Goal: Communication & Community: Share content

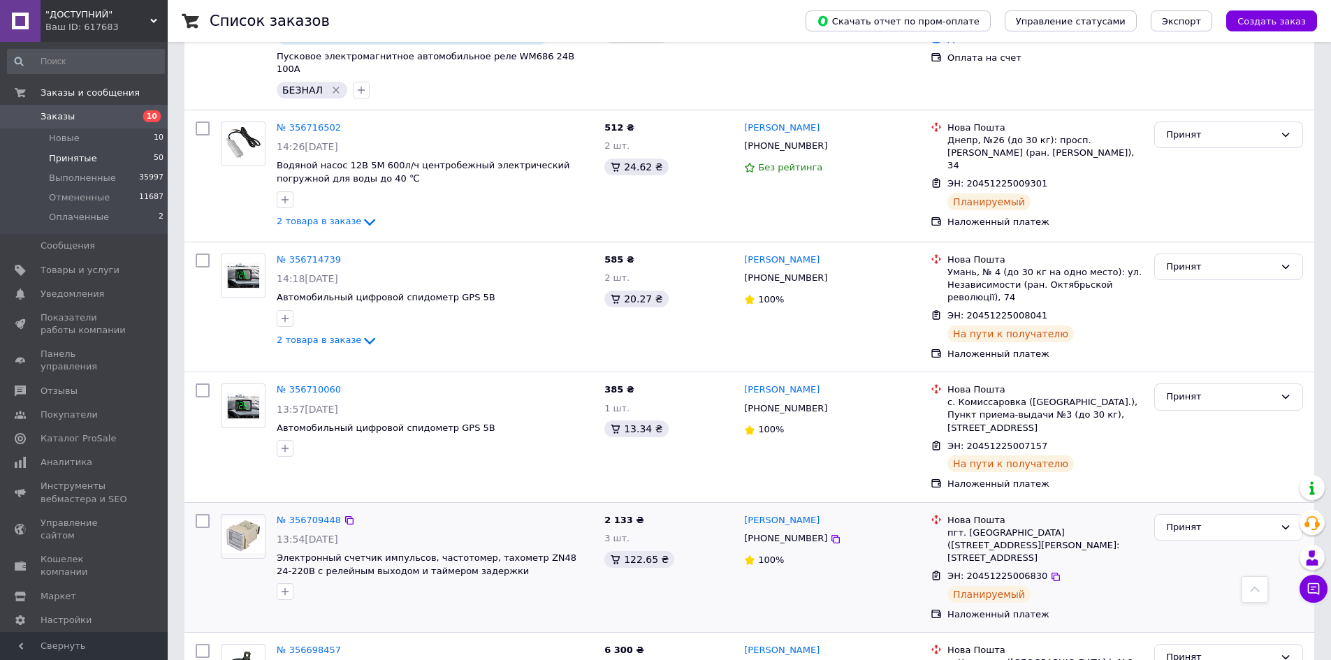
scroll to position [1048, 0]
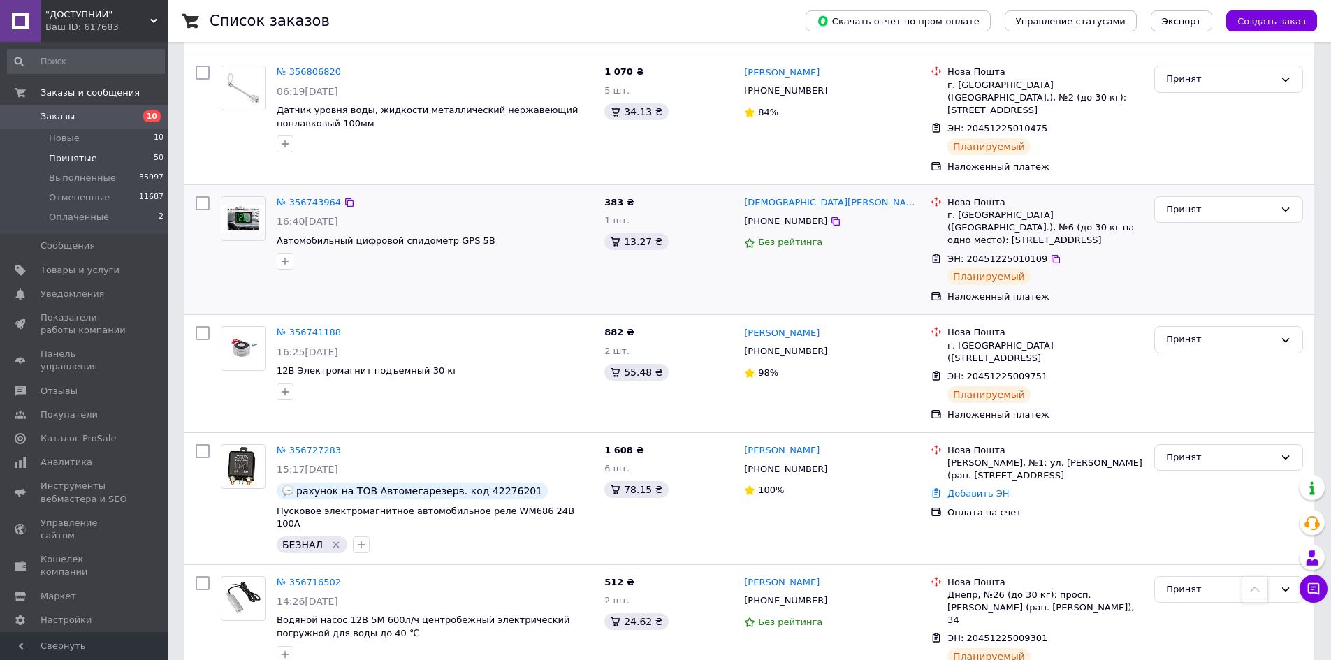
scroll to position [1048, 0]
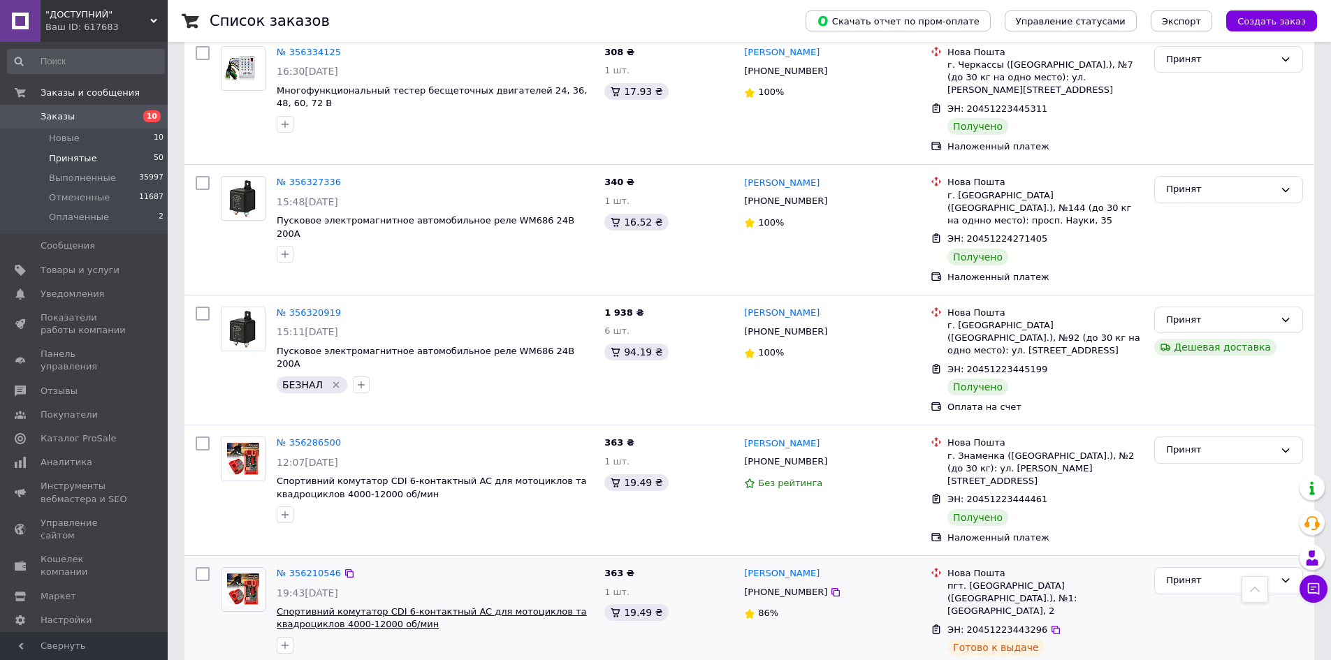
scroll to position [5009, 0]
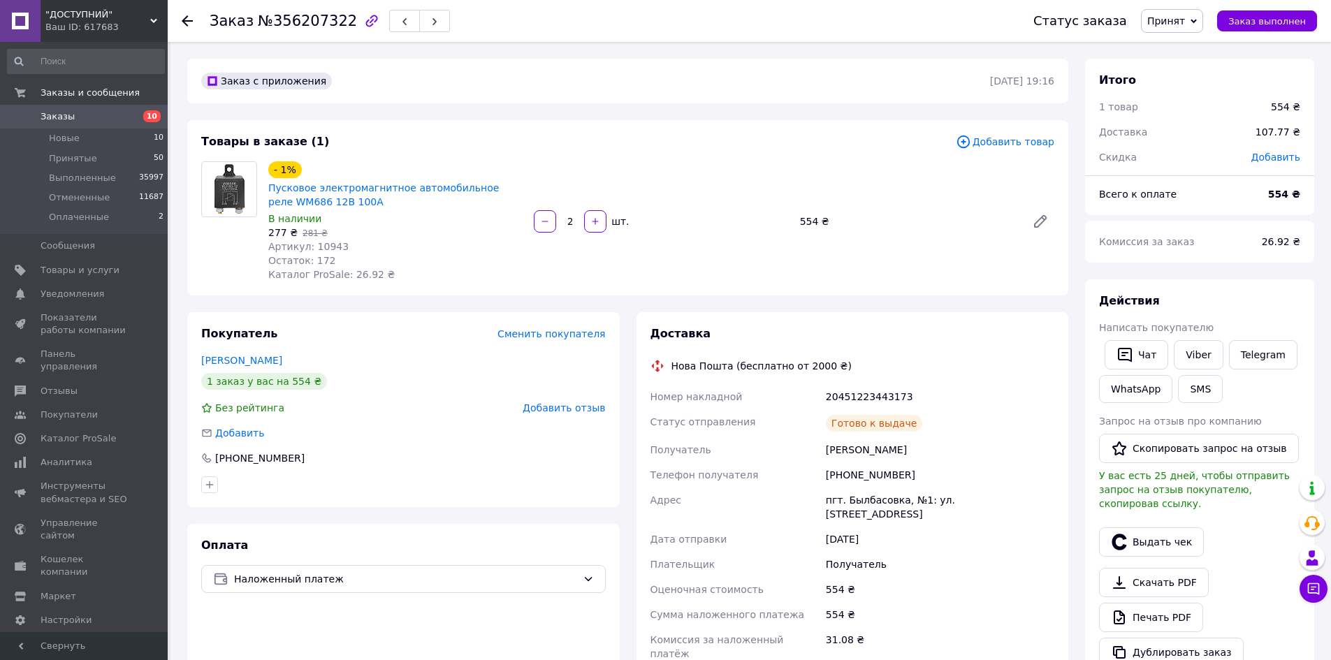
click at [323, 243] on span "Артикул: 10943" at bounding box center [308, 246] width 80 height 11
copy span "10943"
click at [1186, 381] on button "SMS" at bounding box center [1200, 389] width 45 height 28
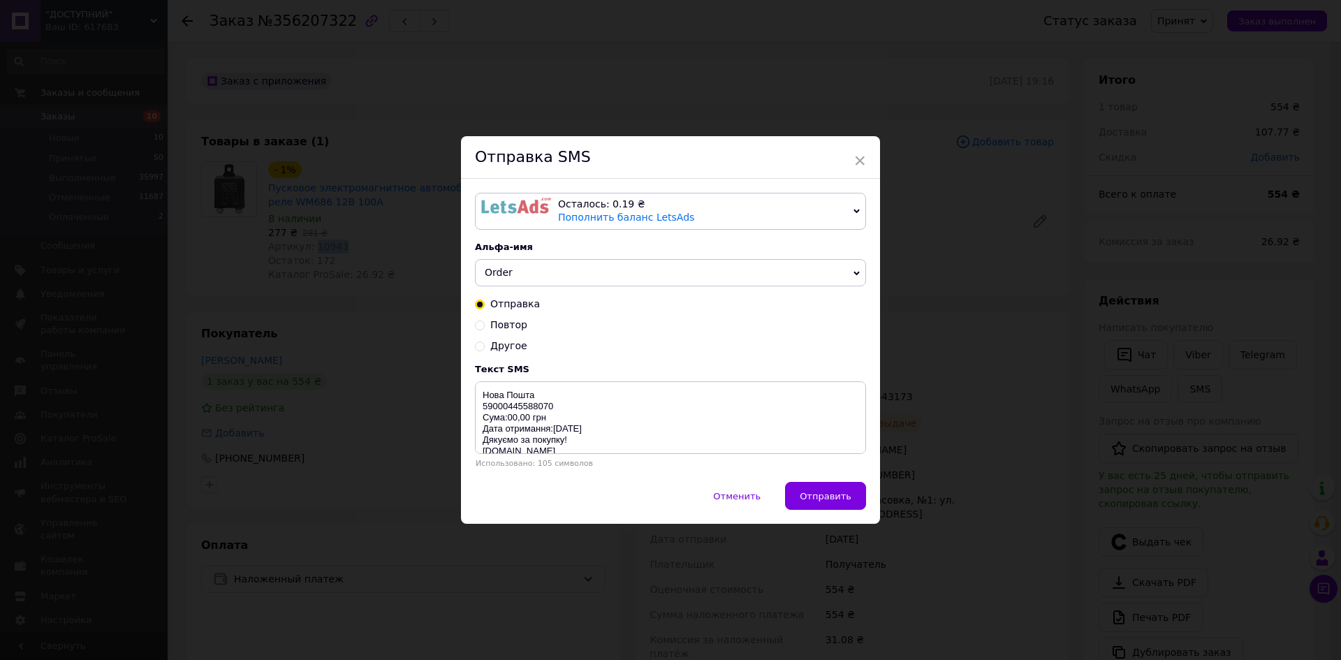
drag, startPoint x: 730, startPoint y: 198, endPoint x: 732, endPoint y: 205, distance: 7.3
click at [730, 199] on div "Осталось: 0.19 ₴" at bounding box center [703, 205] width 290 height 14
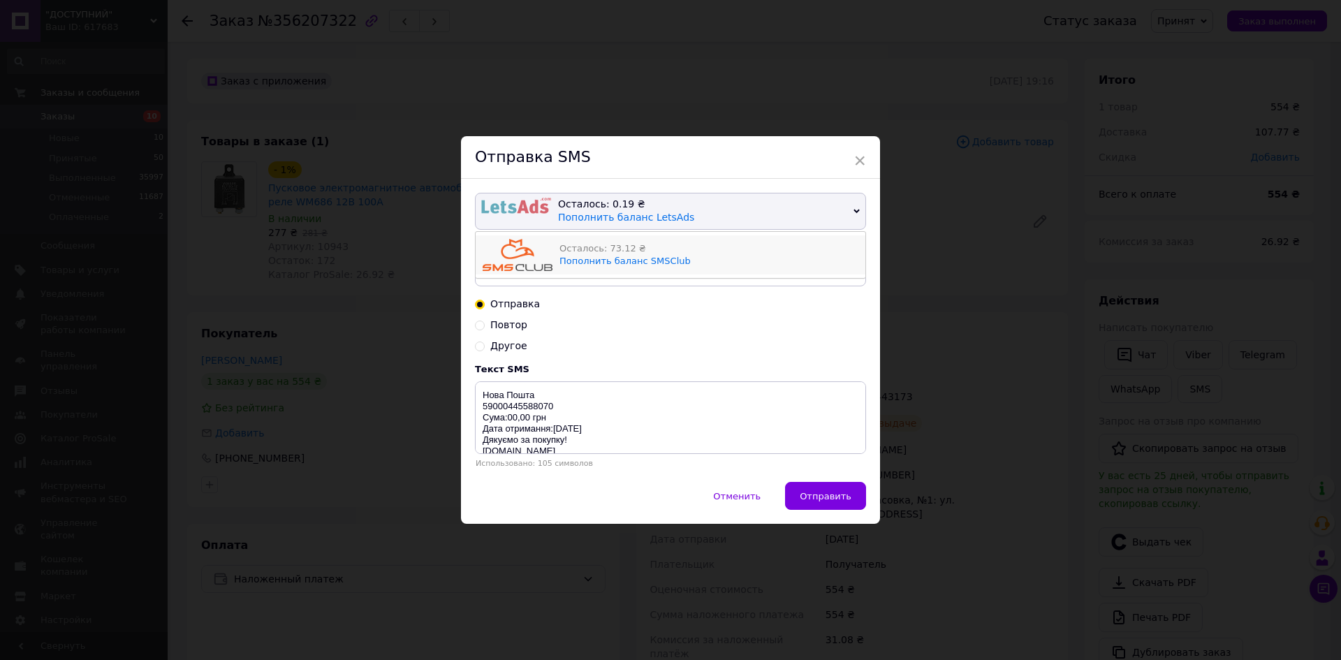
click at [743, 246] on div "Осталось: 73.12 ₴" at bounding box center [709, 248] width 299 height 13
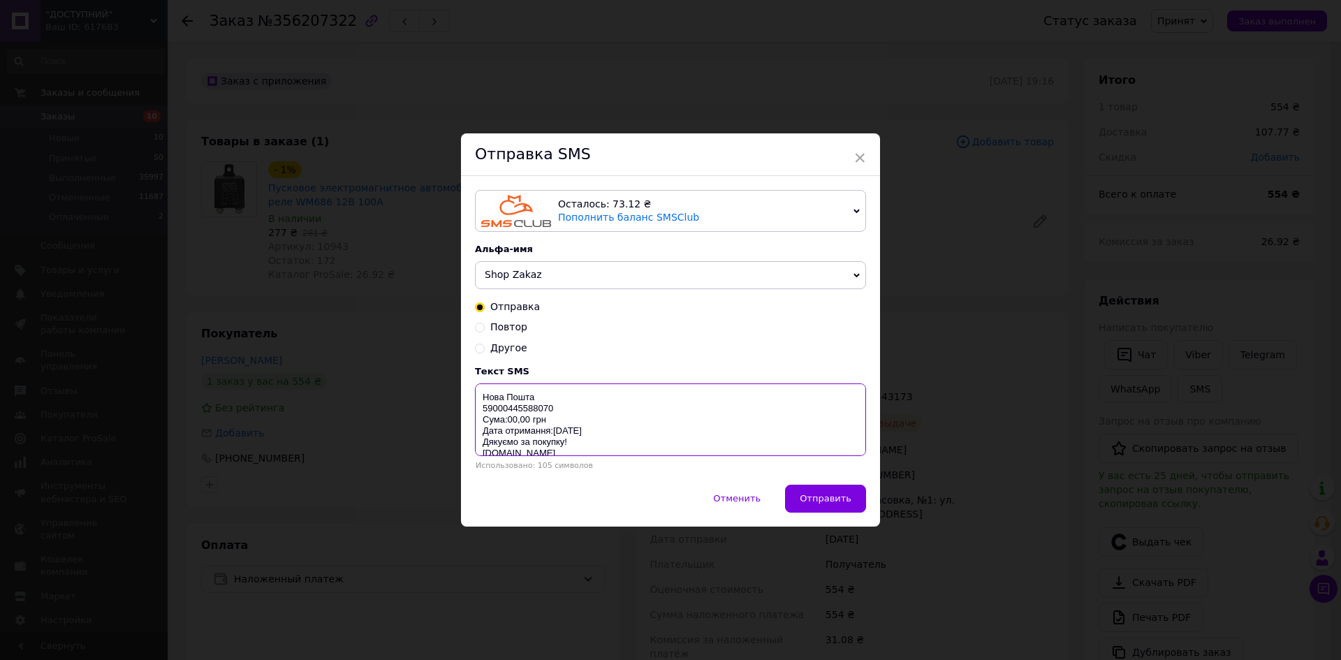
drag, startPoint x: 481, startPoint y: 396, endPoint x: 679, endPoint y: 459, distance: 208.1
click at [581, 437] on textarea "Нова Пошта 59000445588070 Сума:00,00 грн Дата отримання:[DATE] Дякуємо за покуп…" at bounding box center [670, 420] width 391 height 73
paste textarea "https://check.checkbox.ua/d9bb183b-8056-480b-afb6-5dfa46ba4189"
click at [655, 446] on textarea "https://check.checkbox.ua/d9bb183b-8056-480b-afb6-5dfa46ba41891р Дякуємо за пок…" at bounding box center [670, 420] width 391 height 73
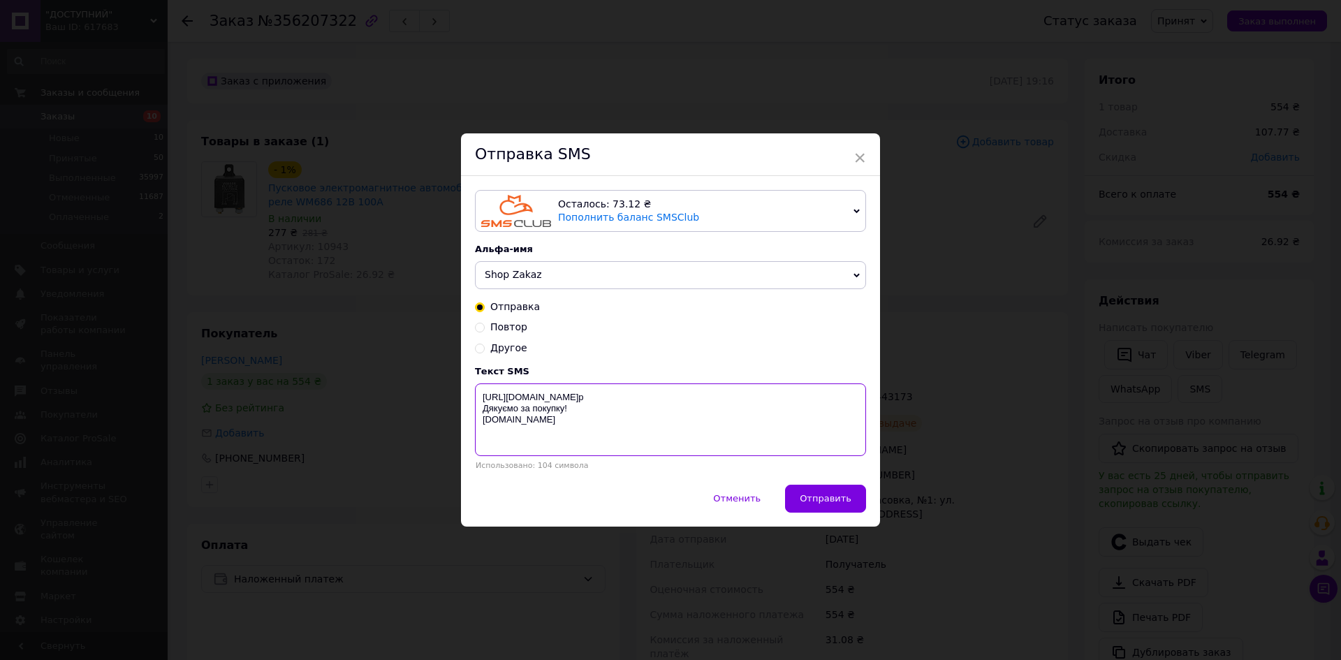
click at [559, 425] on textarea "https://check.checkbox.ua/d9bb183b-8056-480b-afb6-5dfa46ba41891р Дякуємо за пок…" at bounding box center [670, 420] width 391 height 73
click at [571, 423] on textarea "https://check.checkbox.ua/d9bb183b-8056-480b-afb6-5dfa46ba41891р Дякуємо за пок…" at bounding box center [670, 420] width 391 height 73
drag, startPoint x: 565, startPoint y: 421, endPoint x: 552, endPoint y: 428, distance: 14.7
click at [476, 408] on textarea "https://check.checkbox.ua/d9bb183b-8056-480b-afb6-5dfa46ba41891р Дякуємо за пок…" at bounding box center [670, 420] width 391 height 73
type textarea "https://check.checkbox.ua/d9bb183b-8056-480b-afb6-5dfa46ba41891р"
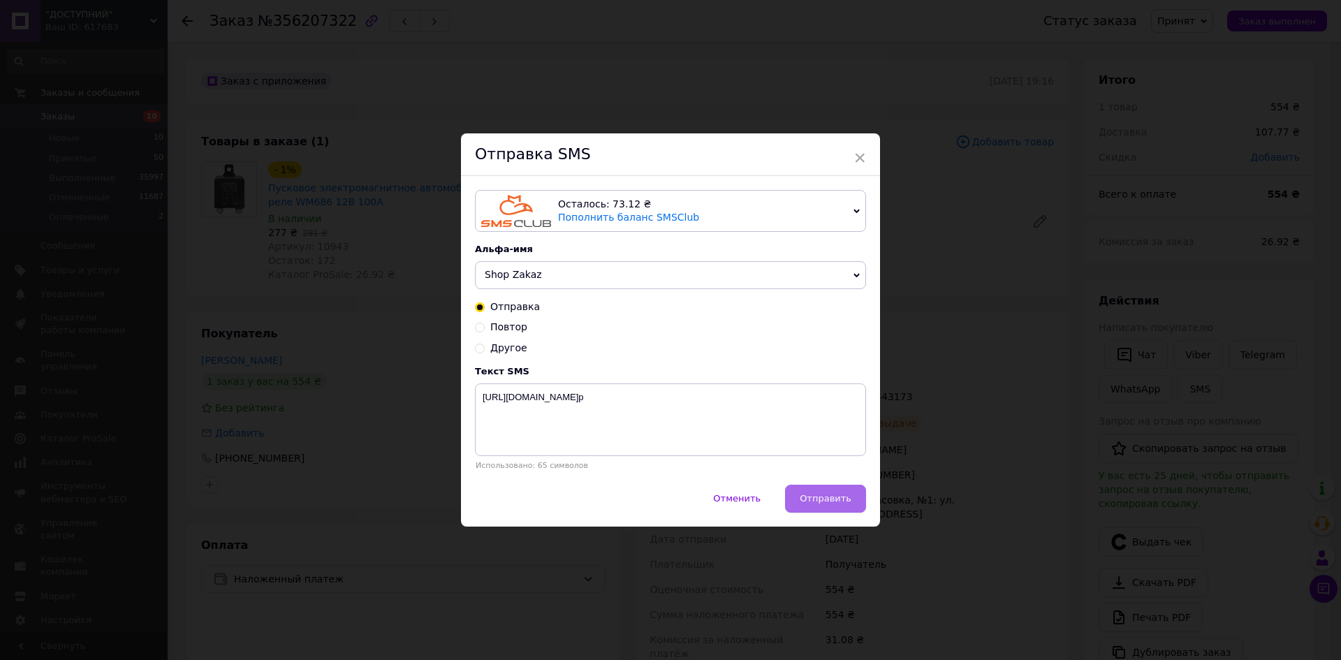
click at [809, 503] on span "Отправить" at bounding box center [826, 498] width 52 height 10
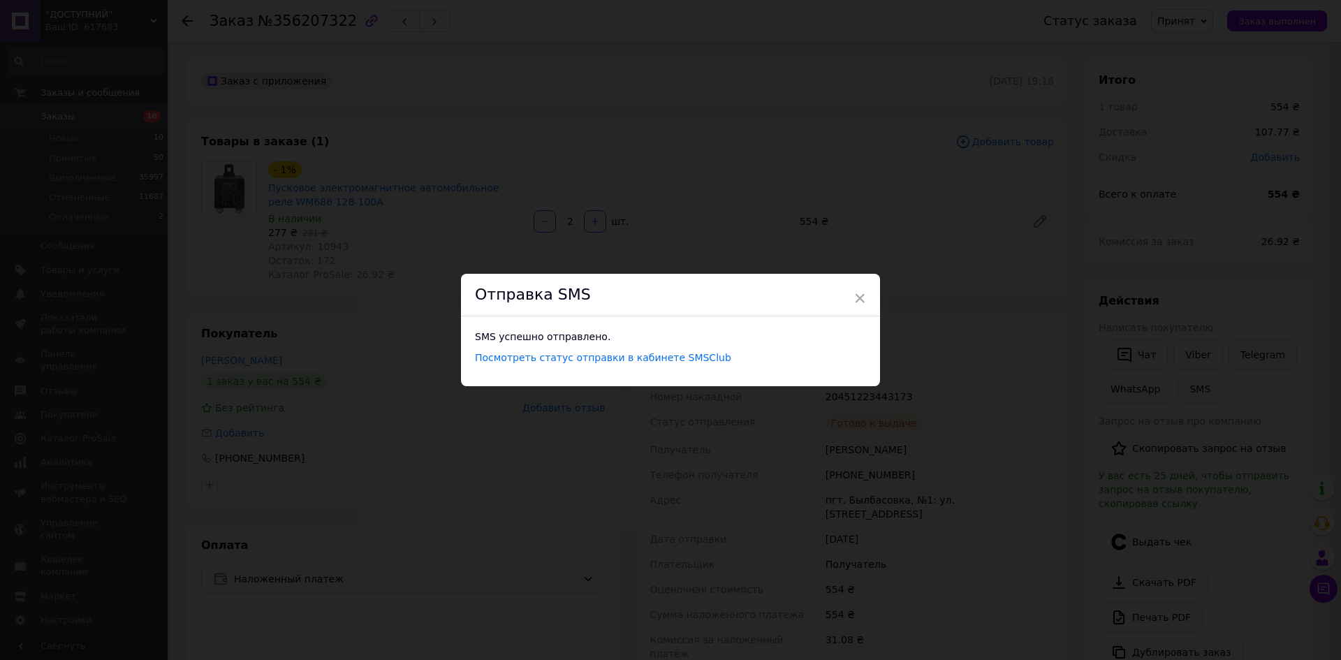
click at [810, 493] on div "× Отправка SMS SMS успешно отправлено. Посмотреть статус отправки в кабинете SM…" at bounding box center [670, 330] width 1341 height 660
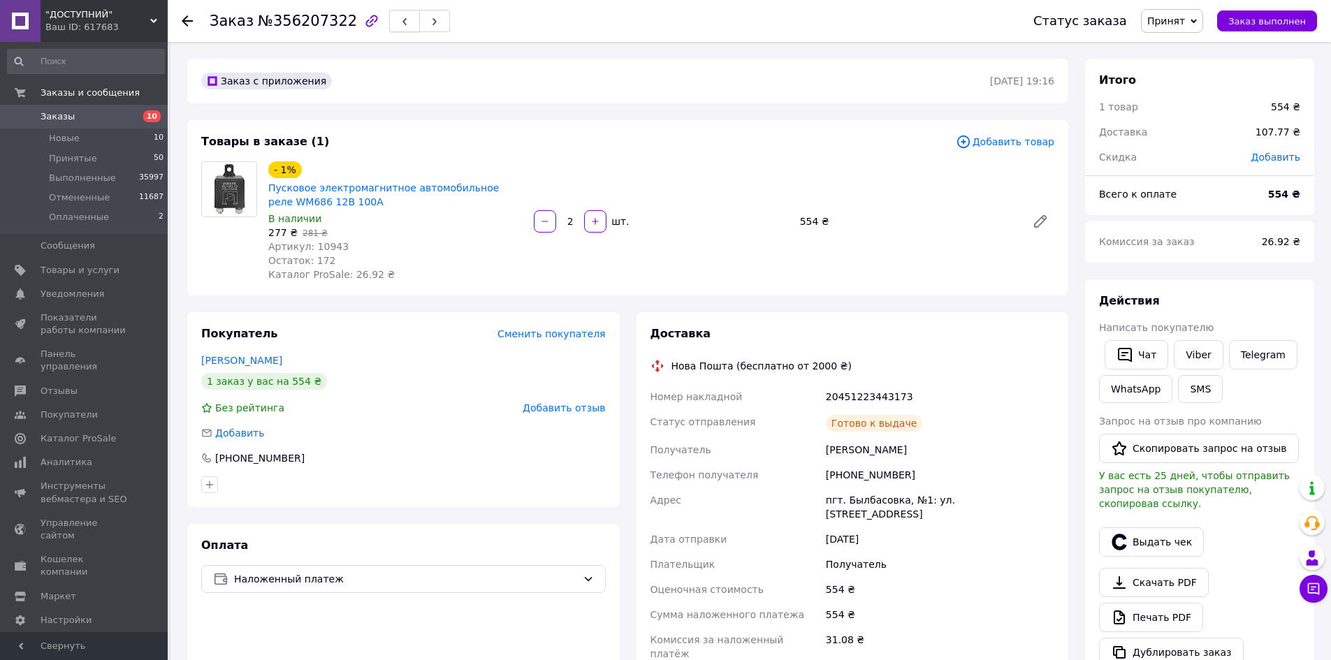
click at [389, 24] on button "button" at bounding box center [404, 21] width 31 height 22
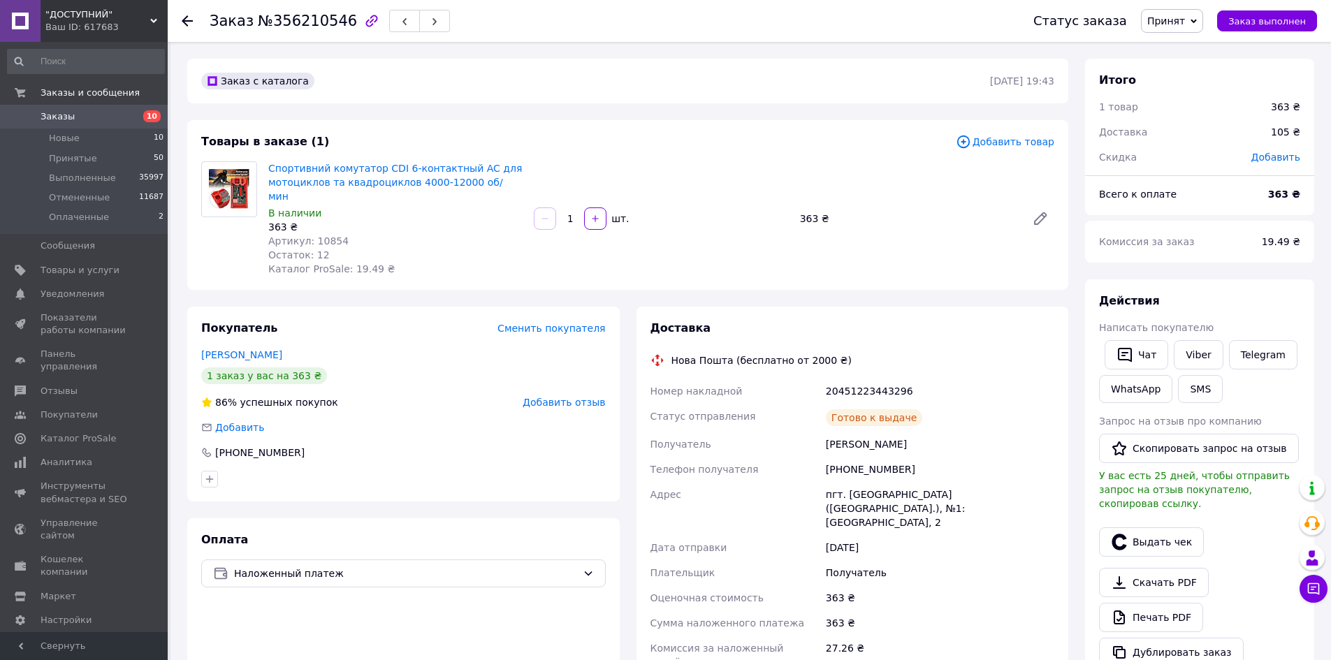
click at [323, 235] on span "Артикул: 10854" at bounding box center [308, 240] width 80 height 11
copy span "10854"
click at [1183, 392] on button "SMS" at bounding box center [1200, 389] width 45 height 28
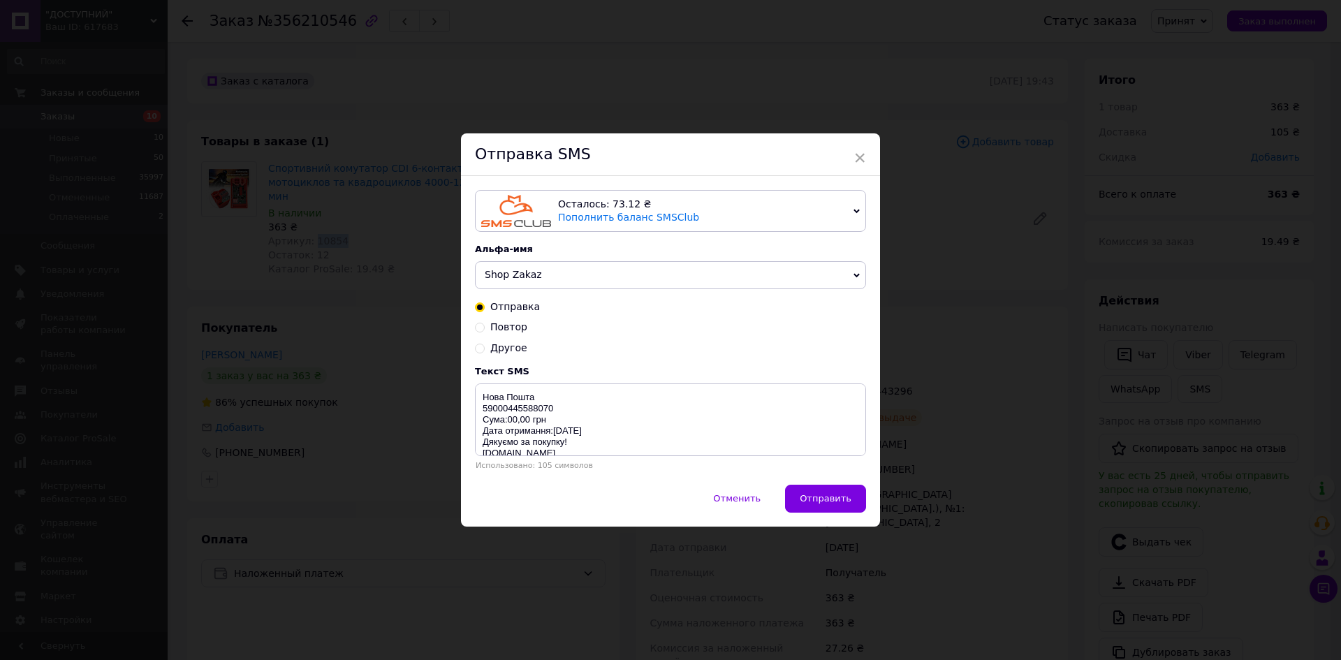
click at [743, 207] on div "Осталось: 73.12 ₴" at bounding box center [703, 205] width 290 height 14
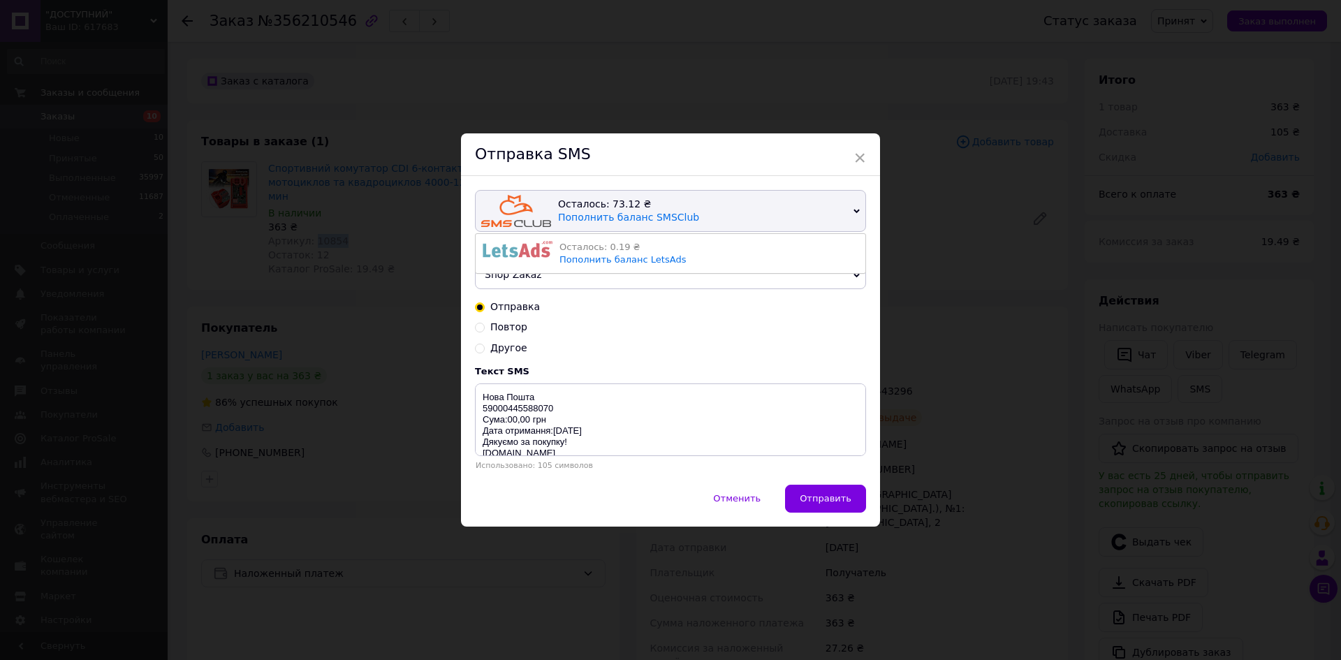
click at [742, 214] on div "Осталось: 73.12 ₴ Пополнить баланс SMSClub" at bounding box center [703, 211] width 290 height 32
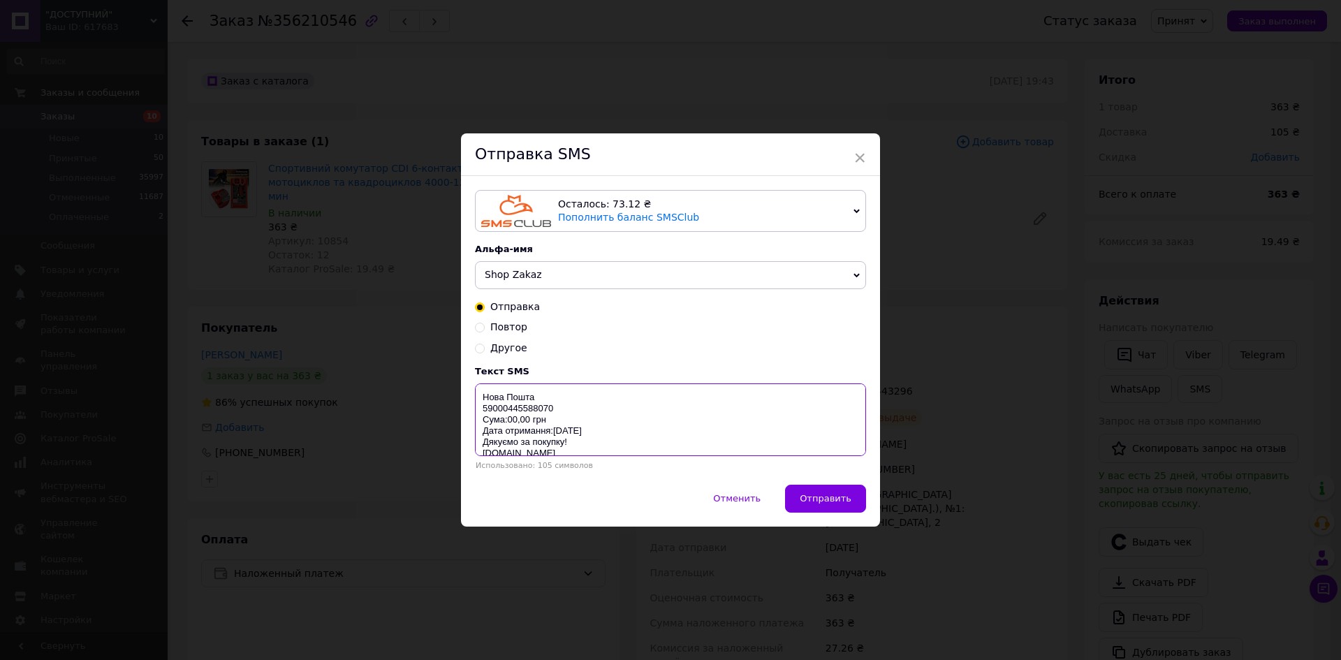
drag, startPoint x: 479, startPoint y: 400, endPoint x: 660, endPoint y: 465, distance: 192.7
click at [646, 462] on div "Текст SMS Нова Пошта 59000445588070 Сума:00,00 грн Дата отримання:[DATE] Дякуєм…" at bounding box center [670, 418] width 391 height 104
paste textarea "https://check.checkbox.ua/7323f779-be0d-4f41-aa21-6b30b963a38a"
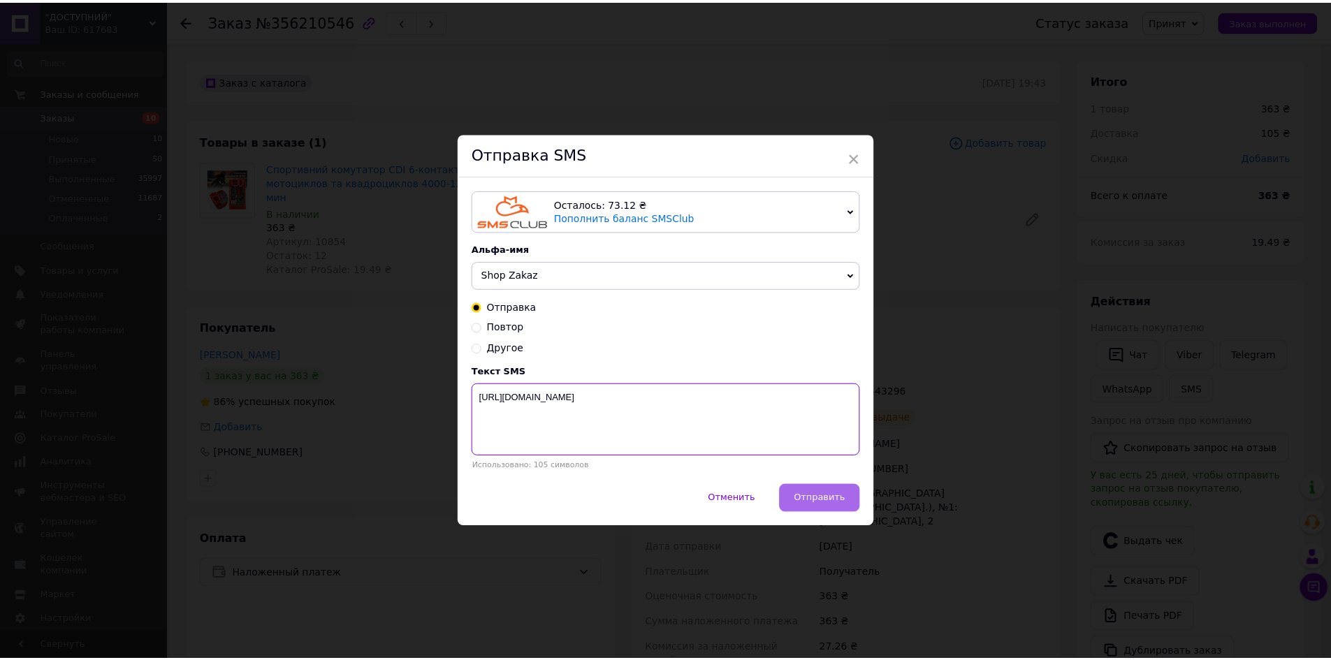
scroll to position [0, 0]
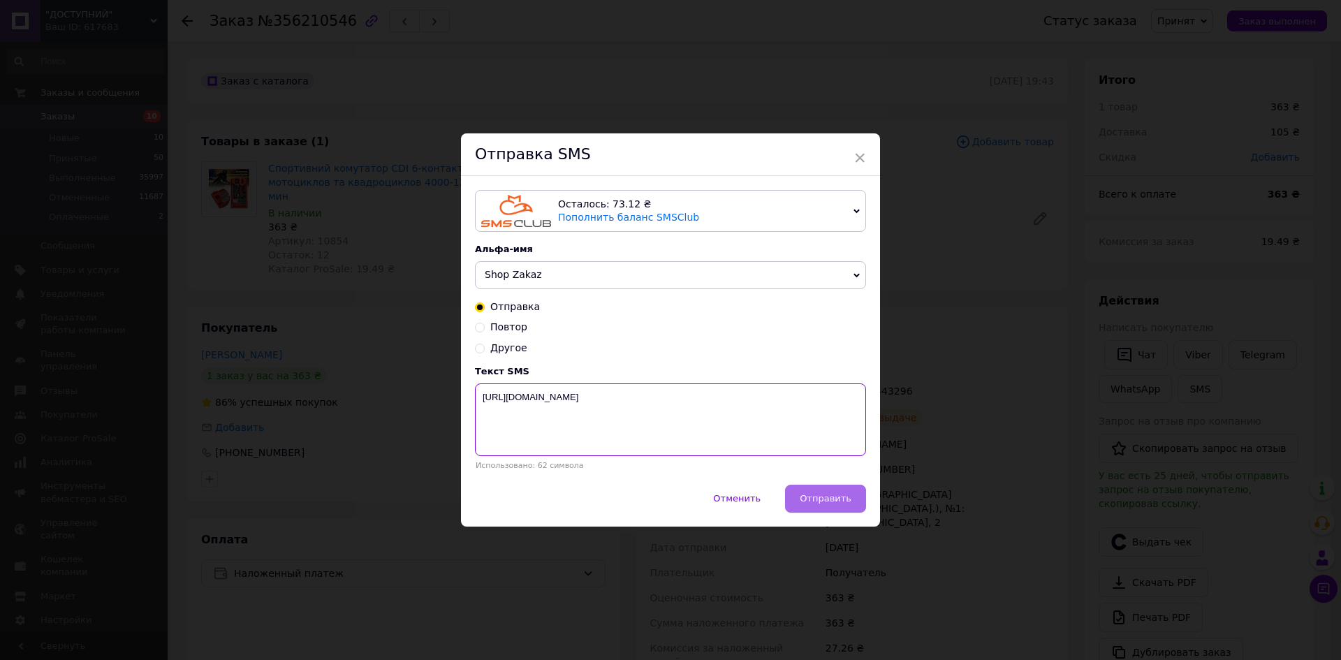
type textarea "https://check.checkbox.ua/7323f779-be0d-4f41-aa21-6b30b963a38a"
click at [855, 495] on button "Отправить" at bounding box center [825, 499] width 81 height 28
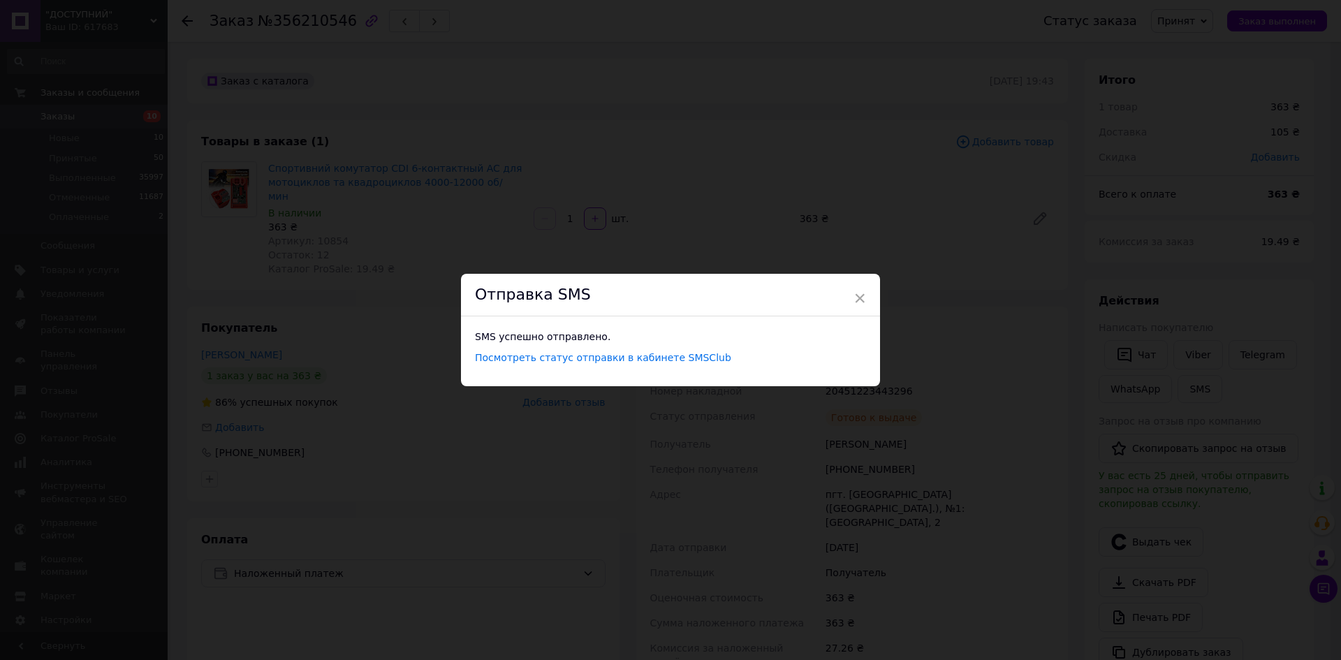
click at [961, 391] on div "× Отправка SMS SMS успешно отправлено. Посмотреть статус отправки в кабинете SM…" at bounding box center [670, 330] width 1341 height 660
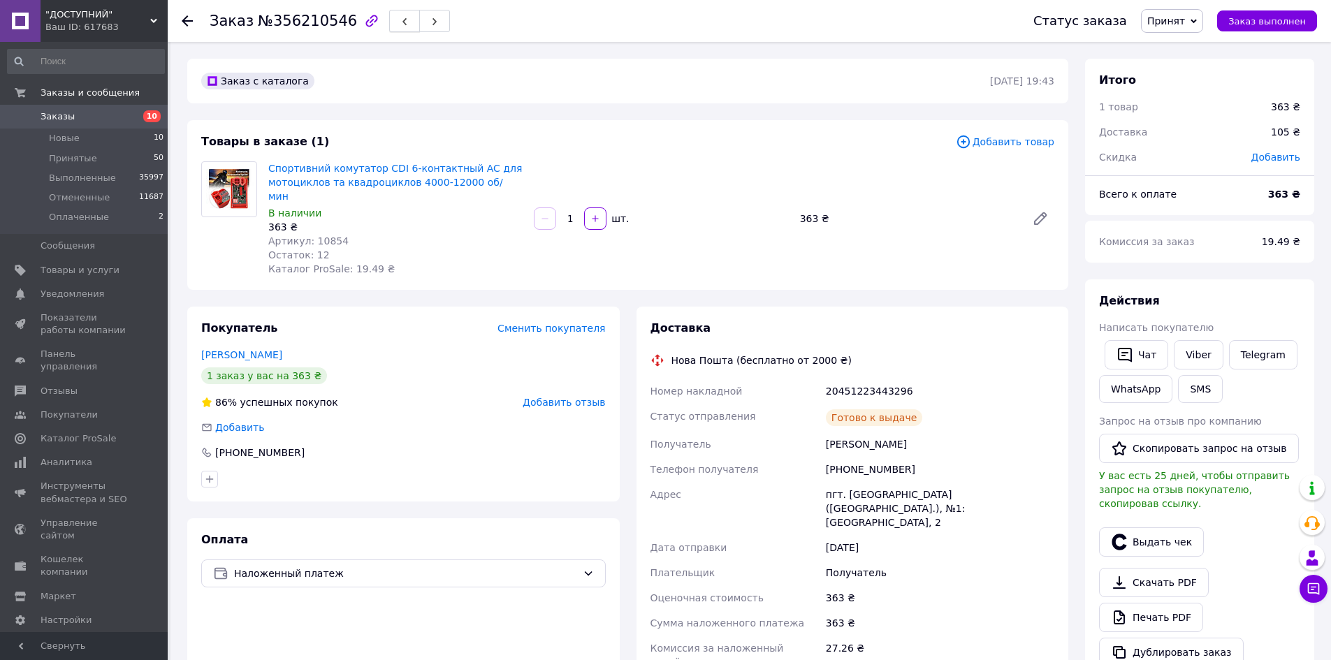
click at [389, 23] on button "button" at bounding box center [404, 21] width 31 height 22
click at [316, 235] on span "Артикул: 10854" at bounding box center [308, 240] width 80 height 11
copy span "10854"
click at [430, 22] on icon "button" at bounding box center [434, 21] width 8 height 8
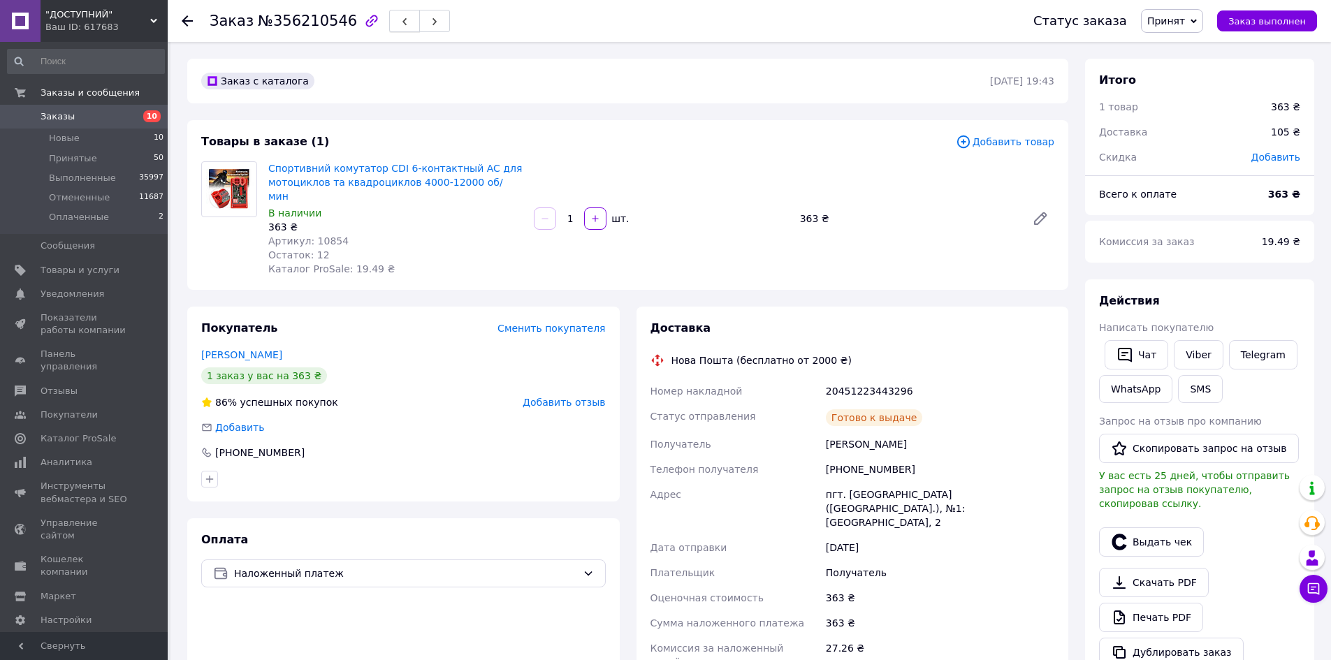
click at [400, 20] on icon "button" at bounding box center [404, 21] width 8 height 8
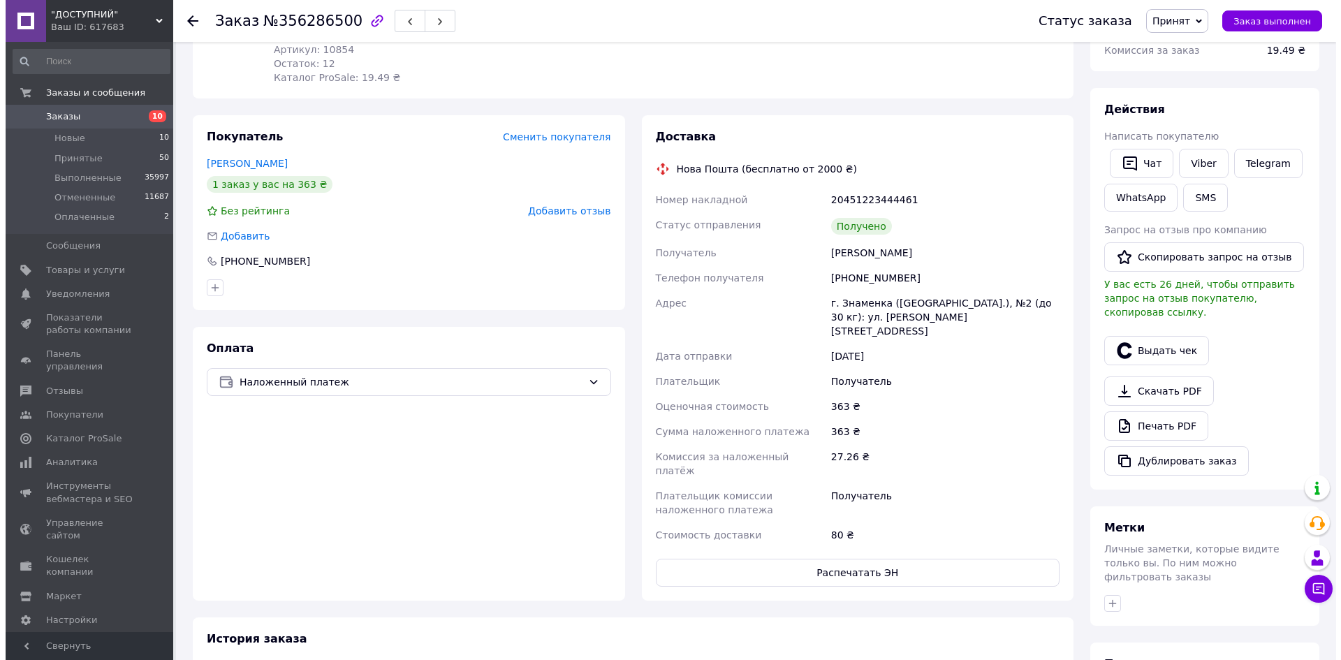
scroll to position [11, 0]
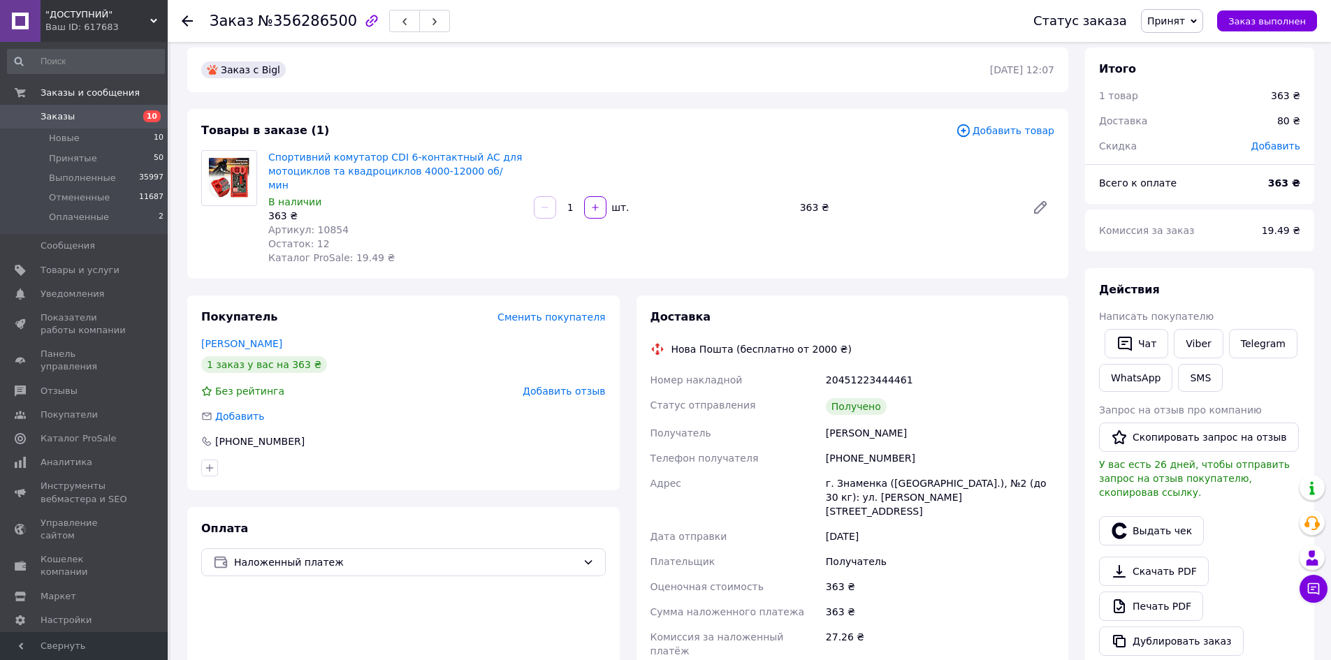
click at [327, 224] on span "Артикул: 10854" at bounding box center [308, 229] width 80 height 11
copy span "10854"
click at [1196, 378] on button "SMS" at bounding box center [1200, 378] width 45 height 28
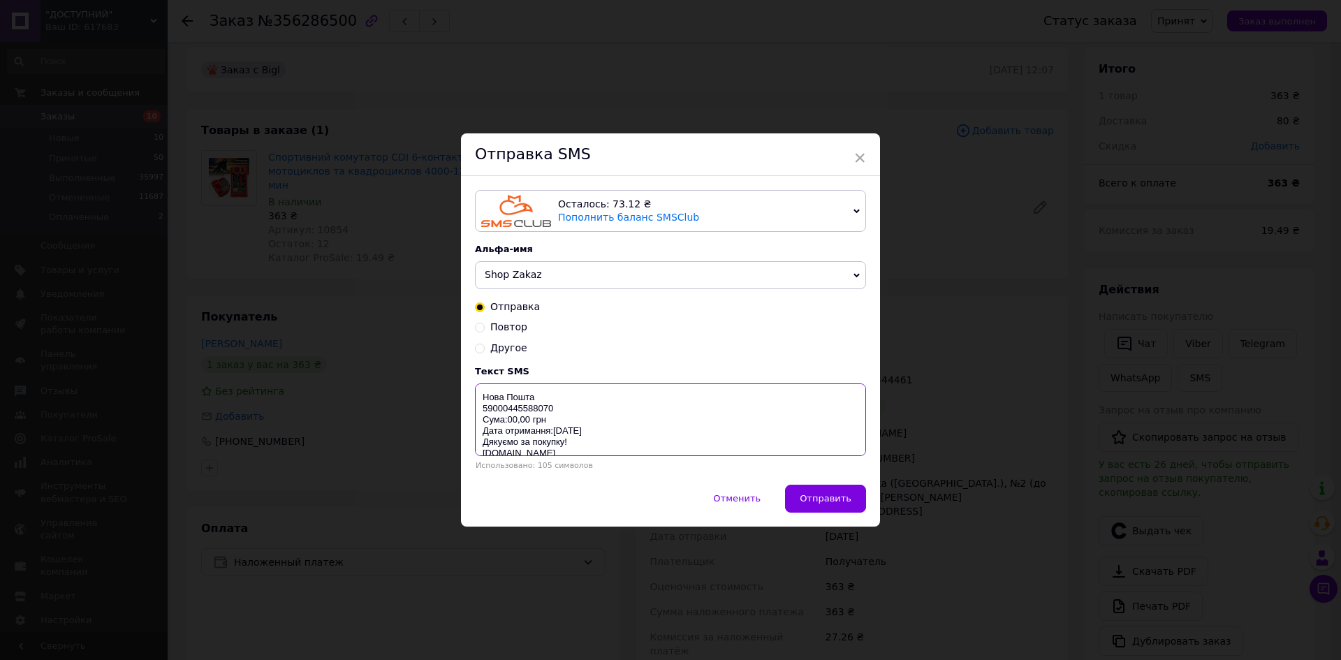
drag, startPoint x: 483, startPoint y: 391, endPoint x: 770, endPoint y: 483, distance: 300.7
click at [662, 460] on div "Текст SMS Нова Пошта 59000445588070 Сума:00,00 грн Дата отримання:[DATE] Дякуєм…" at bounding box center [670, 418] width 391 height 104
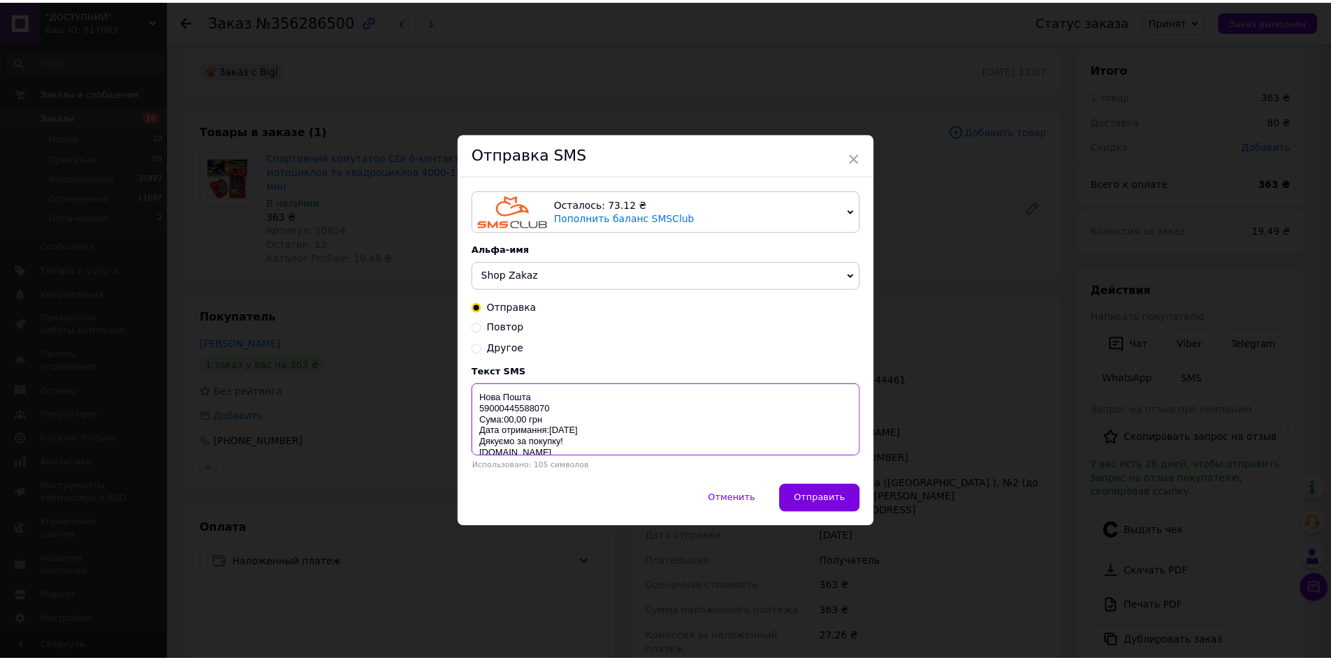
scroll to position [0, 0]
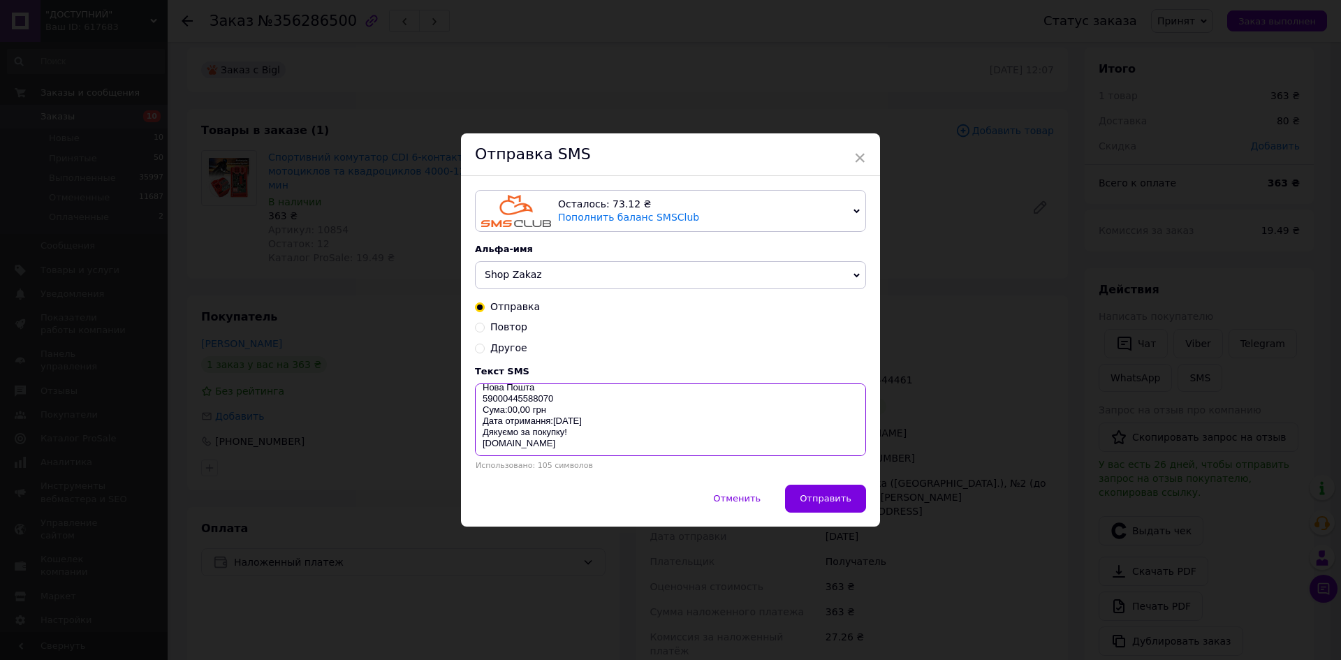
paste textarea "https://check.checkbox.ua/f2961f5e-206f-4062-9278-dccb91156266"
type textarea "https://check.checkbox.ua/f2961f5e-206f-4062-9278-dccb91156266"
click at [849, 494] on span "Отправить" at bounding box center [826, 498] width 52 height 10
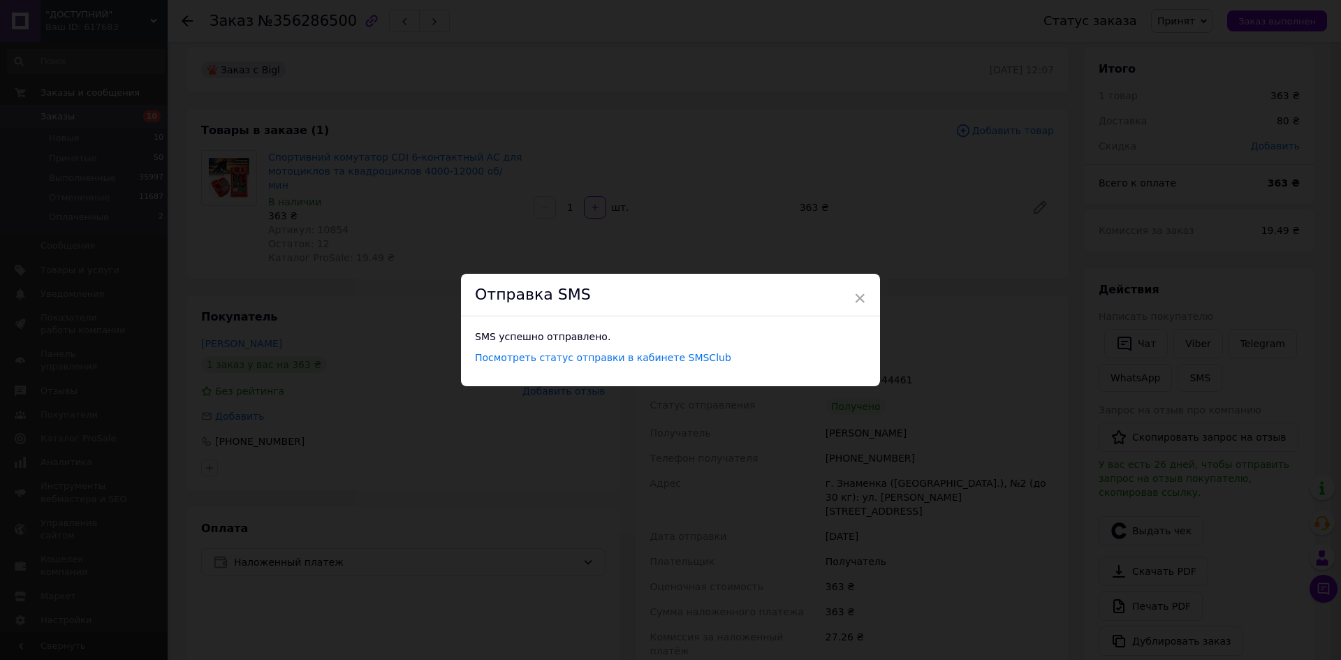
click at [956, 415] on div "× Отправка SMS SMS успешно отправлено. Посмотреть статус отправки в кабинете SM…" at bounding box center [670, 330] width 1341 height 660
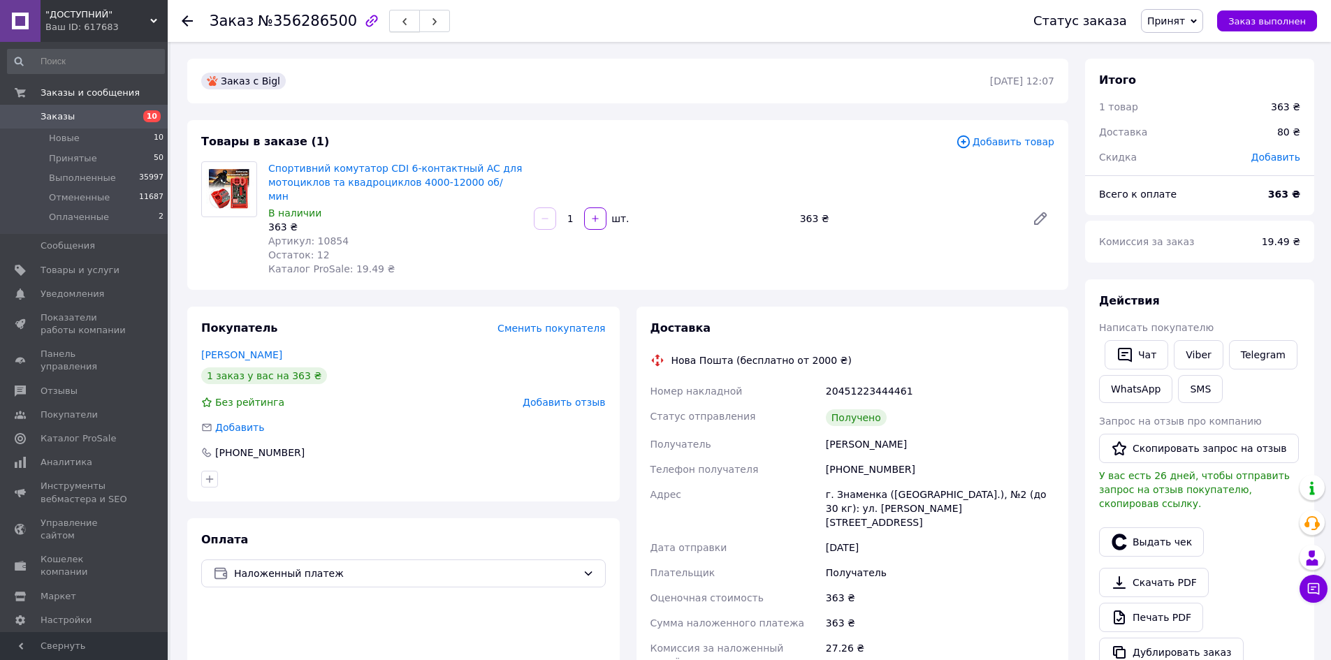
click at [402, 20] on use "button" at bounding box center [404, 22] width 4 height 8
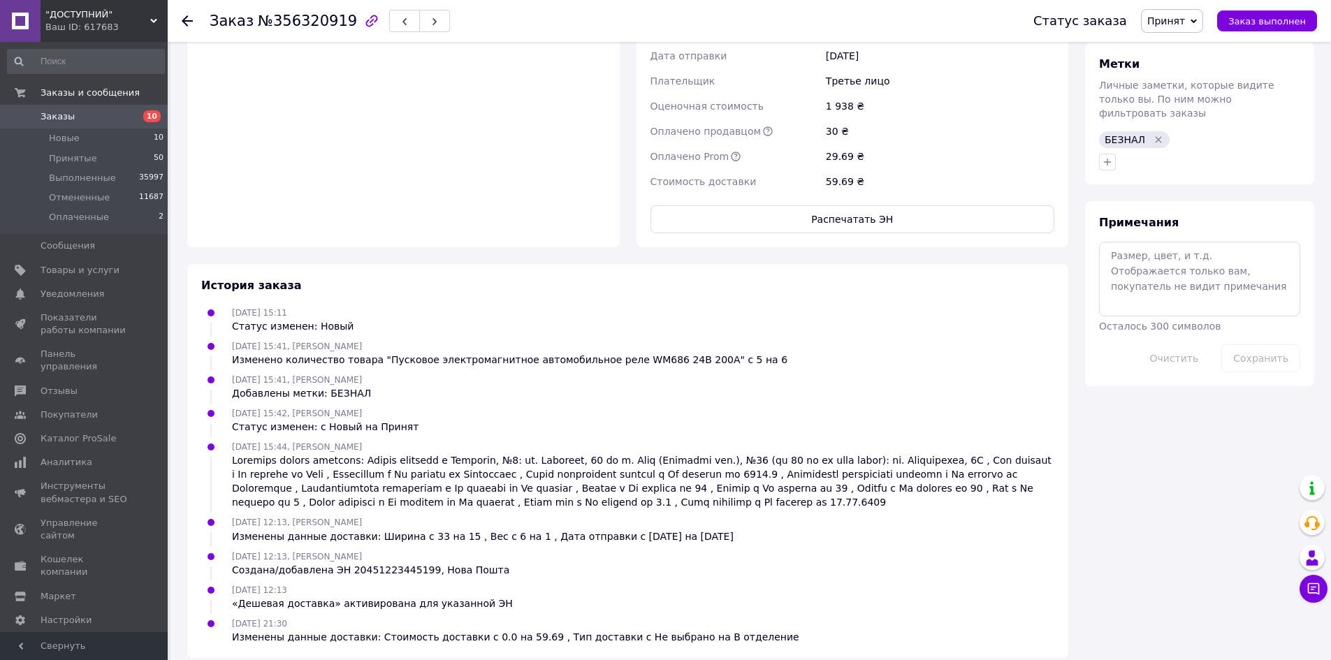
scroll to position [96, 0]
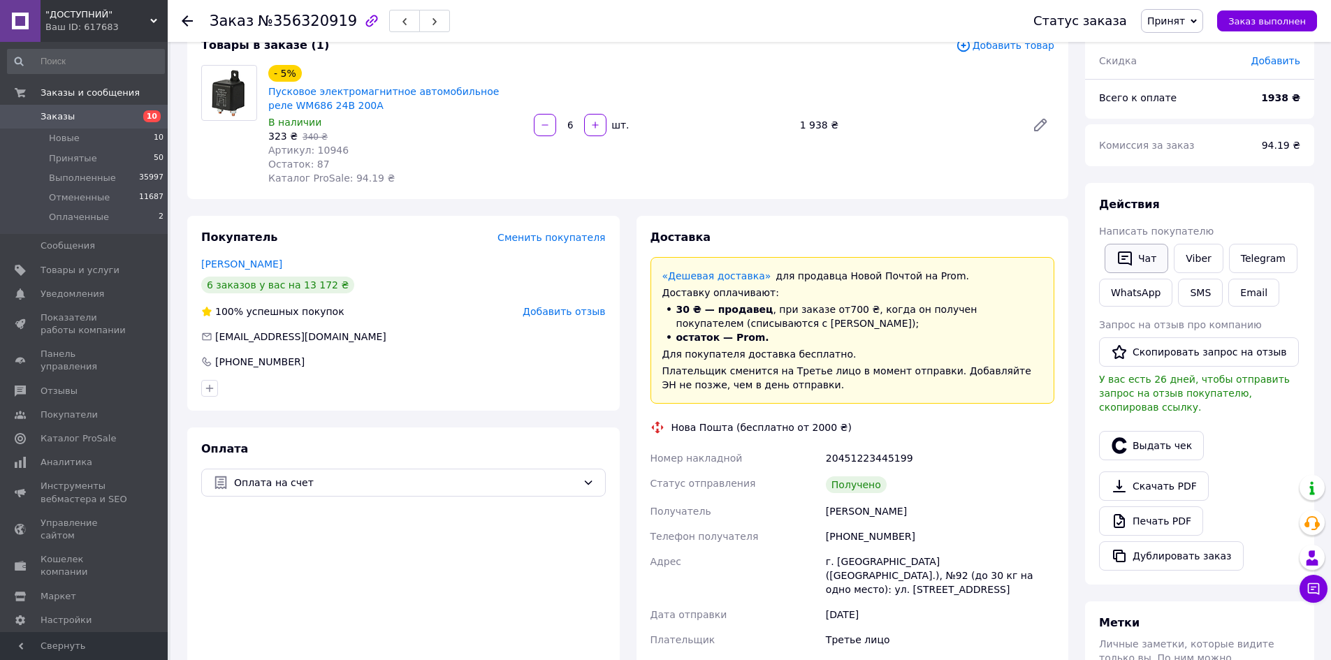
click at [1135, 250] on button "Чат" at bounding box center [1137, 258] width 64 height 29
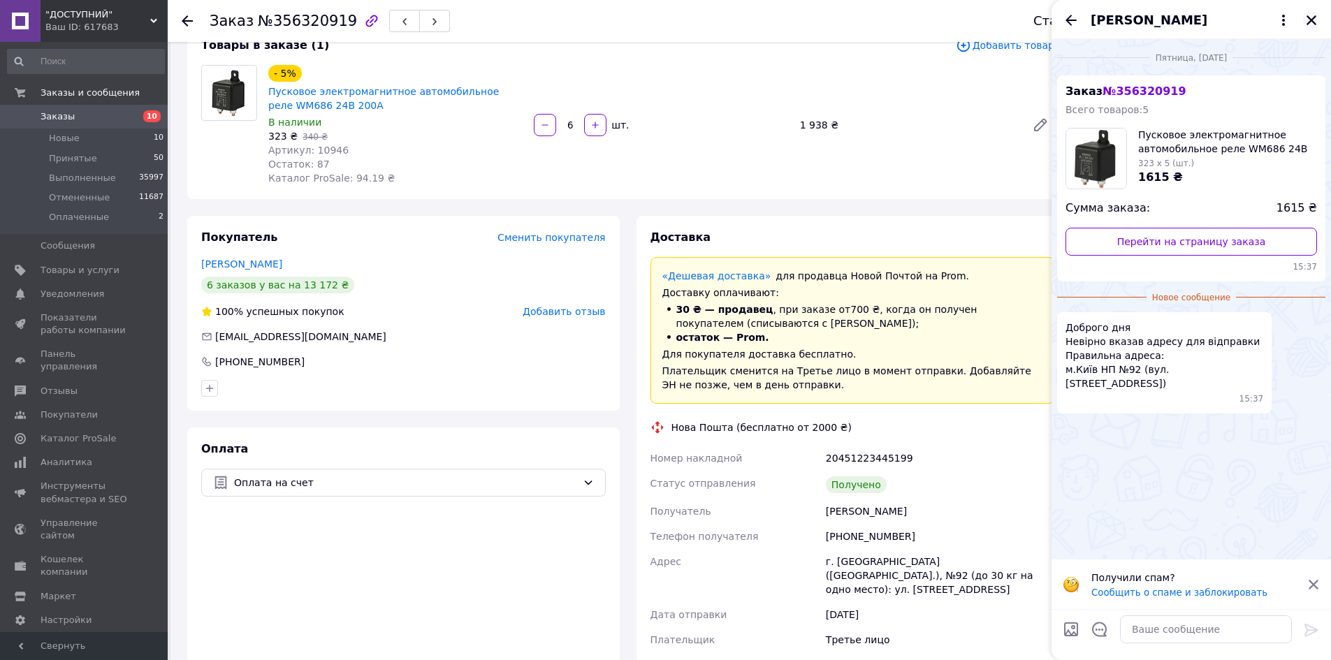
click at [1310, 21] on icon "Закрыть" at bounding box center [1311, 20] width 10 height 10
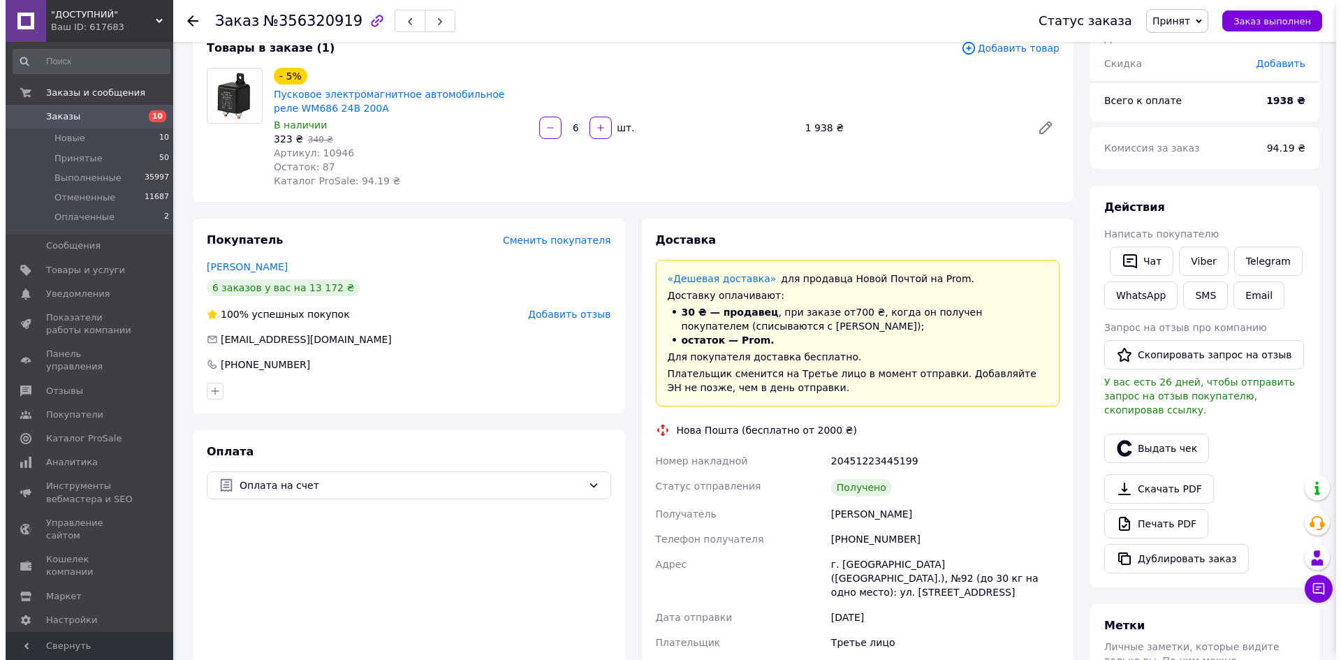
scroll to position [0, 0]
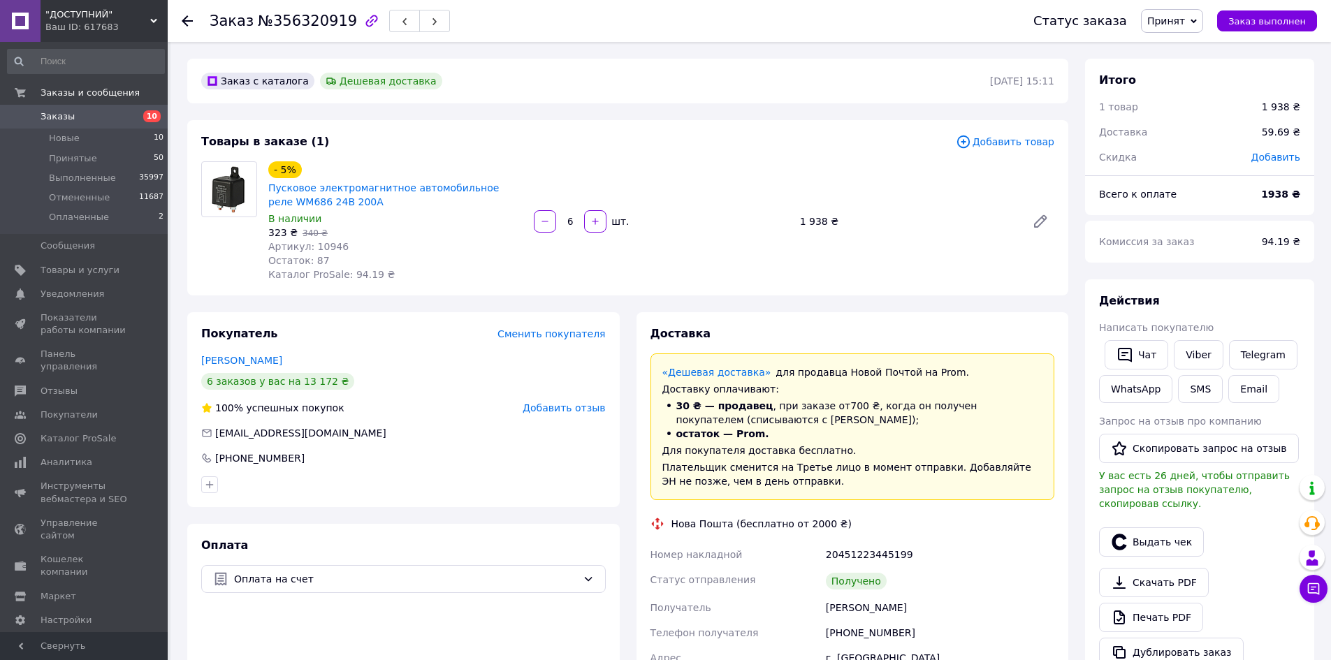
click at [321, 252] on span "Артикул: 10946" at bounding box center [308, 246] width 80 height 11
copy span "10946"
click at [1190, 391] on button "SMS" at bounding box center [1200, 389] width 45 height 28
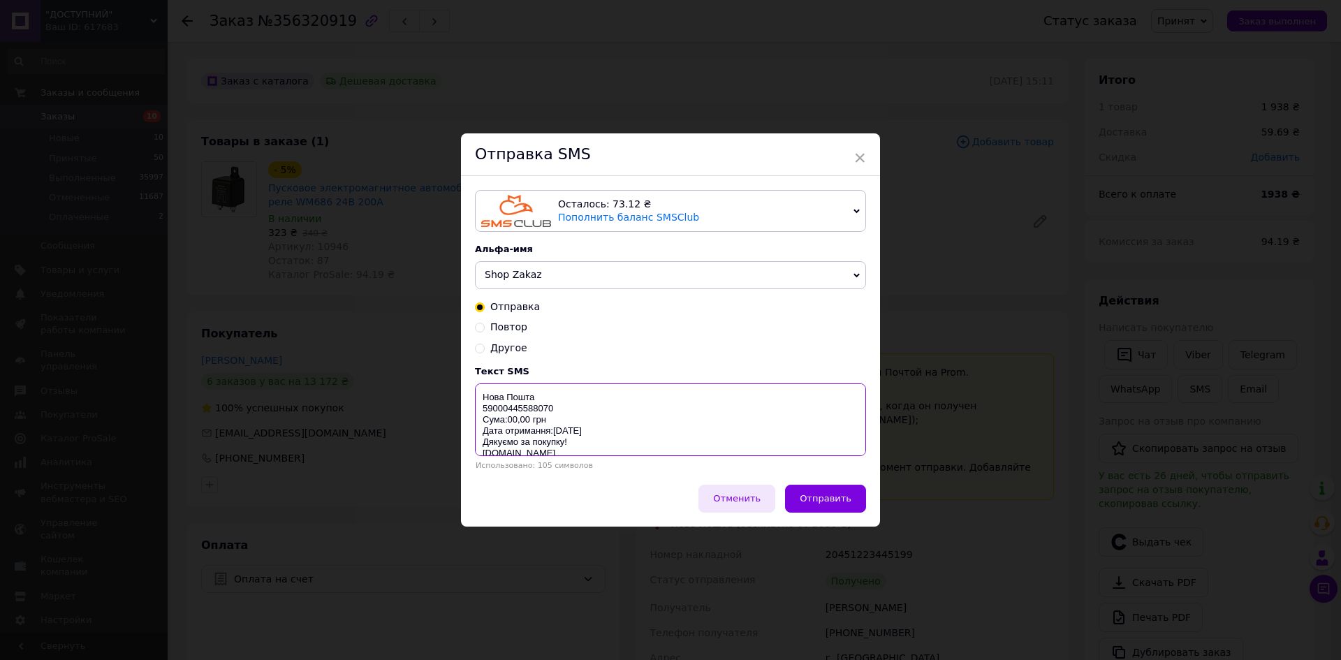
drag, startPoint x: 479, startPoint y: 393, endPoint x: 729, endPoint y: 488, distance: 267.6
click at [688, 476] on div "Осталось: 73.12 ₴ Пополнить баланс SMSClub Осталось: 0.19 ₴ Пополнить баланс Le…" at bounding box center [670, 330] width 419 height 308
paste textarea "https://check.checkbox.ua/19fcf198-02b0-4121-a9a0-910add0c3375"
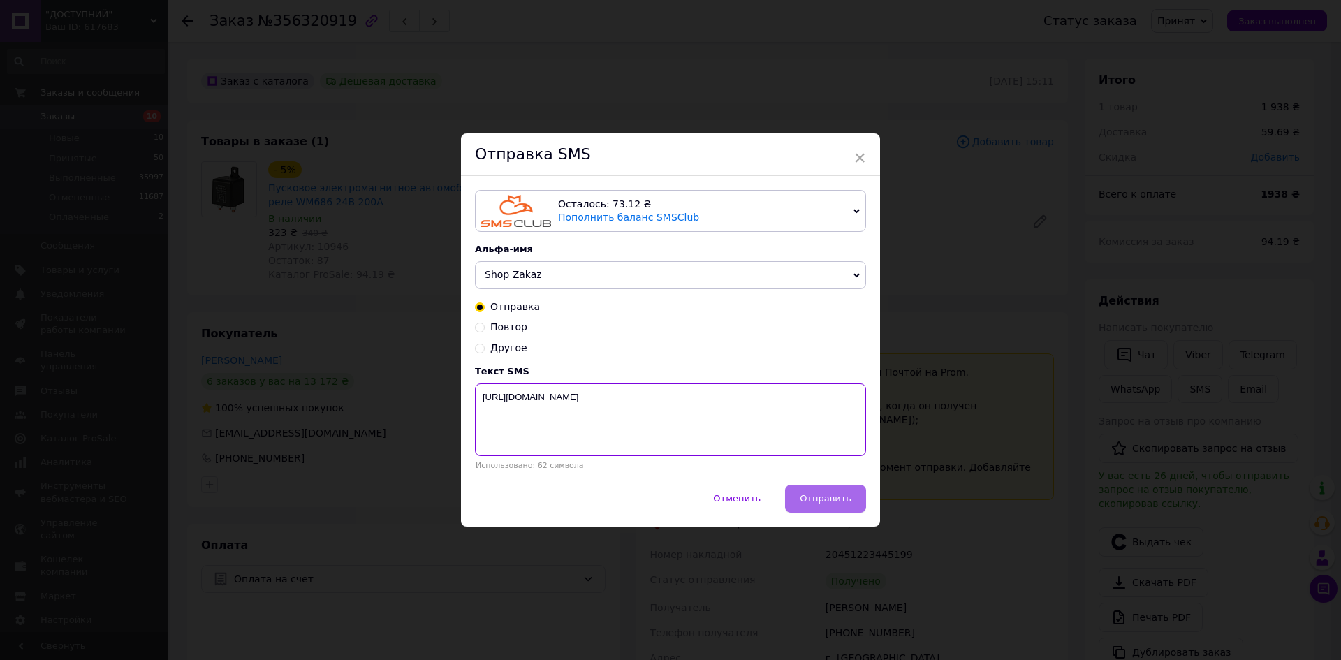
type textarea "https://check.checkbox.ua/19fcf198-02b0-4121-a9a0-910add0c3375"
click at [845, 493] on button "Отправить" at bounding box center [825, 499] width 81 height 28
click at [897, 493] on div "× Отправка SMS Осталось: 73.12 ₴ Пополнить баланс SMSClub Осталось: 0.19 ₴ Попо…" at bounding box center [670, 330] width 1341 height 660
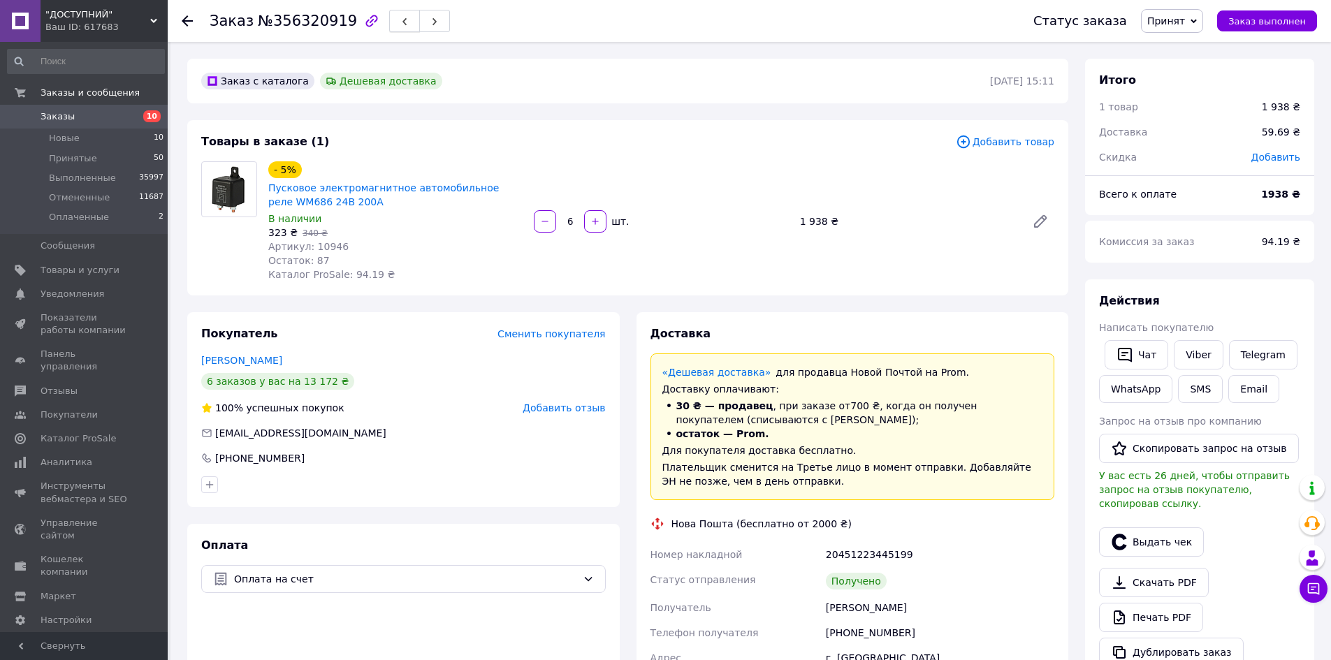
click at [400, 21] on icon "button" at bounding box center [404, 21] width 8 height 8
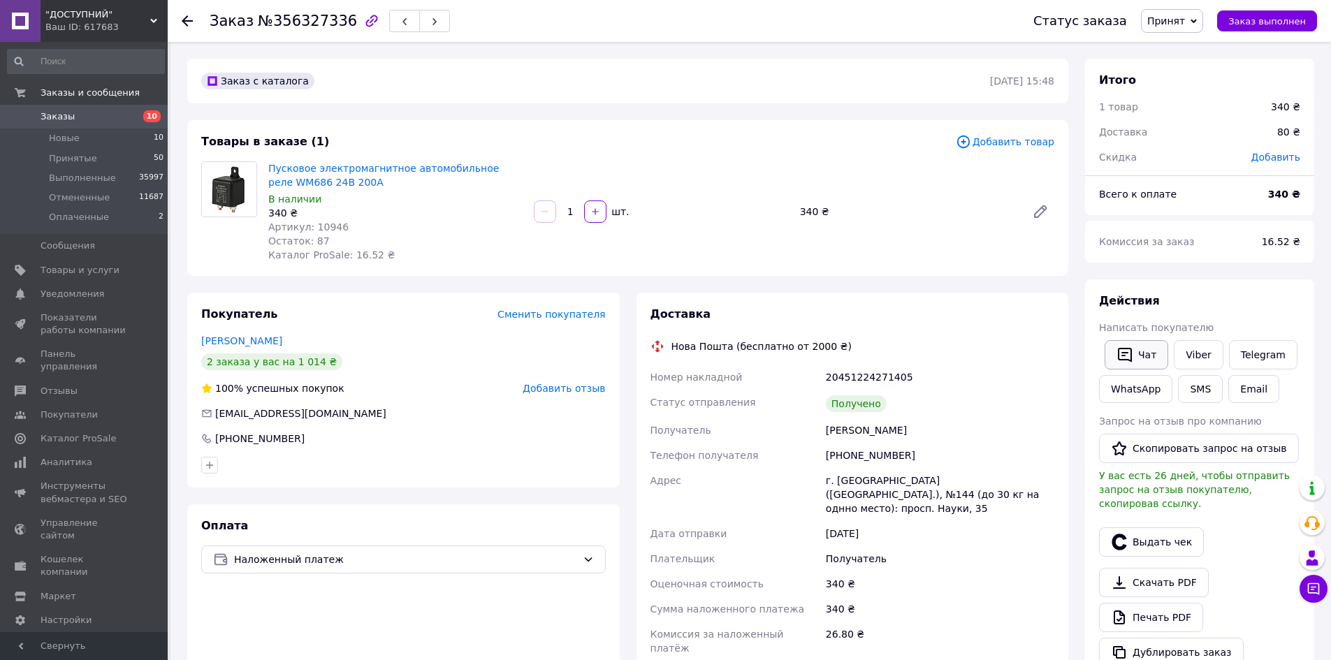
click at [1112, 351] on button "Чат" at bounding box center [1137, 354] width 64 height 29
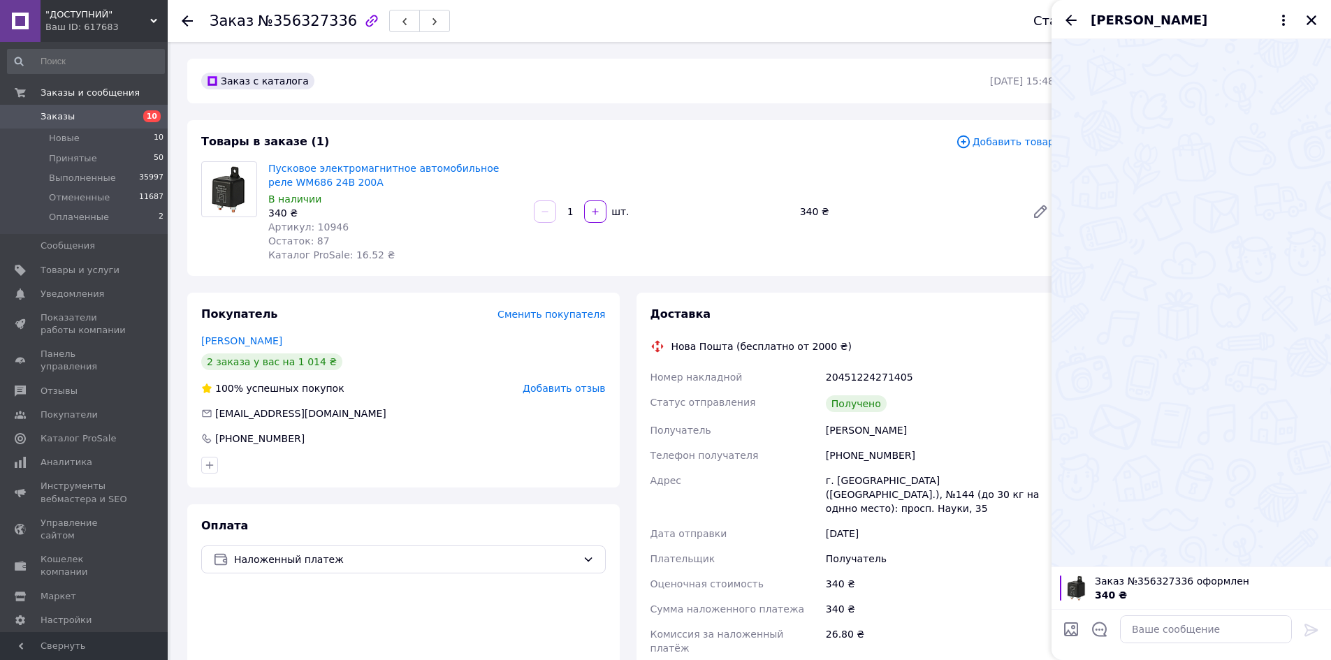
drag, startPoint x: 1309, startPoint y: 19, endPoint x: 871, endPoint y: 149, distance: 457.6
click at [1309, 20] on icon "Закрыть" at bounding box center [1311, 20] width 13 height 13
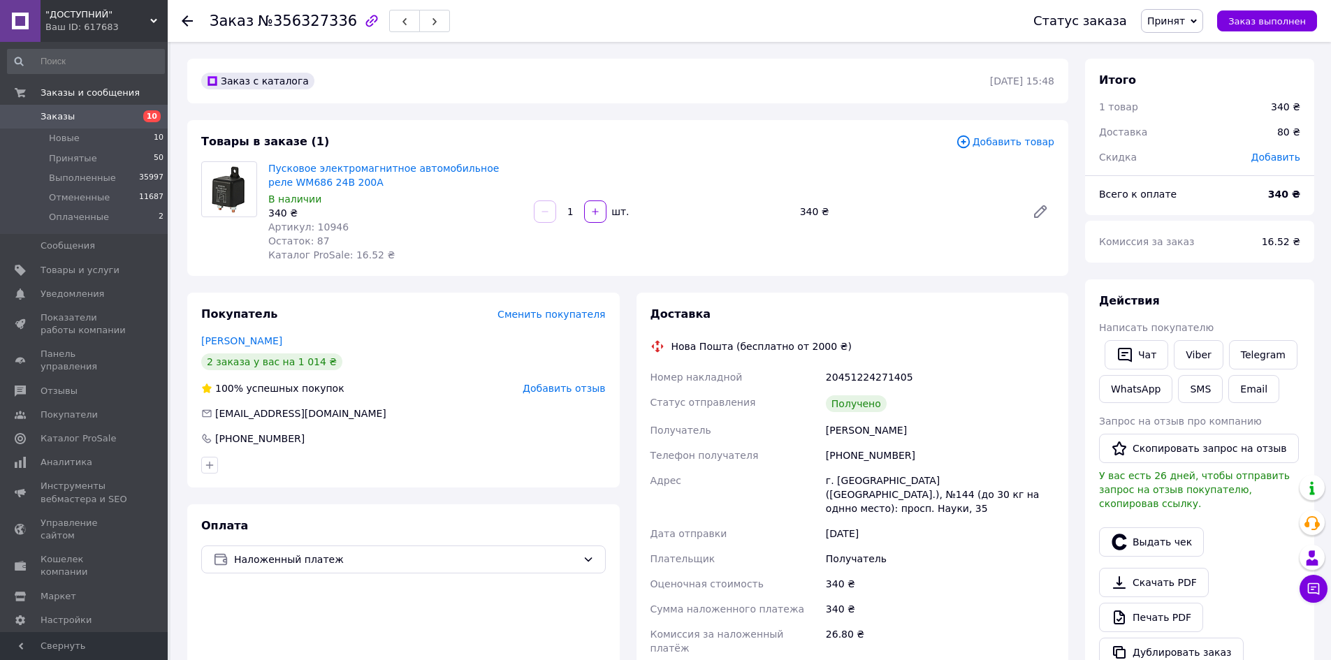
click at [319, 223] on span "Артикул: 10946" at bounding box center [308, 226] width 80 height 11
copy span "10946"
click at [1198, 393] on button "SMS" at bounding box center [1200, 389] width 45 height 28
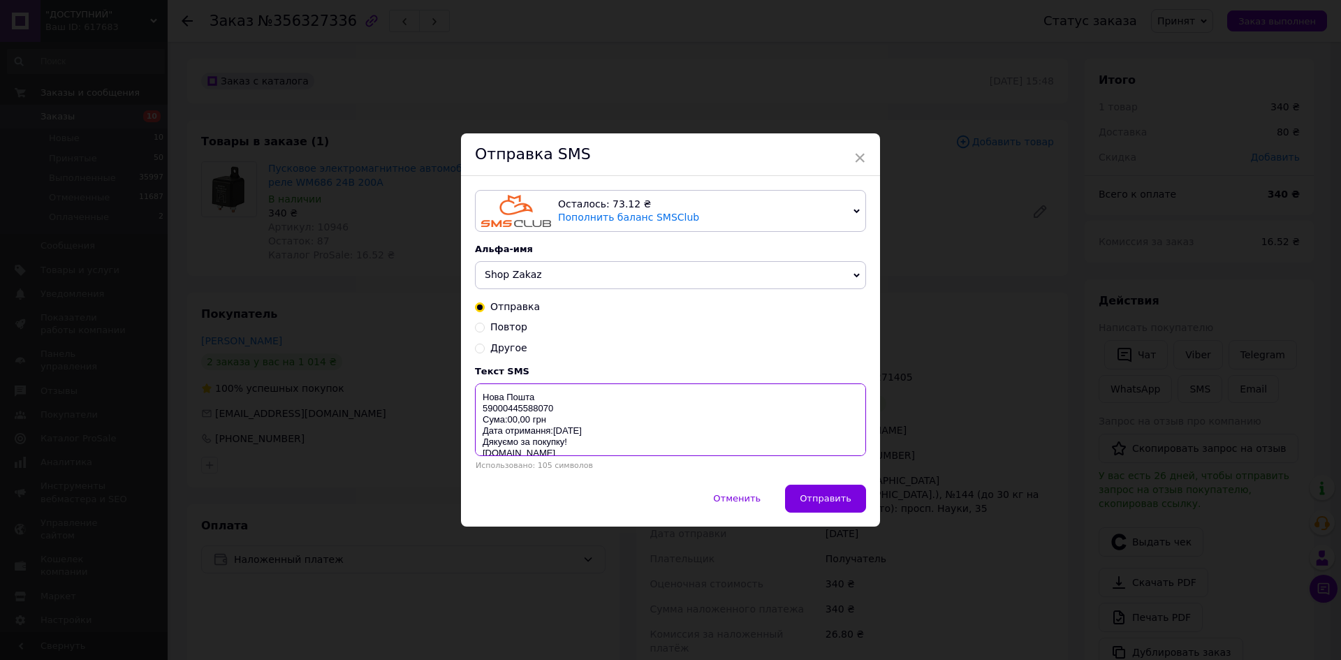
drag, startPoint x: 480, startPoint y: 398, endPoint x: 676, endPoint y: 474, distance: 209.9
click at [648, 467] on div "Текст SMS Нова Пошта 59000445588070 Сума:00,00 грн Дата отримання:[DATE] Дякуєм…" at bounding box center [670, 418] width 391 height 104
paste textarea "https://check.checkbox.ua/890ad959-0455-46b3-9d73-8c135ba5b2a8"
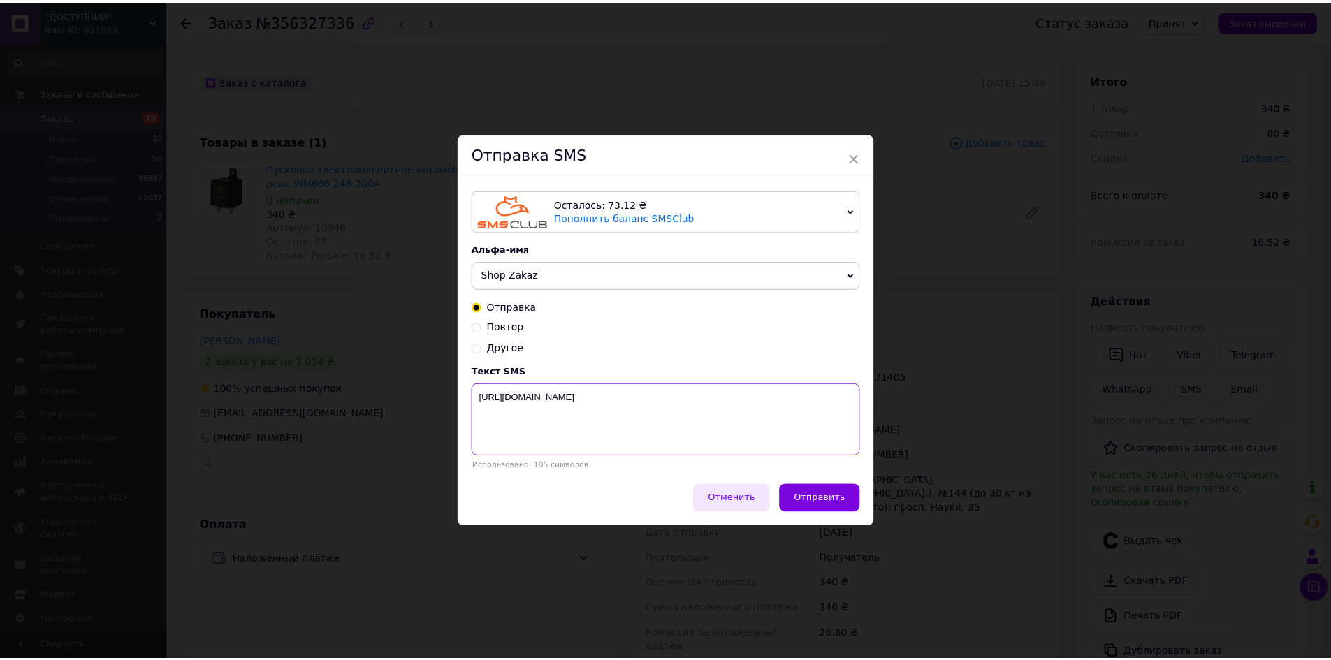
scroll to position [0, 0]
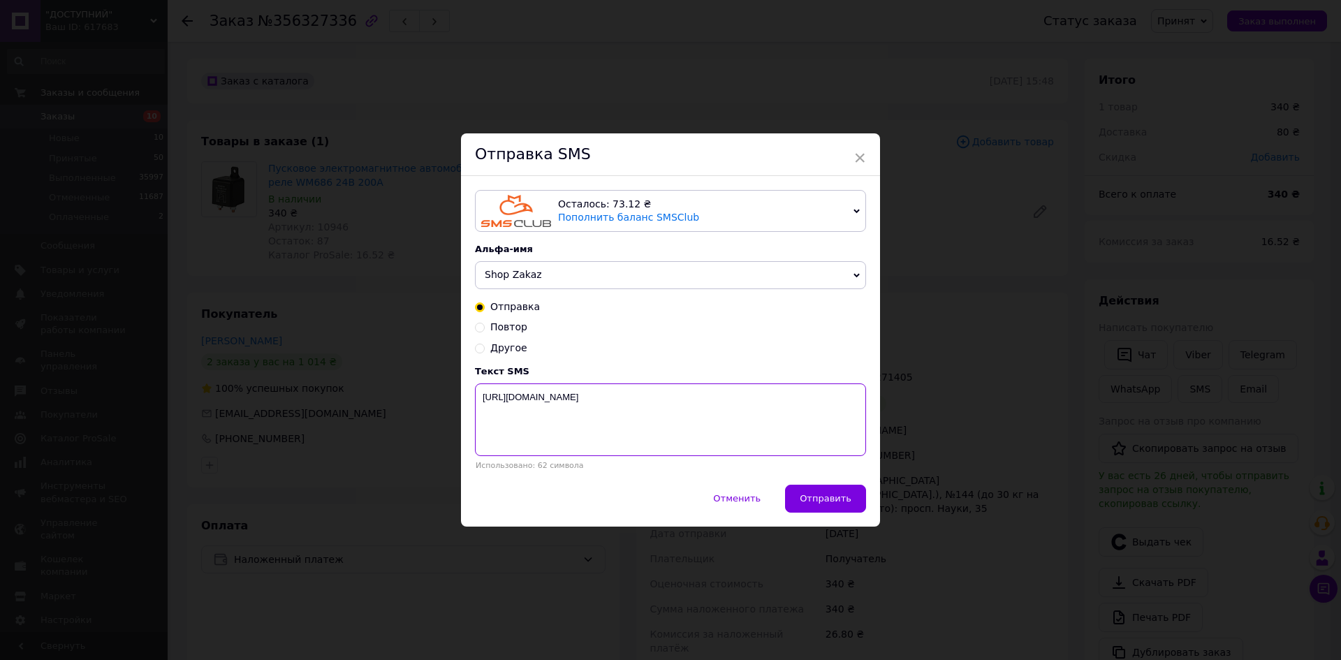
type textarea "https://check.checkbox.ua/890ad959-0455-46b3-9d73-8c135ba5b2a8"
click at [838, 504] on span "Отправить" at bounding box center [826, 498] width 52 height 10
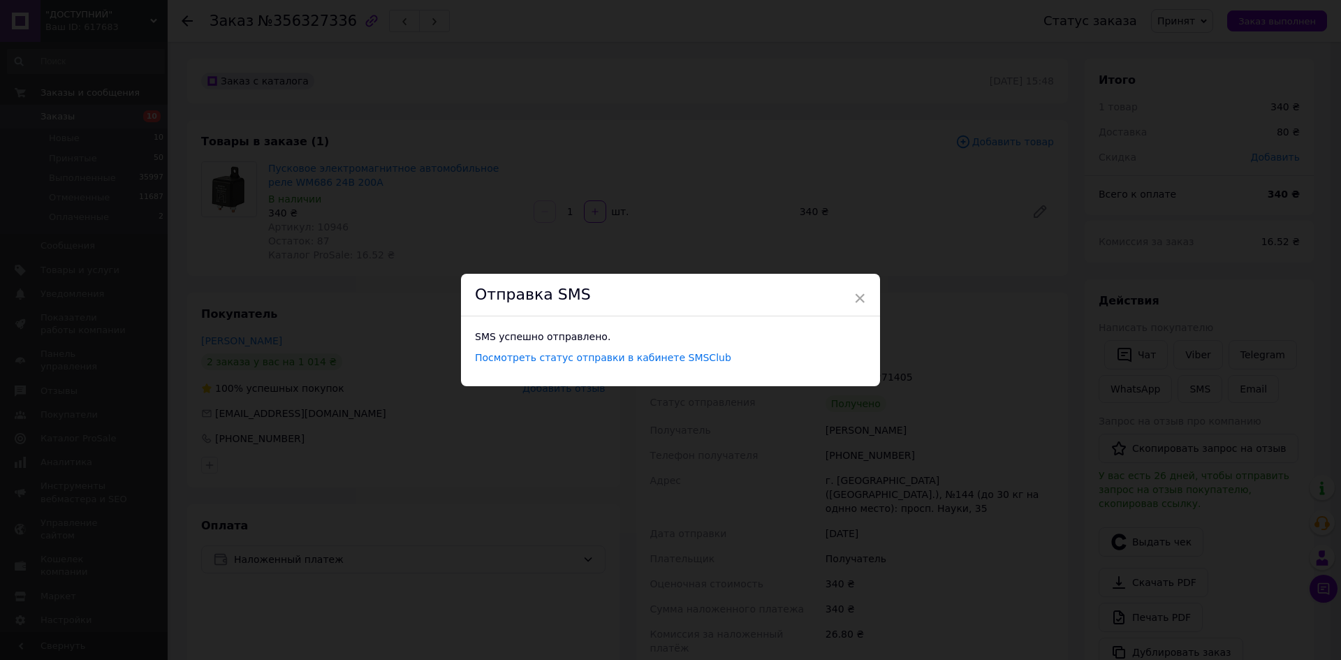
click at [963, 430] on div "× Отправка SMS SMS успешно отправлено. Посмотреть статус отправки в кабинете SM…" at bounding box center [670, 330] width 1341 height 660
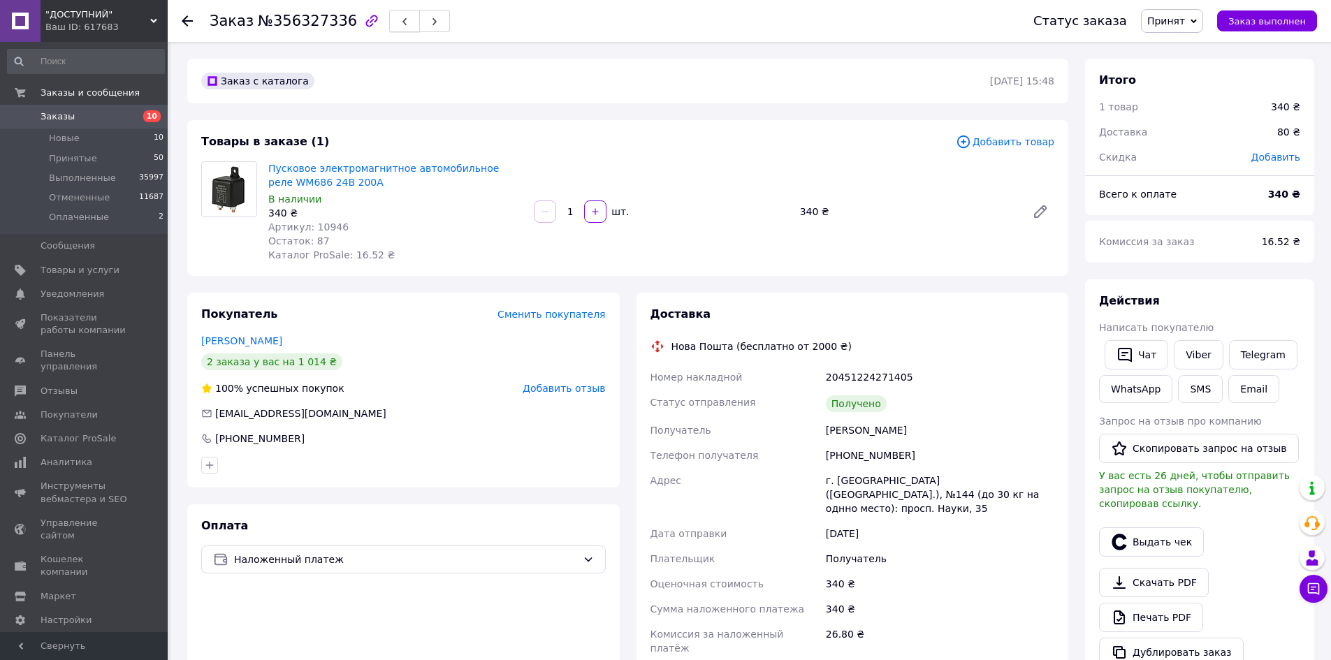
click at [400, 20] on icon "button" at bounding box center [404, 21] width 8 height 8
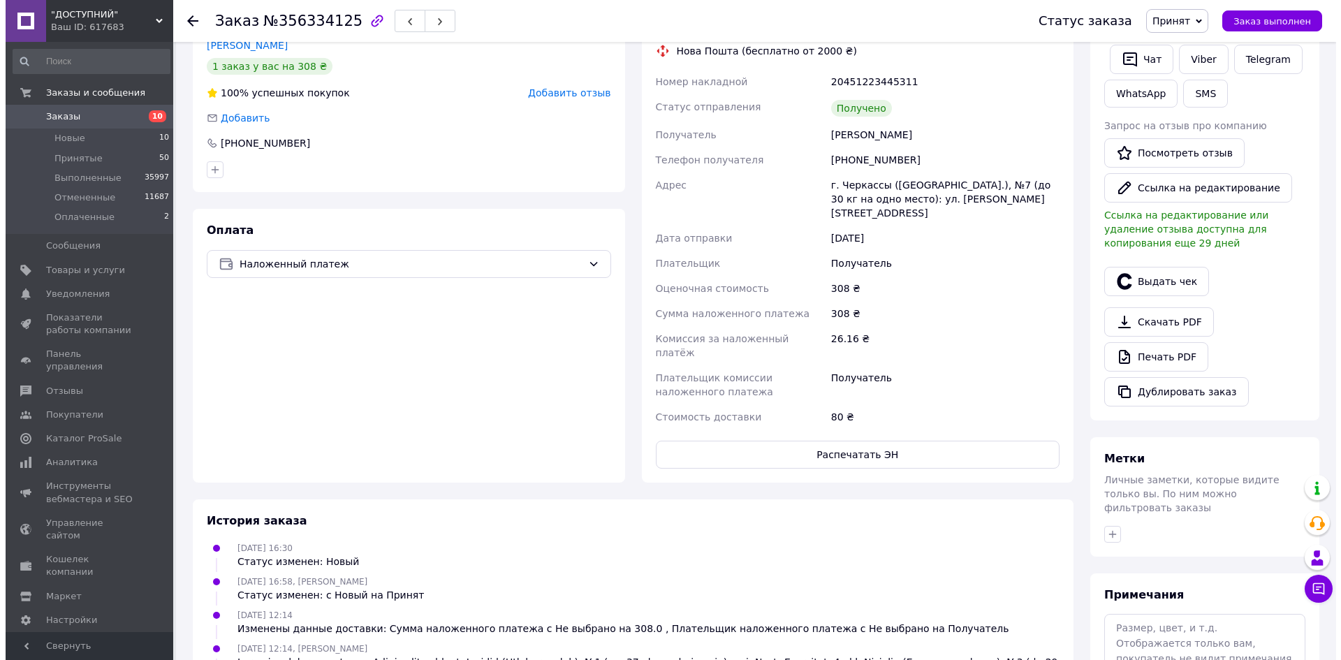
scroll to position [45, 0]
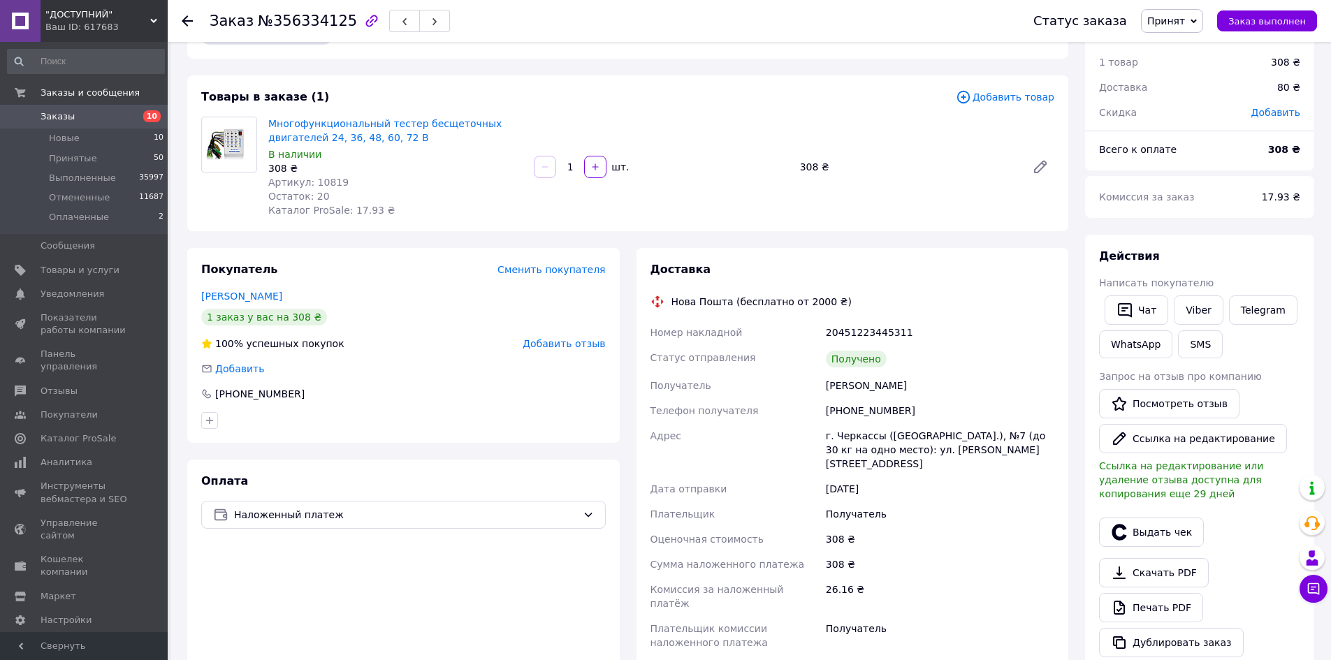
click at [1134, 289] on div "Написать покупателю" at bounding box center [1199, 283] width 201 height 14
click at [1139, 306] on button "Чат" at bounding box center [1137, 310] width 64 height 29
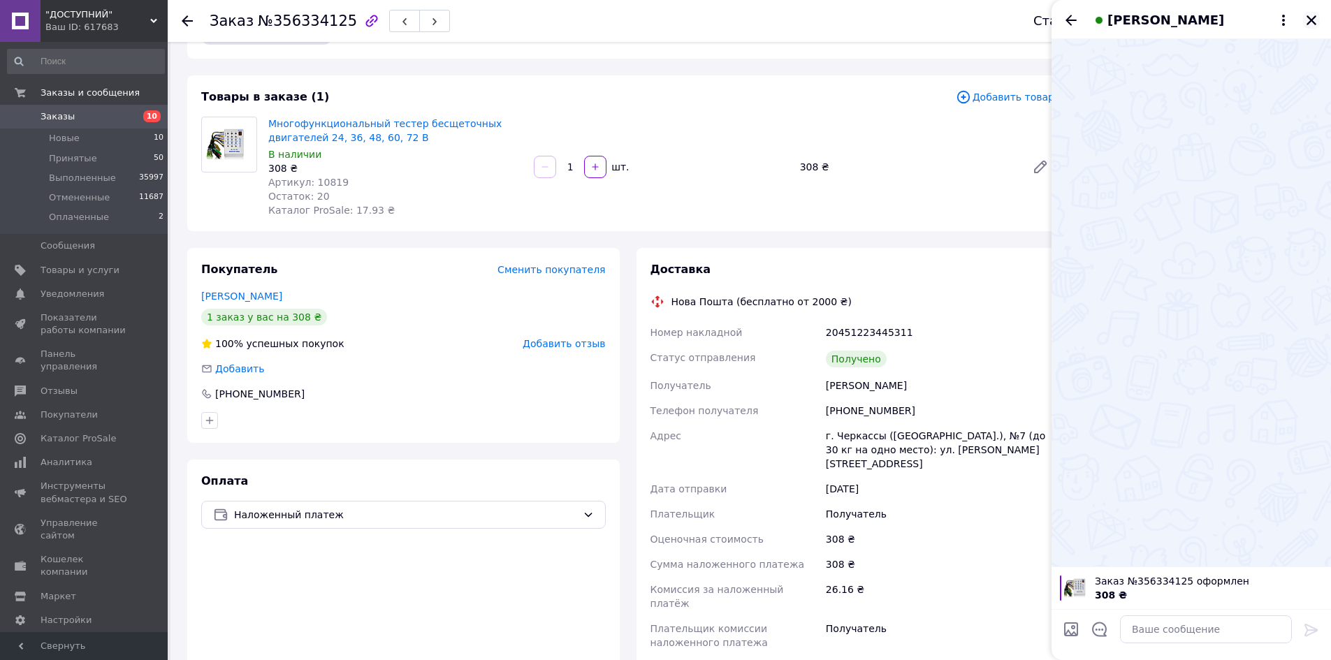
drag, startPoint x: 1306, startPoint y: 22, endPoint x: 1294, endPoint y: 29, distance: 14.1
click at [1306, 22] on icon "Закрыть" at bounding box center [1311, 20] width 13 height 13
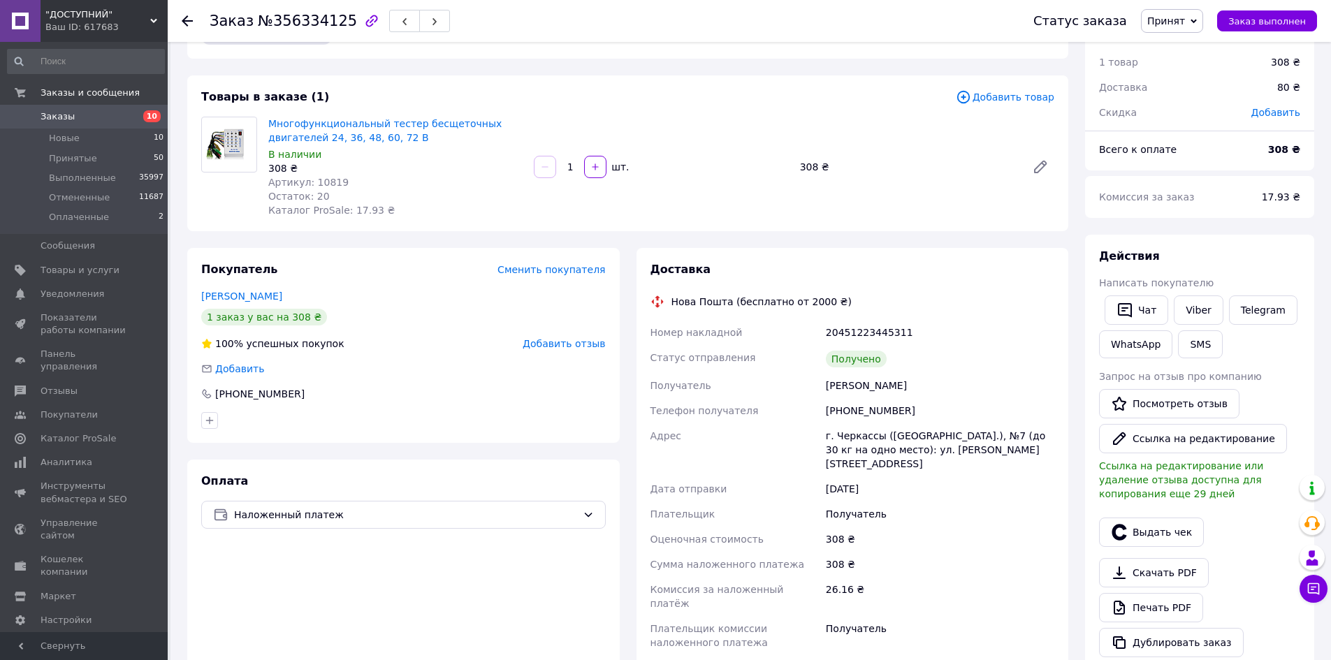
click at [319, 179] on span "Артикул: 10819" at bounding box center [308, 182] width 80 height 11
copy span "10819"
click at [1179, 349] on button "SMS" at bounding box center [1200, 344] width 45 height 28
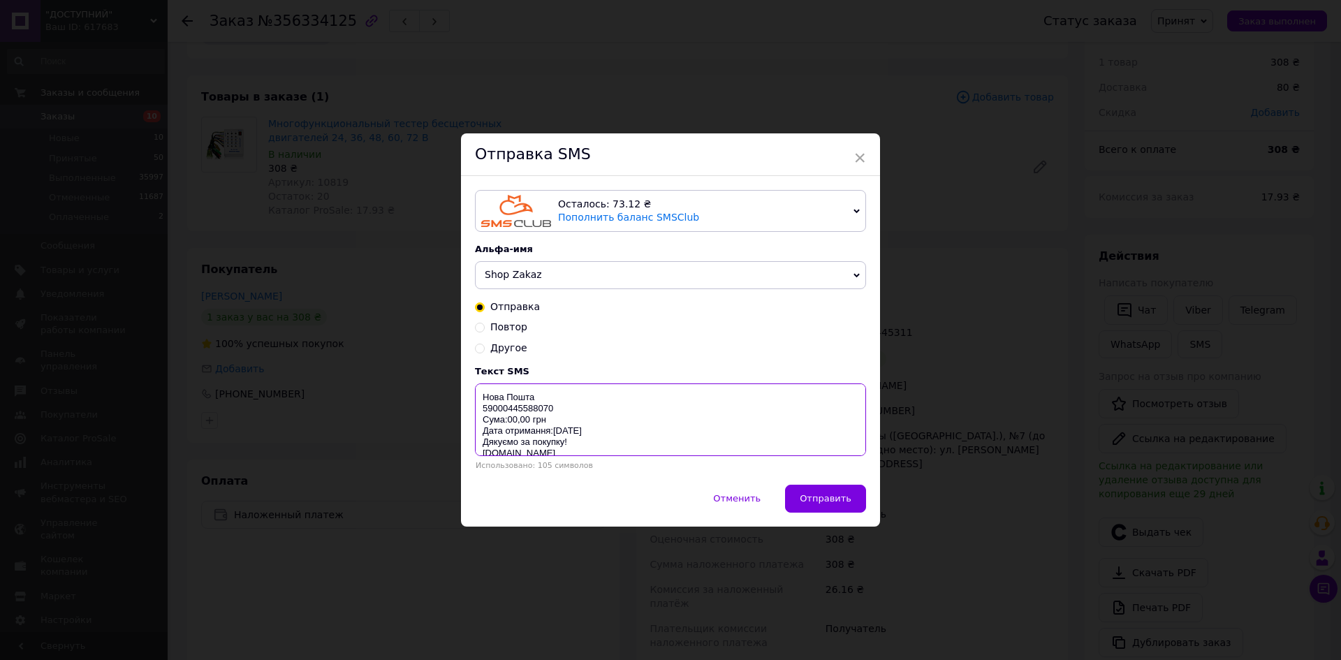
drag, startPoint x: 486, startPoint y: 399, endPoint x: 671, endPoint y: 467, distance: 197.4
click at [625, 453] on textarea "Нова Пошта 59000445588070 Сума:00,00 грн Дата отримання:[DATE] Дякуємо за покуп…" at bounding box center [670, 420] width 391 height 73
paste textarea "https://check.checkbox.ua/aea407ca-5386-4565-8e83-2593211c3013"
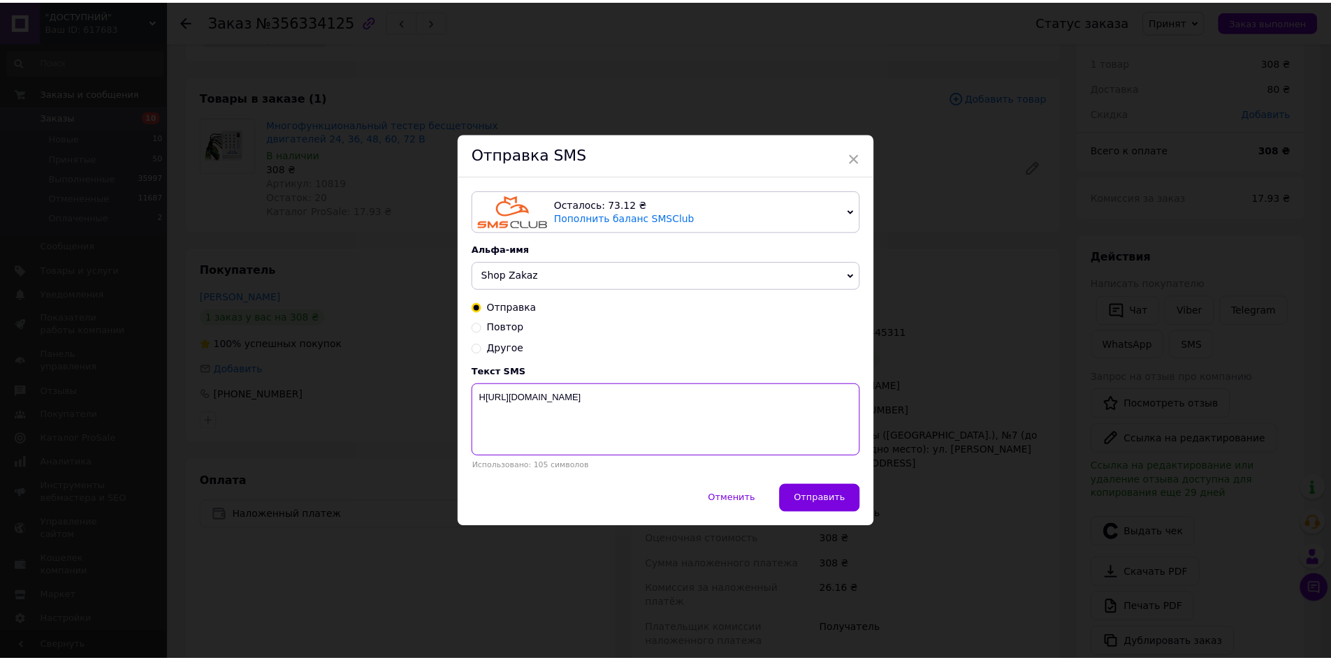
scroll to position [0, 0]
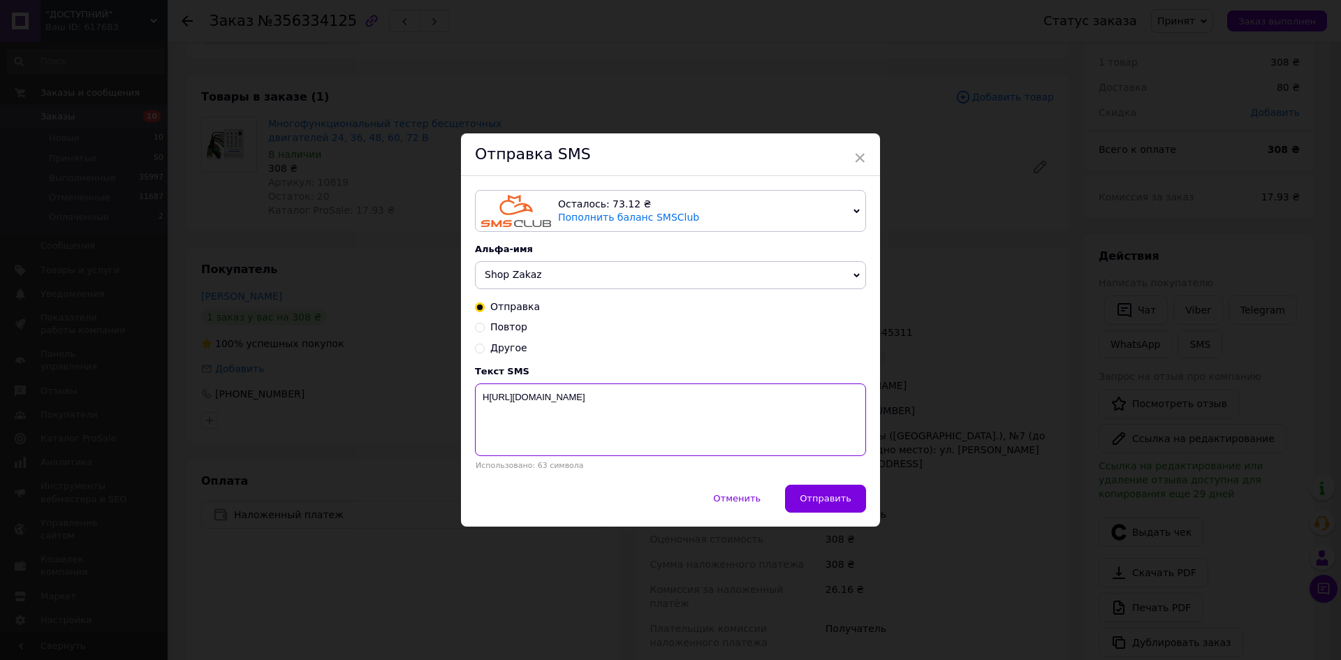
drag, startPoint x: 706, startPoint y: 436, endPoint x: 638, endPoint y: 429, distance: 68.1
click at [700, 436] on textarea "Нhttps://check.checkbox.ua/aea407ca-5386-4565-8e83-2593211c3013" at bounding box center [670, 420] width 391 height 73
click at [485, 397] on textarea "Нhttps://check.checkbox.ua/aea407ca-5386-4565-8e83-2593211c3013" at bounding box center [670, 420] width 391 height 73
type textarea "https://check.checkbox.ua/aea407ca-5386-4565-8e83-2593211c3013"
click at [841, 502] on span "Отправить" at bounding box center [826, 498] width 52 height 10
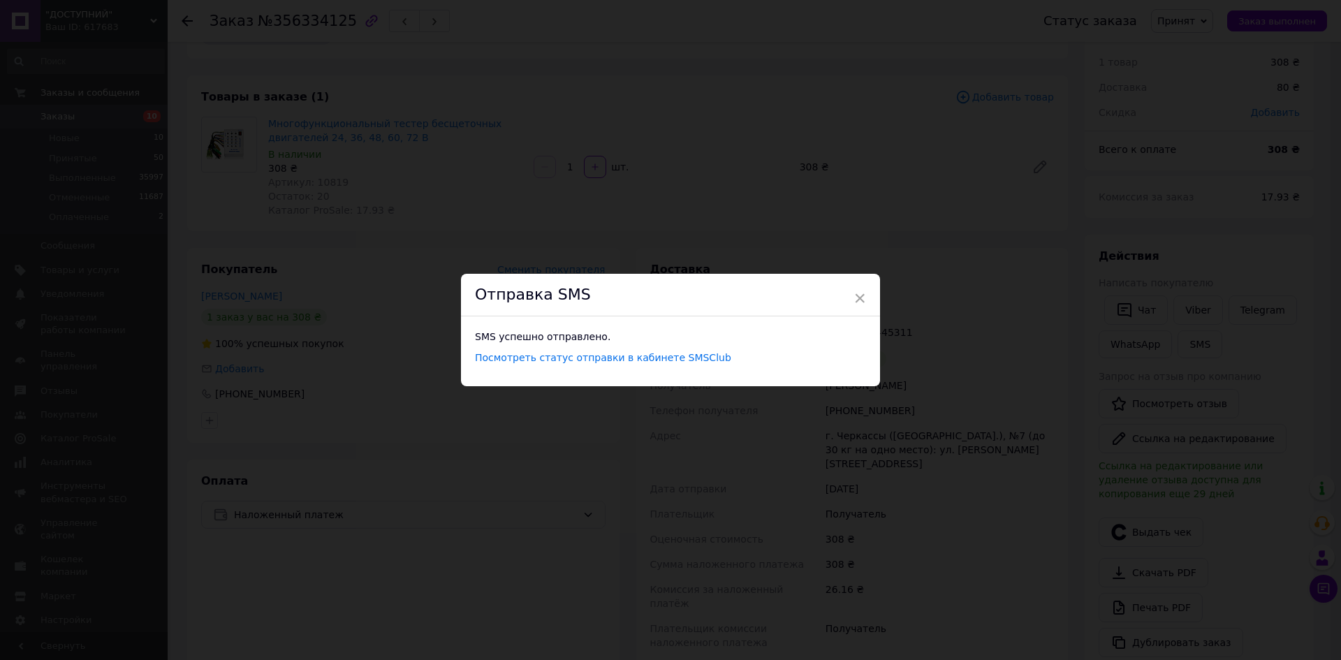
click at [946, 397] on div "× Отправка SMS SMS успешно отправлено. Посмотреть статус отправки в кабинете SM…" at bounding box center [670, 330] width 1341 height 660
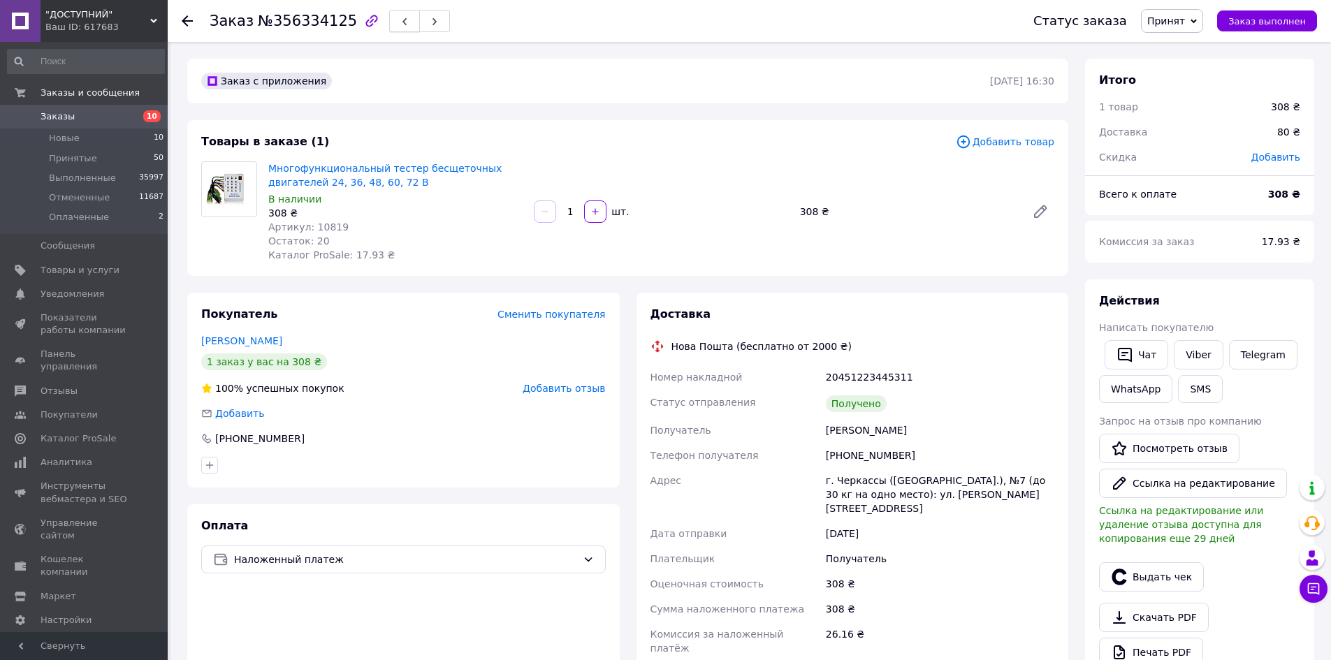
click at [389, 21] on button "button" at bounding box center [404, 21] width 31 height 22
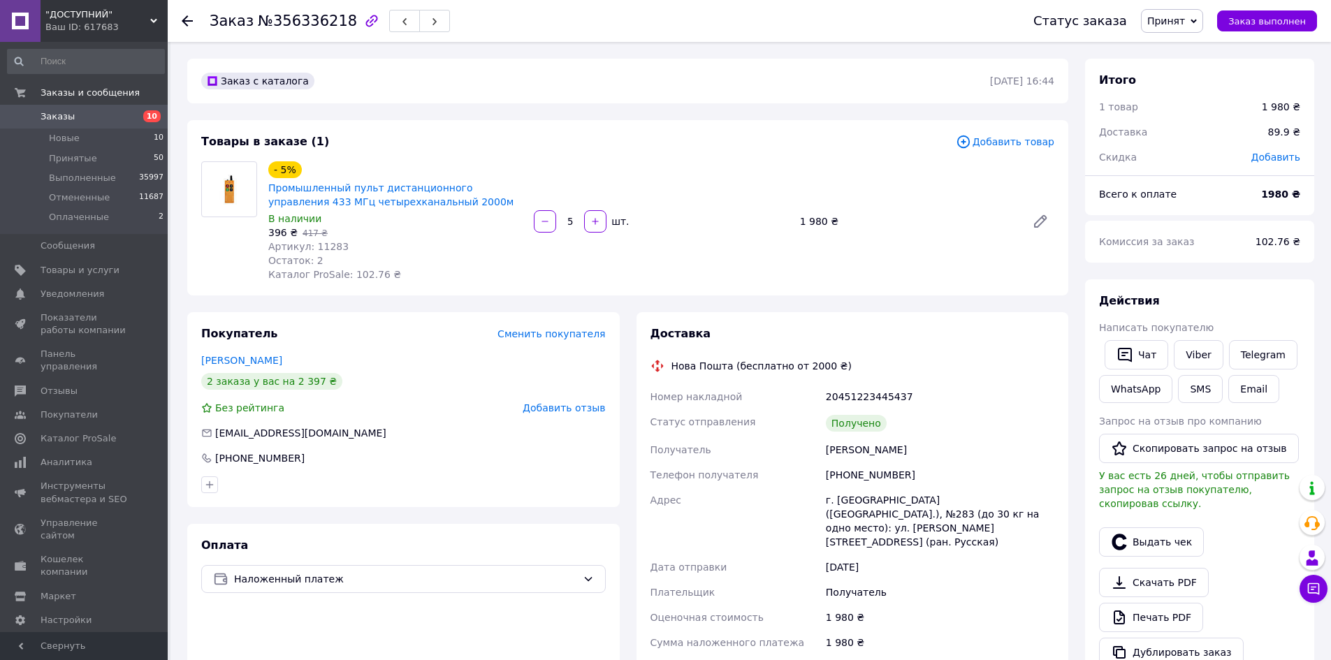
click at [326, 246] on span "Артикул: 11283" at bounding box center [308, 246] width 80 height 11
copy span "11283"
click at [1189, 384] on button "SMS" at bounding box center [1200, 389] width 45 height 28
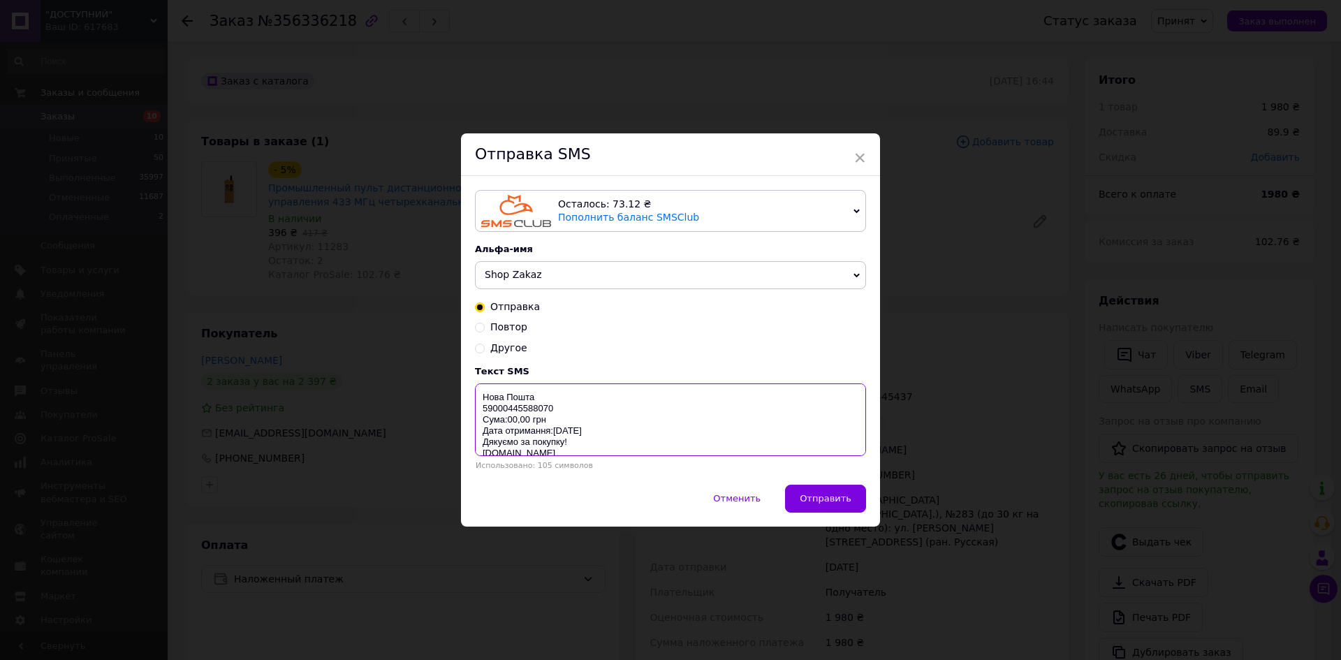
drag, startPoint x: 476, startPoint y: 397, endPoint x: 764, endPoint y: 488, distance: 302.0
click at [671, 470] on div "Текст SMS Нова Пошта 59000445588070 Сума:00,00 грн Дата отримання:[DATE] Дякуєм…" at bounding box center [670, 418] width 391 height 104
paste textarea "https://check.checkbox.ua/9c16d9e5-c70e-4861-a141-08cd2a3c05d3"
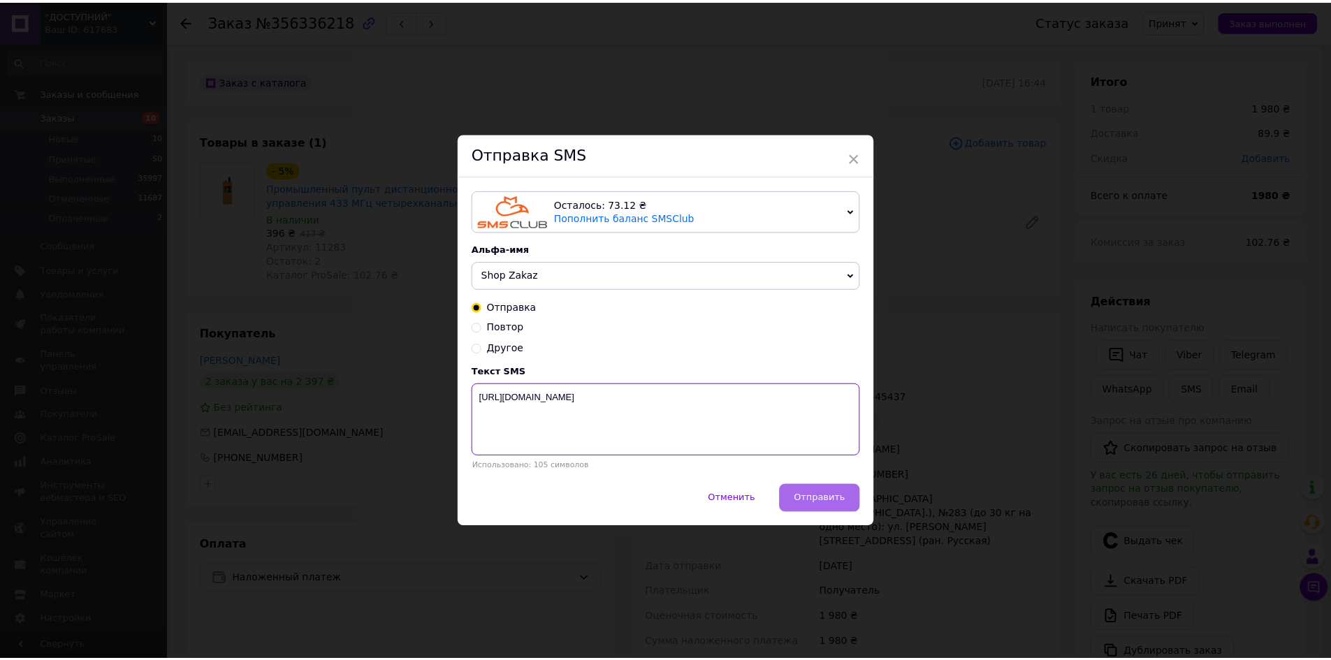
scroll to position [0, 0]
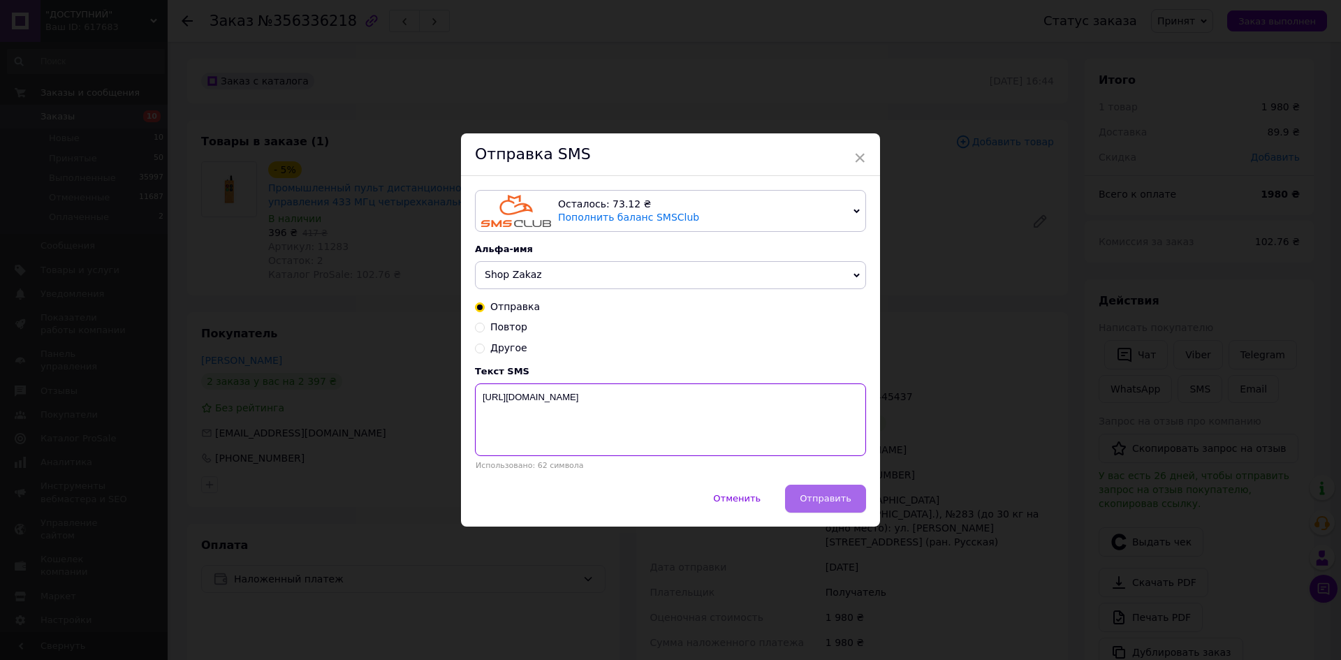
type textarea "https://check.checkbox.ua/9c16d9e5-c70e-4861-a141-08cd2a3c05d3"
click at [827, 495] on span "Отправить" at bounding box center [826, 498] width 52 height 10
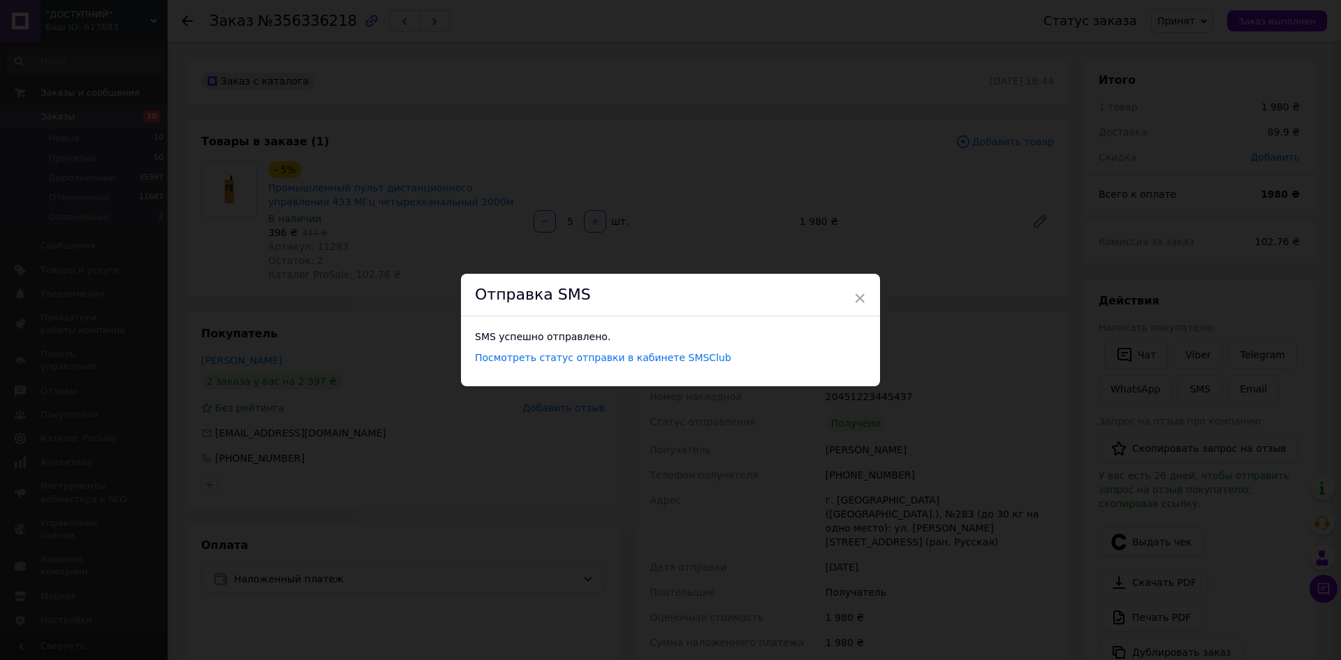
click at [963, 459] on div "× Отправка SMS SMS успешно отправлено. Посмотреть статус отправки в кабинете SM…" at bounding box center [670, 330] width 1341 height 660
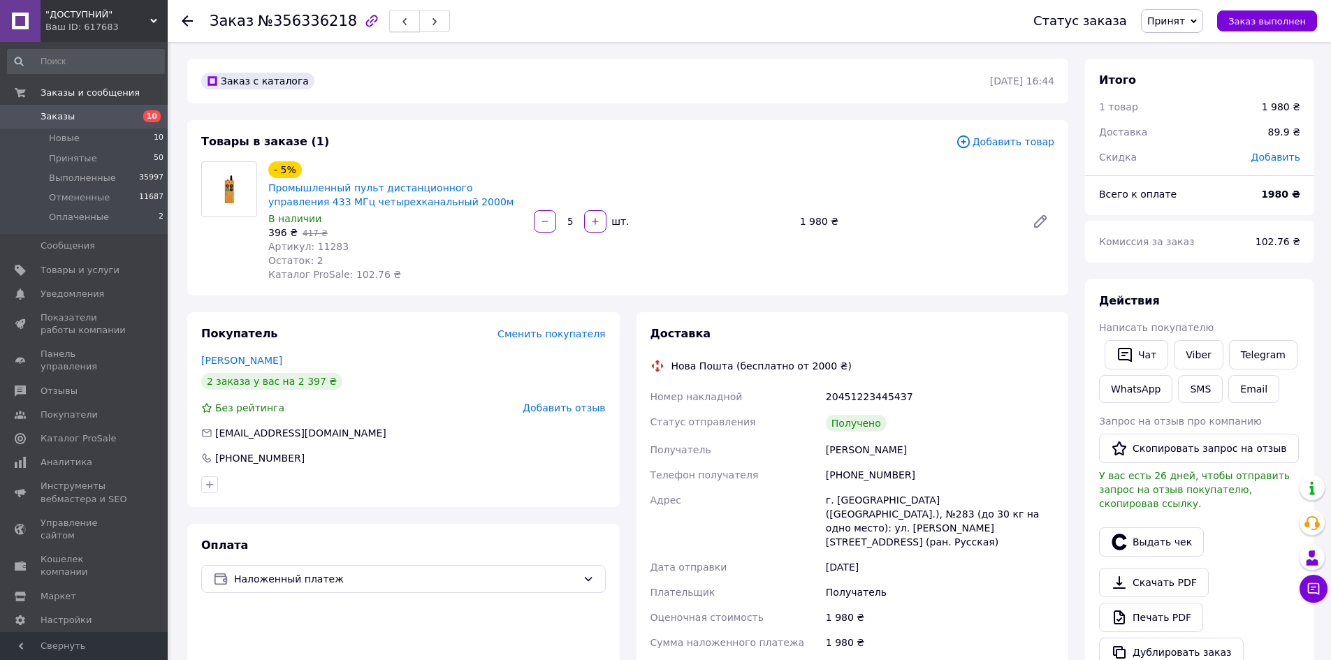
click at [400, 18] on icon "button" at bounding box center [404, 21] width 8 height 8
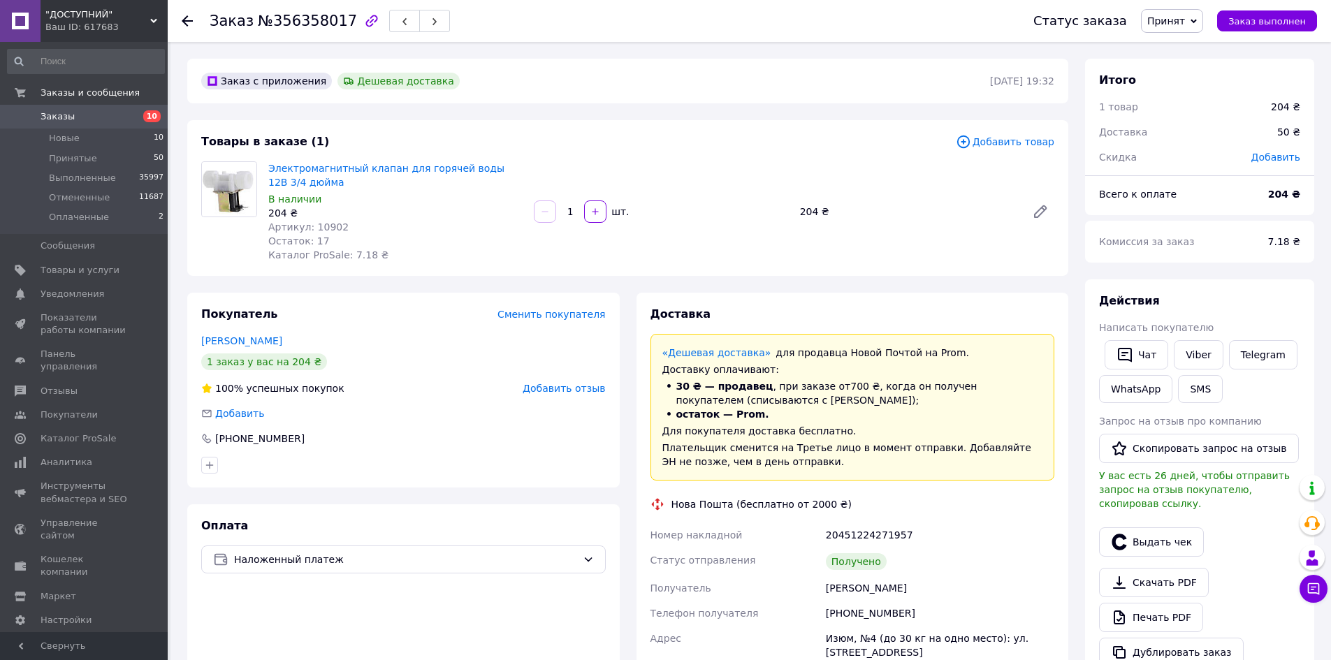
click at [321, 221] on span "Артикул: 10902" at bounding box center [308, 226] width 80 height 11
copy span "10902"
click at [1203, 376] on button "SMS" at bounding box center [1200, 389] width 45 height 28
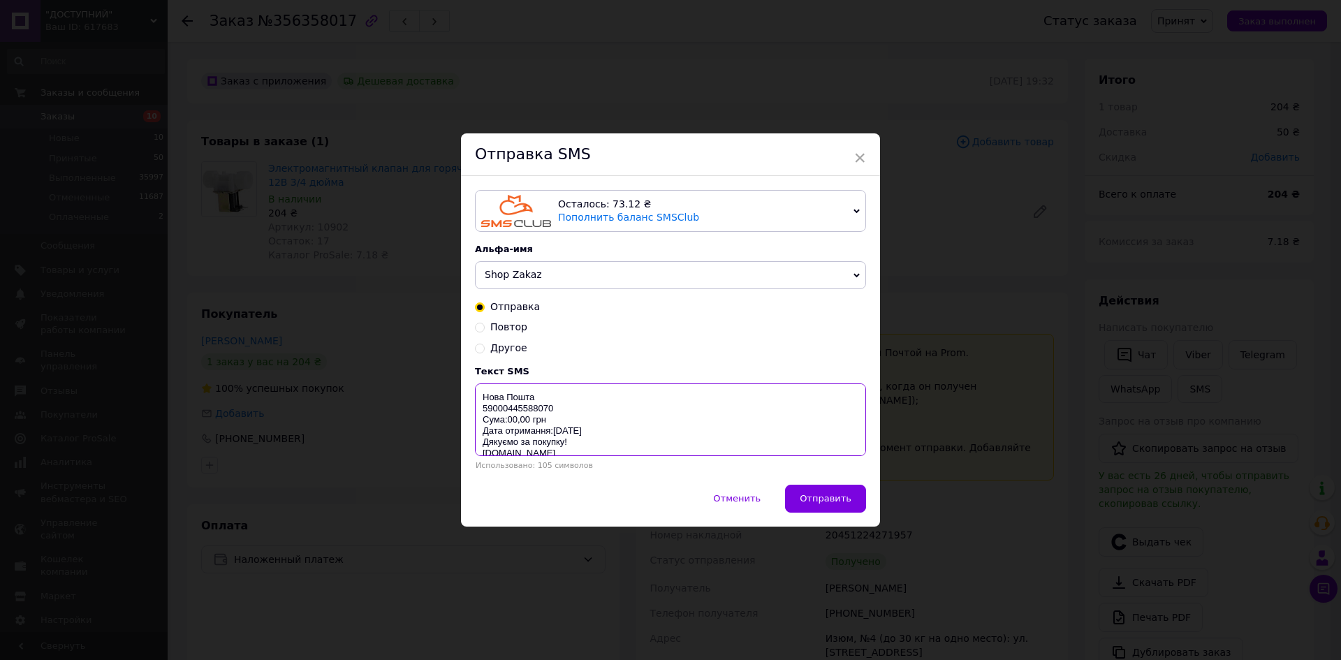
drag, startPoint x: 483, startPoint y: 401, endPoint x: 634, endPoint y: 472, distance: 166.6
click at [622, 467] on div "Текст SMS Нова Пошта 59000445588070 Сума:00,00 грн Дата отримання:[DATE] Дякуєм…" at bounding box center [670, 418] width 391 height 104
paste textarea "https://check.checkbox.ua/78b6f816-26c8-46c4-b424-0f7f0c05e178"
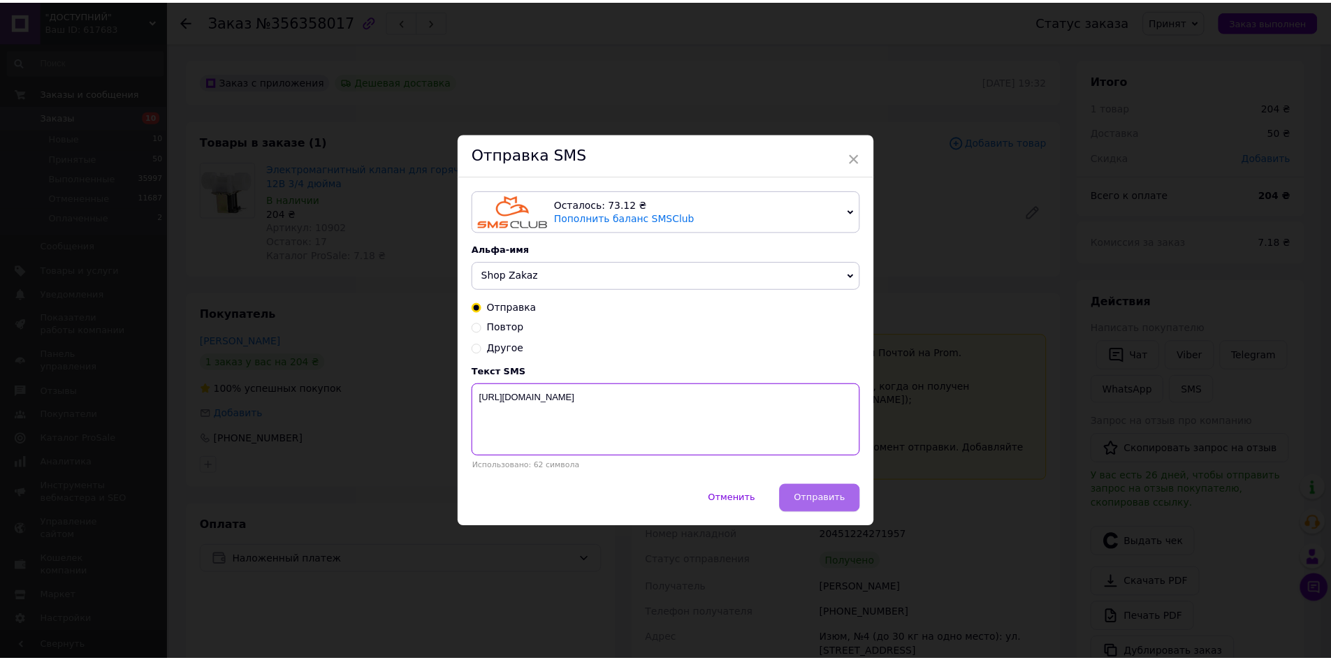
scroll to position [0, 0]
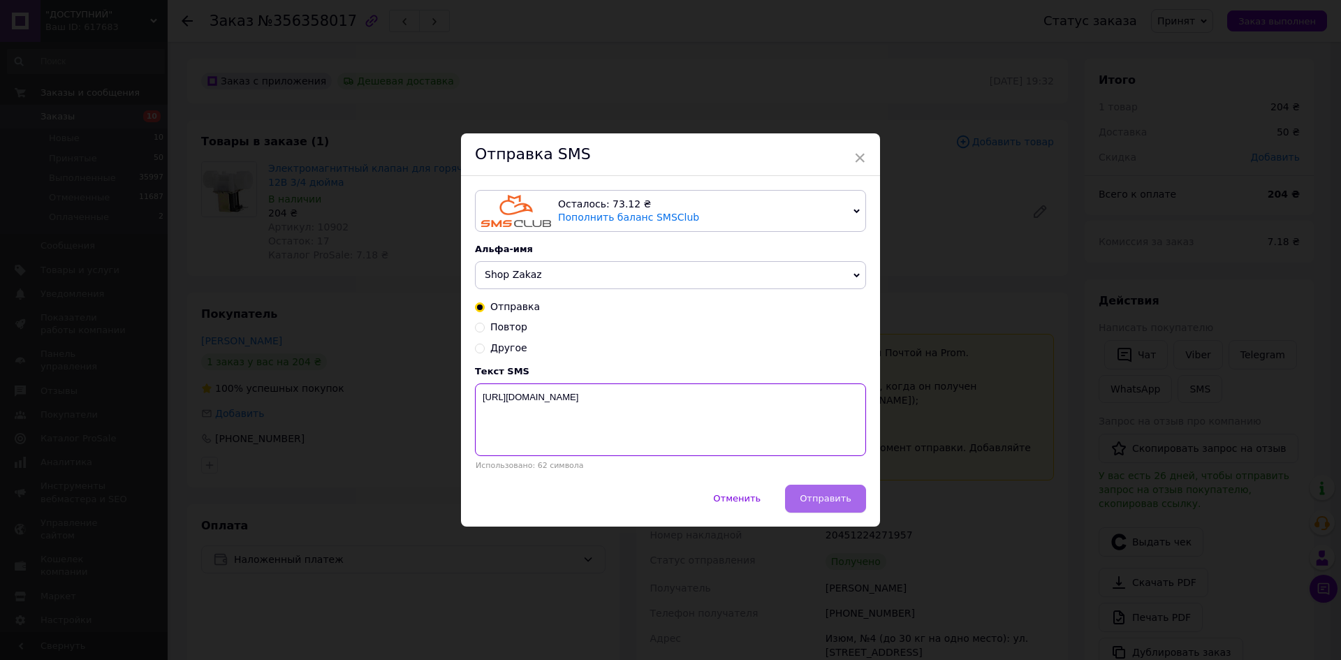
type textarea "https://check.checkbox.ua/78b6f816-26c8-46c4-b424-0f7f0c05e178"
click at [825, 504] on span "Отправить" at bounding box center [826, 498] width 52 height 10
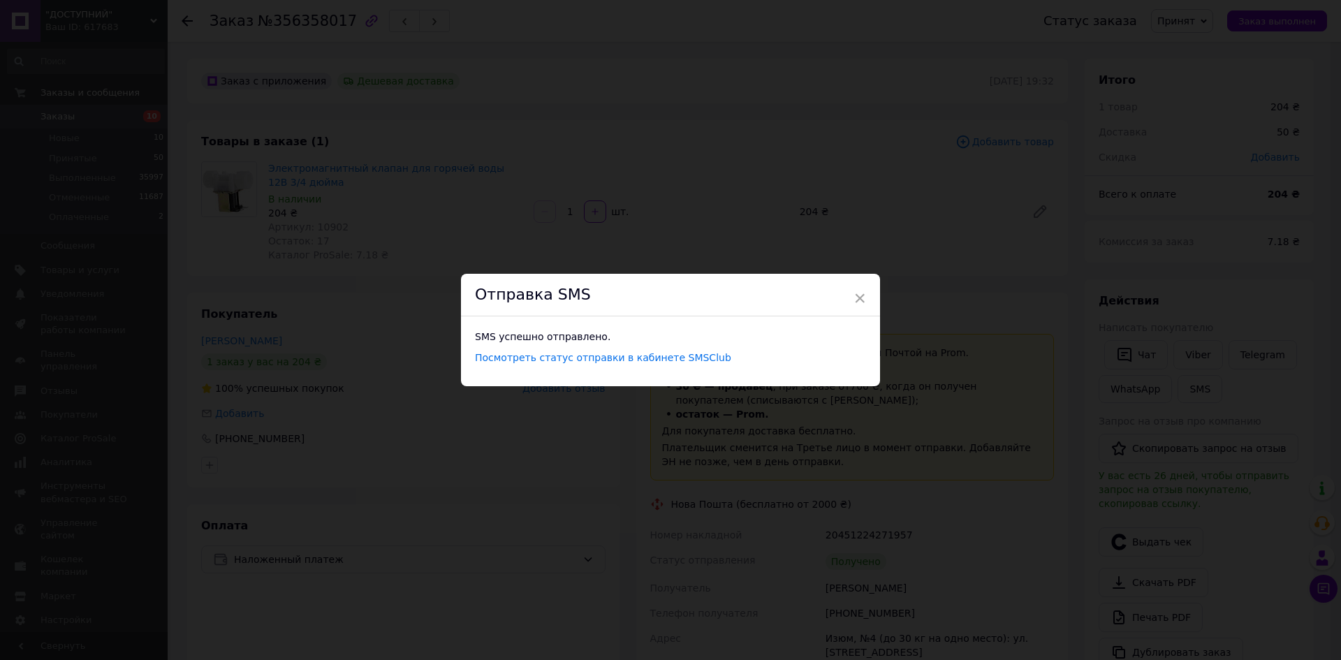
click at [1013, 419] on div "× Отправка SMS SMS успешно отправлено. Посмотреть статус отправки в кабинете SM…" at bounding box center [670, 330] width 1341 height 660
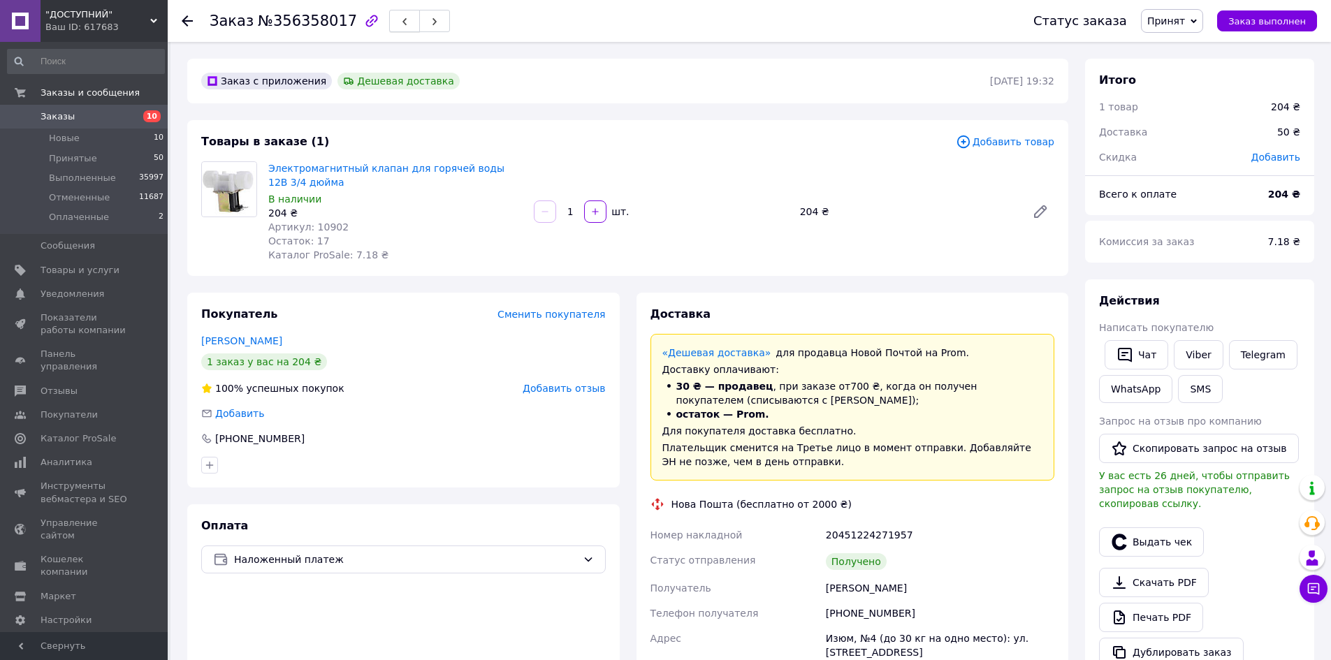
click at [400, 17] on span "button" at bounding box center [404, 21] width 8 height 10
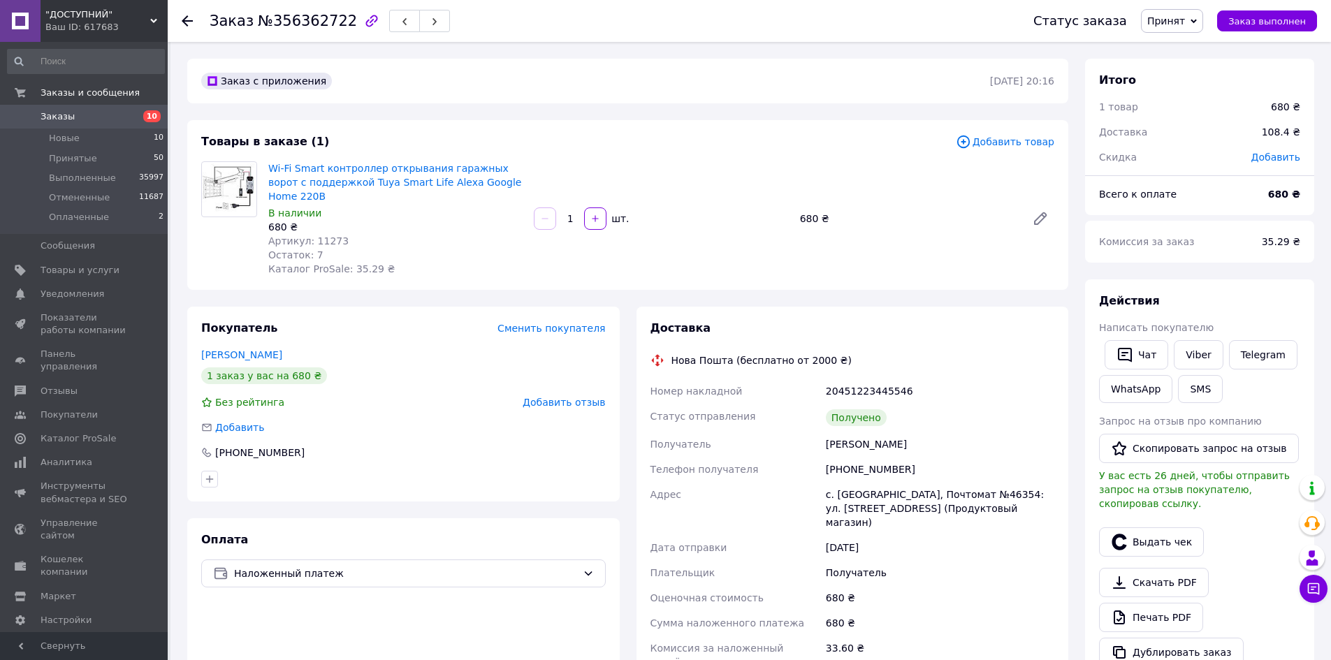
click at [323, 235] on span "Артикул: 11273" at bounding box center [308, 240] width 80 height 11
copy span "11273"
click at [1201, 395] on button "SMS" at bounding box center [1200, 389] width 45 height 28
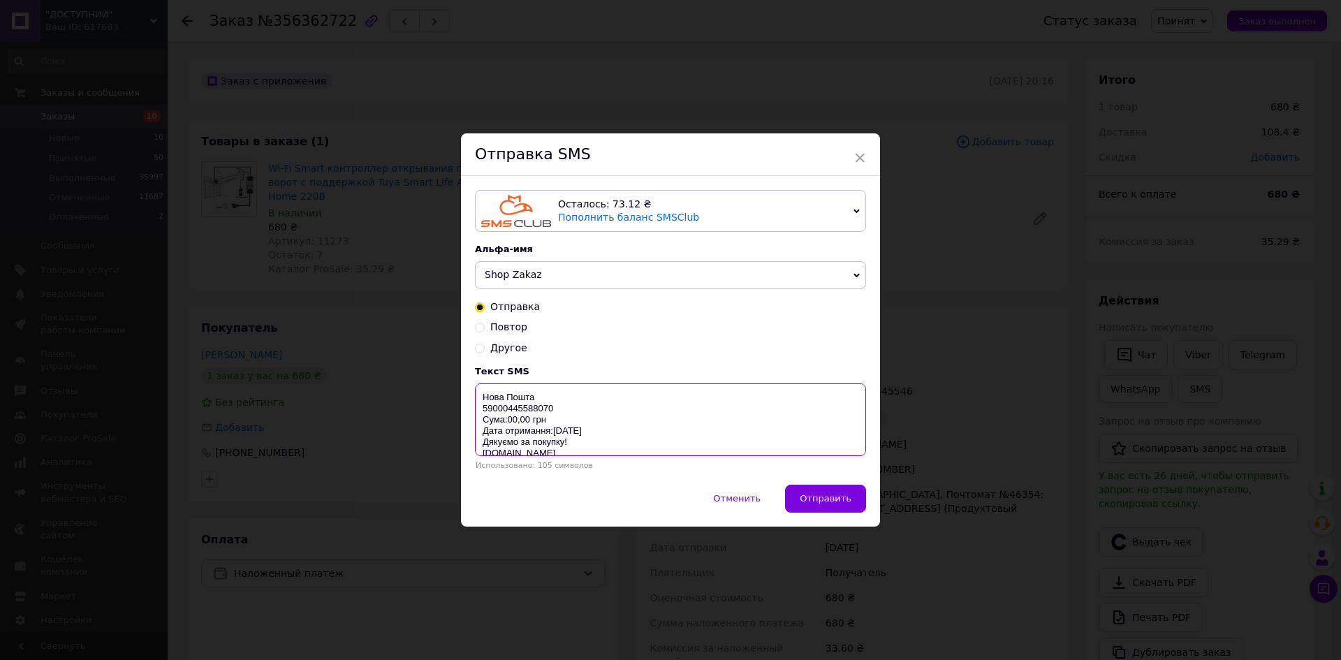
drag, startPoint x: 482, startPoint y: 403, endPoint x: 639, endPoint y: 454, distance: 165.3
click at [639, 454] on textarea "Нова Пошта 59000445588070 Сума:00,00 грн Дата отримання:[DATE] Дякуємо за покуп…" at bounding box center [670, 420] width 391 height 73
paste textarea "https://check.checkbox.ua/7443403d-4a6f-4a3f-b4ad-9727efdf1870"
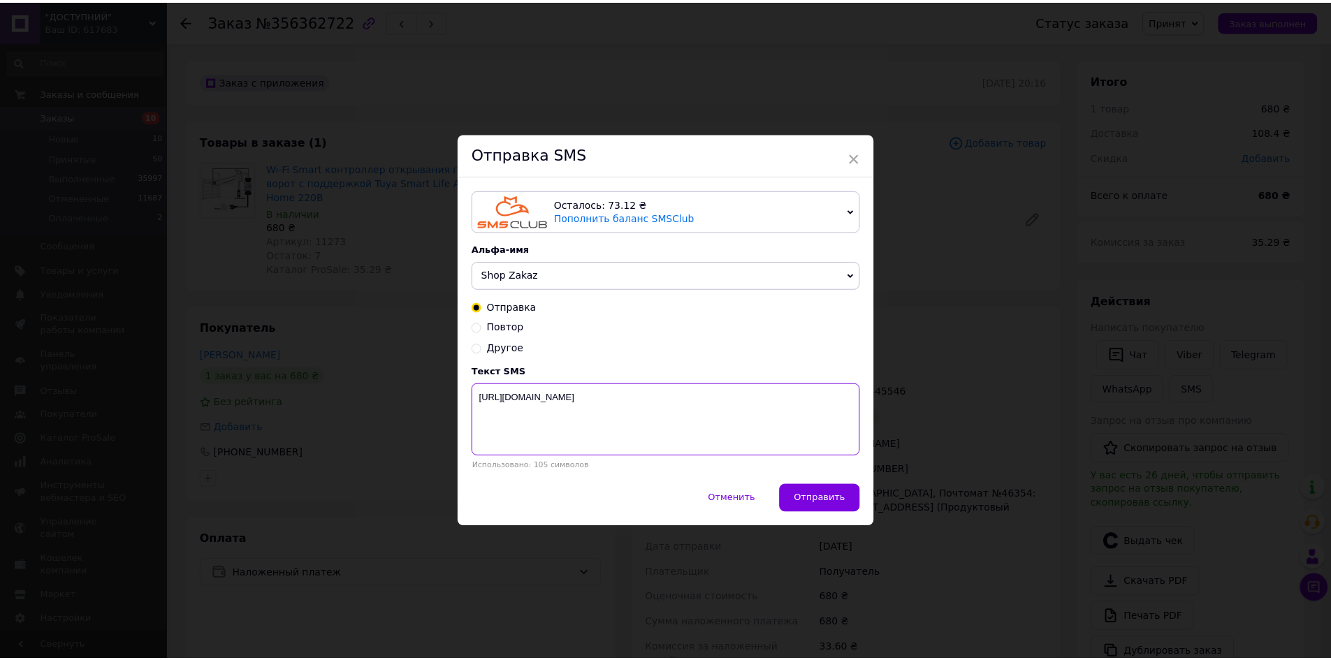
scroll to position [0, 0]
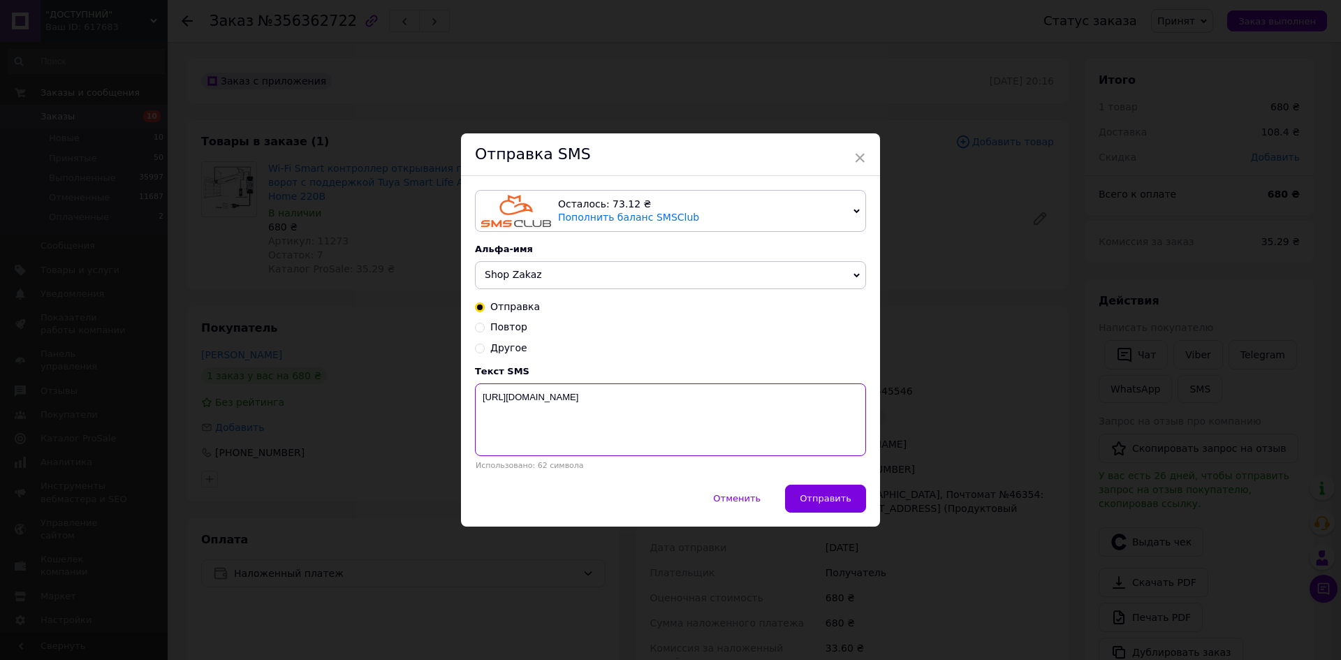
type textarea "https://check.checkbox.ua/7443403d-4a6f-4a3f-b4ad-9727efdf1870"
drag, startPoint x: 811, startPoint y: 486, endPoint x: 821, endPoint y: 487, distance: 9.9
click at [812, 484] on div "Осталось: 73.12 ₴ Пополнить баланс SMSClub Осталось: 0.19 ₴ Пополнить баланс Le…" at bounding box center [670, 330] width 419 height 308
drag, startPoint x: 835, startPoint y: 497, endPoint x: 935, endPoint y: 453, distance: 110.1
click at [836, 497] on span "Отправить" at bounding box center [826, 498] width 52 height 10
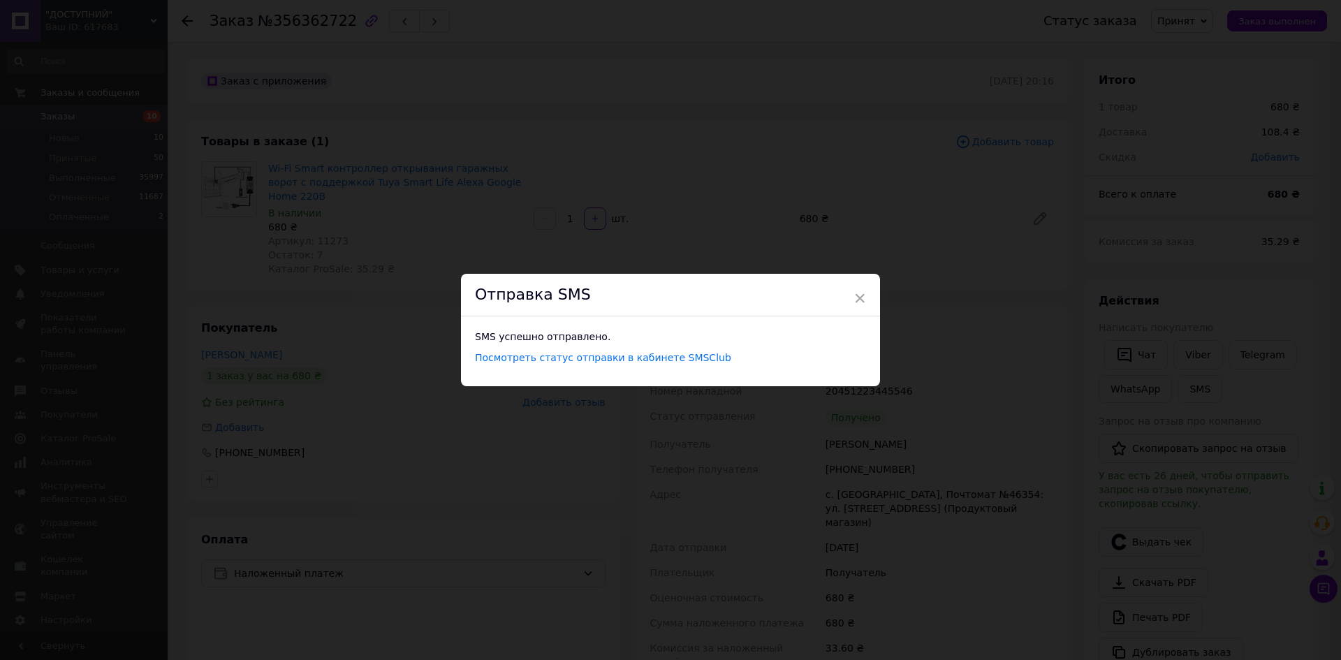
click at [993, 395] on div "× Отправка SMS SMS успешно отправлено. Посмотреть статус отправки в кабинете SM…" at bounding box center [670, 330] width 1341 height 660
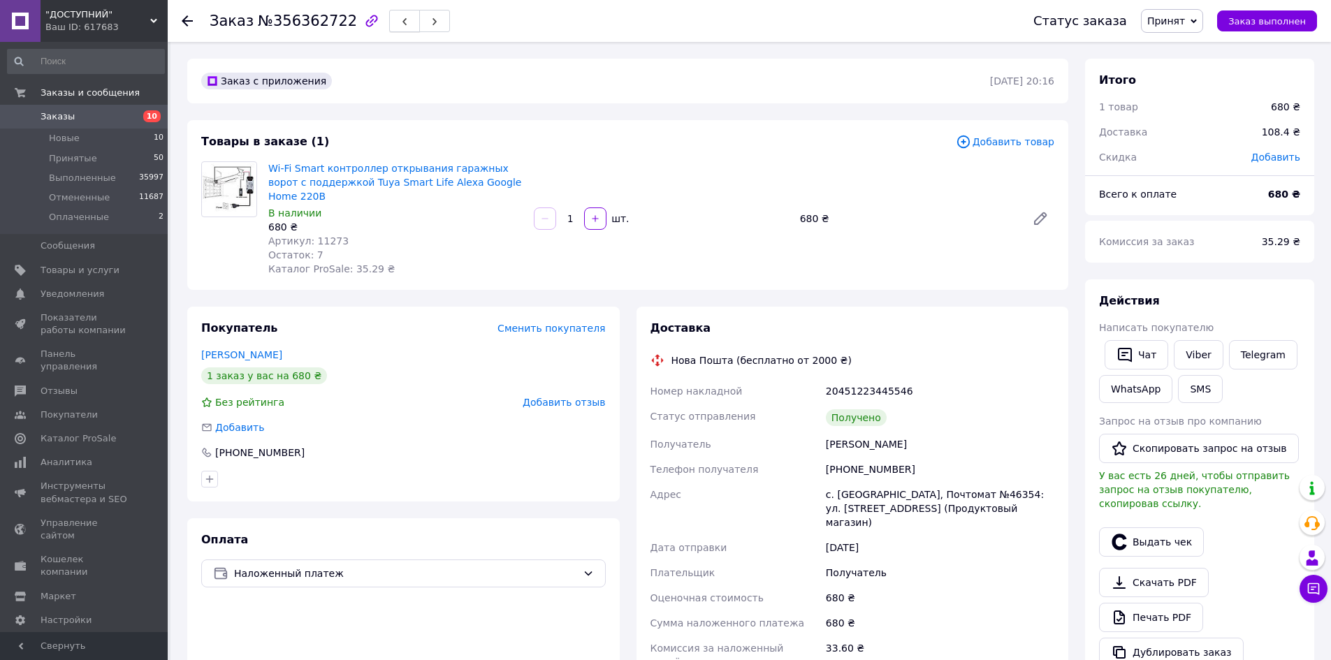
click at [389, 18] on button "button" at bounding box center [404, 21] width 31 height 22
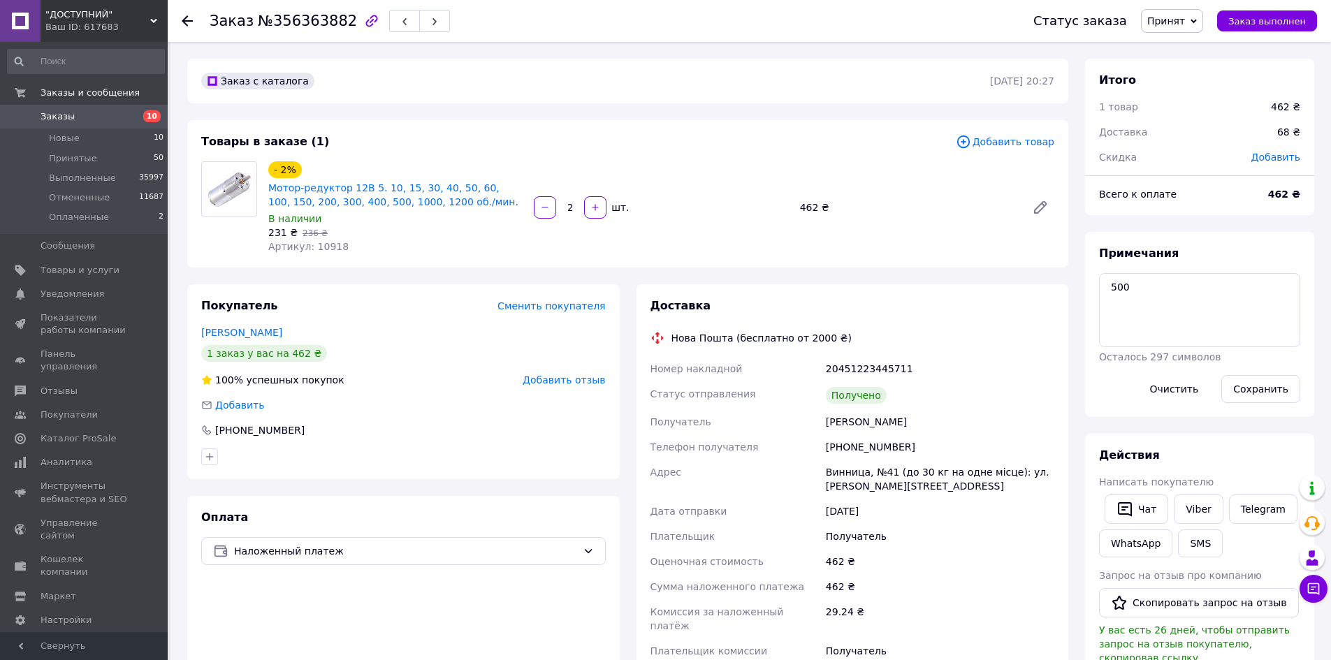
click at [319, 241] on span "Артикул: 10918" at bounding box center [308, 246] width 80 height 11
click at [1204, 532] on button "SMS" at bounding box center [1200, 544] width 45 height 28
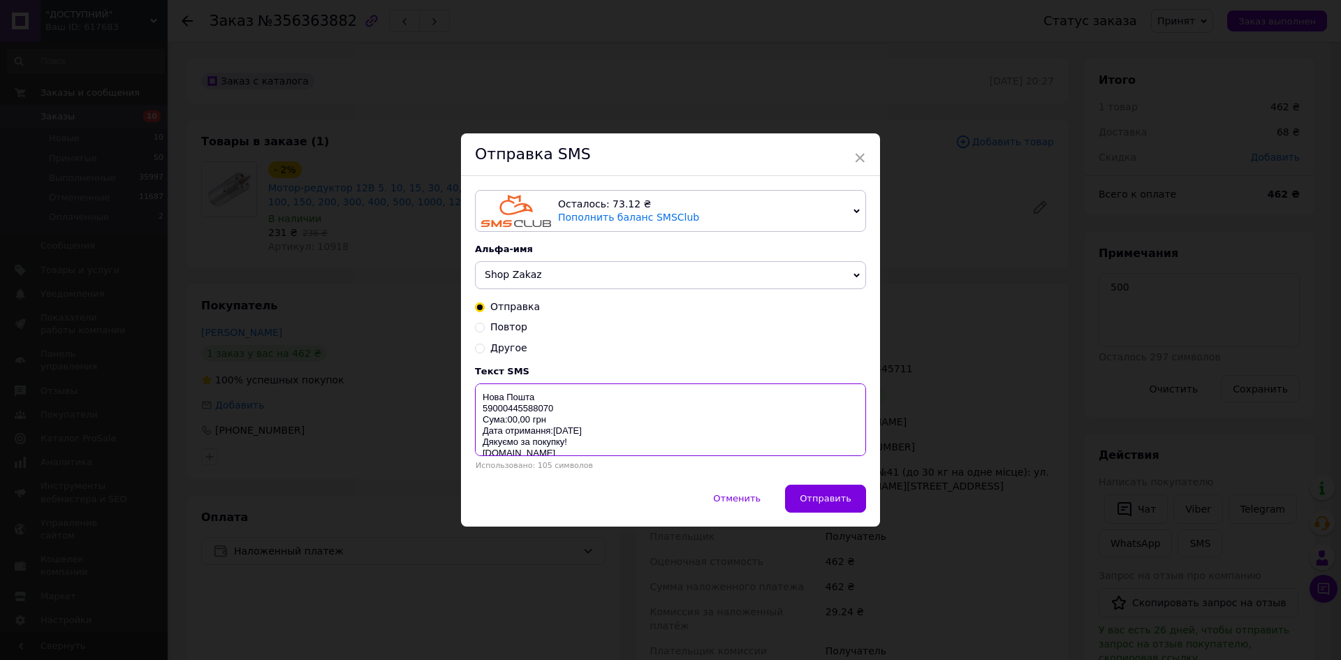
drag, startPoint x: 480, startPoint y: 396, endPoint x: 697, endPoint y: 469, distance: 228.7
click at [691, 467] on div "Текст SMS Нова Пошта 59000445588070 Сума:00,00 грн Дата отримання:[DATE] Дякуєм…" at bounding box center [670, 418] width 391 height 104
paste textarea "https://check.checkbox.ua/c46a02d9-dbae-420e-b47f-6abdbc6e8e99"
type textarea "https://check.checkbox.ua/c46a02d9-dbae-420e-b47f-6abdbc6e8e99"
click at [842, 490] on button "Отправить" at bounding box center [825, 499] width 81 height 28
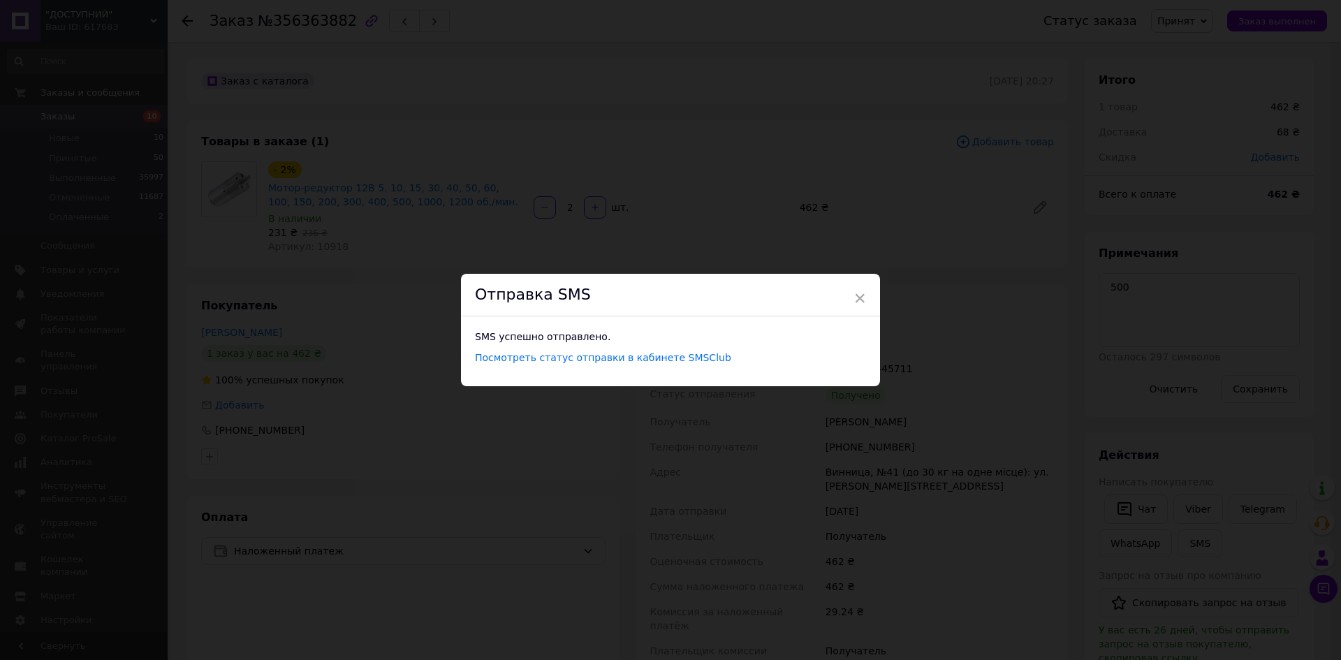
click at [953, 426] on div "× Отправка SMS SMS успешно отправлено. Посмотреть статус отправки в кабинете SM…" at bounding box center [670, 330] width 1341 height 660
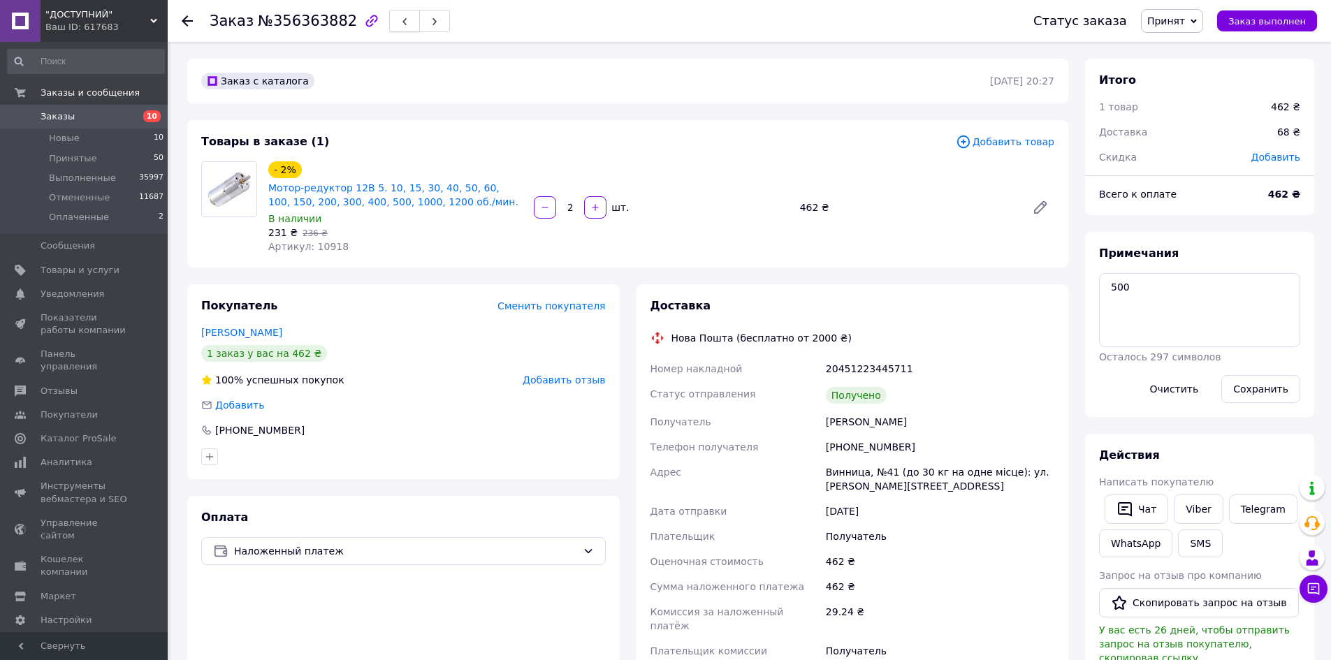
click at [389, 25] on button "button" at bounding box center [404, 21] width 31 height 22
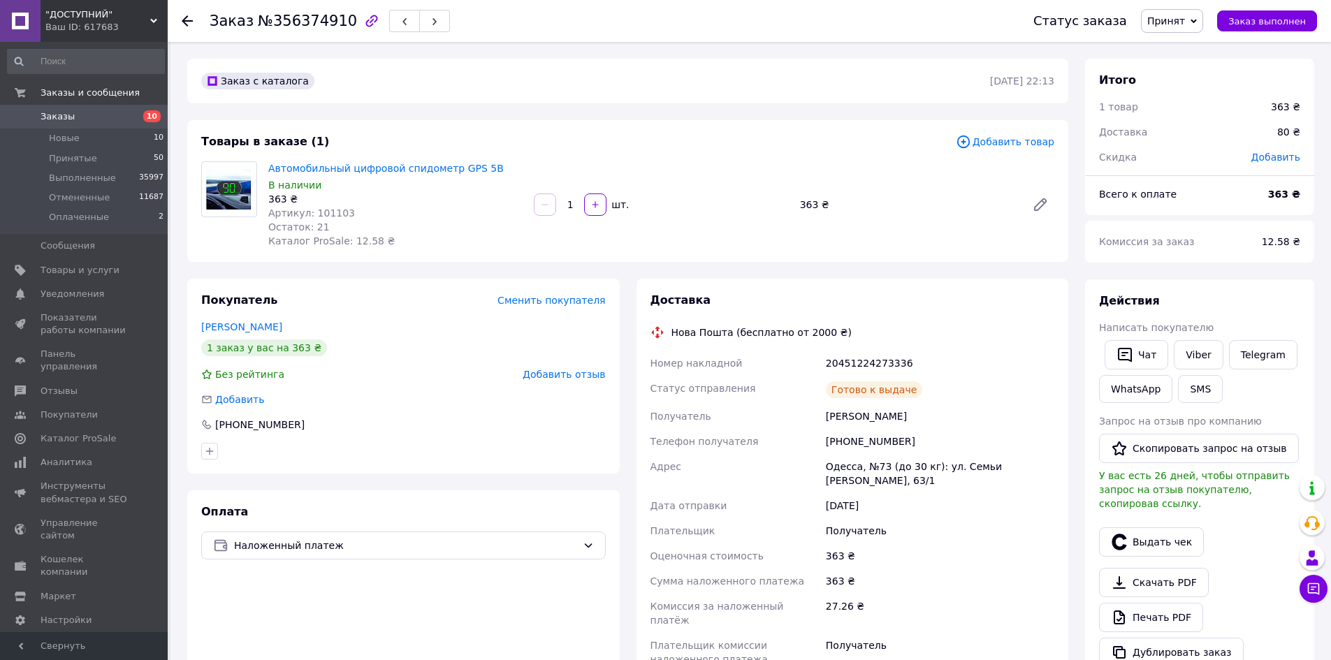
click at [317, 210] on span "Артикул: 101103" at bounding box center [311, 212] width 87 height 11
click at [1200, 396] on button "SMS" at bounding box center [1200, 389] width 45 height 28
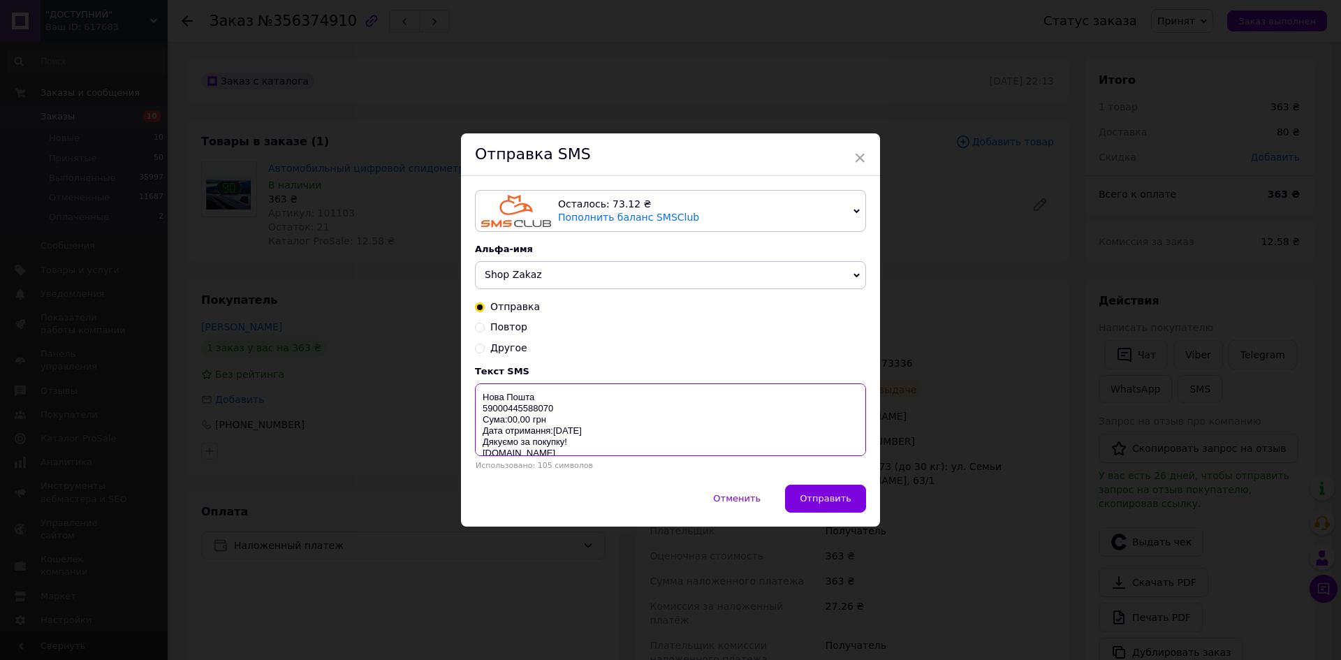
drag, startPoint x: 474, startPoint y: 401, endPoint x: 695, endPoint y: 476, distance: 234.0
click at [687, 474] on div "Осталось: 73.12 ₴ Пополнить баланс SMSClub Осталось: 0.19 ₴ Пополнить баланс Le…" at bounding box center [670, 330] width 419 height 308
paste textarea "https://check.checkbox.ua/76eef3ae-f59c-49d9-9856-0b3a93cb90db"
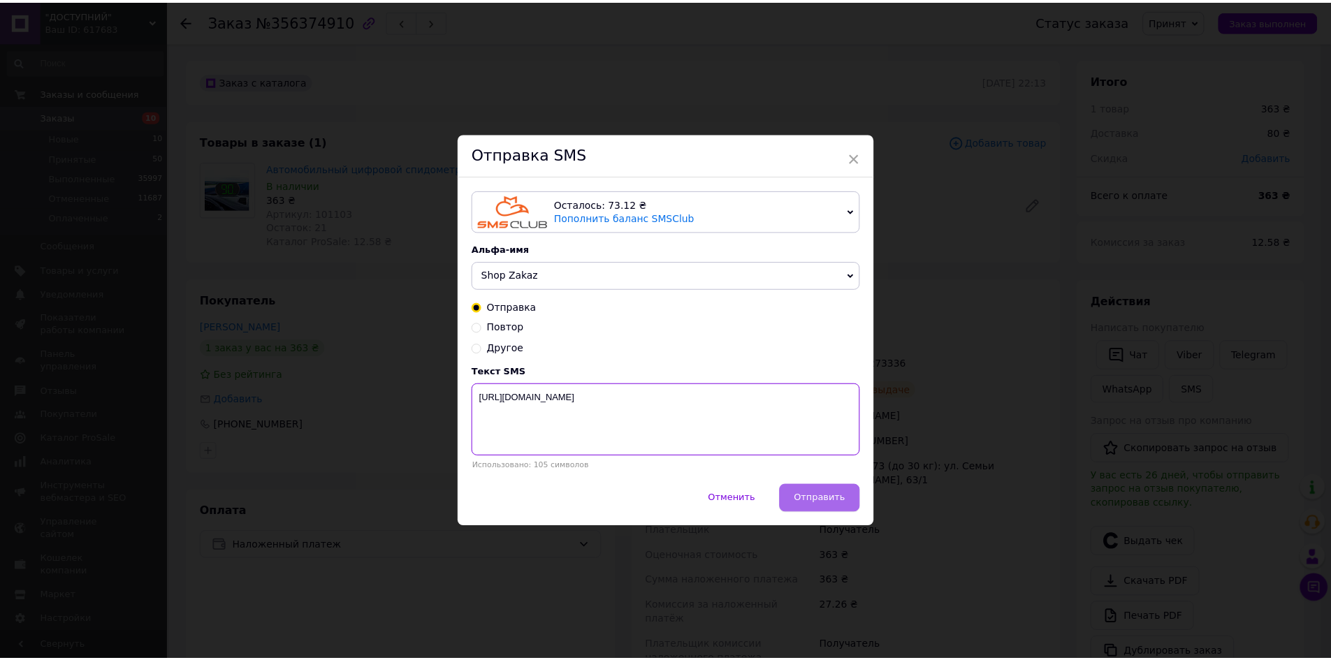
scroll to position [0, 0]
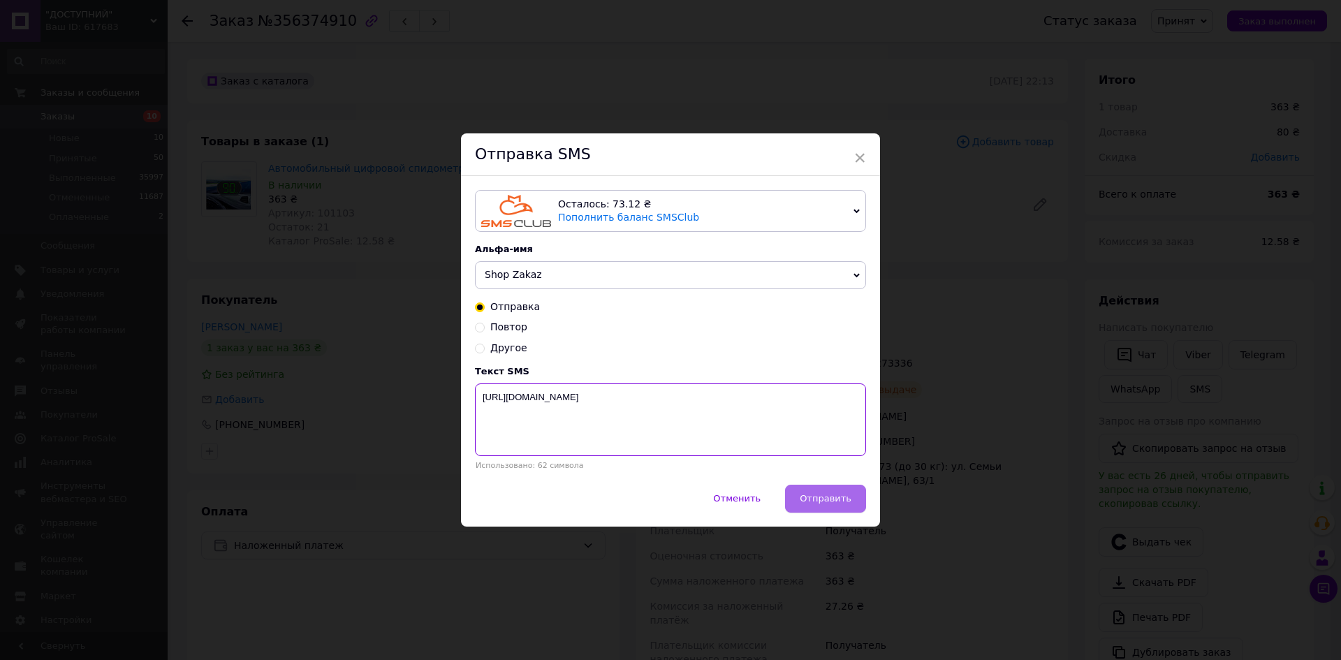
type textarea "https://check.checkbox.ua/76eef3ae-f59c-49d9-9856-0b3a93cb90db"
click at [864, 506] on button "Отправить" at bounding box center [825, 499] width 81 height 28
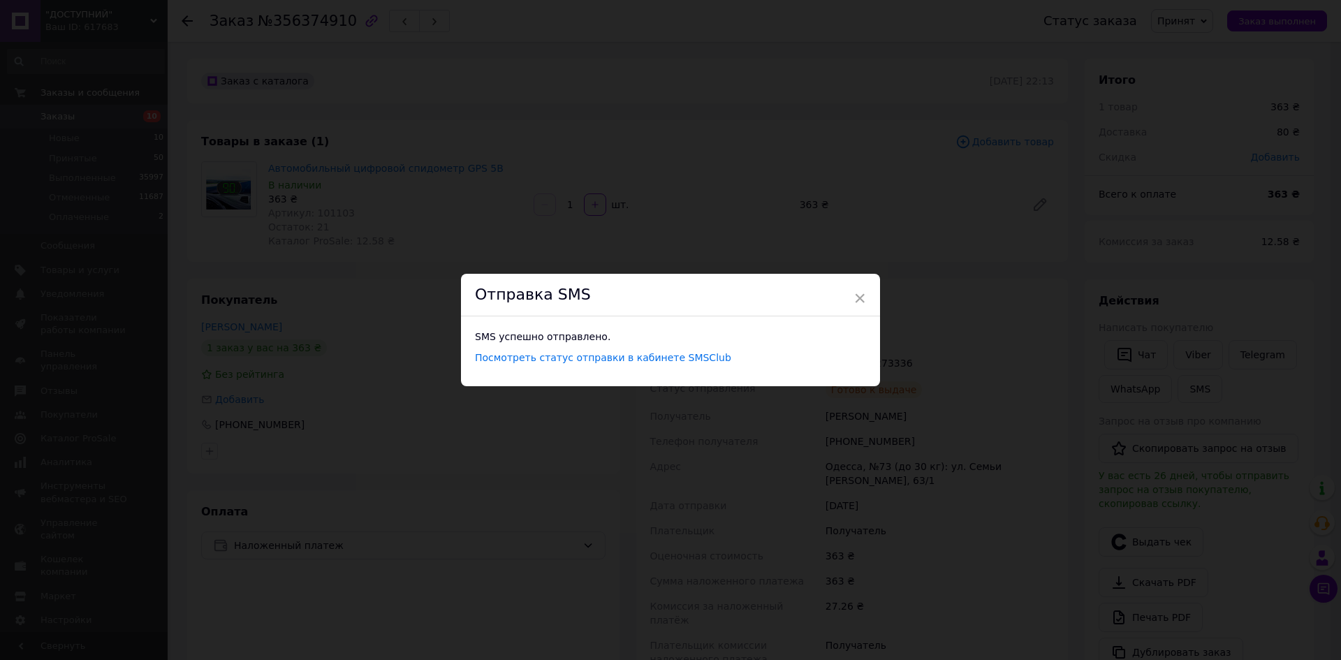
click at [922, 459] on div "× Отправка SMS SMS успешно отправлено. Посмотреть статус отправки в кабинете SM…" at bounding box center [670, 330] width 1341 height 660
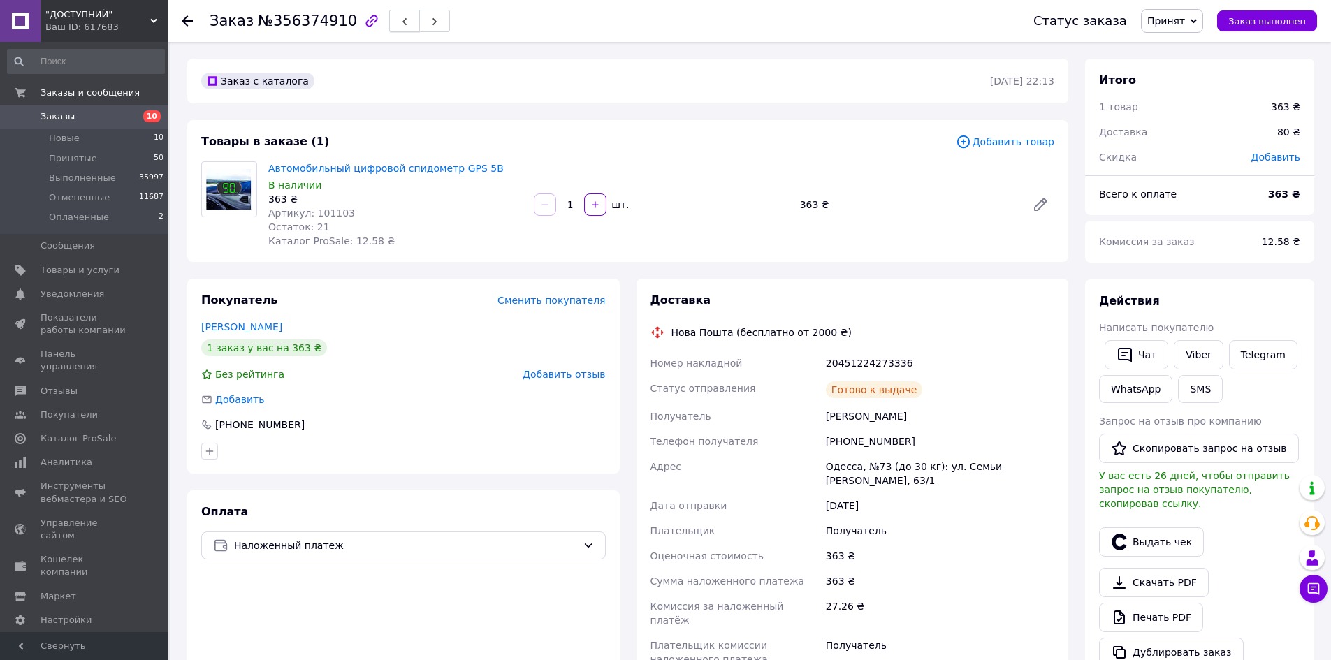
click at [389, 23] on button "button" at bounding box center [404, 21] width 31 height 22
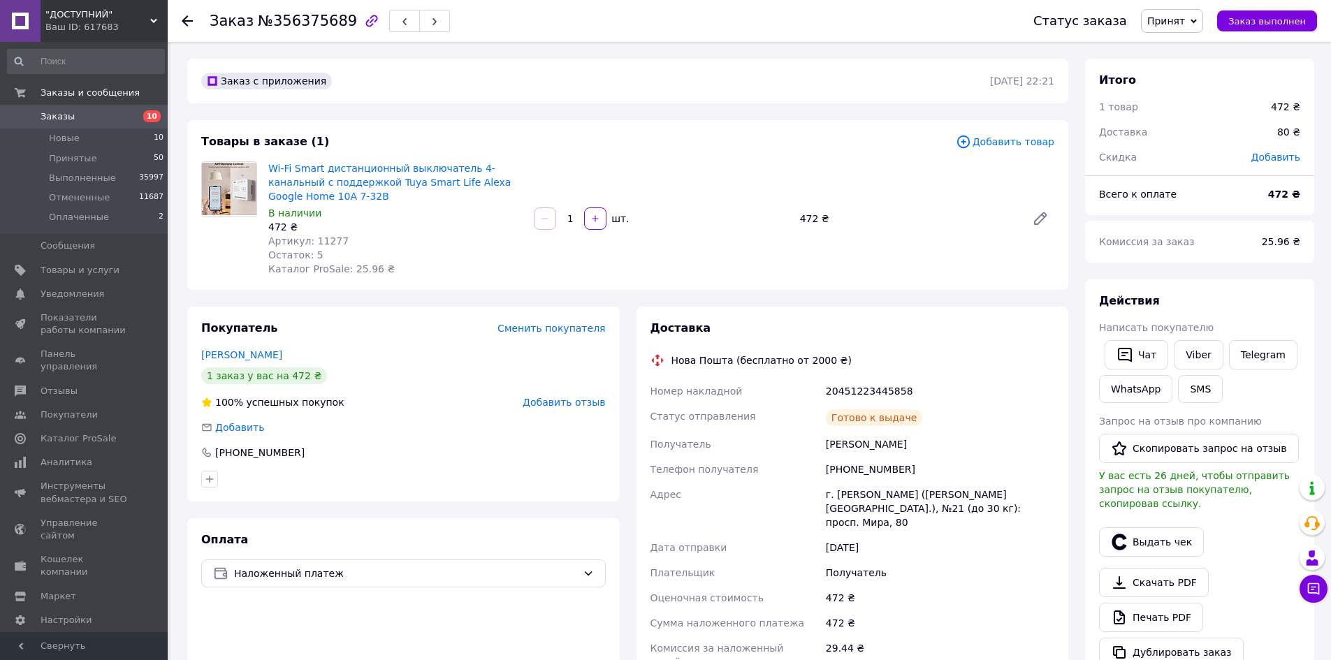
click at [321, 245] on span "Артикул: 11277" at bounding box center [308, 240] width 80 height 11
click at [1200, 392] on button "SMS" at bounding box center [1200, 389] width 45 height 28
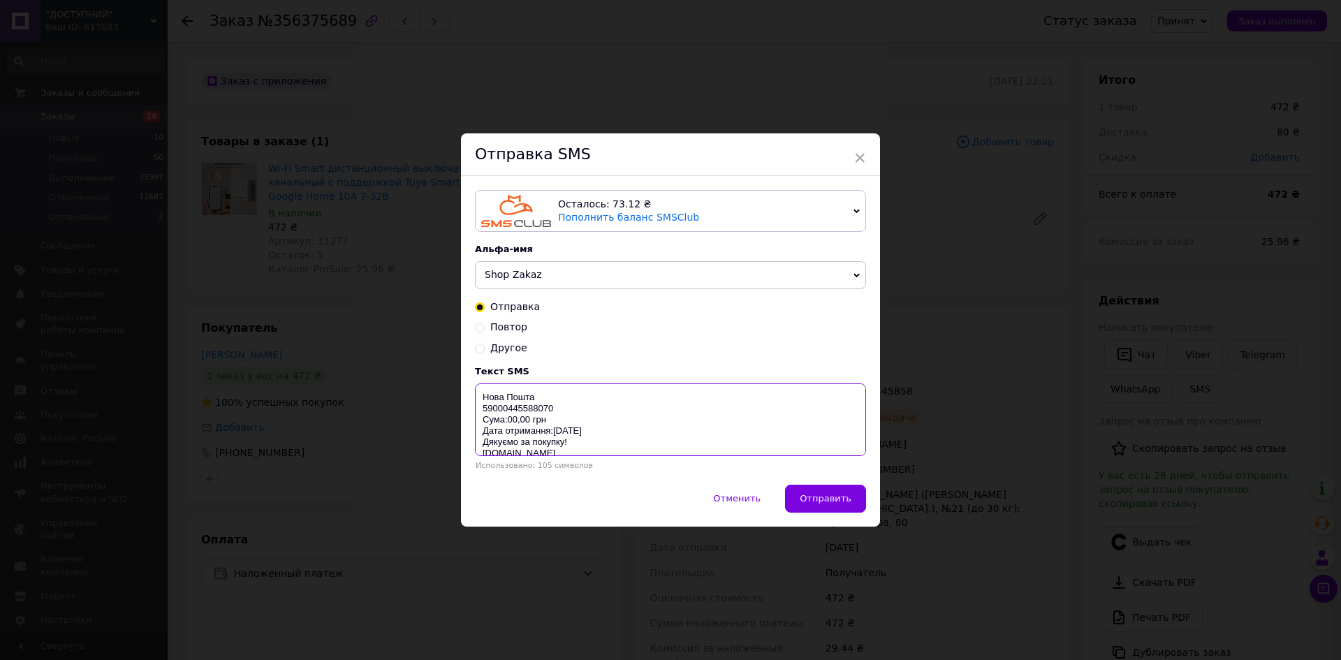
drag, startPoint x: 480, startPoint y: 395, endPoint x: 785, endPoint y: 497, distance: 321.0
click at [689, 473] on div "Осталось: 73.12 ₴ Пополнить баланс SMSClub Осталось: 0.19 ₴ Пополнить баланс Le…" at bounding box center [670, 330] width 419 height 308
paste textarea "https://check.checkbox.ua/8304bf24-1001-4b82-86c8-fd1892ca11e3"
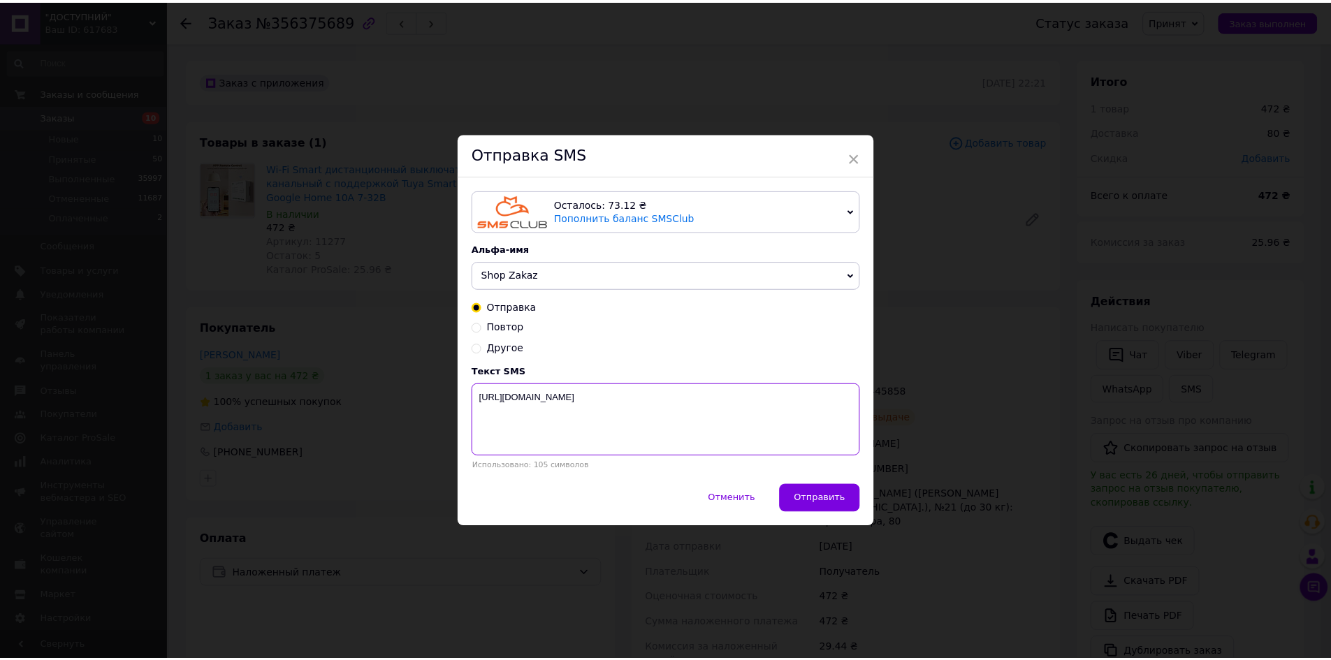
scroll to position [0, 0]
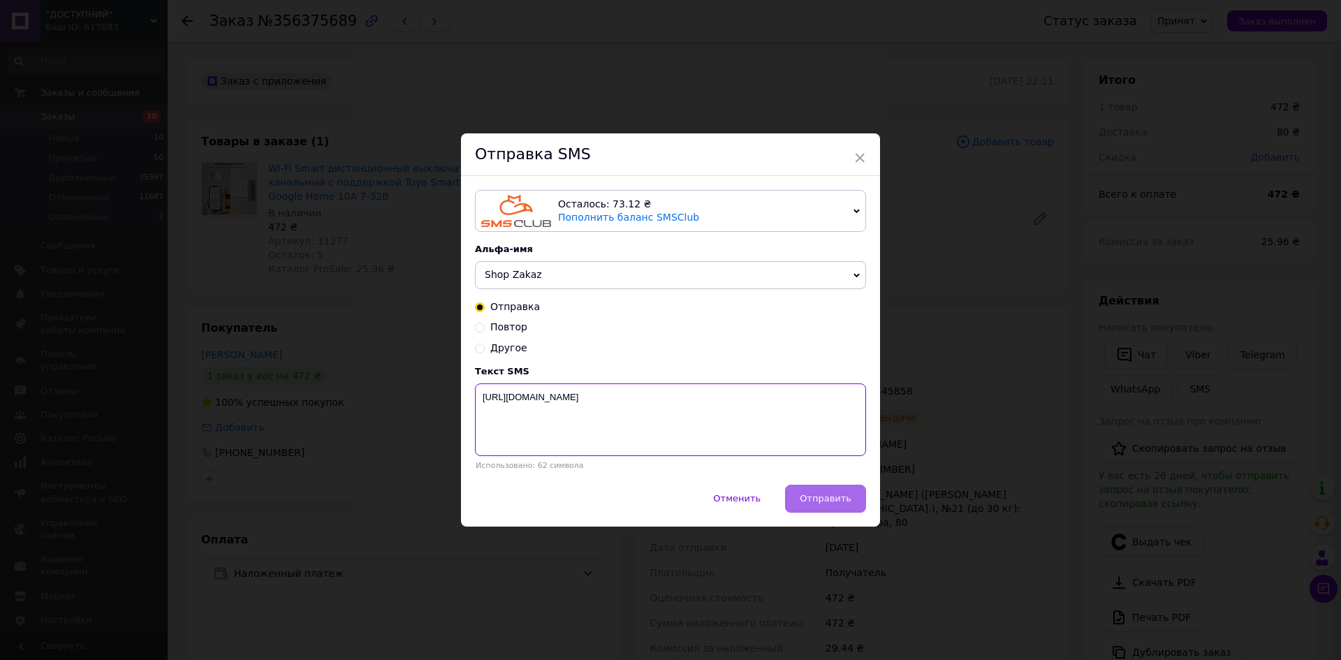
type textarea "https://check.checkbox.ua/8304bf24-1001-4b82-86c8-fd1892ca11e3"
click at [828, 498] on span "Отправить" at bounding box center [826, 498] width 52 height 10
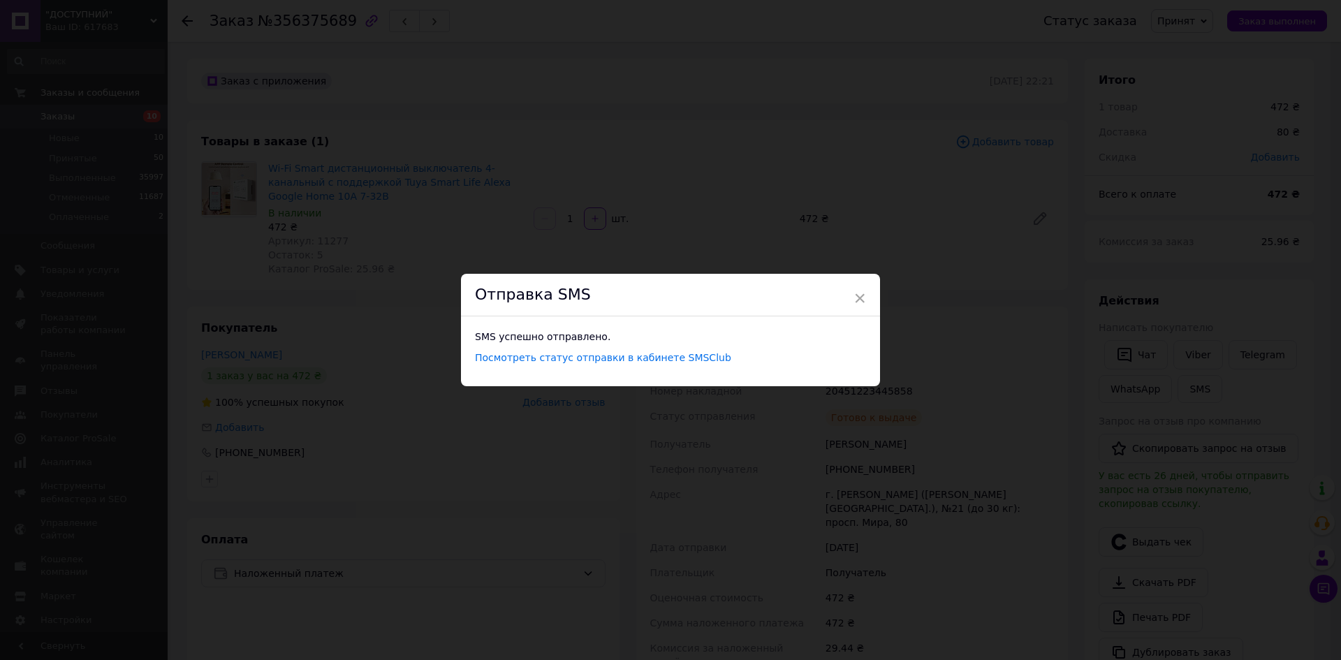
click at [1009, 456] on div "× Отправка SMS SMS успешно отправлено. Посмотреть статус отправки в кабинете SM…" at bounding box center [670, 330] width 1341 height 660
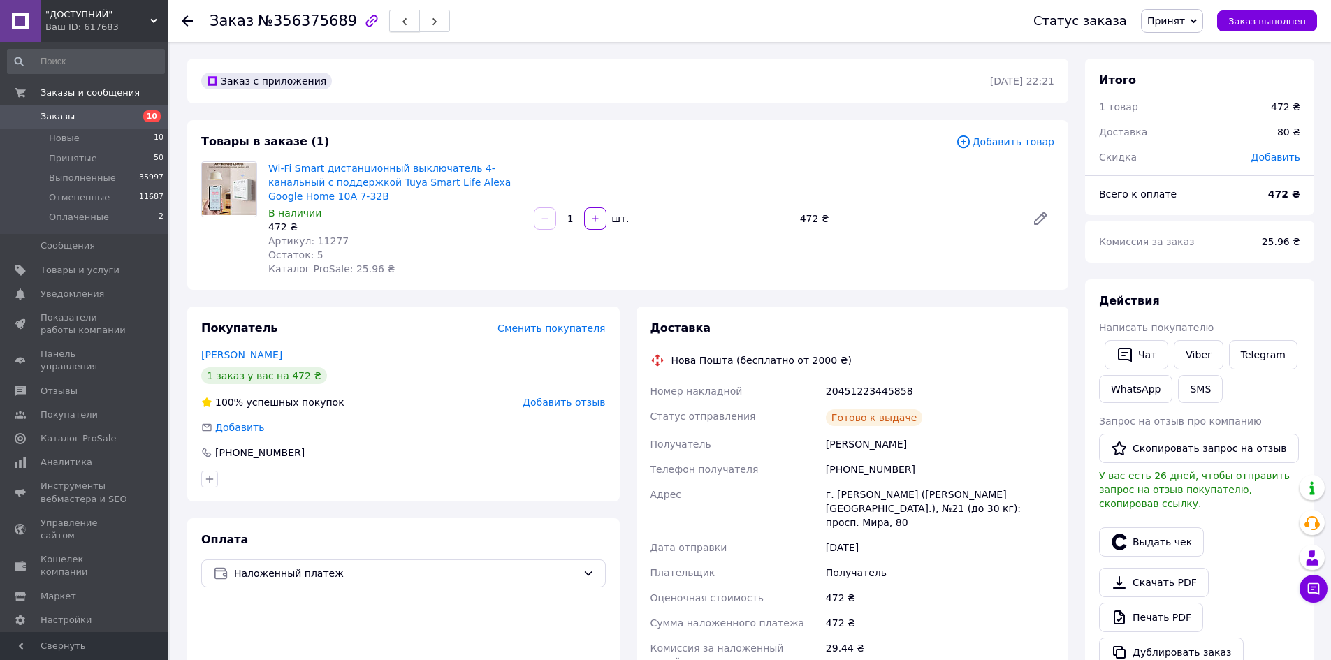
click at [389, 27] on button "button" at bounding box center [404, 21] width 31 height 22
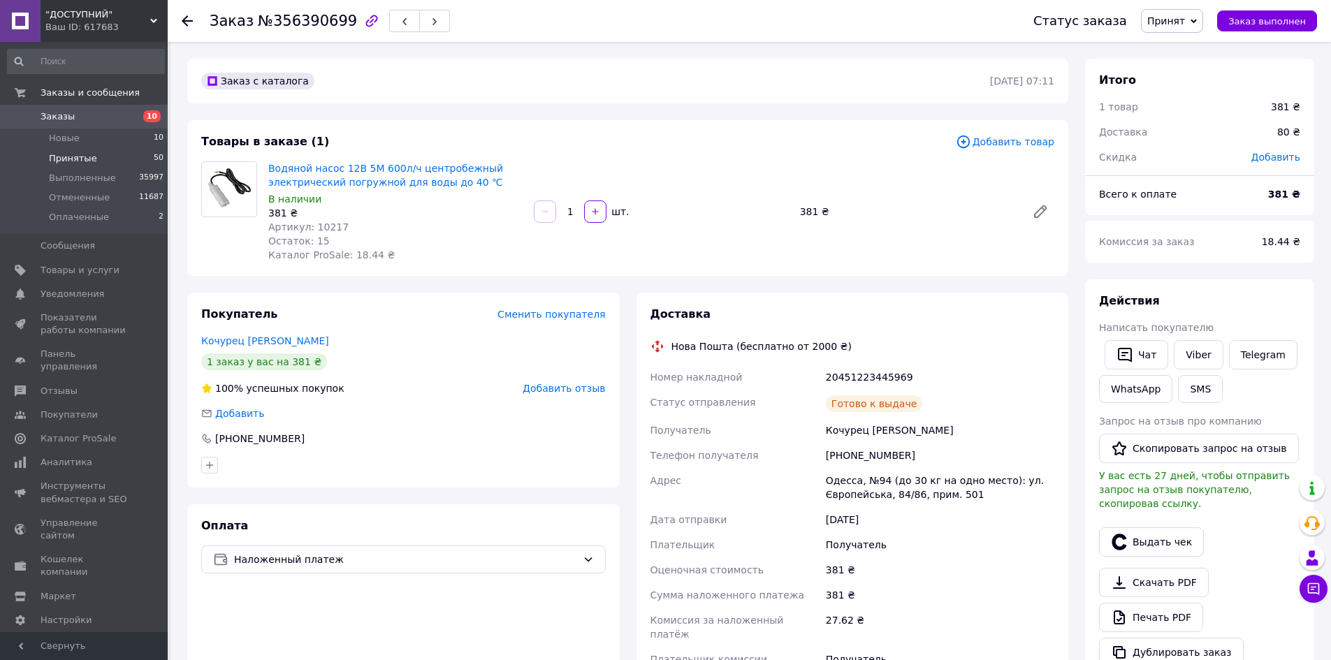
click at [119, 156] on li "Принятые 50" at bounding box center [86, 159] width 172 height 20
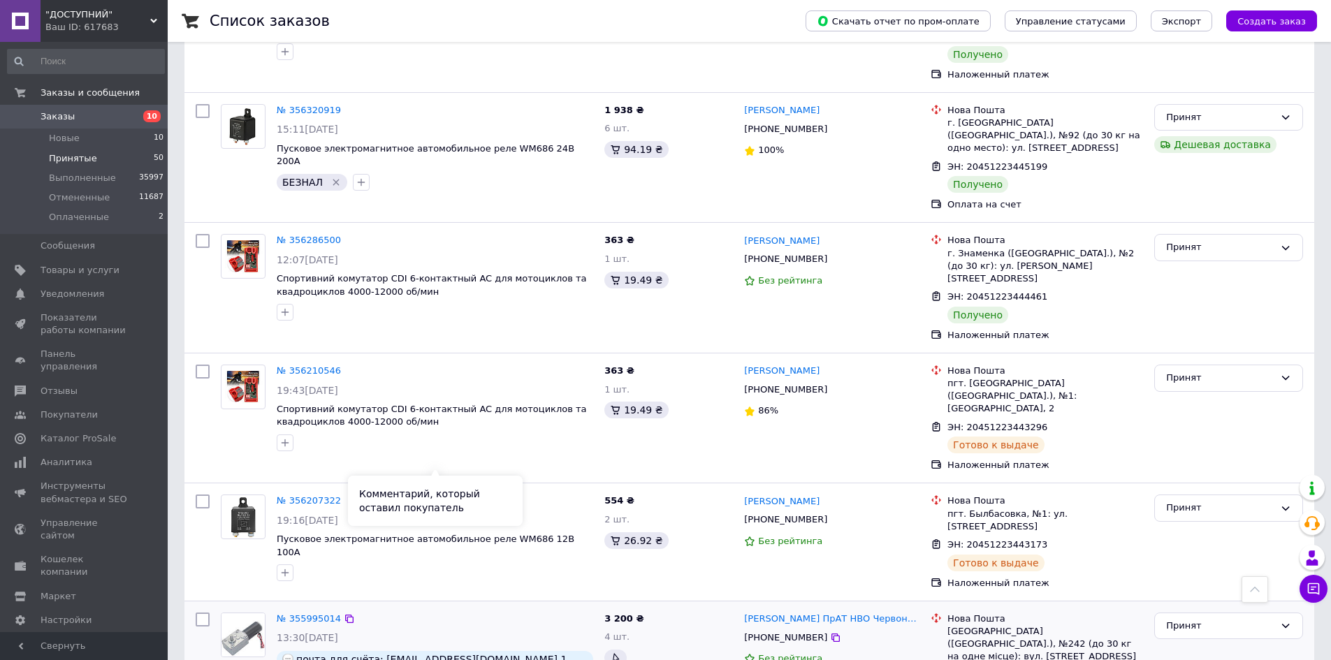
scroll to position [5218, 0]
click at [202, 613] on input "checkbox" at bounding box center [203, 620] width 14 height 14
checkbox input "true"
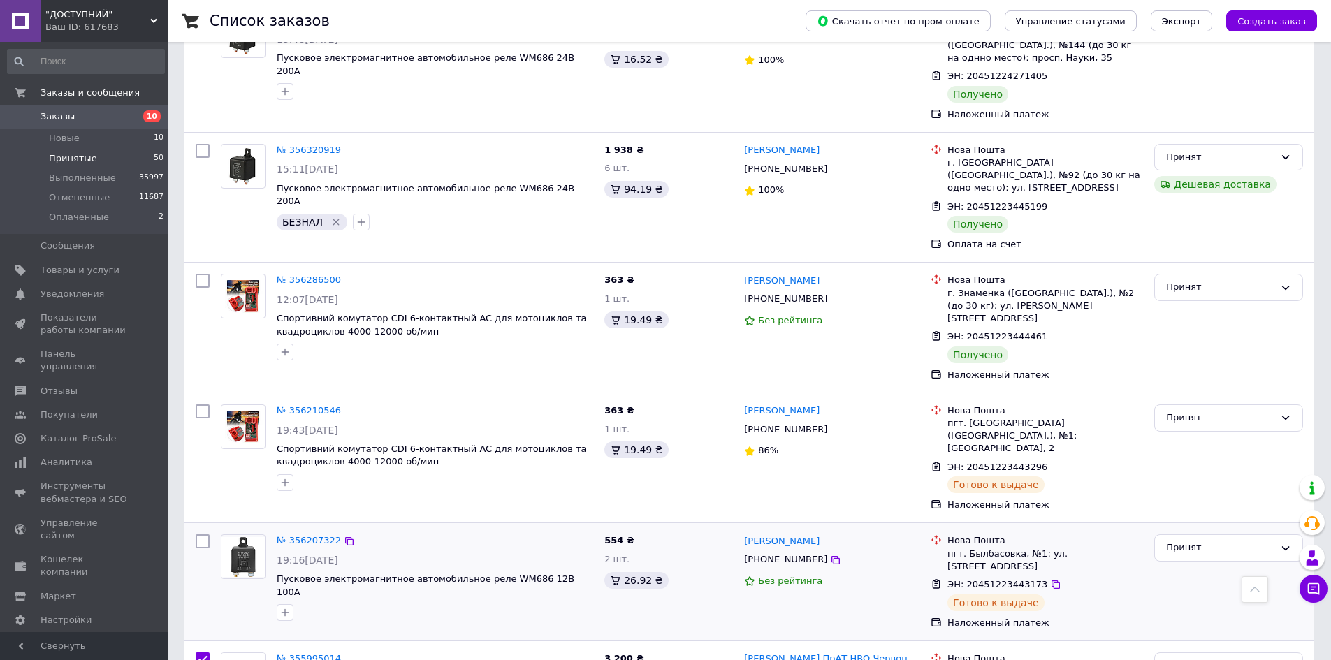
scroll to position [5148, 0]
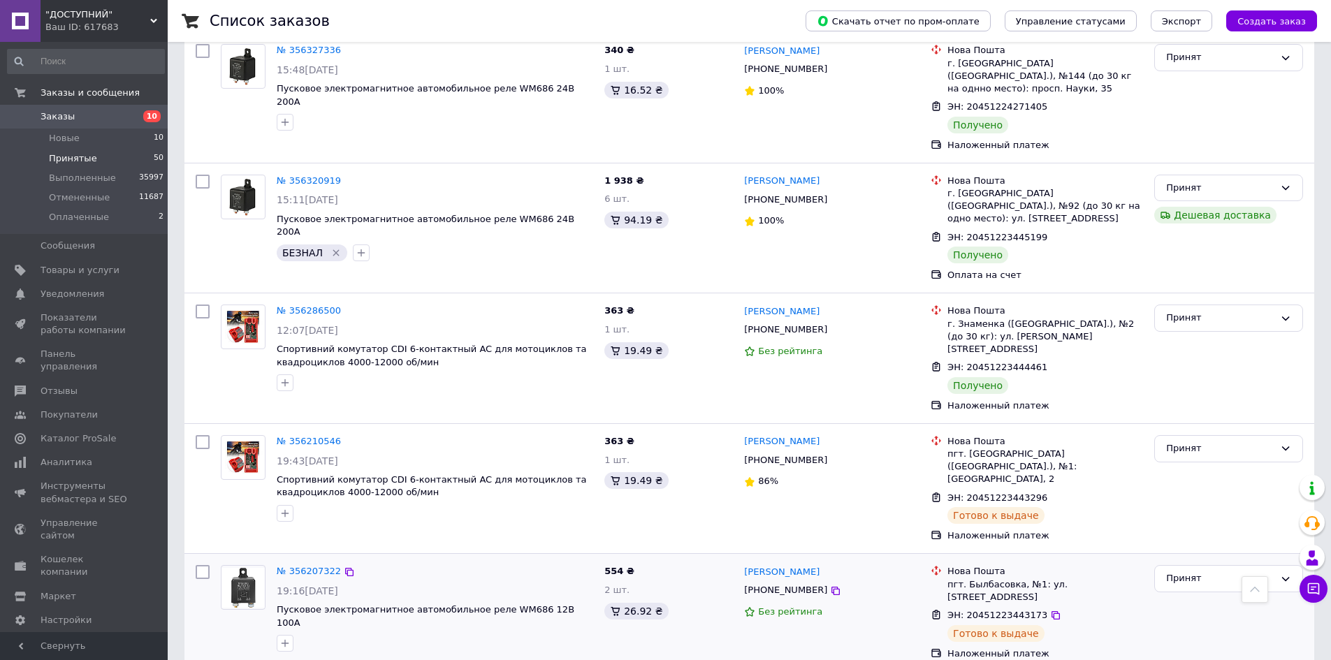
click at [203, 565] on input "checkbox" at bounding box center [203, 572] width 14 height 14
checkbox input "true"
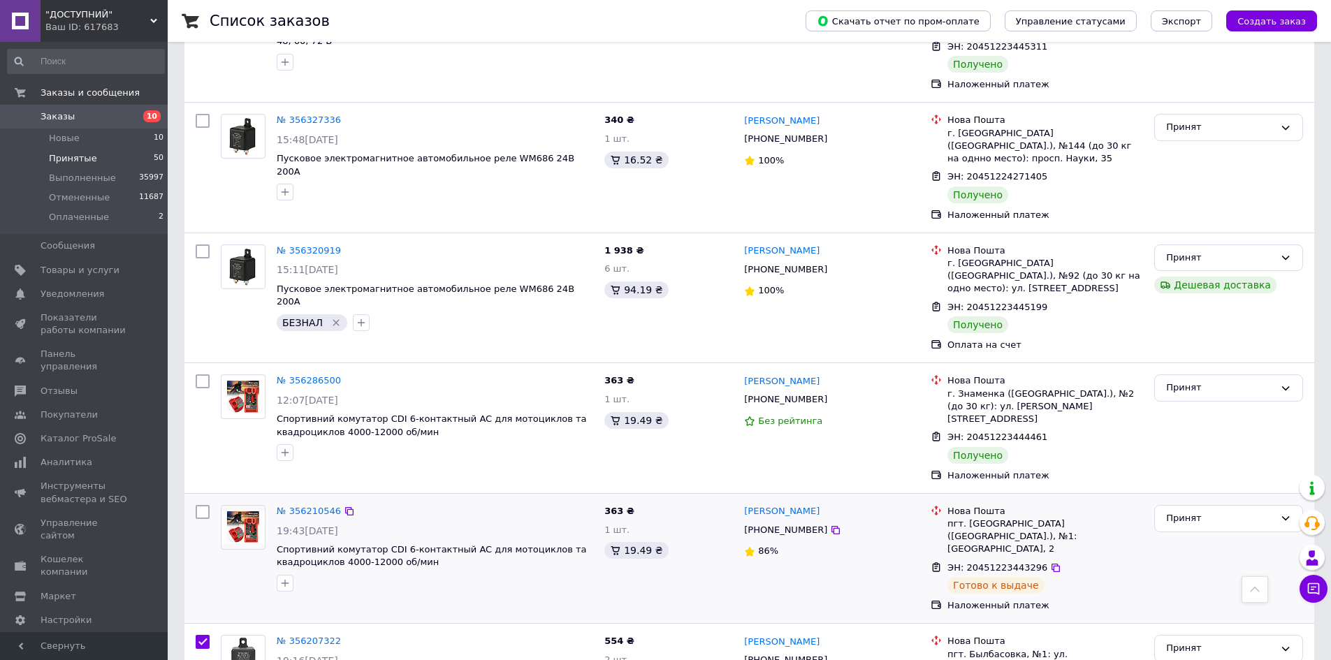
drag, startPoint x: 191, startPoint y: 181, endPoint x: 201, endPoint y: 195, distance: 16.7
click at [194, 500] on div at bounding box center [202, 559] width 25 height 119
checkbox input "true"
drag, startPoint x: 202, startPoint y: 186, endPoint x: 202, endPoint y: 204, distance: 18.2
click at [202, 505] on input "checkbox" at bounding box center [203, 512] width 14 height 14
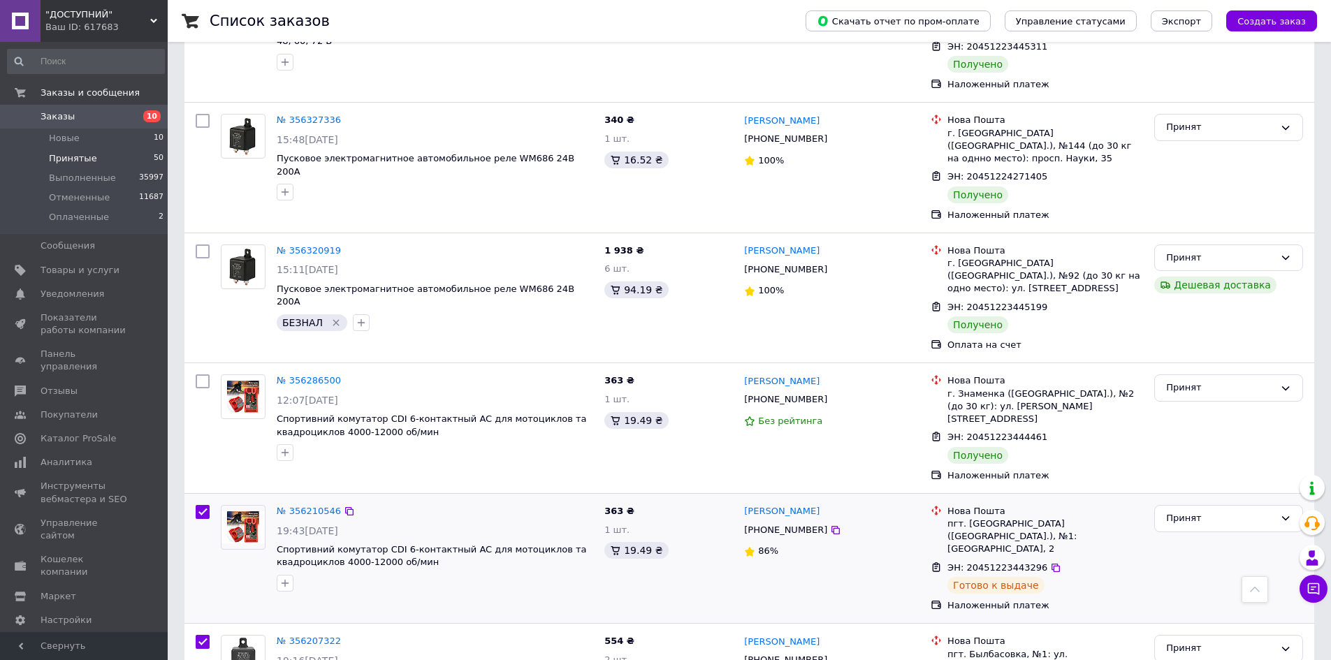
checkbox input "true"
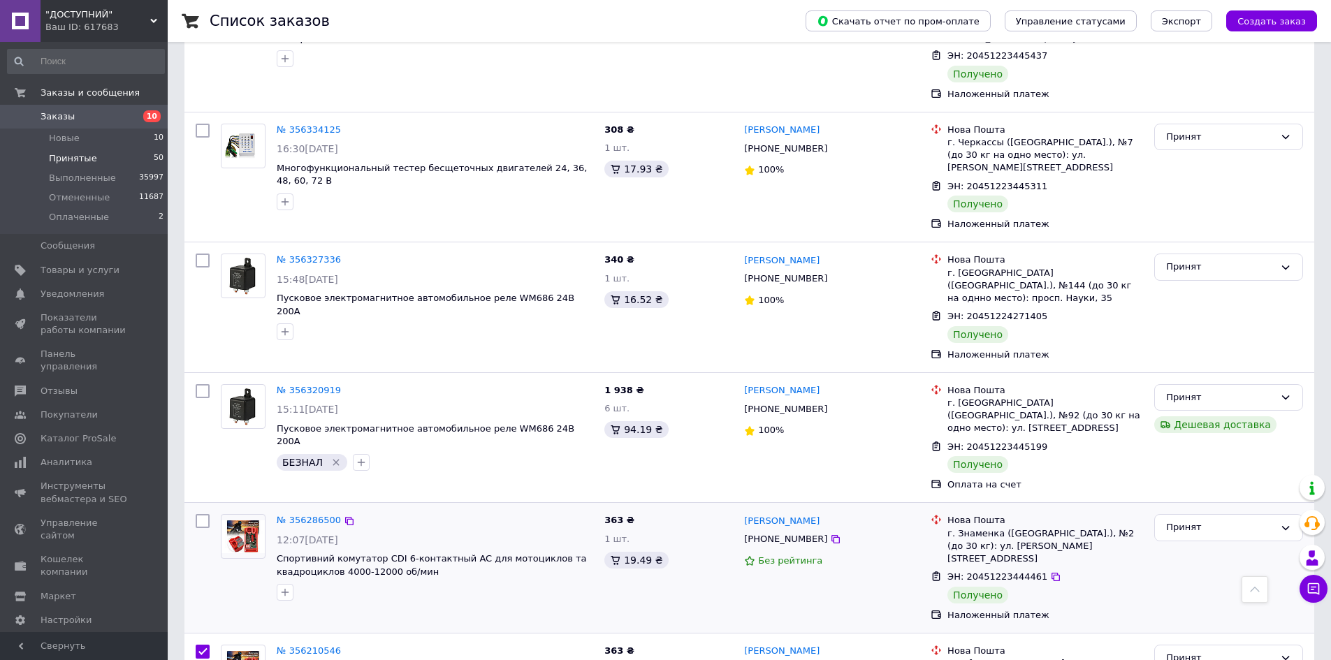
click at [198, 514] on input "checkbox" at bounding box center [203, 521] width 14 height 14
checkbox input "true"
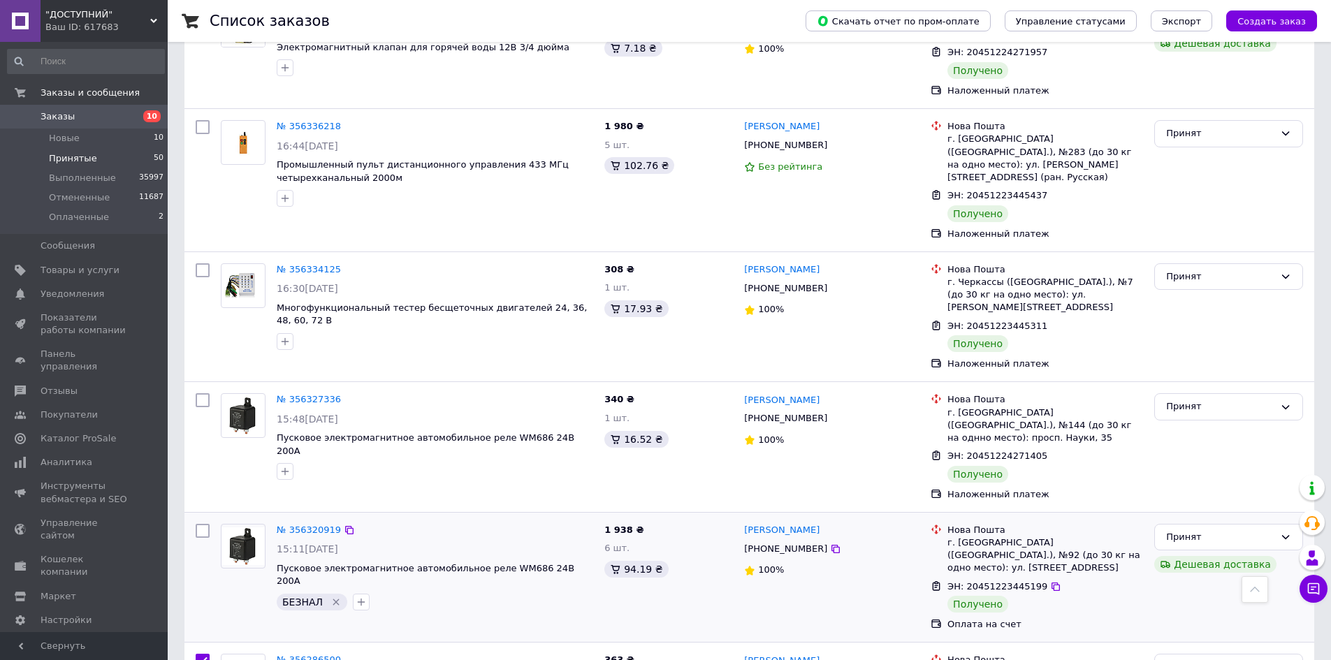
click at [203, 524] on input "checkbox" at bounding box center [203, 531] width 14 height 14
checkbox input "true"
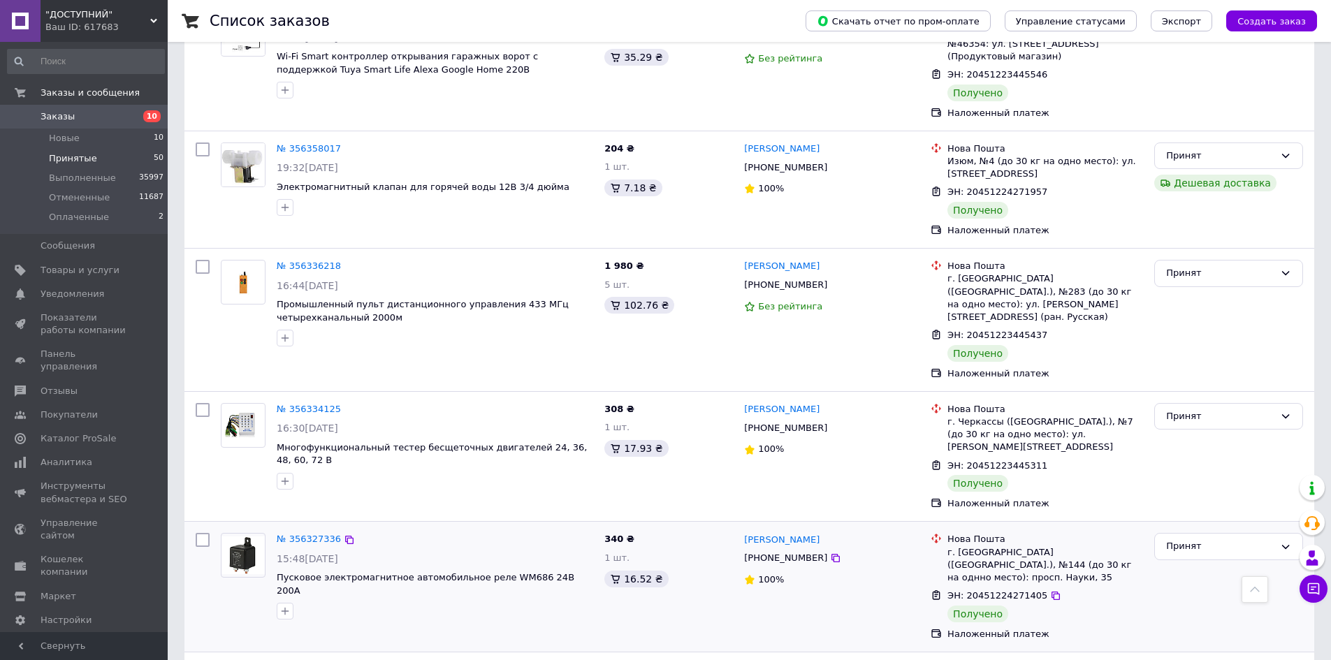
click at [205, 533] on input "checkbox" at bounding box center [203, 540] width 14 height 14
checkbox input "true"
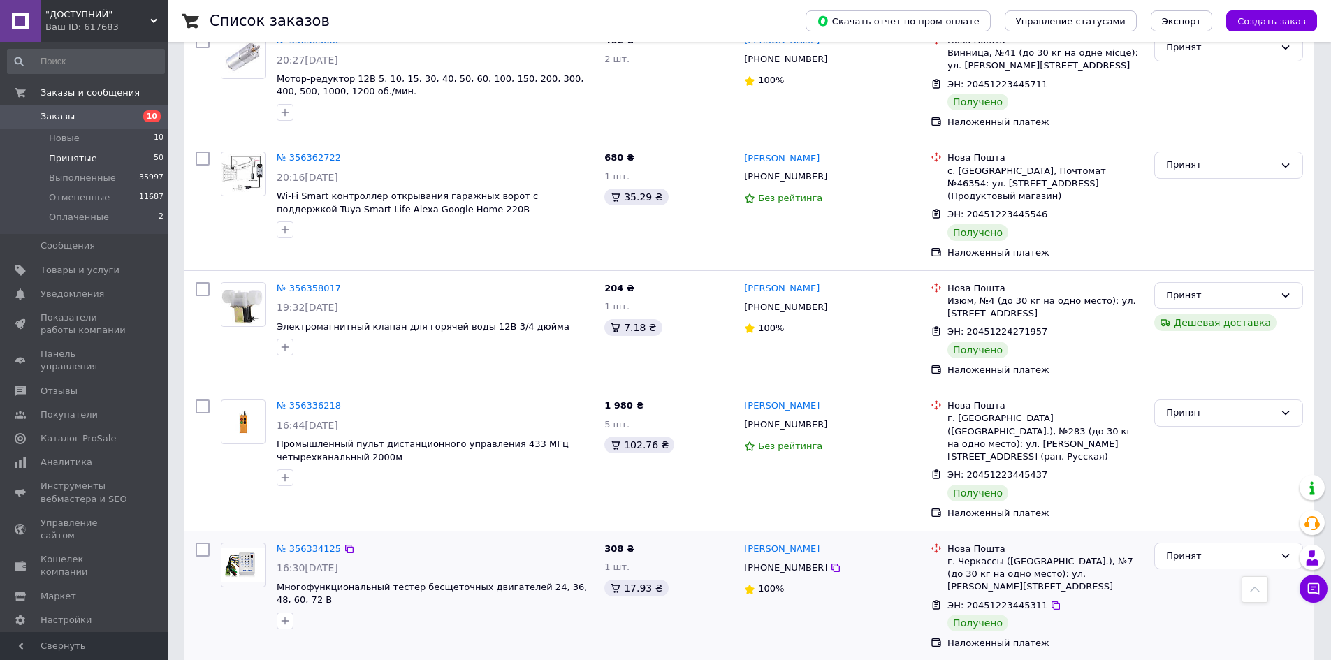
click at [207, 543] on input "checkbox" at bounding box center [203, 550] width 14 height 14
checkbox input "true"
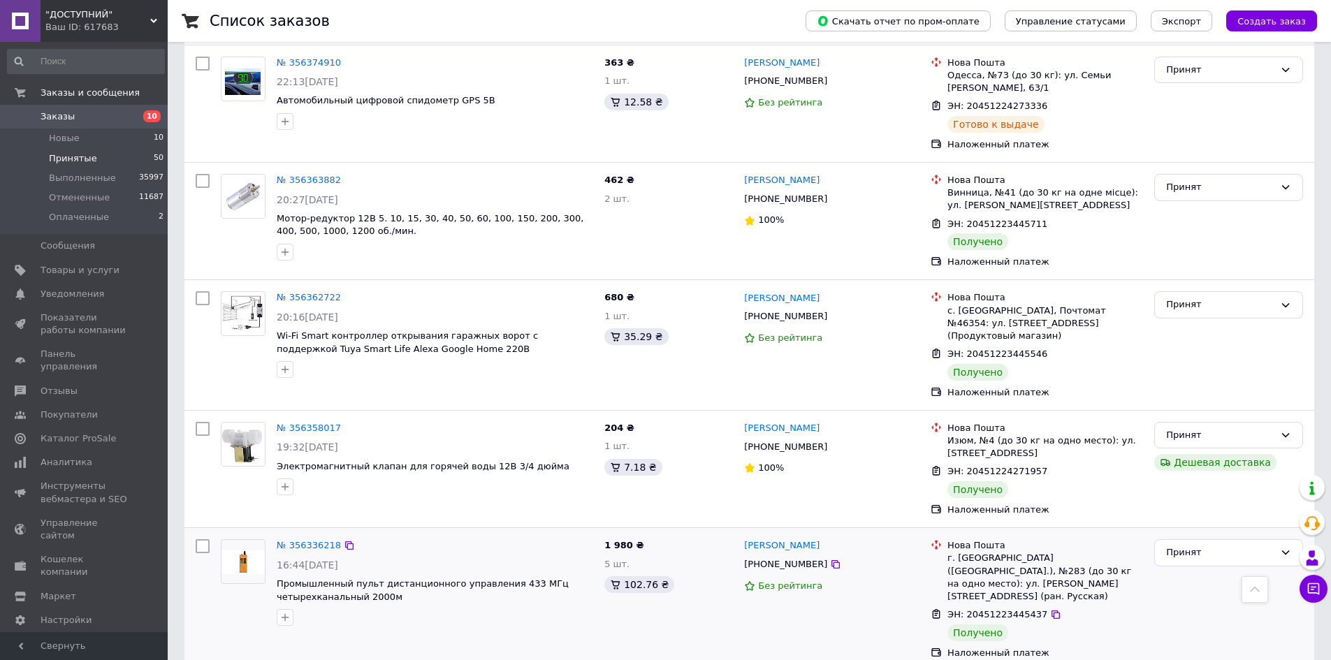
click at [199, 539] on input "checkbox" at bounding box center [203, 546] width 14 height 14
checkbox input "true"
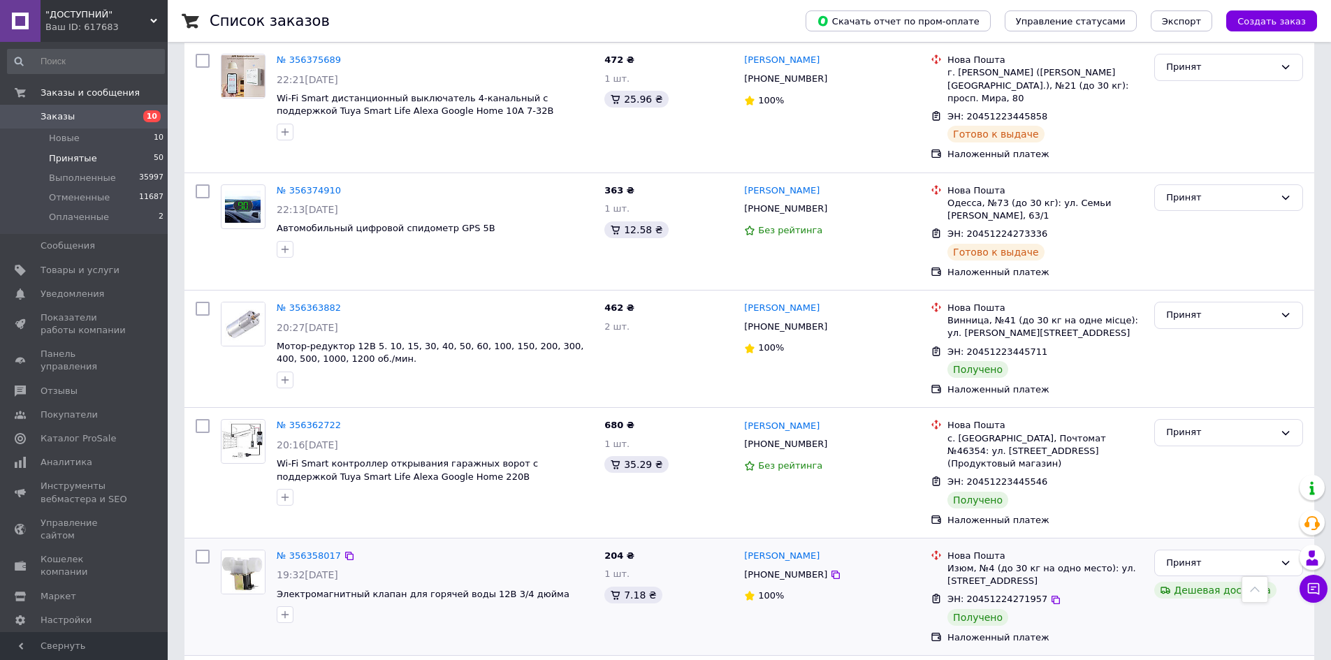
scroll to position [4240, 0]
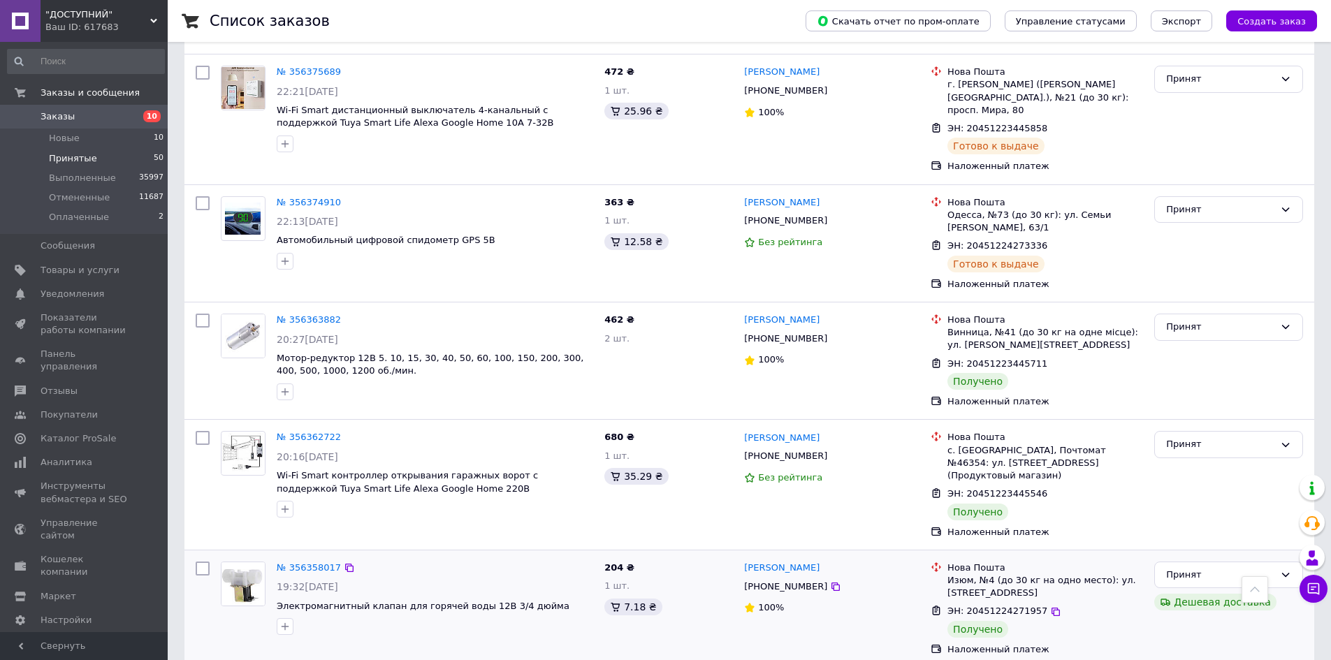
click at [198, 562] on input "checkbox" at bounding box center [203, 569] width 14 height 14
checkbox input "true"
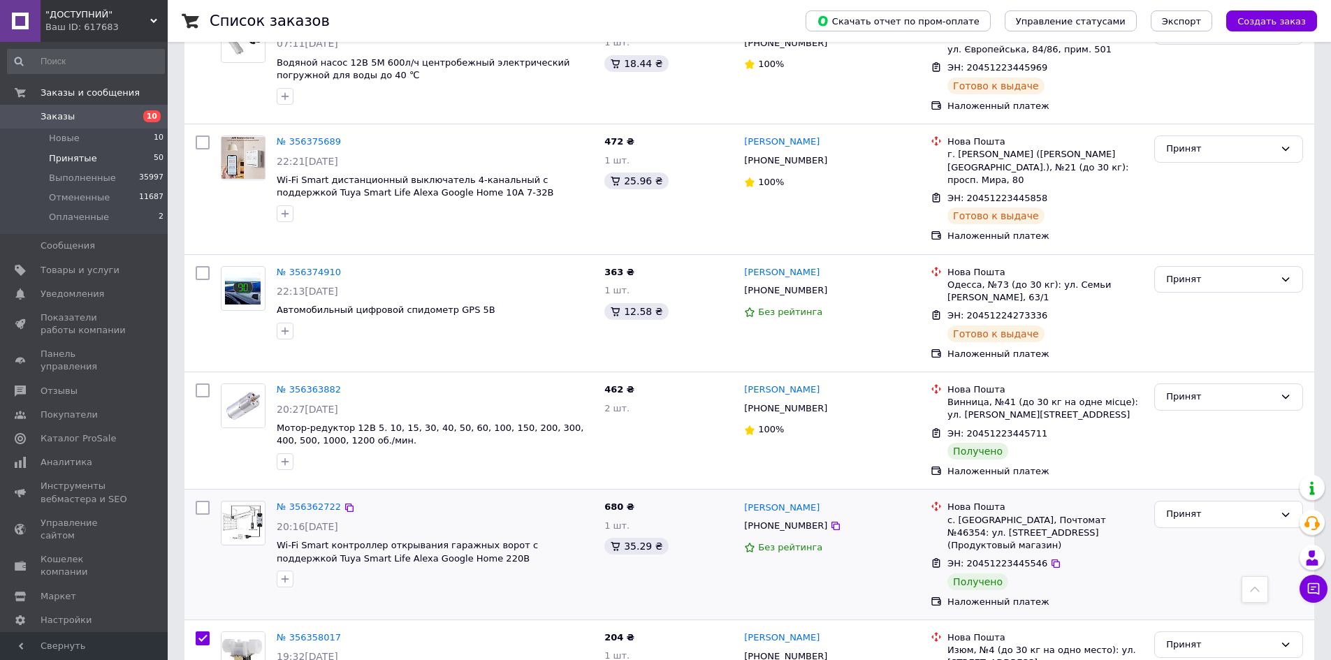
click at [202, 501] on input "checkbox" at bounding box center [203, 508] width 14 height 14
checkbox input "true"
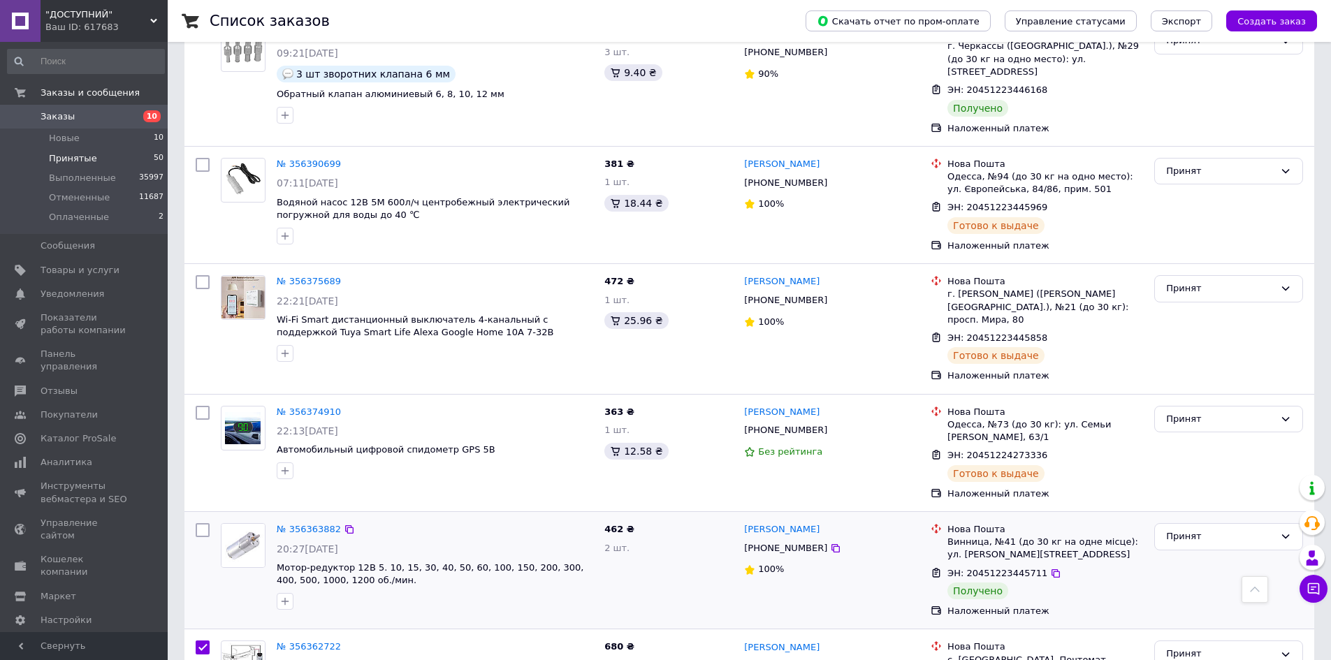
click at [200, 523] on input "checkbox" at bounding box center [203, 530] width 14 height 14
checkbox input "true"
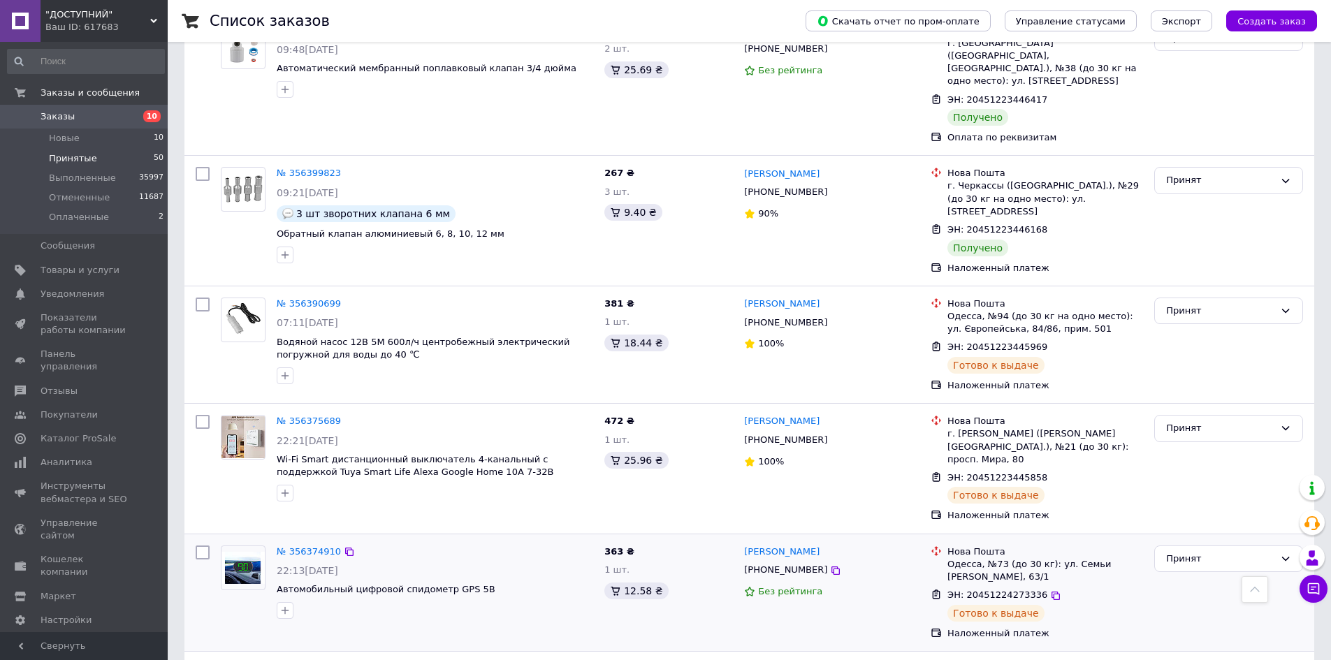
click at [201, 546] on input "checkbox" at bounding box center [203, 553] width 14 height 14
checkbox input "true"
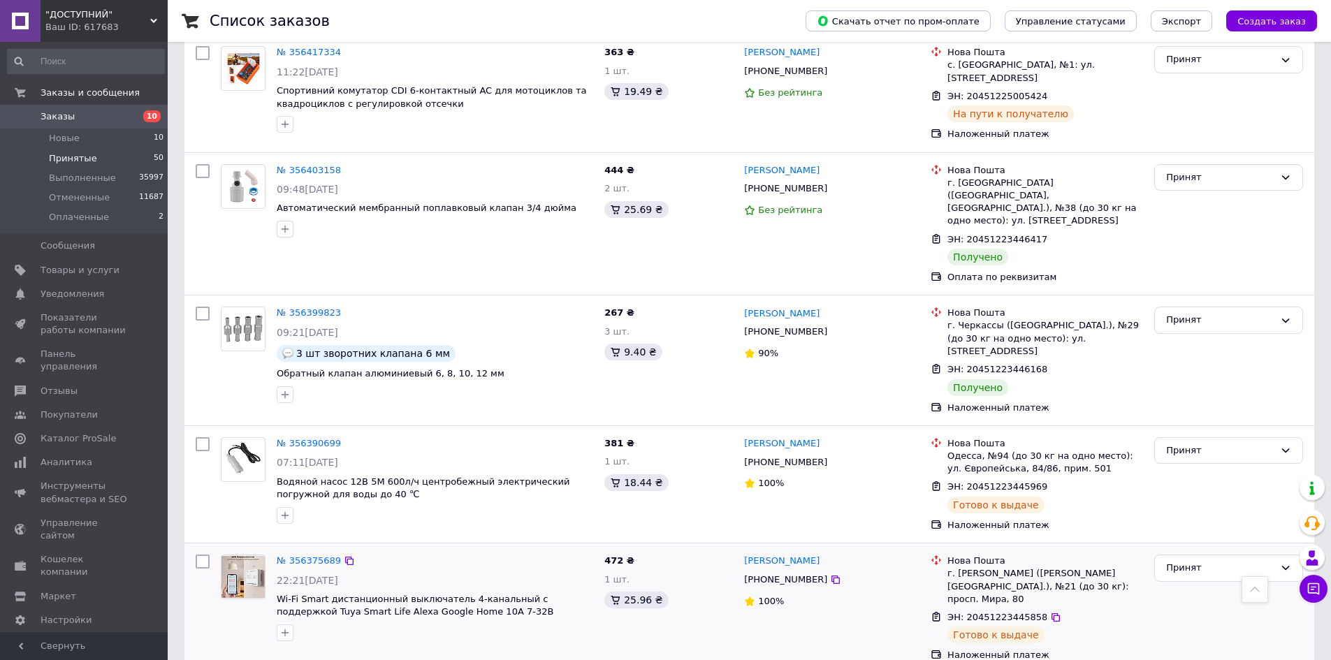
click at [205, 555] on input "checkbox" at bounding box center [203, 562] width 14 height 14
checkbox input "true"
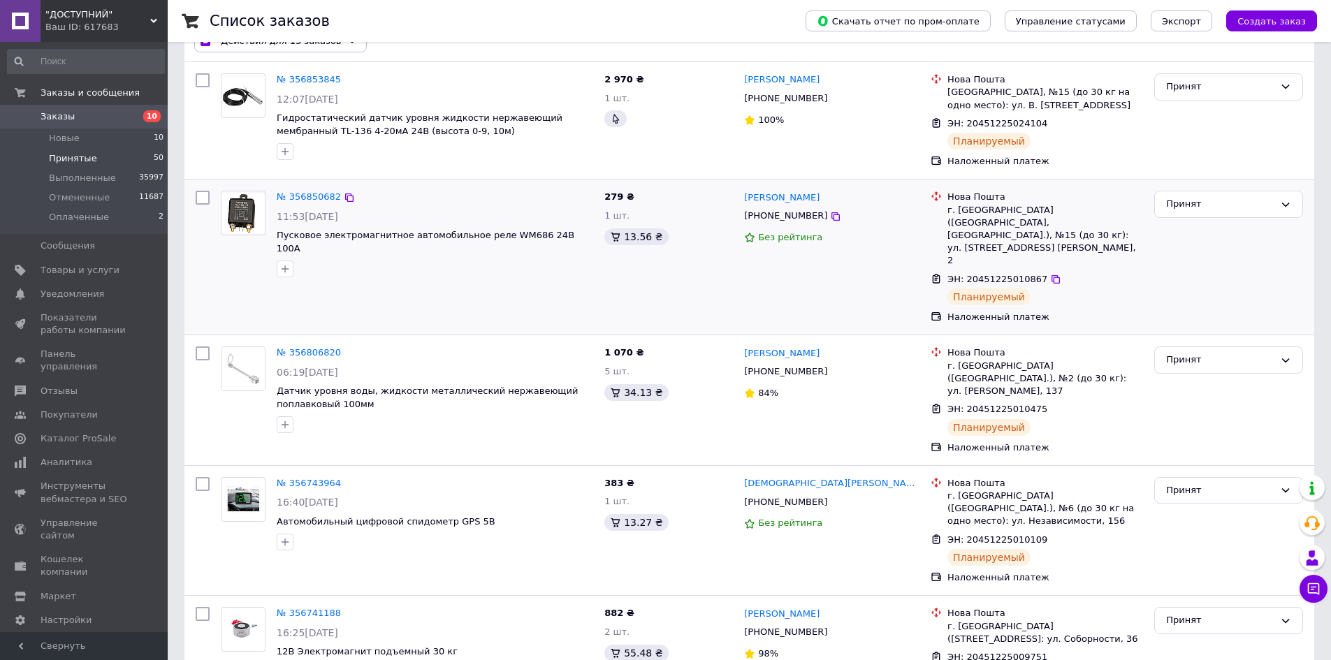
scroll to position [0, 0]
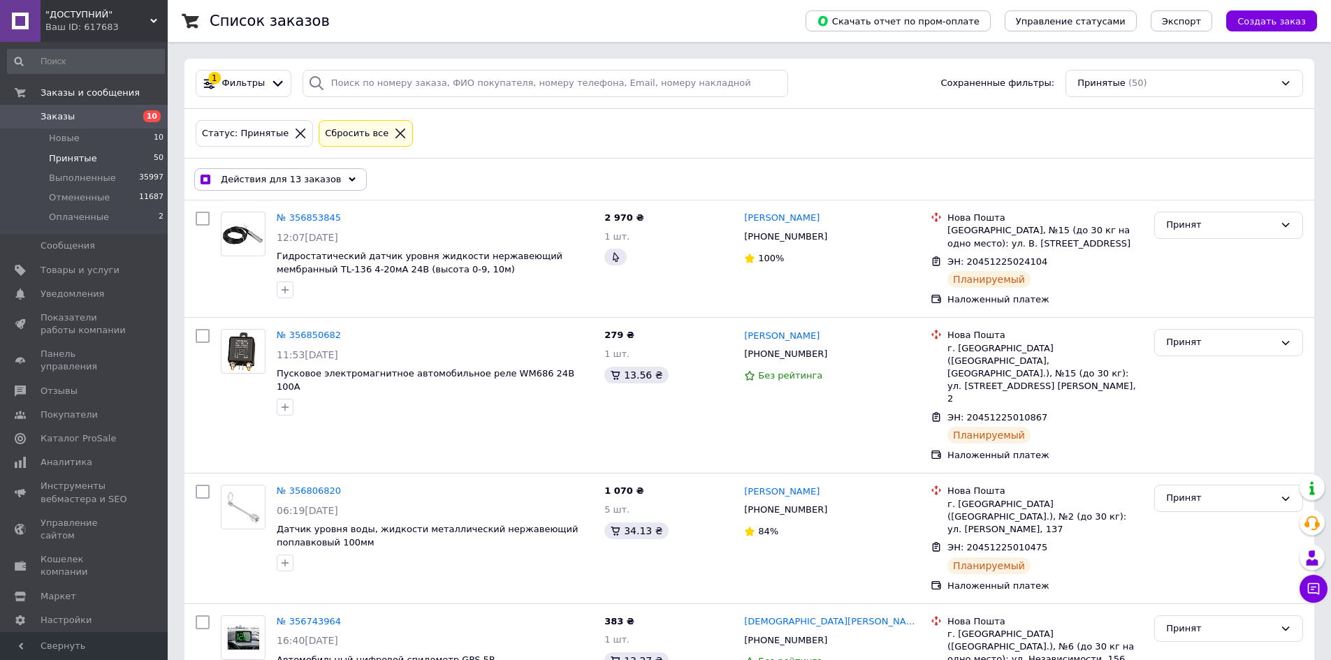
click at [284, 183] on span "Действия для 13 заказов" at bounding box center [281, 179] width 121 height 13
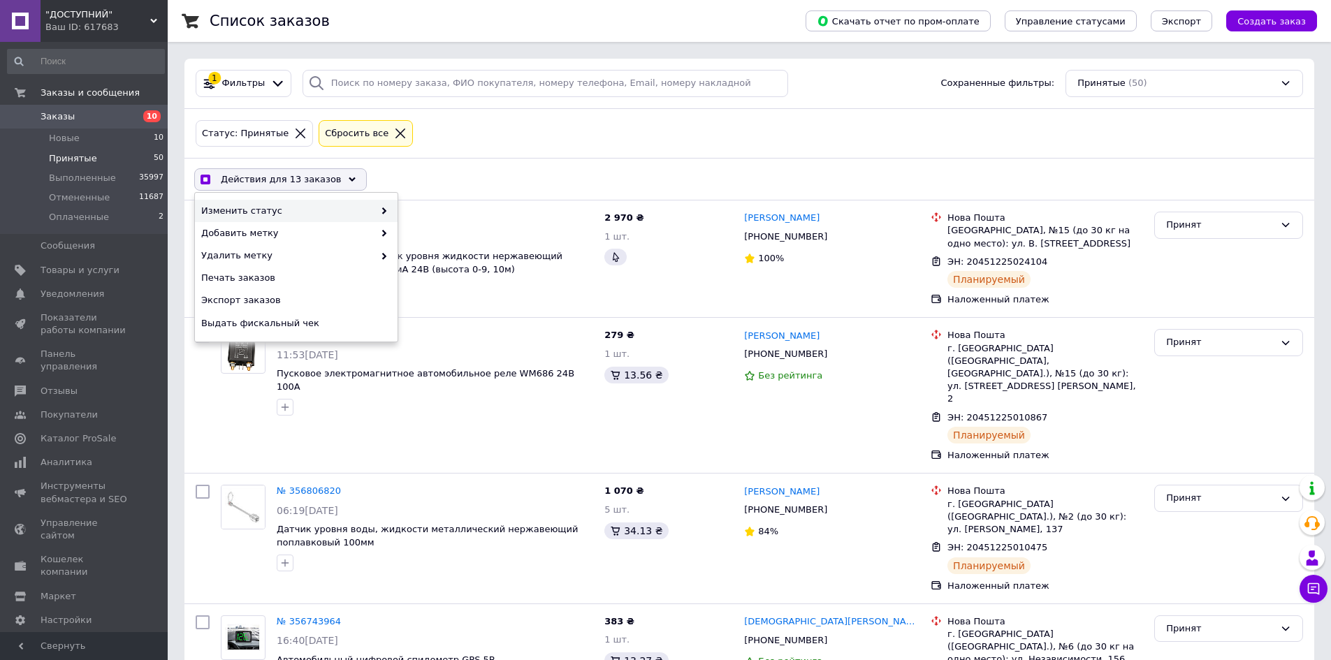
checkbox input "true"
click at [445, 229] on div "Выполнен" at bounding box center [499, 233] width 203 height 22
checkbox input "false"
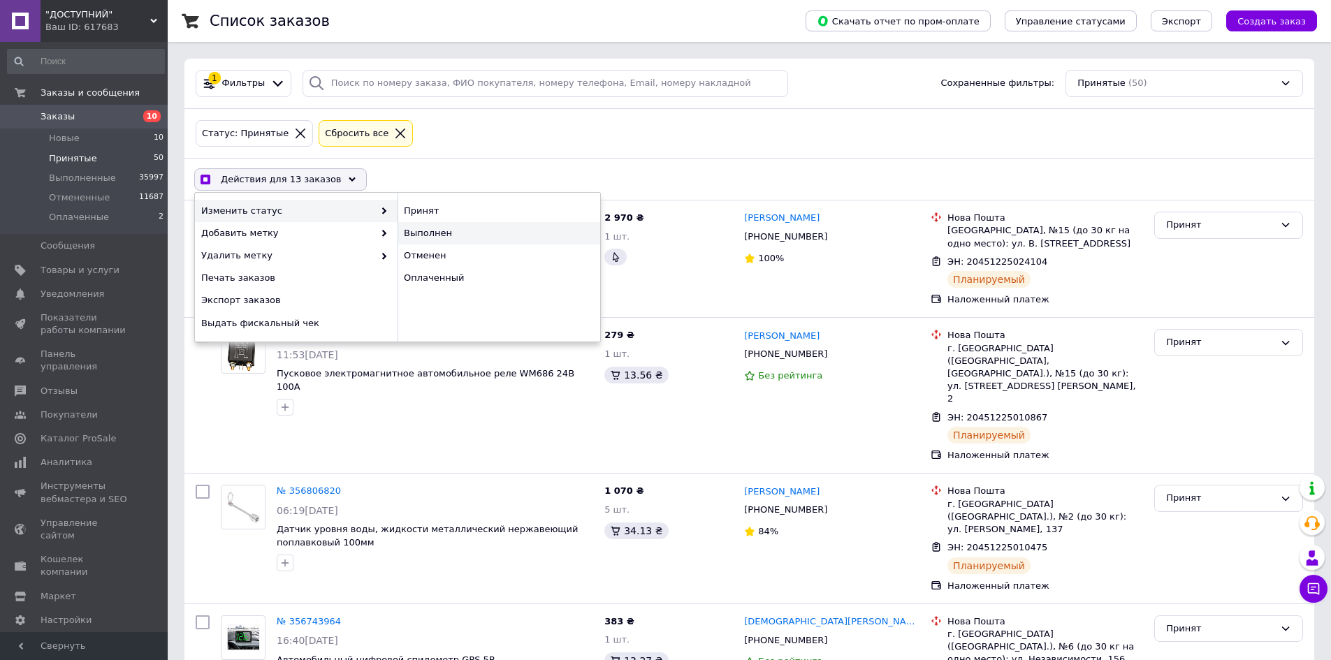
checkbox input "false"
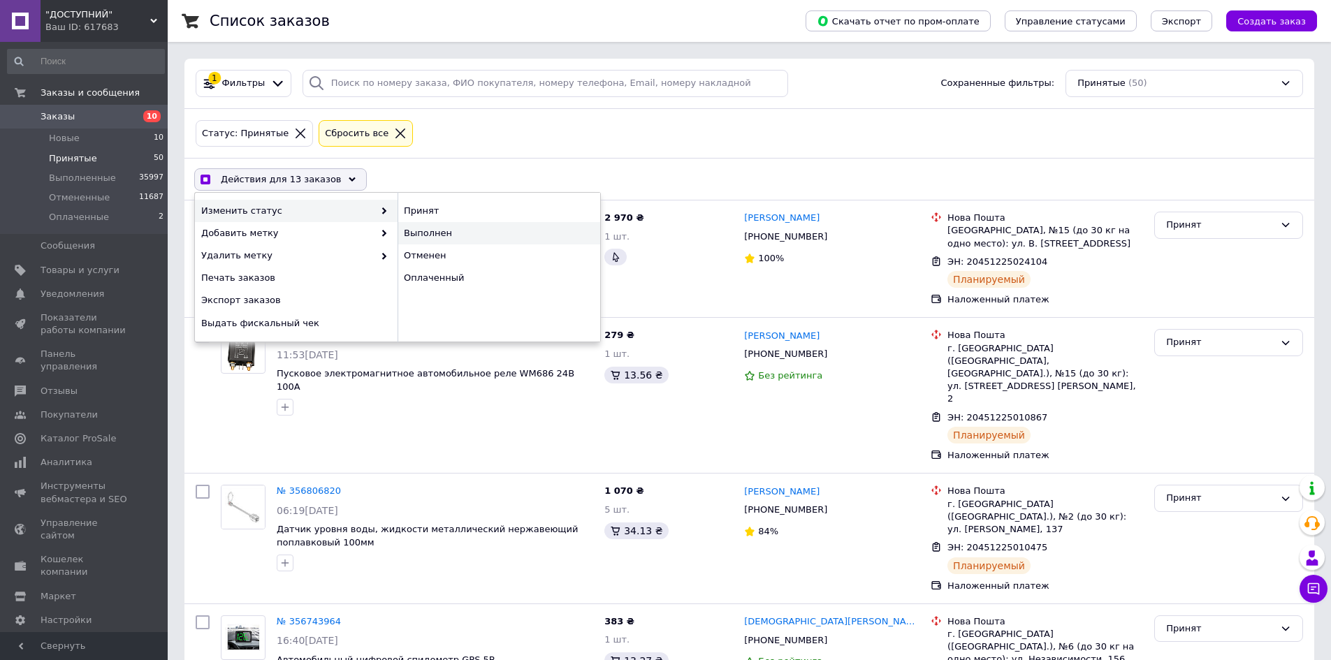
checkbox input "false"
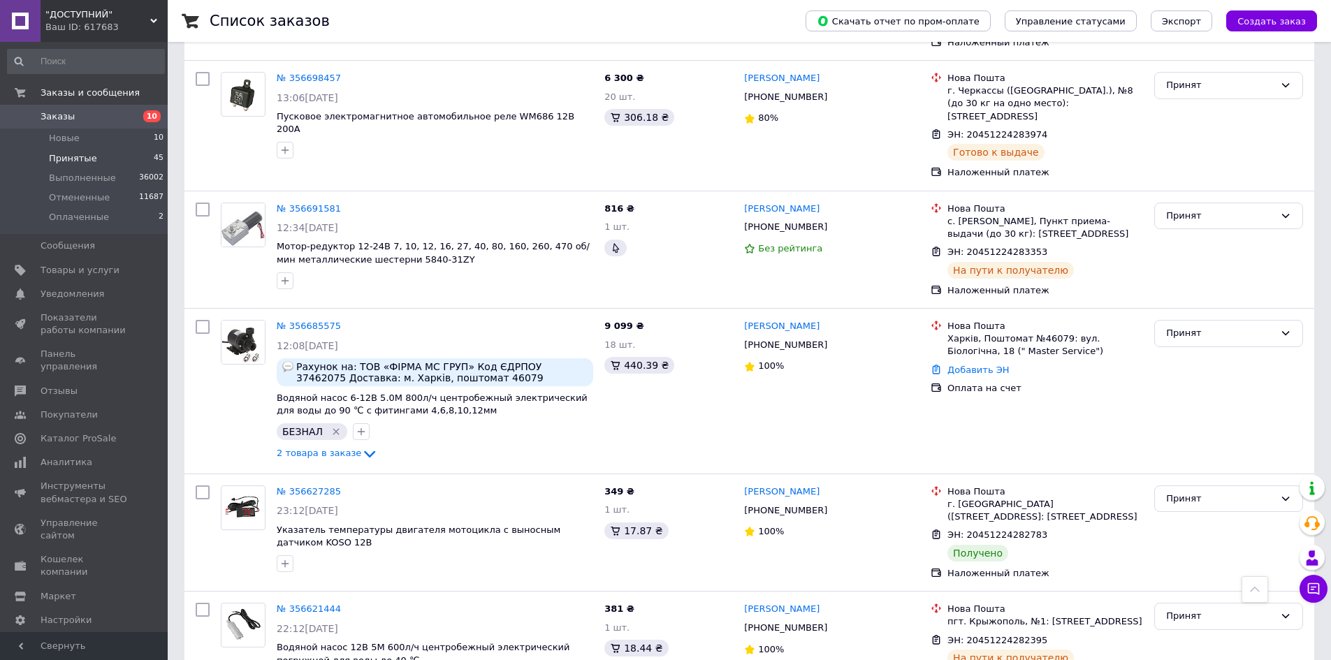
scroll to position [1467, 0]
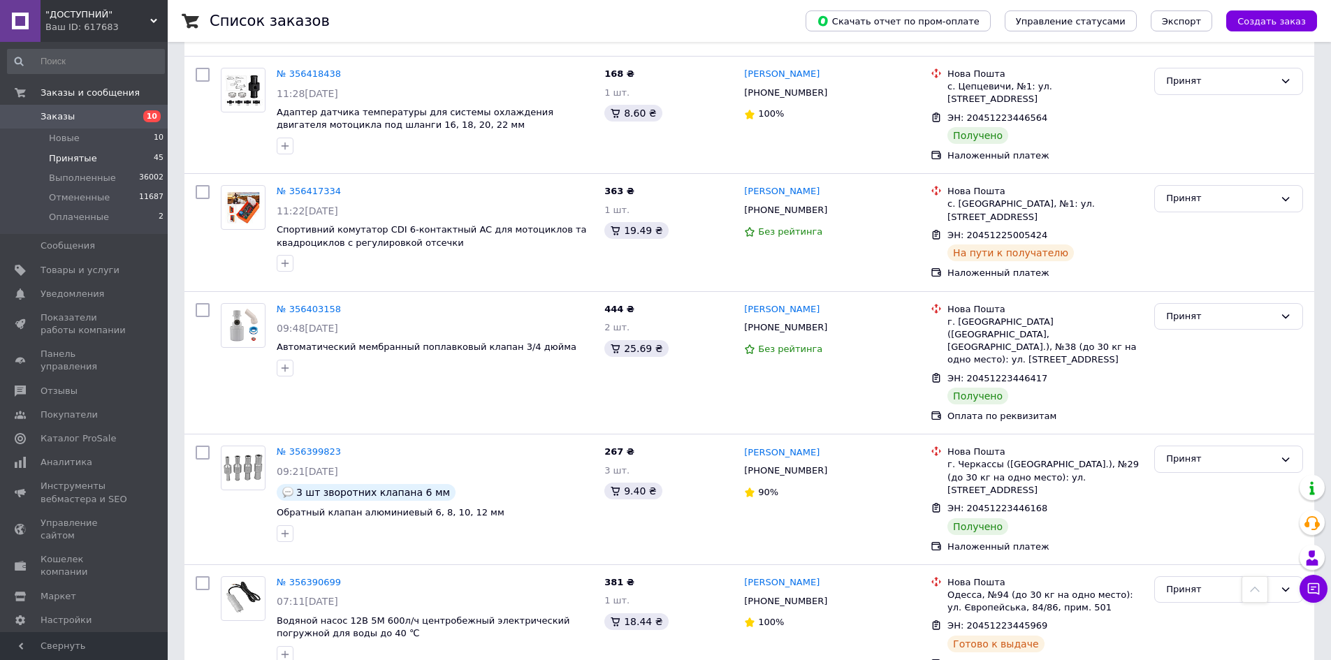
scroll to position [3611, 0]
click at [203, 577] on input "checkbox" at bounding box center [203, 584] width 14 height 14
checkbox input "true"
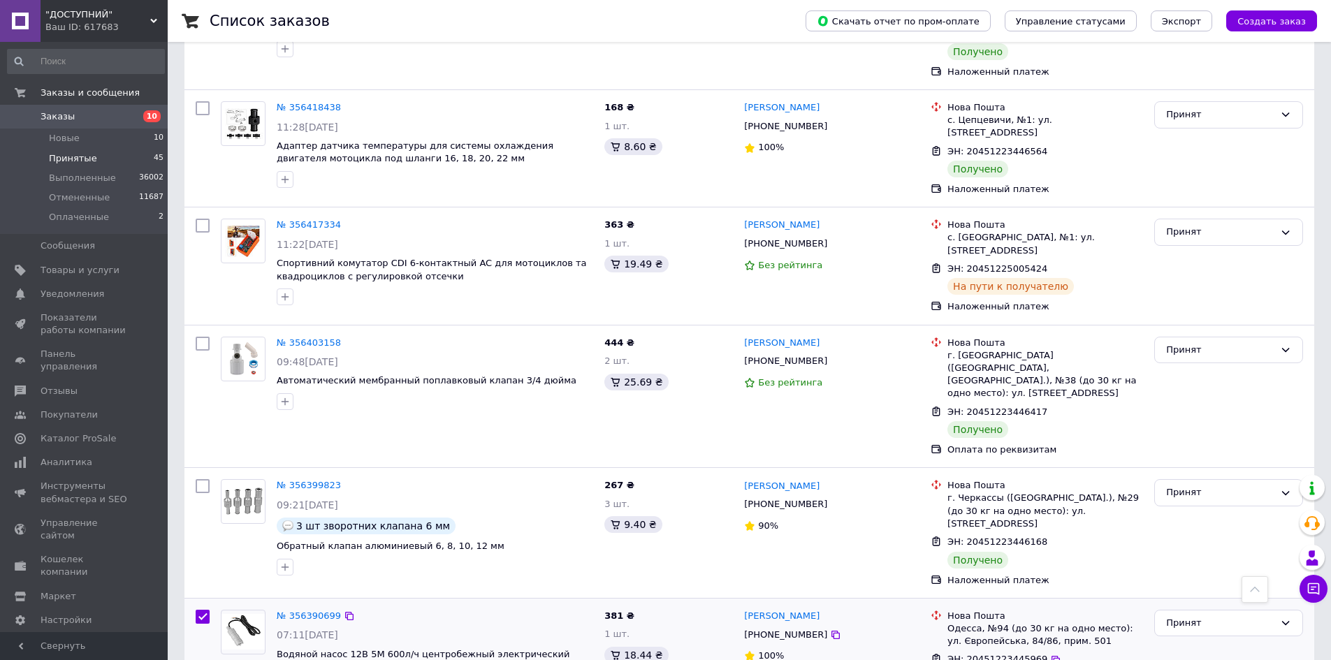
scroll to position [3541, 0]
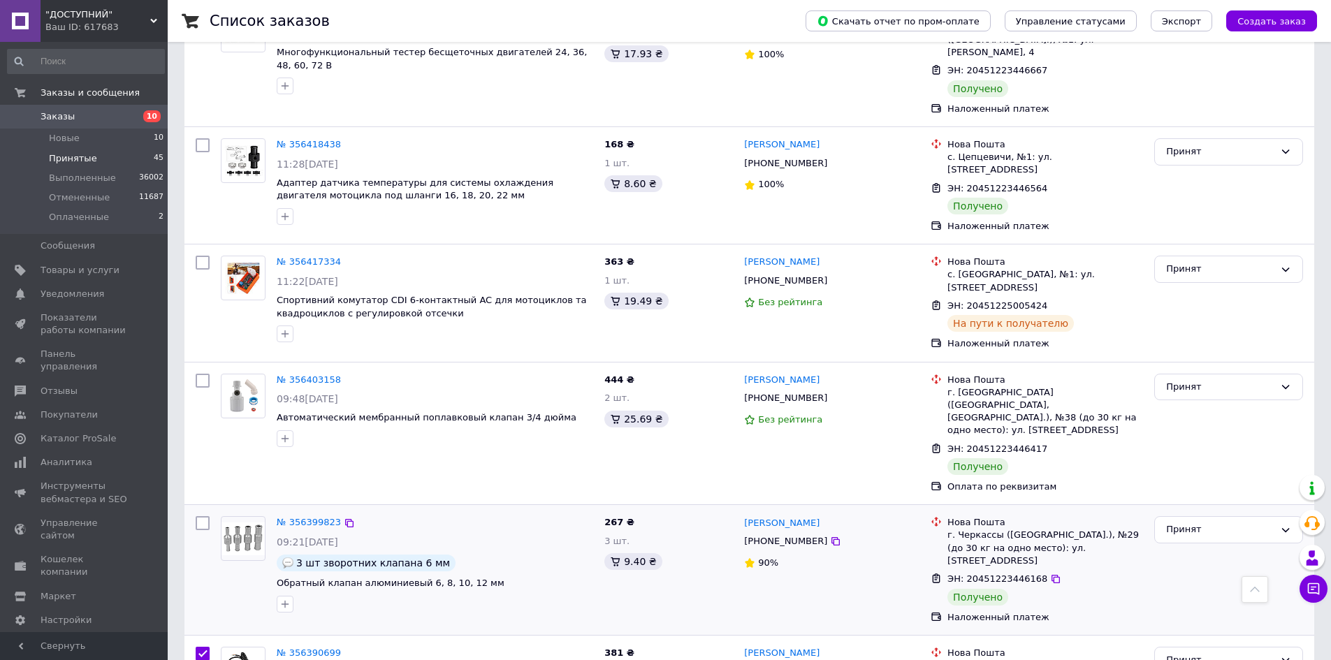
click at [199, 516] on input "checkbox" at bounding box center [203, 523] width 14 height 14
checkbox input "true"
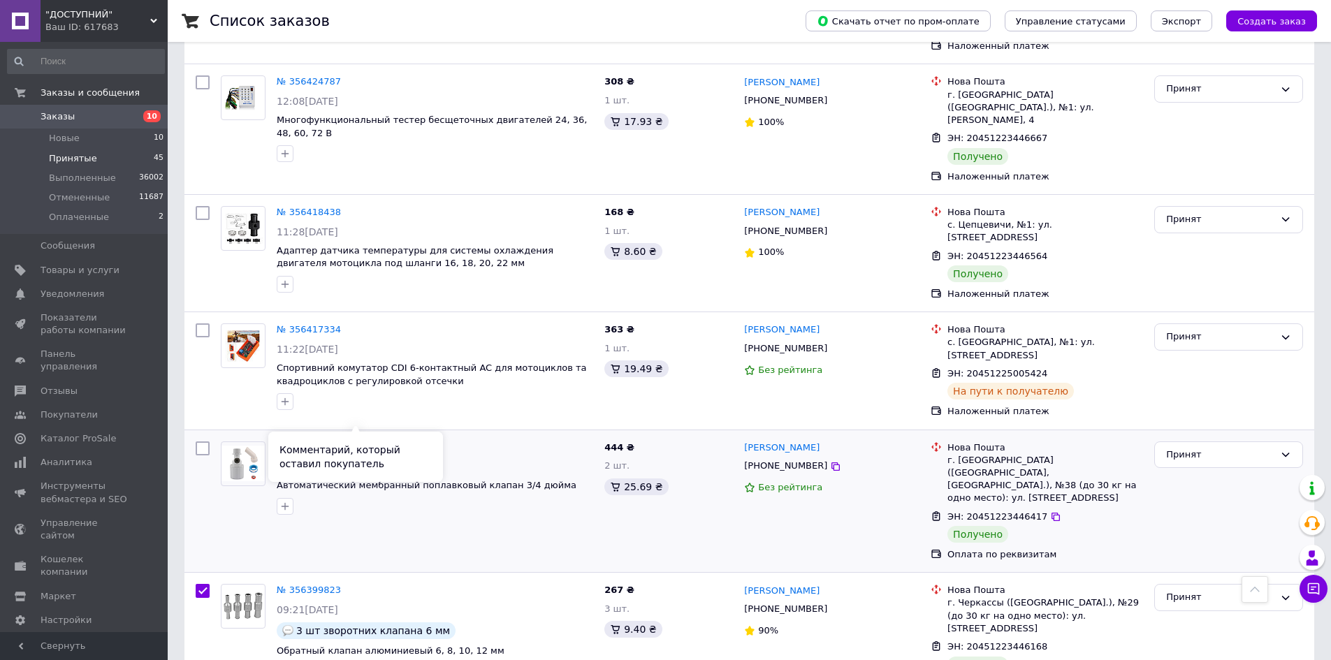
scroll to position [3472, 0]
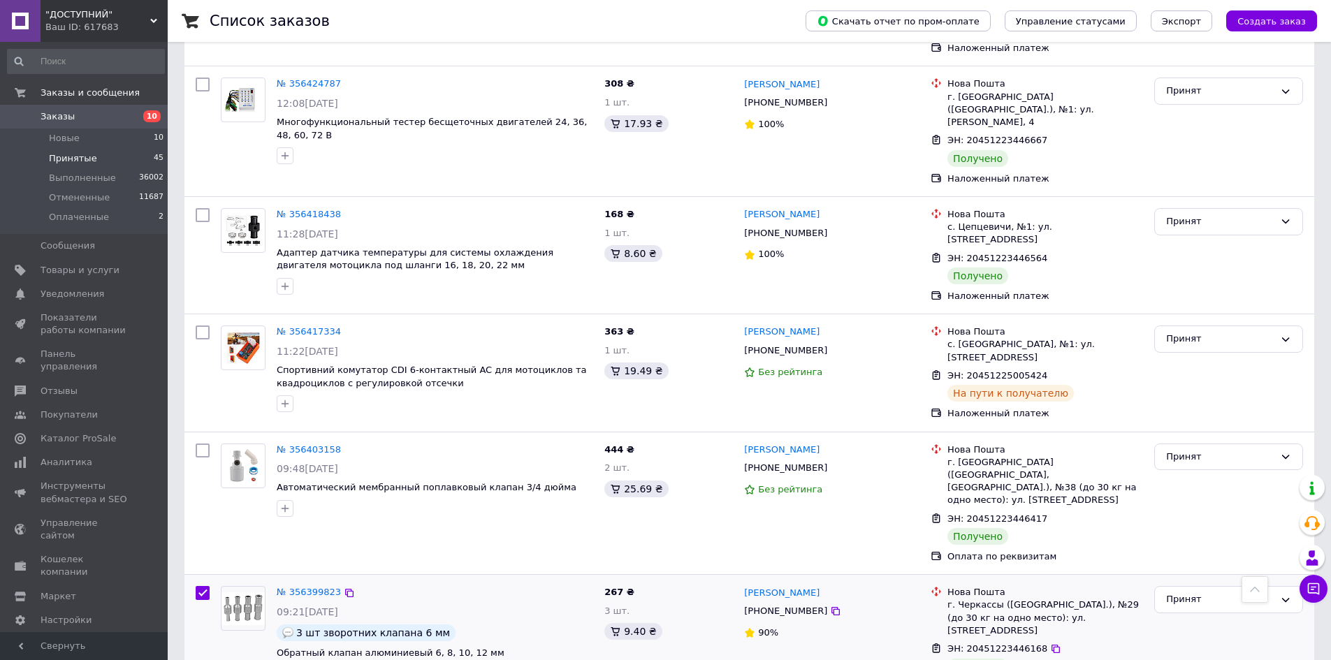
click at [205, 586] on input "checkbox" at bounding box center [203, 593] width 14 height 14
checkbox input "false"
checkbox input "true"
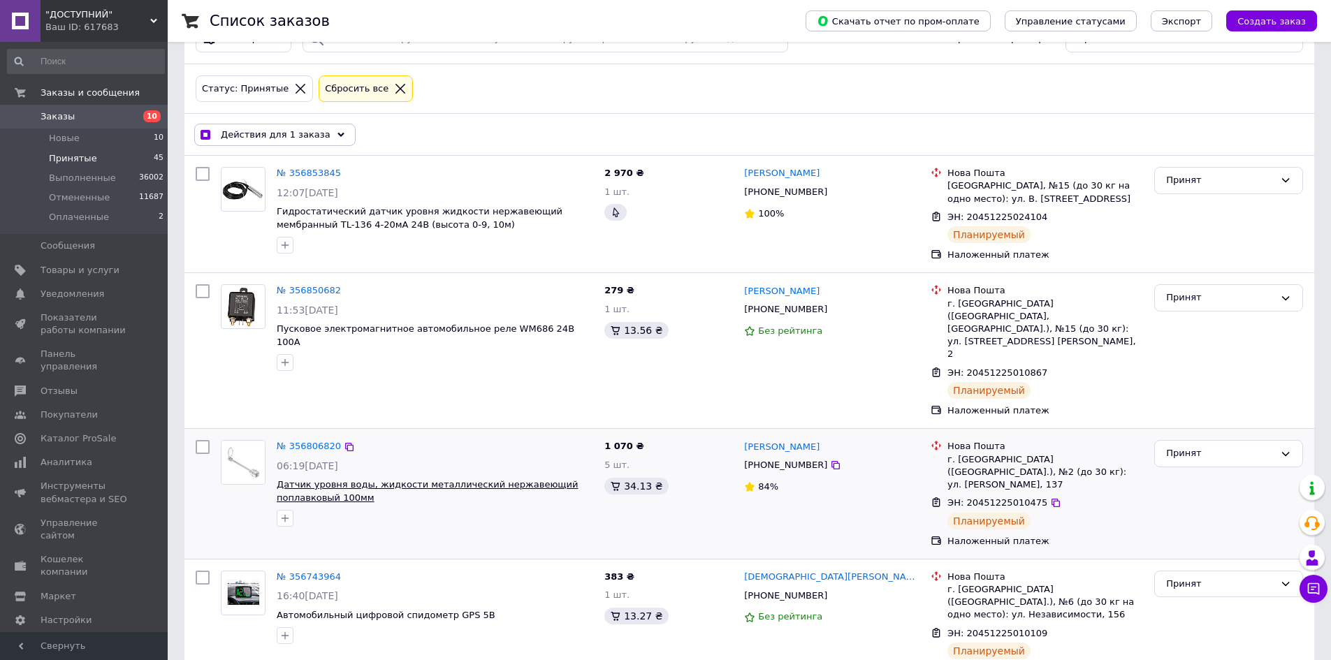
scroll to position [0, 0]
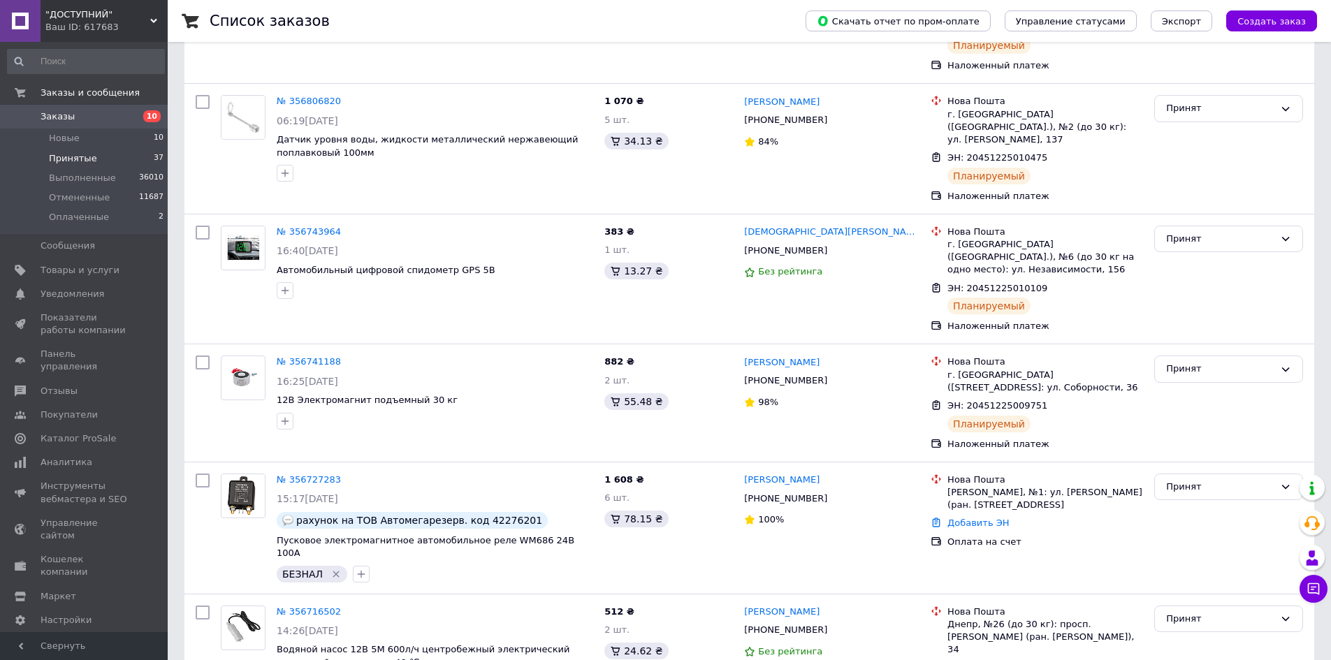
scroll to position [629, 0]
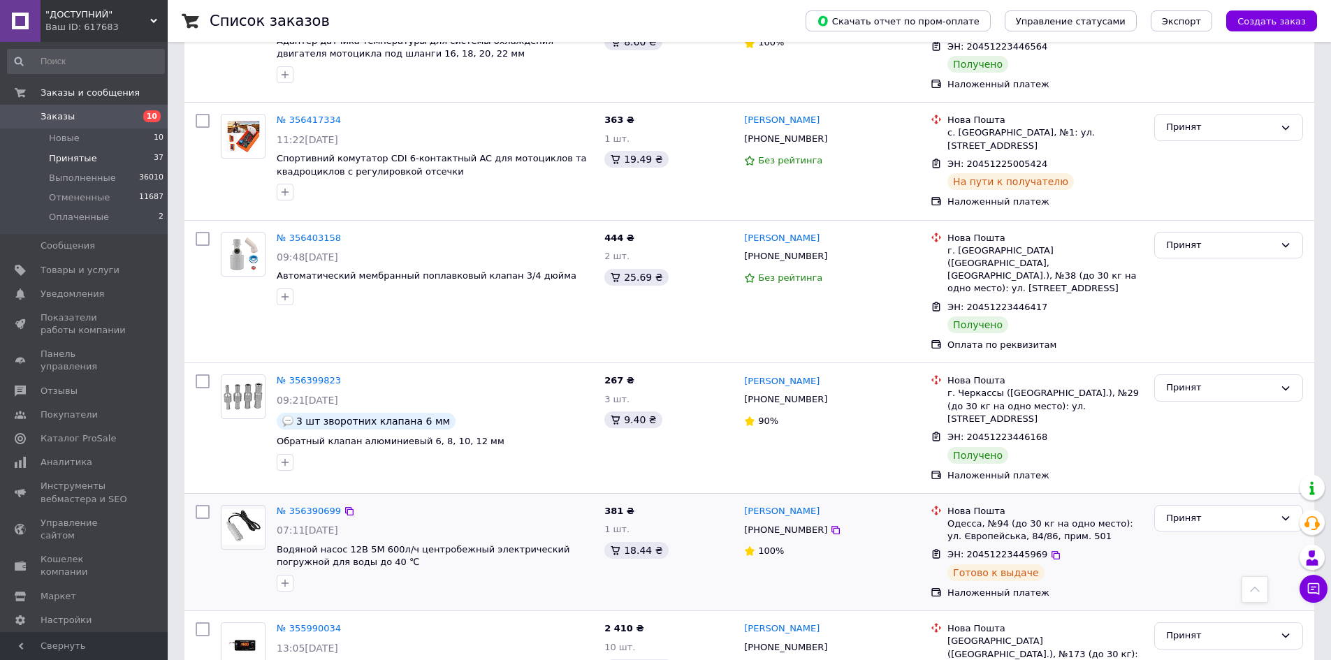
scroll to position [3676, 0]
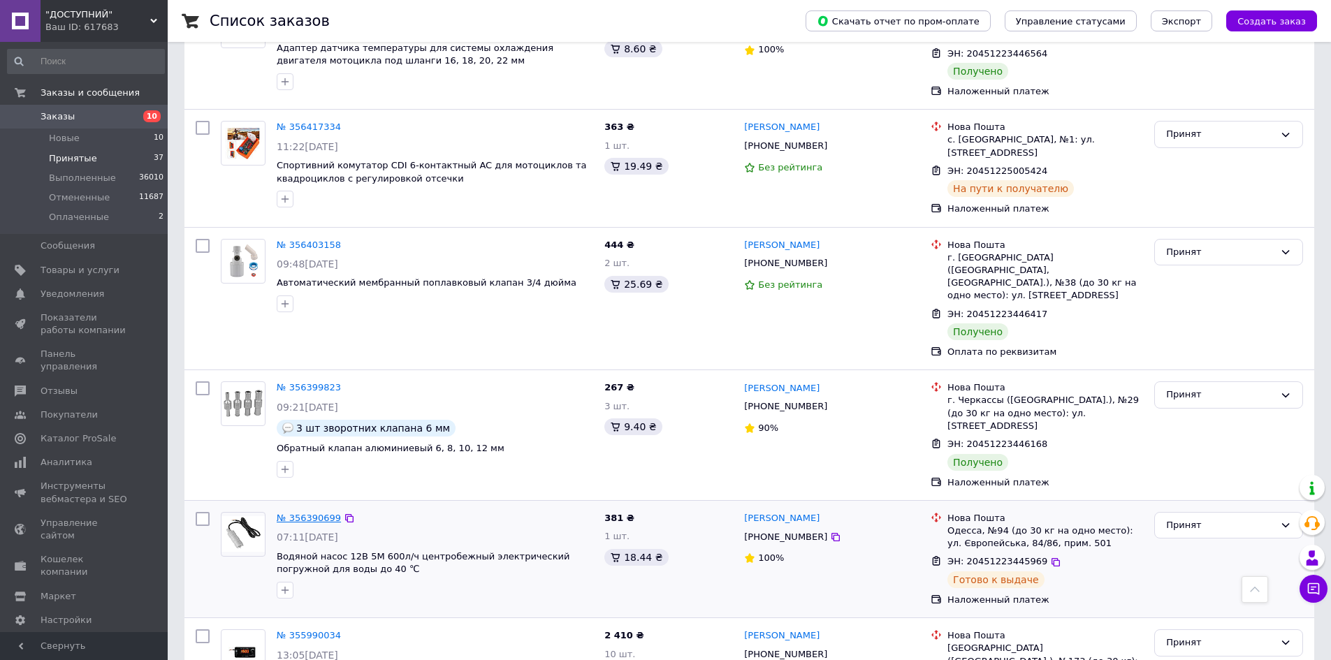
click at [289, 513] on link "№ 356390699" at bounding box center [309, 518] width 64 height 10
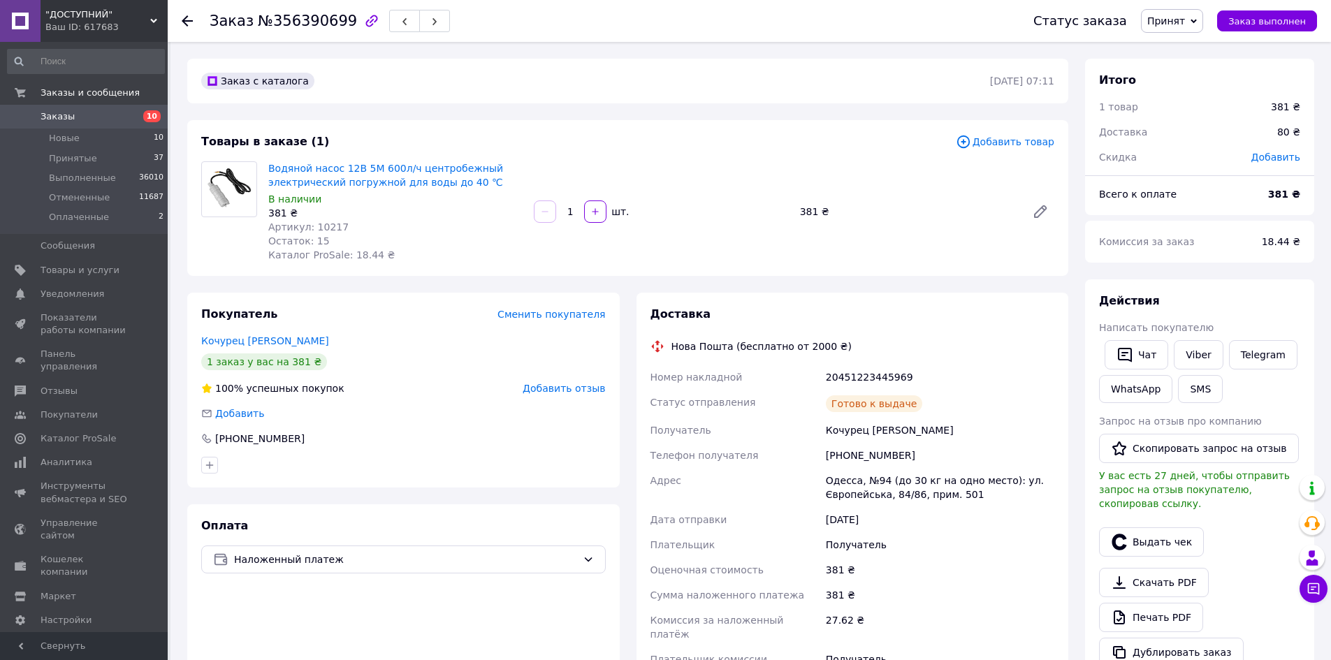
click at [322, 224] on span "Артикул: 10217" at bounding box center [308, 226] width 80 height 11
copy span "10217"
click at [1175, 375] on div "SMS" at bounding box center [1200, 389] width 50 height 34
click at [1184, 384] on button "SMS" at bounding box center [1200, 389] width 45 height 28
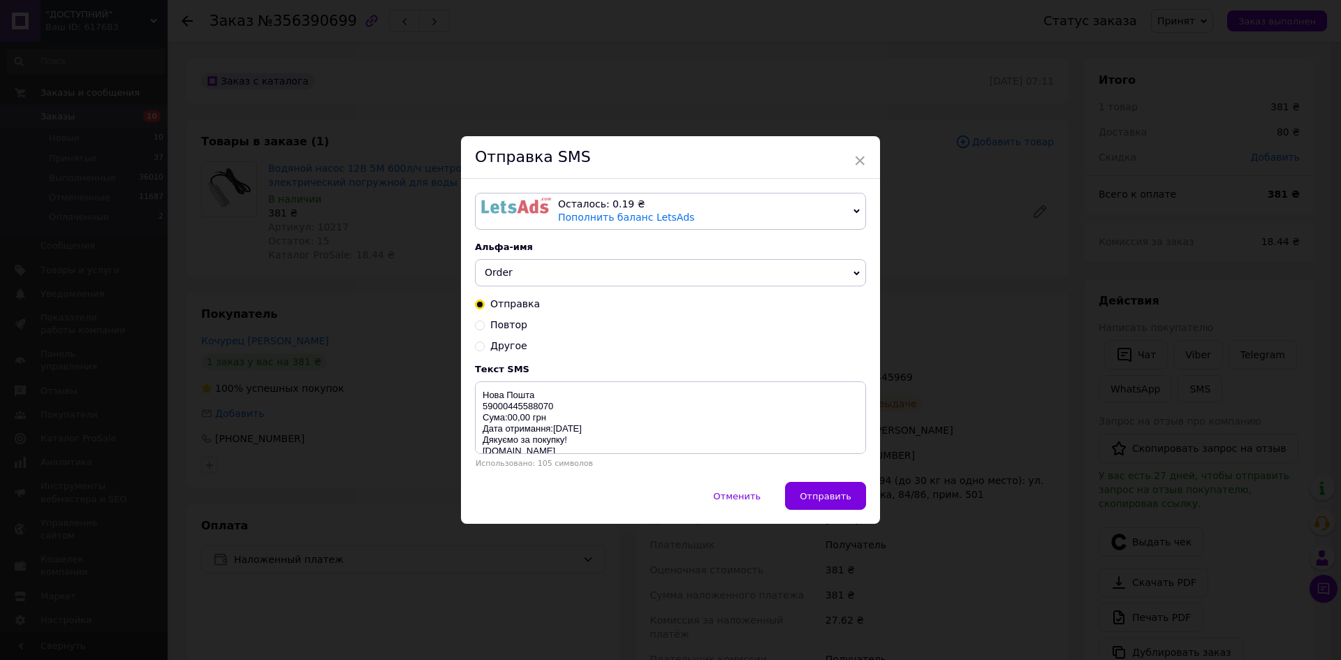
click at [714, 214] on div "Осталось: 0.19 ₴ Пополнить баланс LetsAds" at bounding box center [703, 211] width 290 height 27
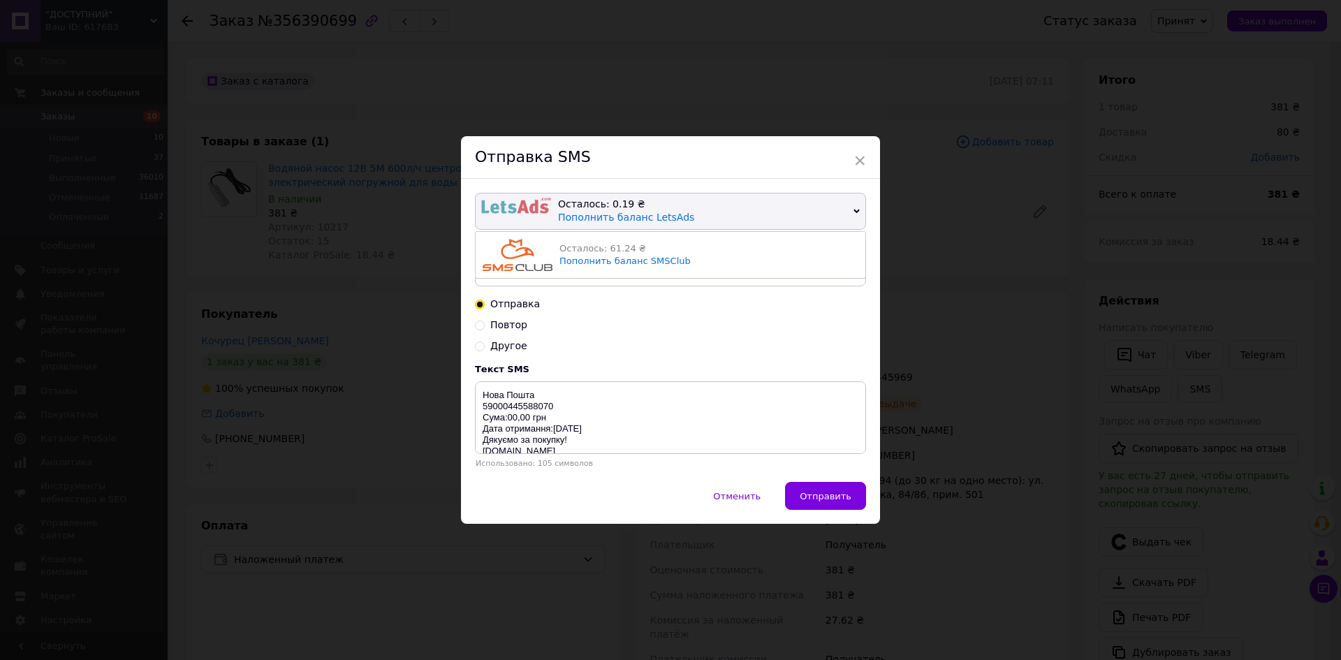
click at [726, 251] on div "Осталось: 61.24 ₴" at bounding box center [709, 248] width 299 height 13
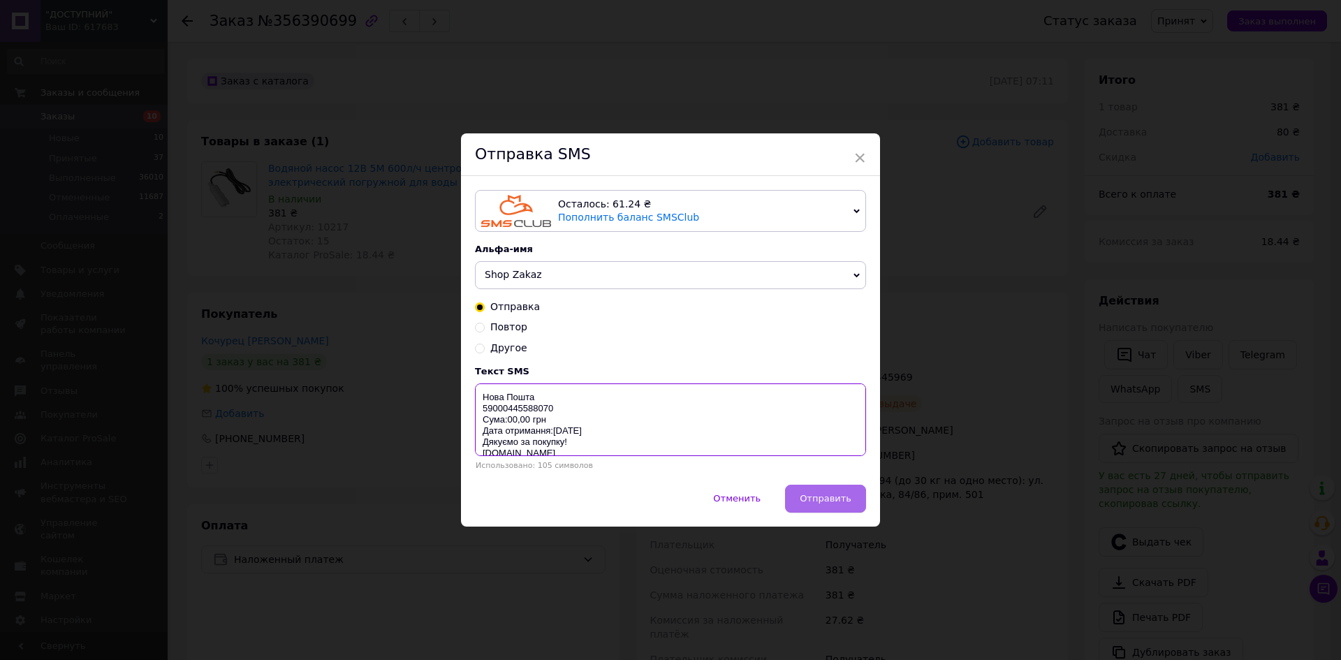
drag, startPoint x: 480, startPoint y: 395, endPoint x: 817, endPoint y: 494, distance: 351.5
click at [697, 470] on div "Текст SMS Нова Пошта 59000445588070 Сума:00,00 грн Дата отримання:[DATE] Дякуєм…" at bounding box center [670, 418] width 391 height 104
paste textarea "[URL][DOMAIN_NAME]"
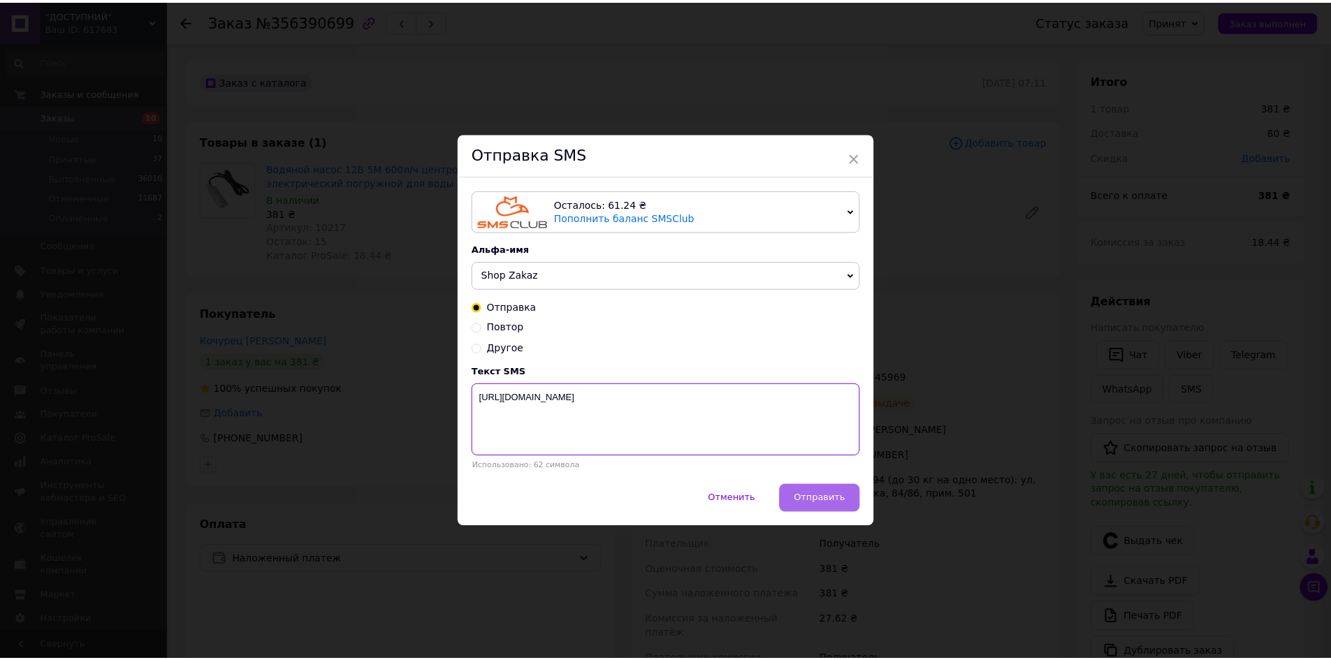
scroll to position [0, 0]
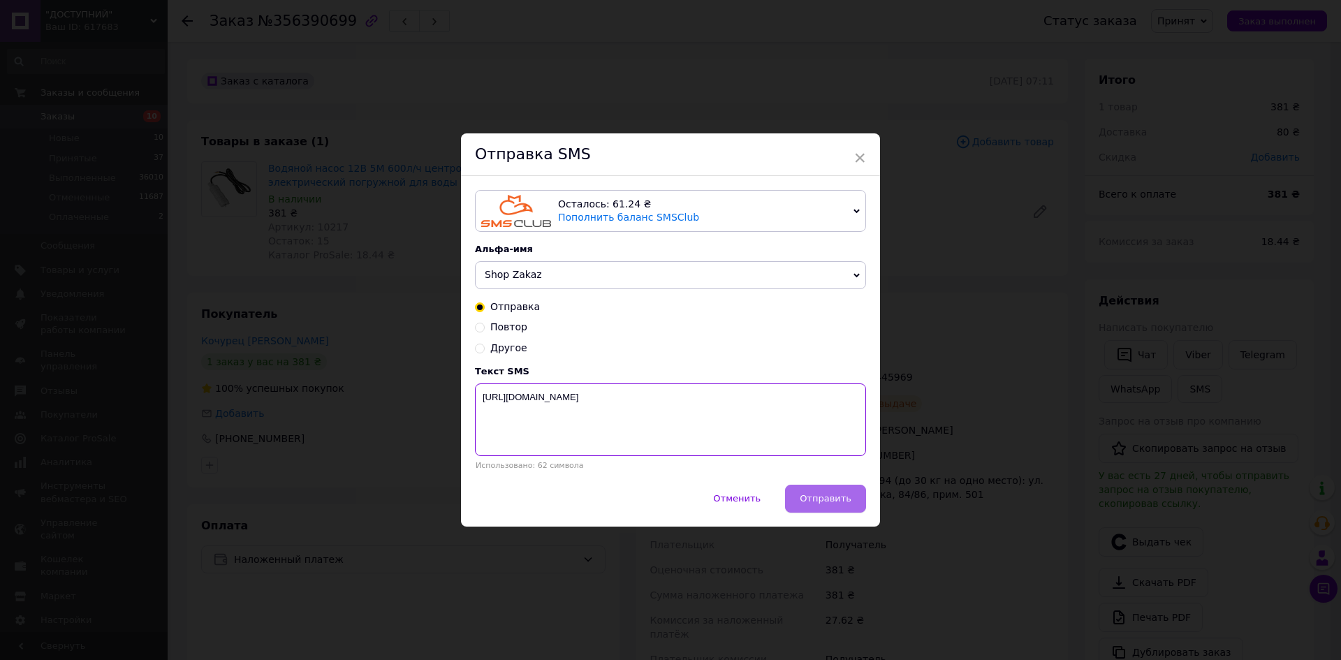
type textarea "[URL][DOMAIN_NAME]"
click at [837, 495] on span "Отправить" at bounding box center [826, 498] width 52 height 10
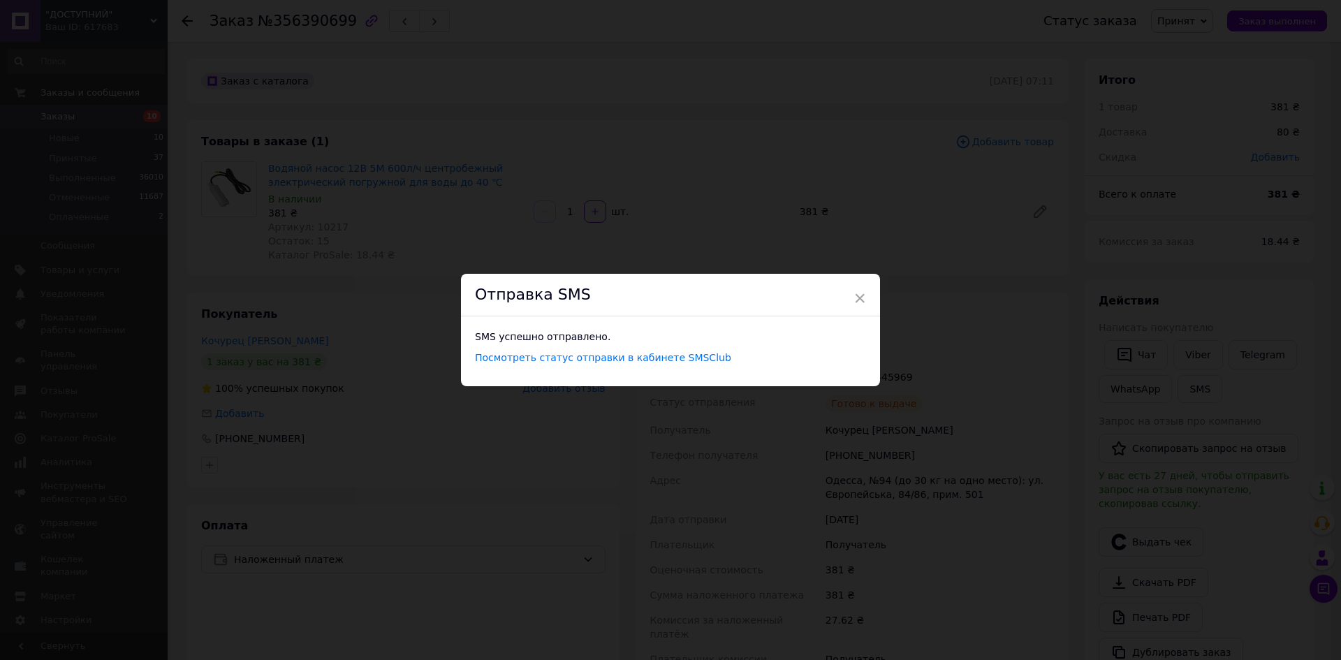
click at [954, 434] on div "× Отправка SMS SMS успешно отправлено. Посмотреть статус отправки в кабинете SM…" at bounding box center [670, 330] width 1341 height 660
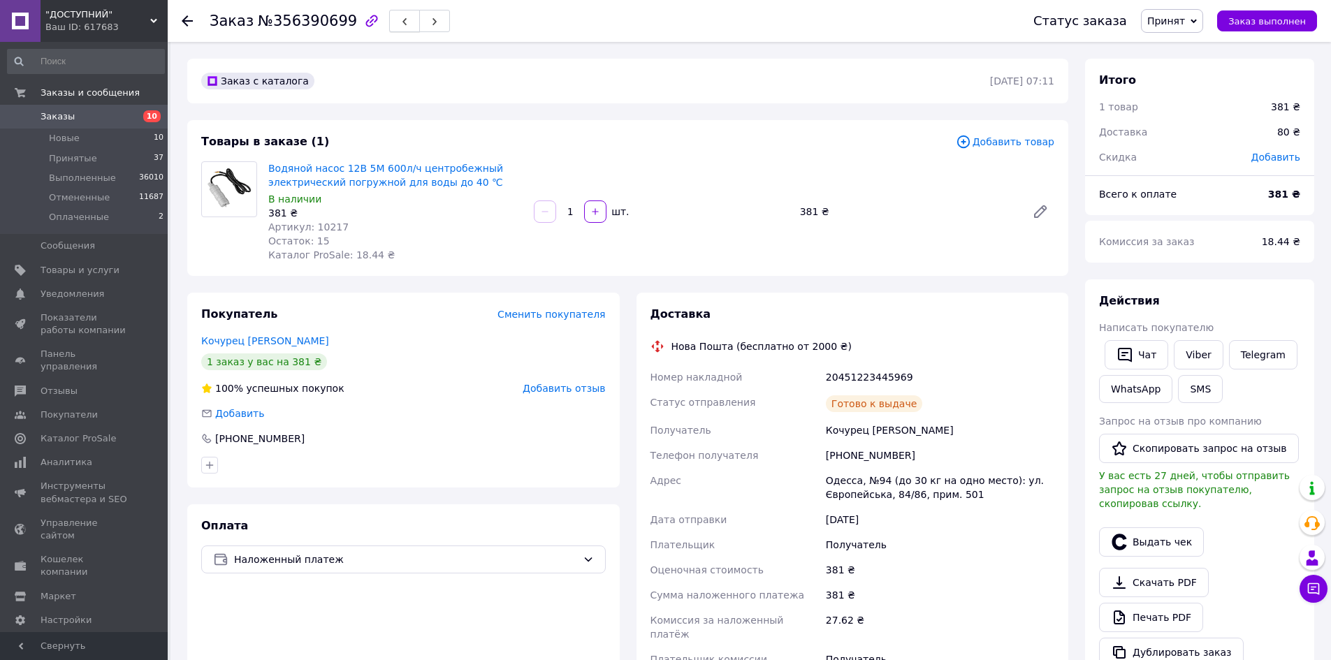
click at [391, 15] on button "button" at bounding box center [404, 21] width 31 height 22
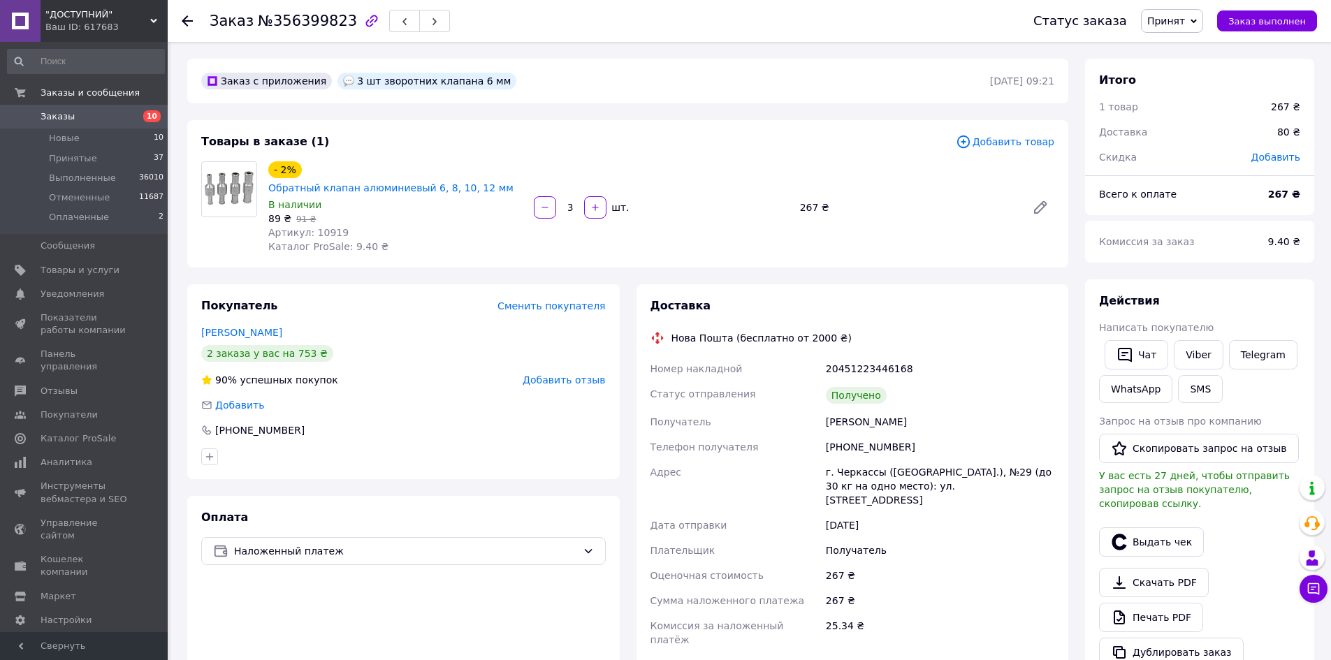
click at [329, 227] on span "Артикул: 10919" at bounding box center [308, 232] width 80 height 11
copy span "10919"
click at [1197, 383] on button "SMS" at bounding box center [1200, 389] width 45 height 28
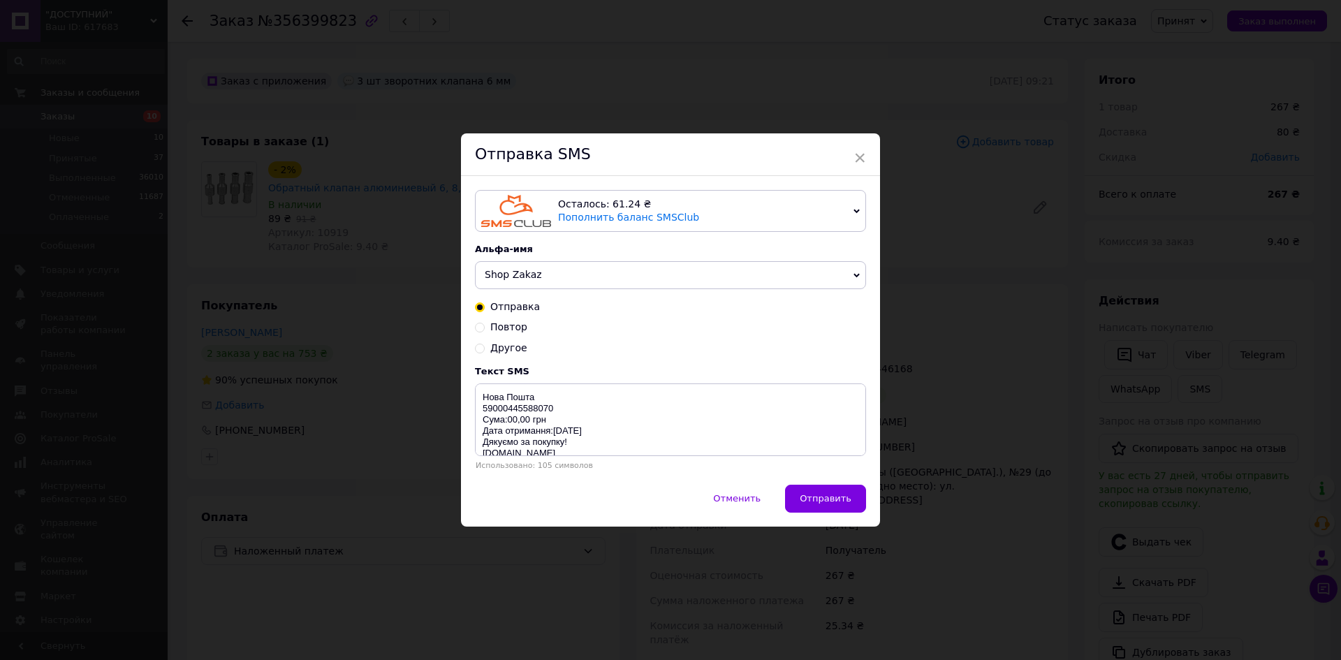
drag, startPoint x: 472, startPoint y: 405, endPoint x: 574, endPoint y: 435, distance: 105.7
click at [581, 436] on div "Осталось: 61.24 ₴ Пополнить баланс SMSClub Осталось: 0.19 ₴ Пополнить баланс Le…" at bounding box center [670, 330] width 419 height 308
drag, startPoint x: 481, startPoint y: 396, endPoint x: 658, endPoint y: 454, distance: 186.7
click at [641, 451] on textarea "Нова Пошта 59000445588070 Сума:00,00 грн Дата отримання:[DATE] Дякуємо за покуп…" at bounding box center [670, 420] width 391 height 73
paste textarea "[URL][DOMAIN_NAME]"
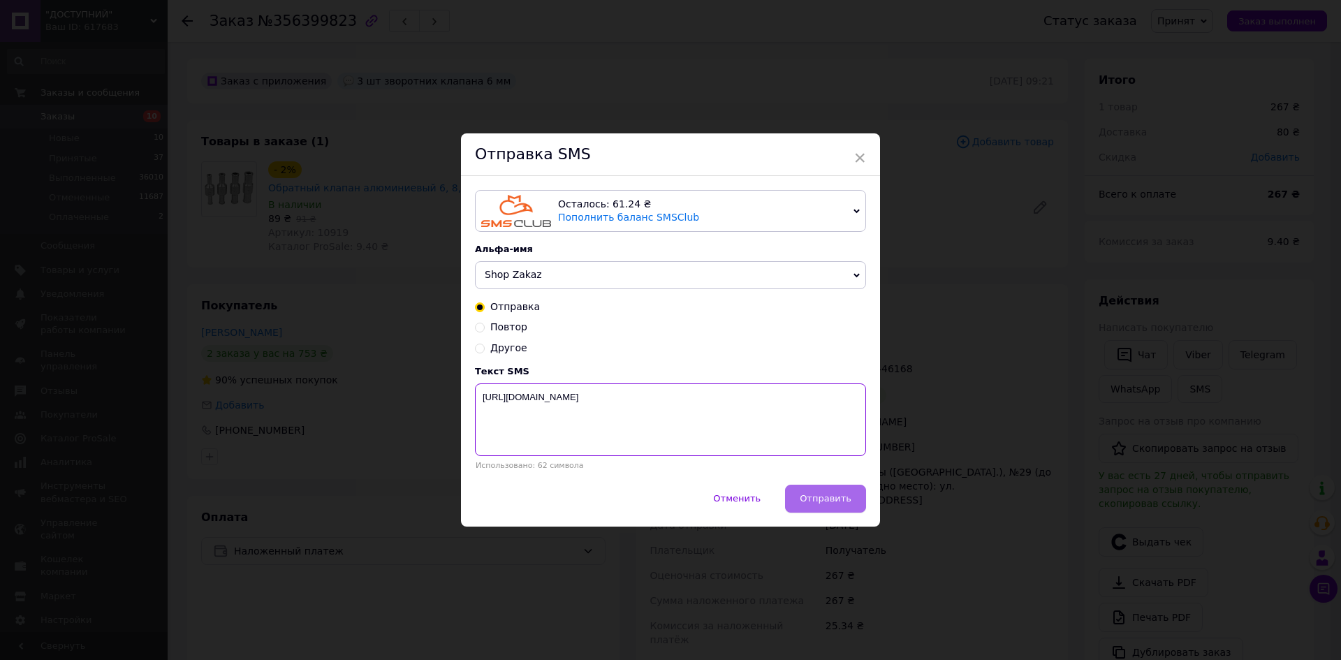
type textarea "[URL][DOMAIN_NAME]"
click at [855, 487] on div "Отправка SMS Осталось: 61.24 ₴ Пополнить баланс SMSClub Осталось: 0.19 ₴ Пополн…" at bounding box center [670, 329] width 419 height 393
click at [840, 490] on button "Отправить" at bounding box center [825, 499] width 81 height 28
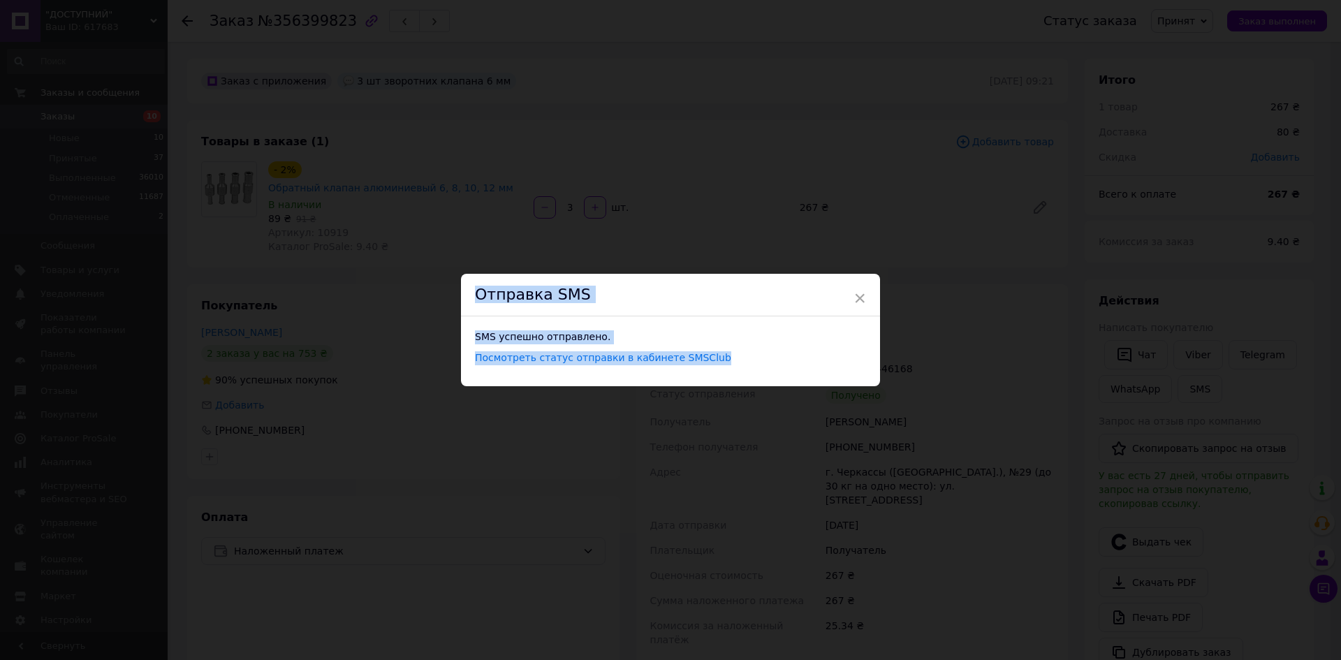
click at [1013, 414] on div "× Отправка SMS SMS успешно отправлено. Посмотреть статус отправки в кабинете SM…" at bounding box center [670, 330] width 1341 height 660
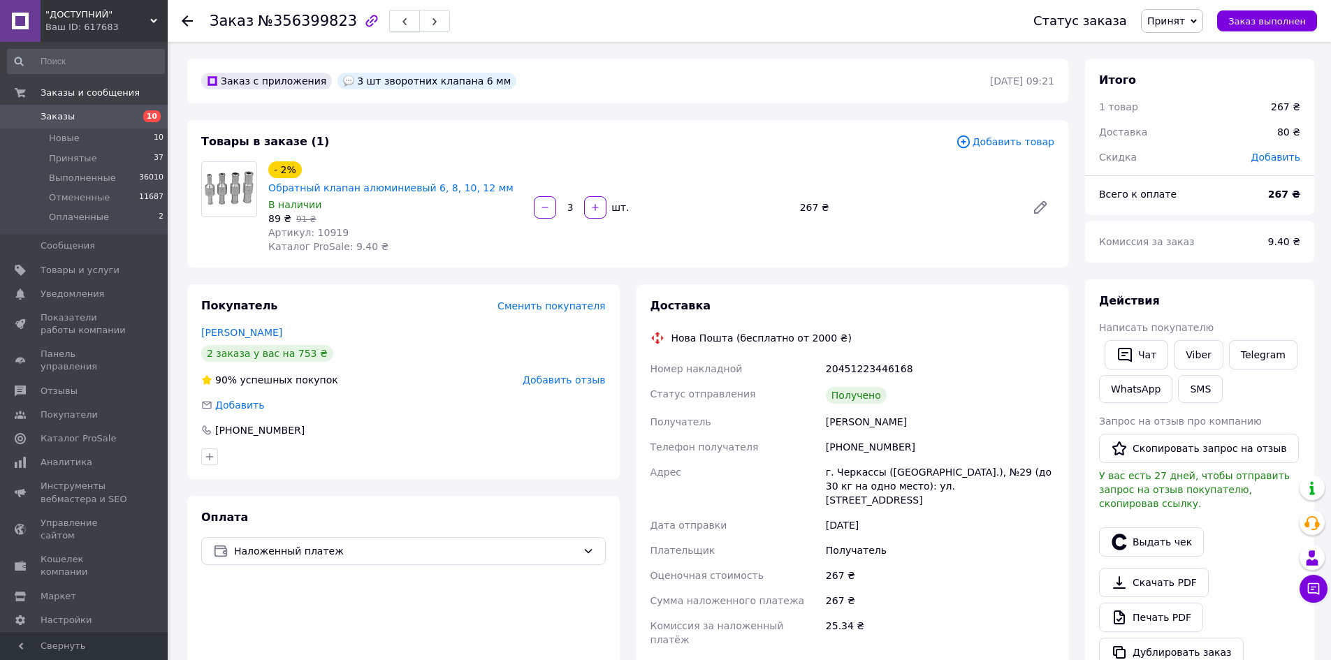
click at [394, 16] on button "button" at bounding box center [404, 21] width 31 height 22
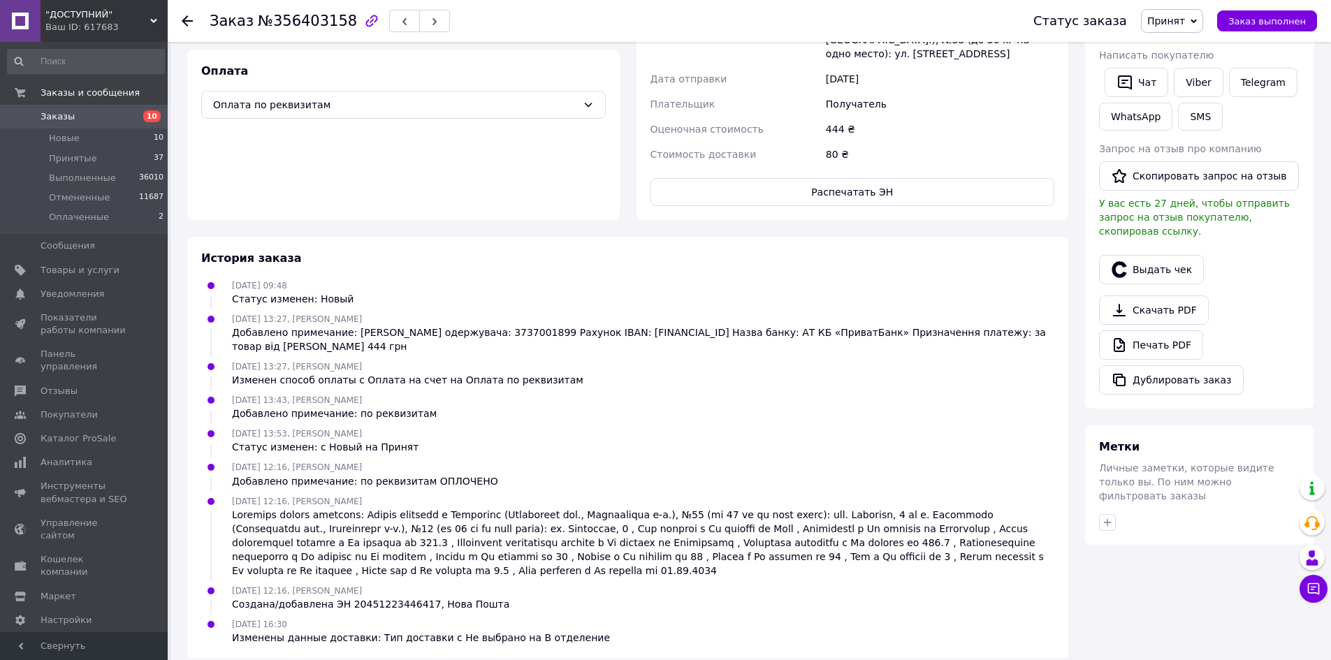
scroll to position [475, 0]
click at [1100, 513] on button "button" at bounding box center [1107, 521] width 17 height 17
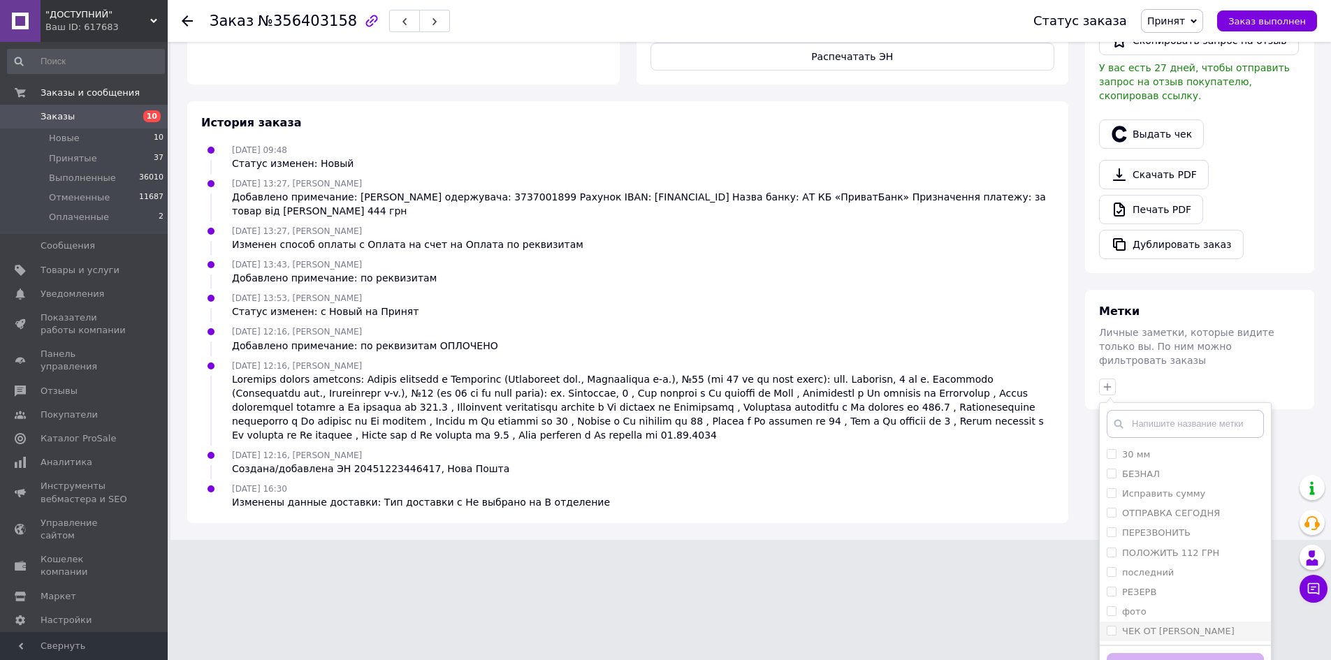
click at [1160, 626] on label "ЧЕК ОТ [PERSON_NAME]" at bounding box center [1178, 631] width 112 height 10
checkbox input "true"
click at [1165, 653] on button "Добавить метку" at bounding box center [1185, 666] width 157 height 27
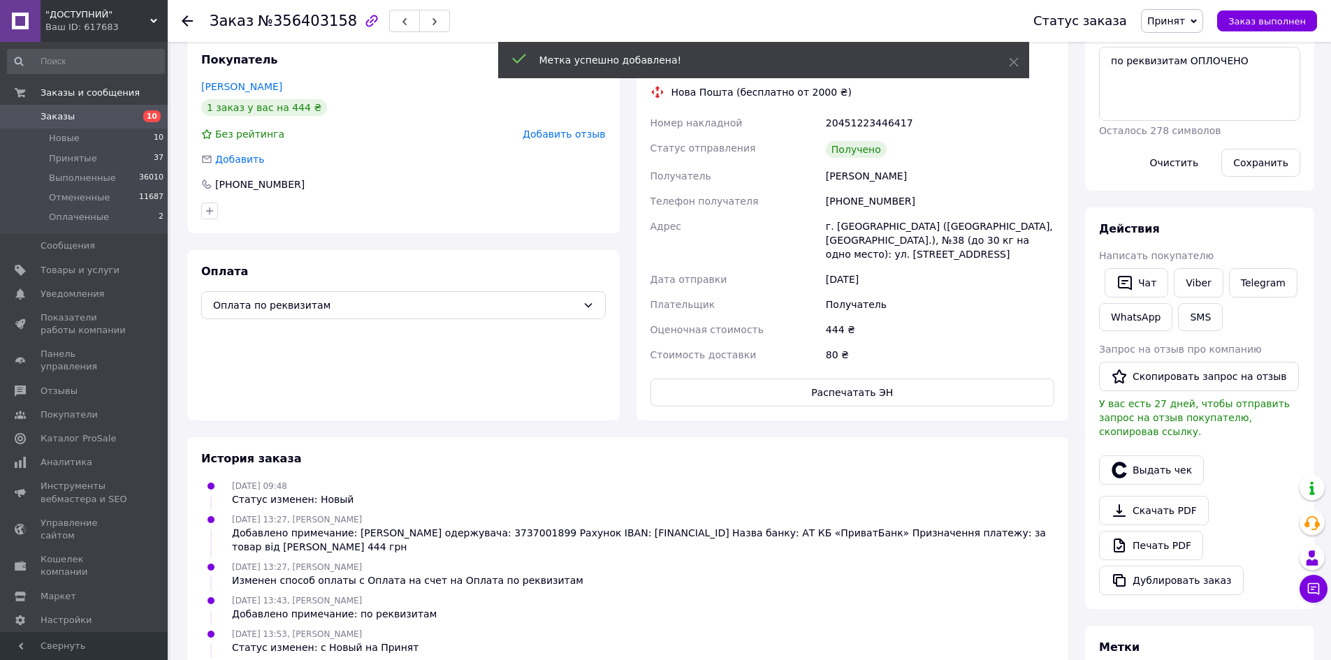
scroll to position [0, 0]
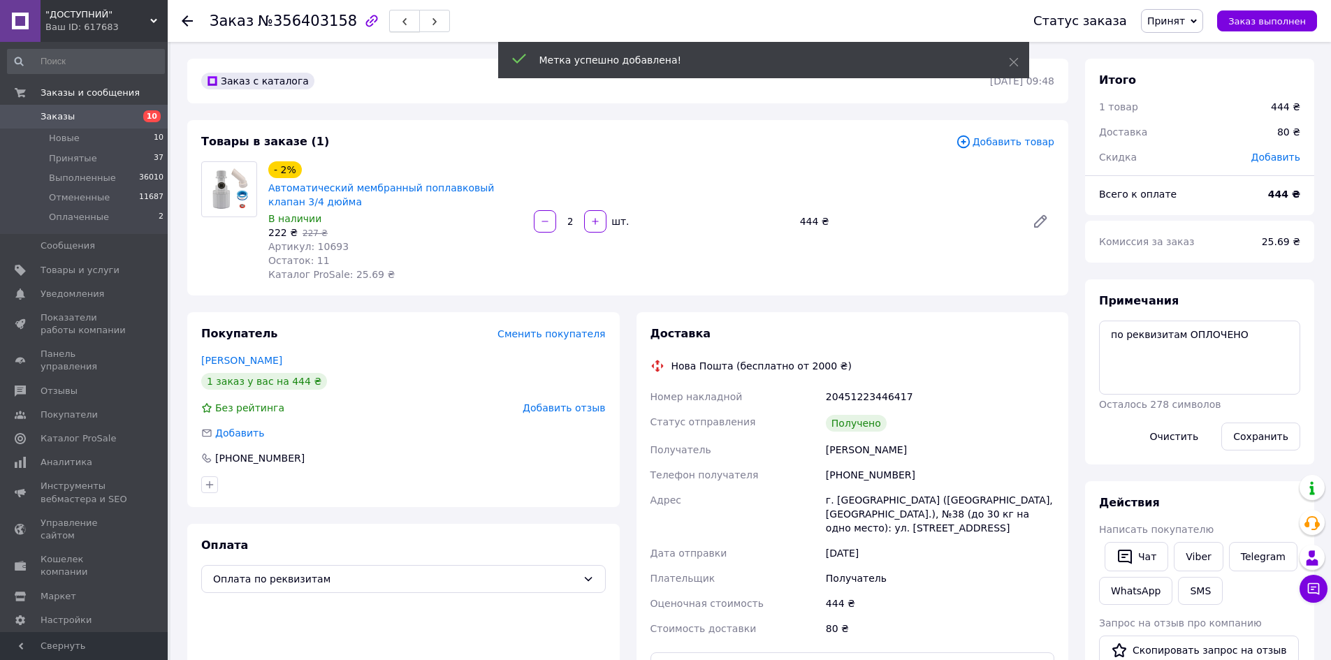
click at [400, 21] on icon "button" at bounding box center [404, 21] width 8 height 8
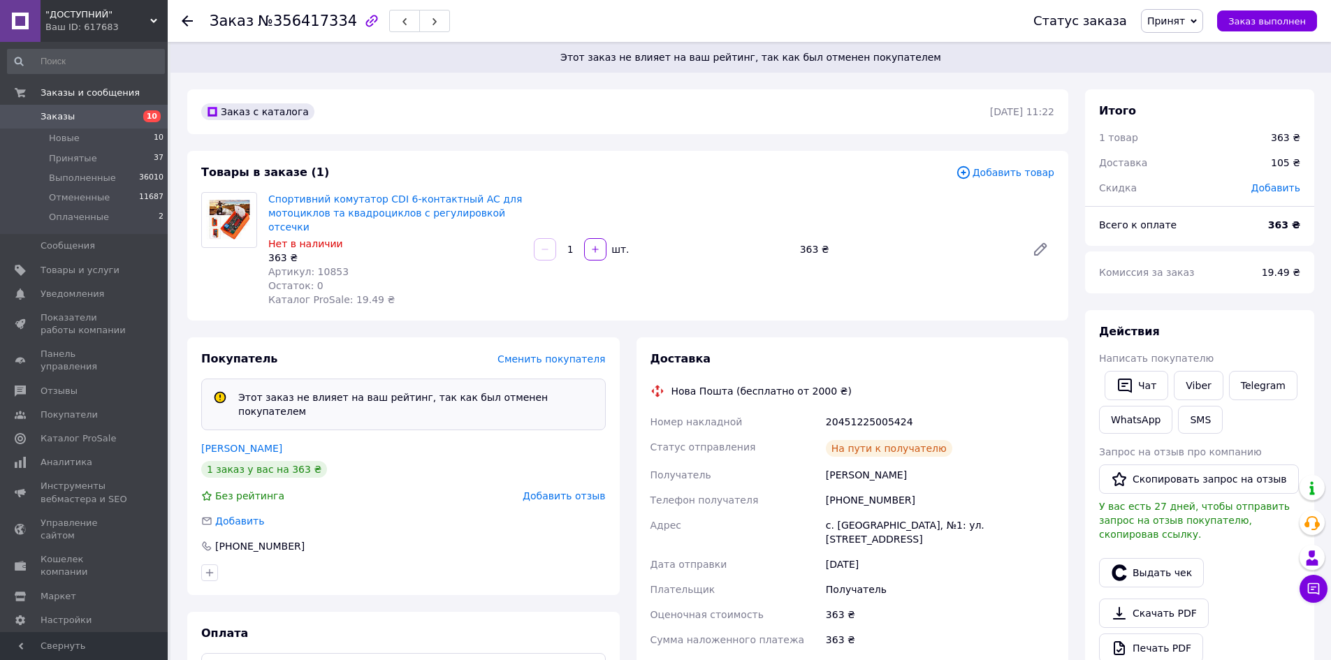
click at [321, 266] on span "Артикул: 10853" at bounding box center [308, 271] width 80 height 11
copy span "10853"
click at [1210, 430] on button "SMS" at bounding box center [1200, 420] width 45 height 28
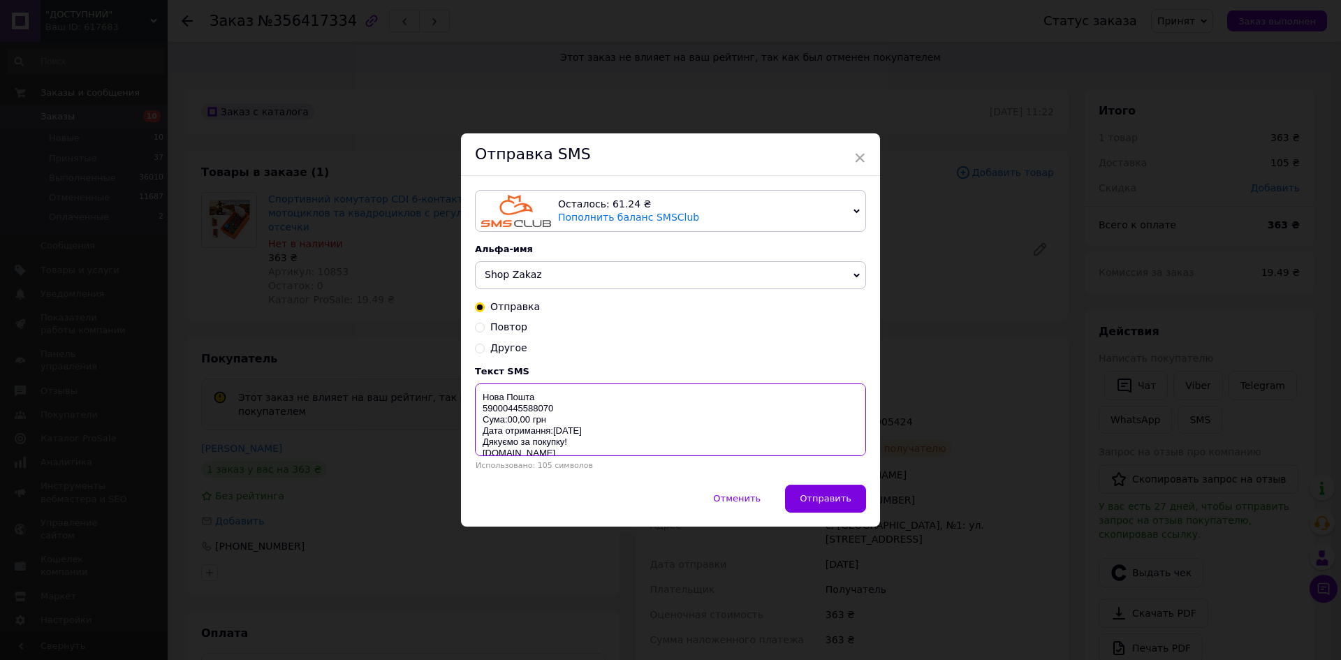
drag, startPoint x: 477, startPoint y: 390, endPoint x: 604, endPoint y: 449, distance: 140.3
click at [599, 448] on textarea "Нова Пошта 59000445588070 Сума:00,00 грн Дата отримання:[DATE] Дякуємо за покуп…" at bounding box center [670, 420] width 391 height 73
paste textarea "[URL][DOMAIN_NAME]"
click at [816, 488] on div "Отправка SMS Осталось: 61.24 ₴ Пополнить баланс SMSClub Осталось: 0.19 ₴ Пополн…" at bounding box center [670, 329] width 419 height 393
drag, startPoint x: 597, startPoint y: 425, endPoint x: 472, endPoint y: 421, distance: 125.1
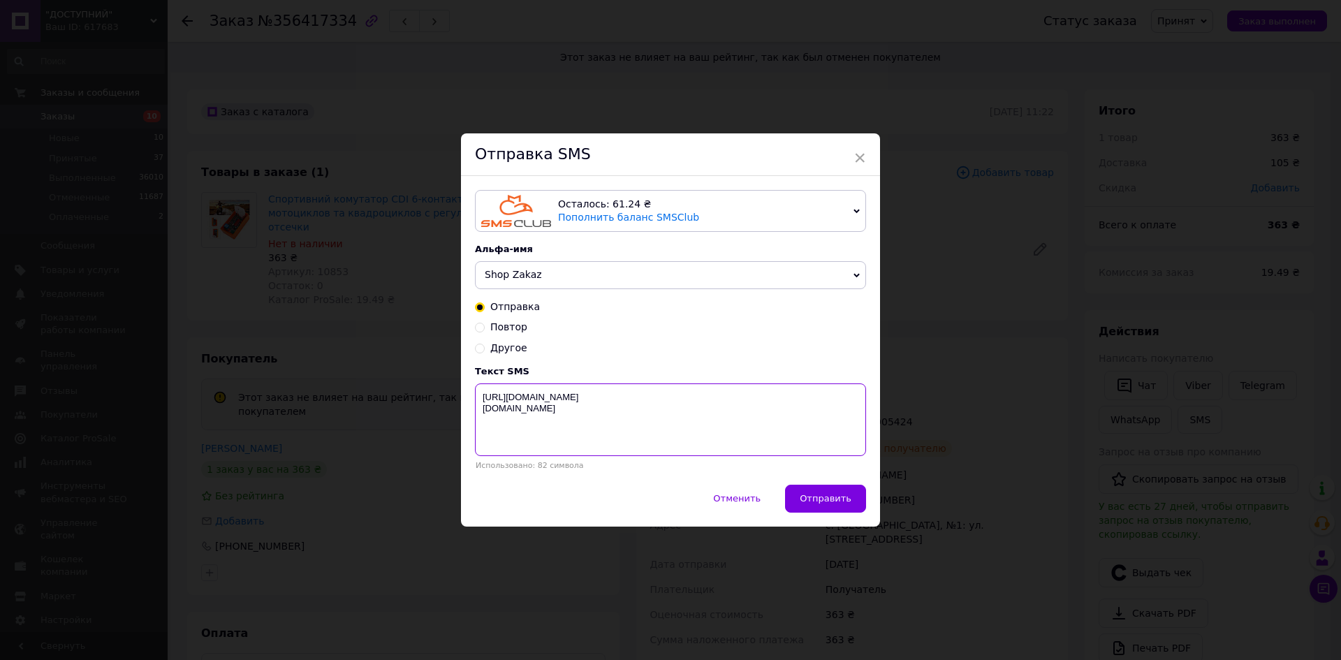
click at [472, 421] on div "Осталось: 61.24 ₴ Пополнить баланс SMSClub Осталось: 0.19 ₴ Пополнить баланс Le…" at bounding box center [670, 330] width 419 height 308
type textarea "[URL][DOMAIN_NAME]"
click at [822, 507] on button "Отправить" at bounding box center [825, 499] width 81 height 28
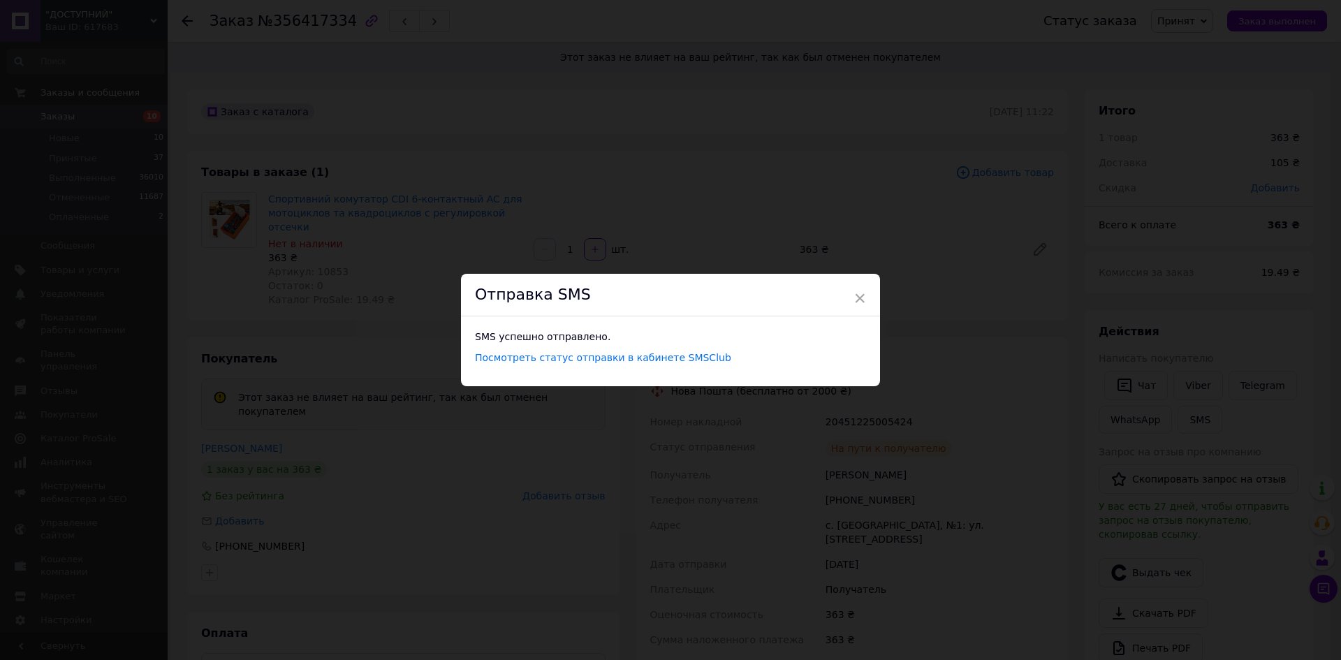
click at [986, 380] on div "× Отправка SMS SMS успешно отправлено. Посмотреть статус отправки в кабинете SM…" at bounding box center [670, 330] width 1341 height 660
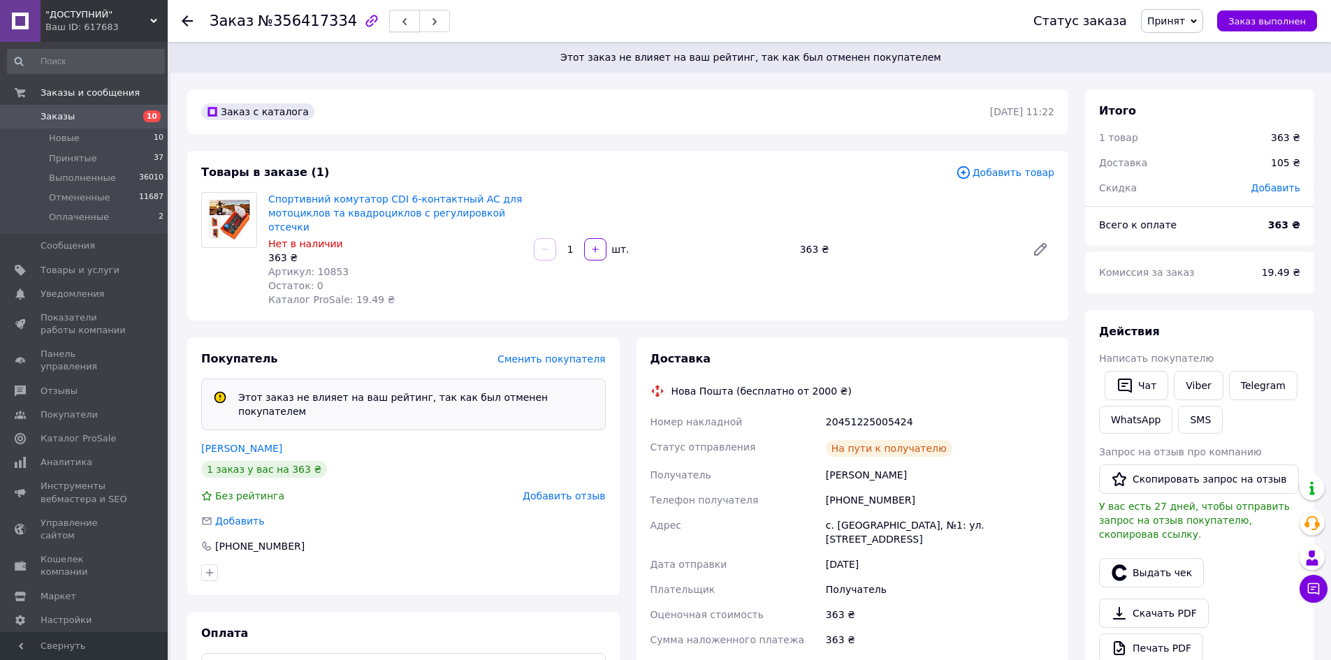
click at [389, 25] on button "button" at bounding box center [404, 21] width 31 height 22
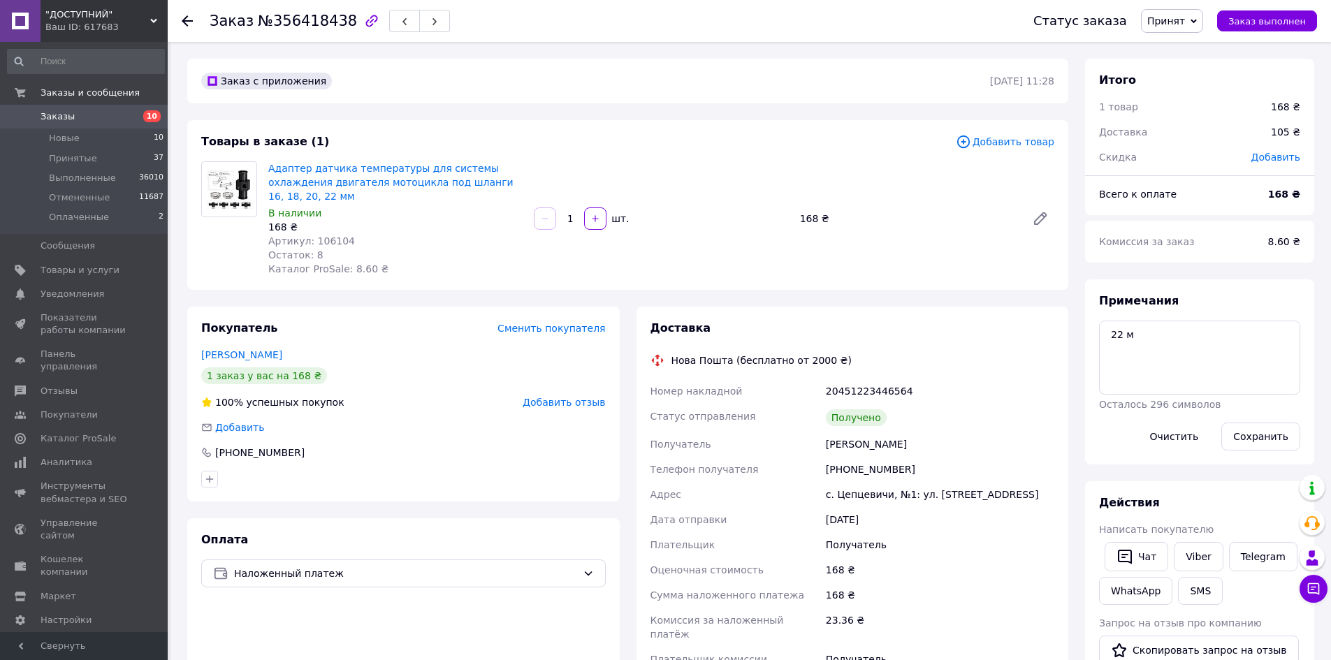
click at [319, 220] on div "168 ₴" at bounding box center [395, 227] width 254 height 14
click at [321, 235] on span "Артикул: 106104" at bounding box center [311, 240] width 87 height 11
copy span "106104"
click at [1196, 590] on button "SMS" at bounding box center [1200, 591] width 45 height 28
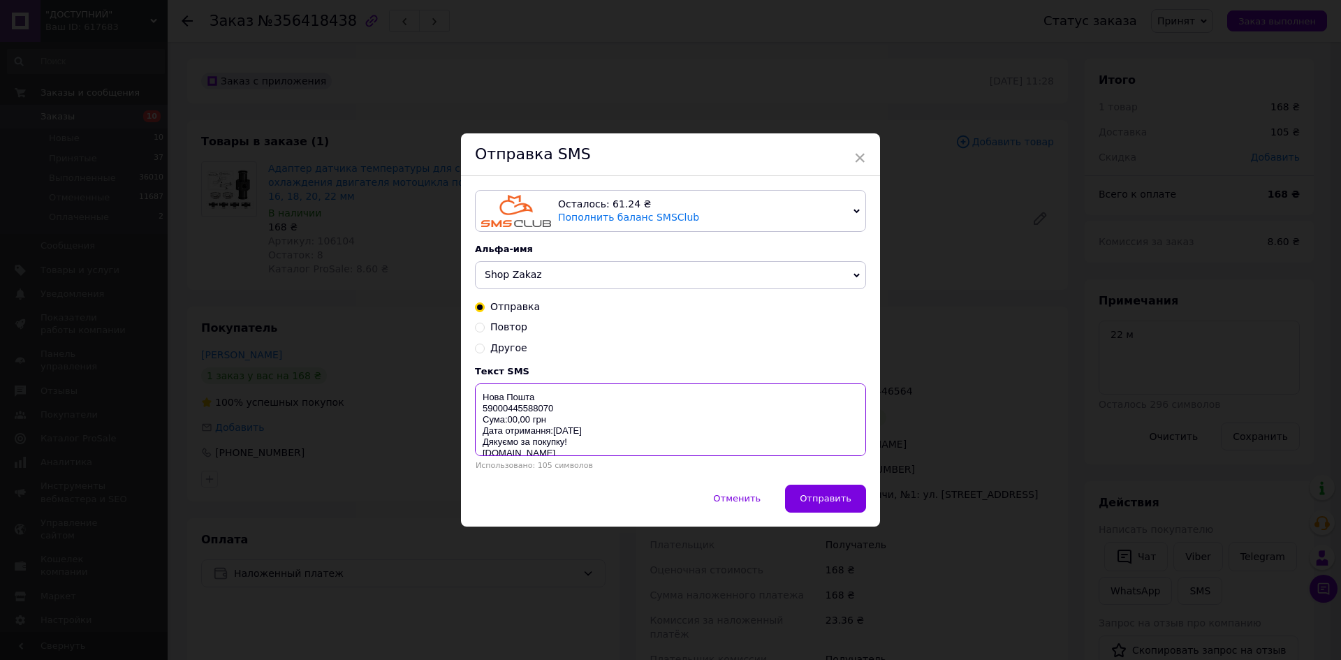
drag, startPoint x: 479, startPoint y: 397, endPoint x: 705, endPoint y: 481, distance: 241.4
click at [653, 467] on div "Текст SMS Нова Пошта 59000445588070 Сума:00,00 грн Дата отримання:[DATE] Дякуєм…" at bounding box center [670, 418] width 391 height 104
paste textarea "[URL][DOMAIN_NAME]"
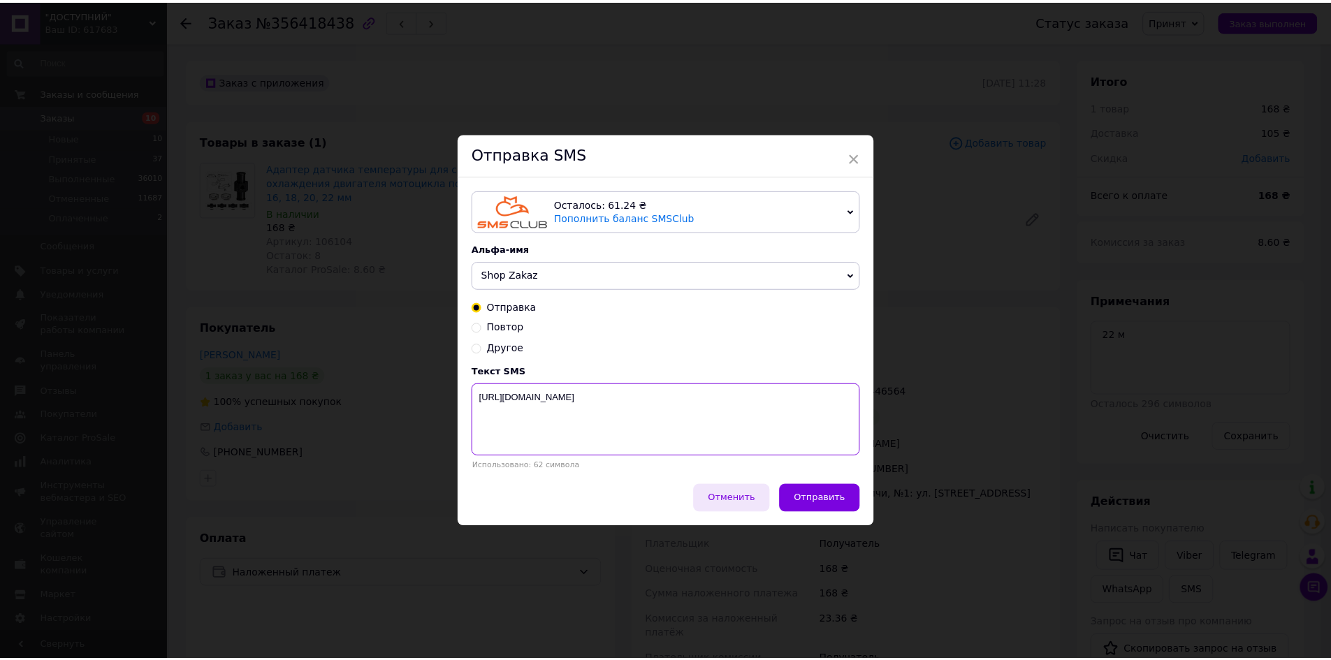
scroll to position [0, 0]
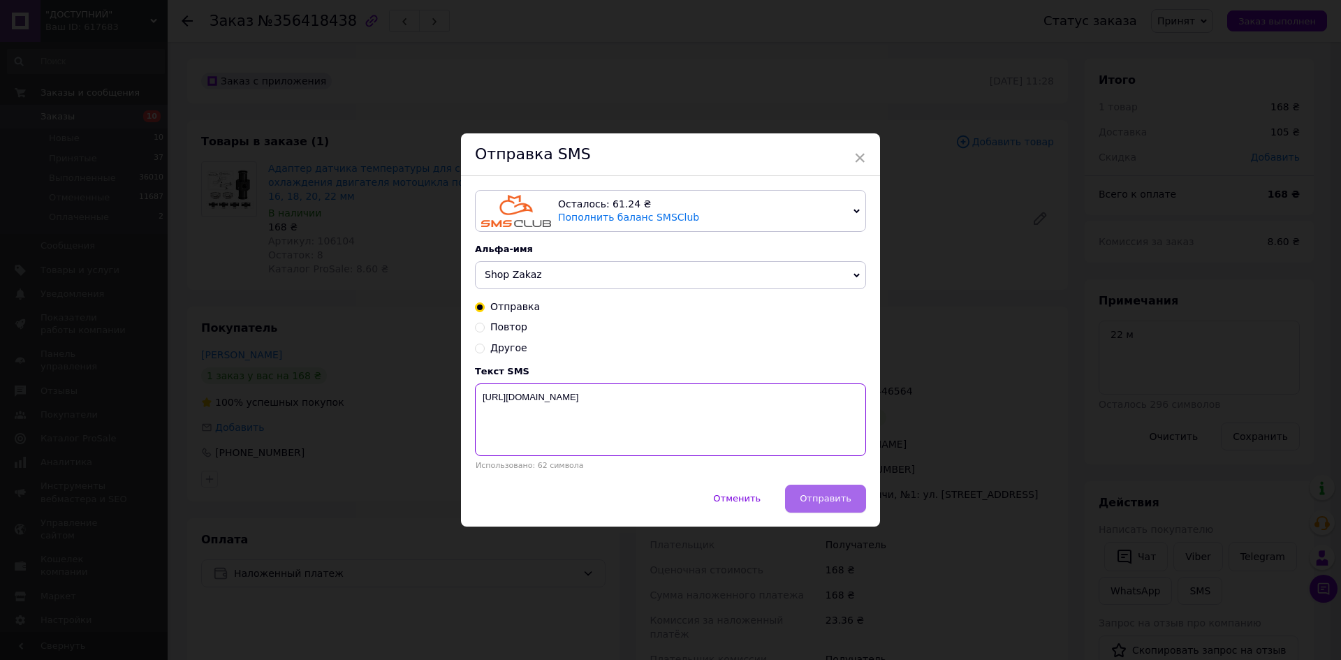
type textarea "[URL][DOMAIN_NAME]"
drag, startPoint x: 803, startPoint y: 502, endPoint x: 843, endPoint y: 488, distance: 42.4
click at [805, 503] on button "Отправить" at bounding box center [825, 499] width 81 height 28
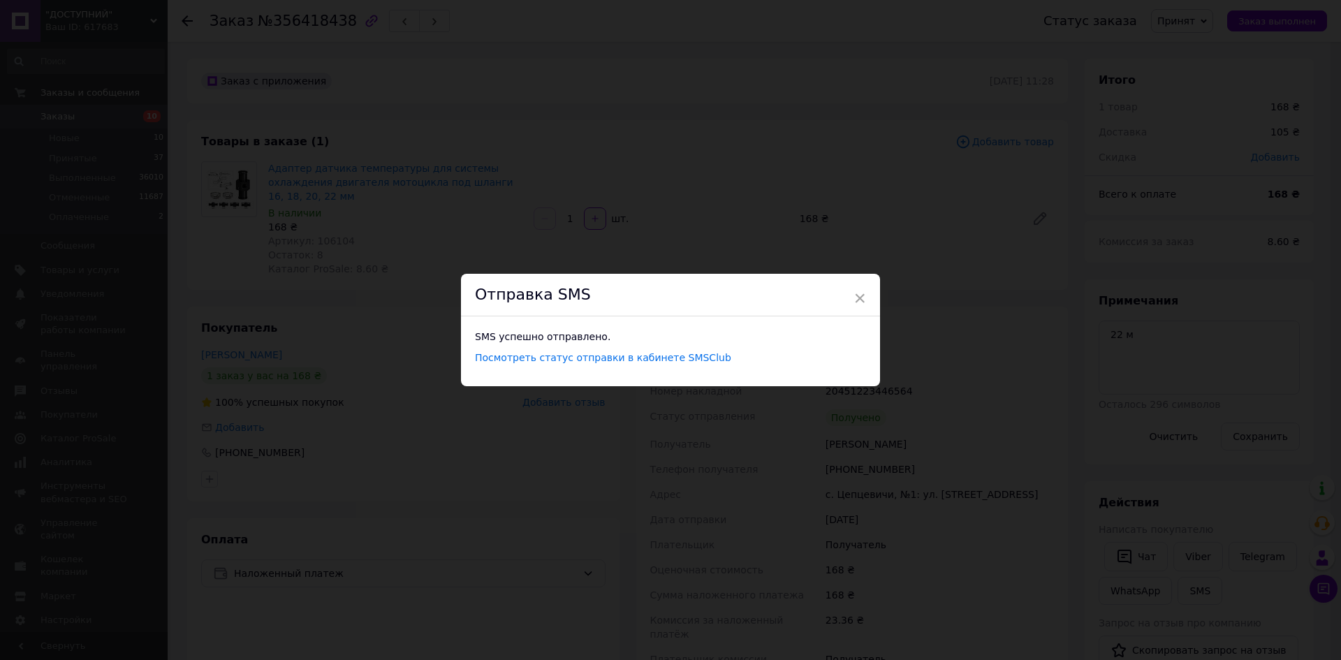
click at [956, 407] on div "× Отправка SMS SMS успешно отправлено. Посмотреть статус отправки в кабинете SM…" at bounding box center [670, 330] width 1341 height 660
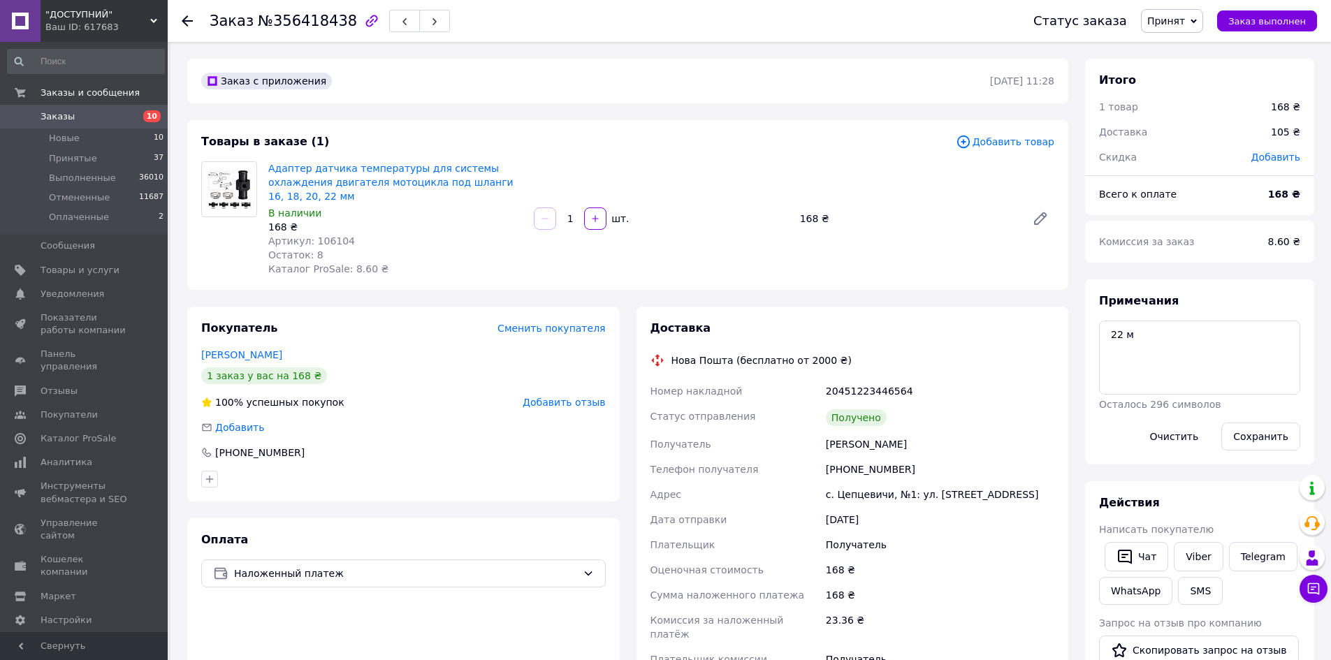
click at [386, 34] on div "Заказ №356418438" at bounding box center [608, 21] width 796 height 42
click at [400, 22] on icon "button" at bounding box center [404, 21] width 8 height 8
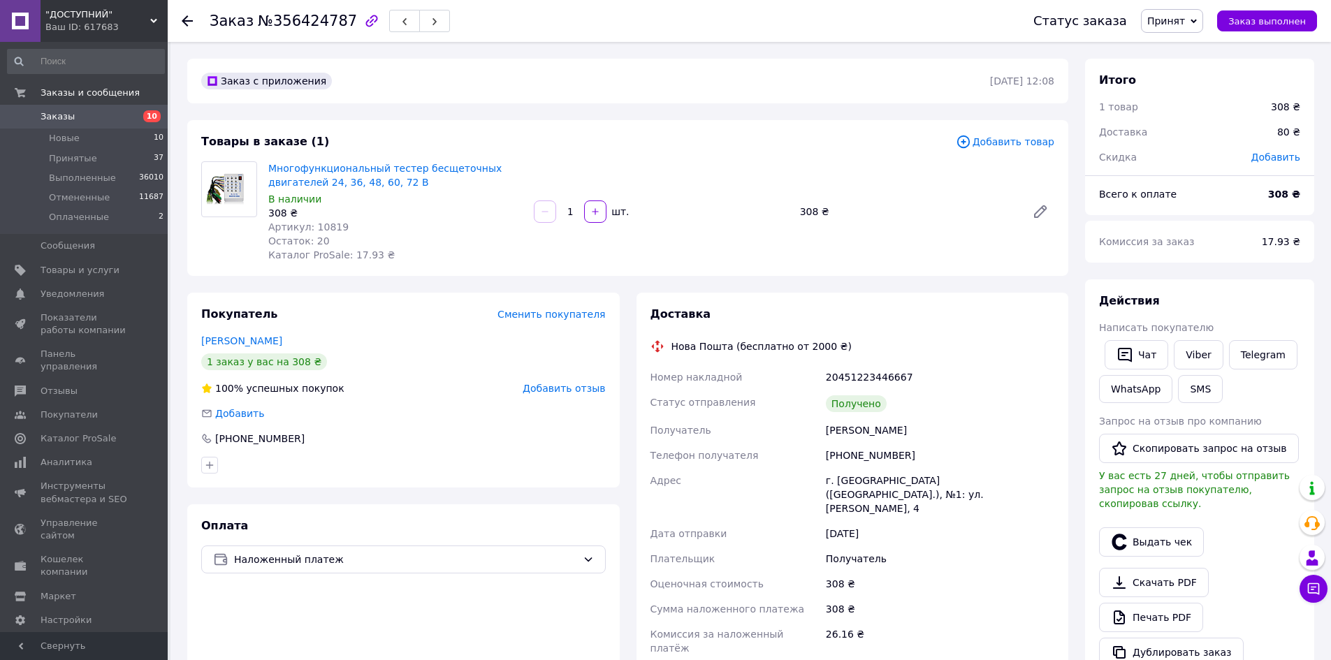
click at [316, 225] on span "Артикул: 10819" at bounding box center [308, 226] width 80 height 11
click at [317, 226] on span "Артикул: 10819" at bounding box center [308, 226] width 80 height 11
copy span "10819"
click at [1204, 379] on button "SMS" at bounding box center [1200, 389] width 45 height 28
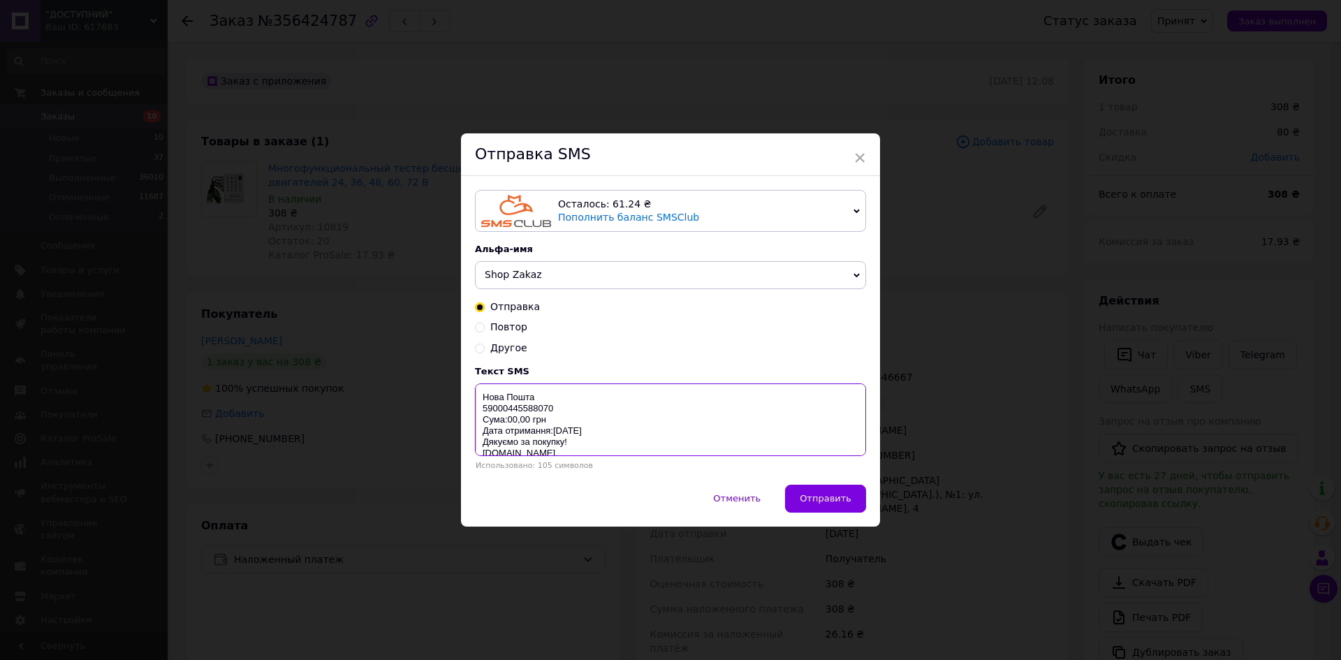
drag, startPoint x: 484, startPoint y: 388, endPoint x: 535, endPoint y: 435, distance: 69.7
click at [547, 440] on textarea "Нова Пошта 59000445588070 Сума:00,00 грн Дата отримання:[DATE] Дякуємо за покуп…" at bounding box center [670, 420] width 391 height 73
drag, startPoint x: 481, startPoint y: 398, endPoint x: 664, endPoint y: 469, distance: 196.7
click at [662, 469] on div "Текст SMS Нова Пошта 59000445588070 Сума:00,00 грн Дата отримання:[DATE] Дякуєм…" at bounding box center [670, 418] width 391 height 104
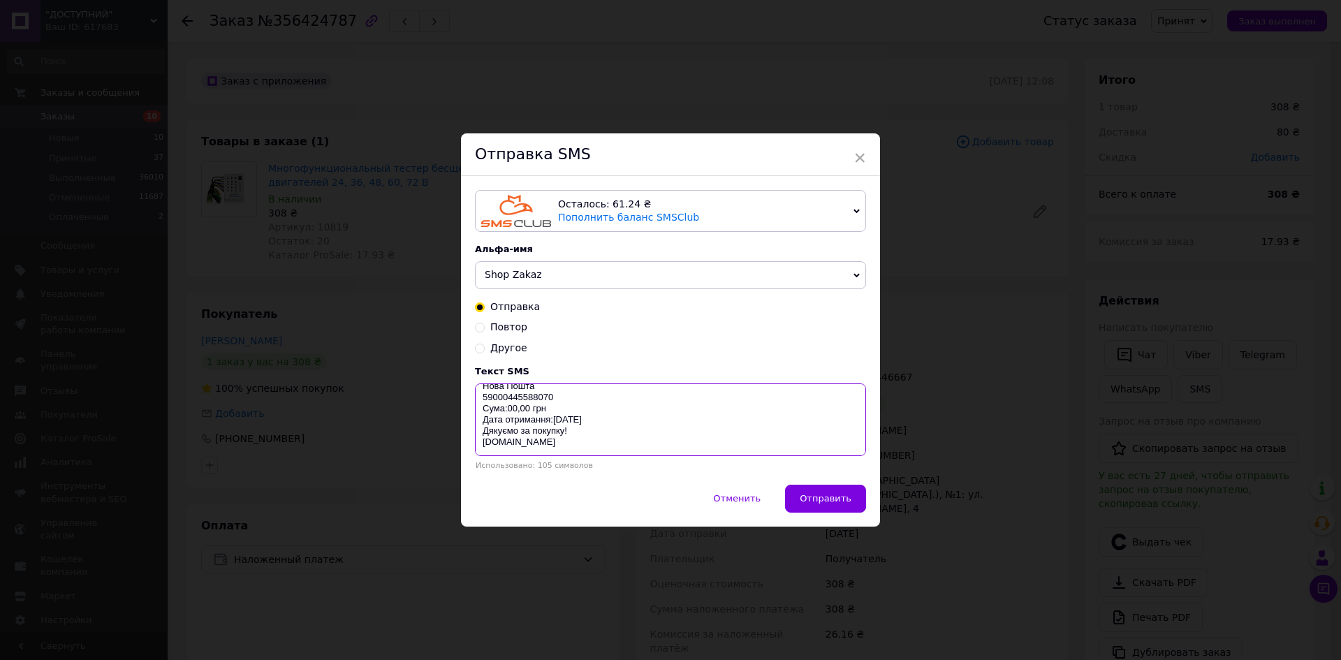
paste textarea "[URL][DOMAIN_NAME]"
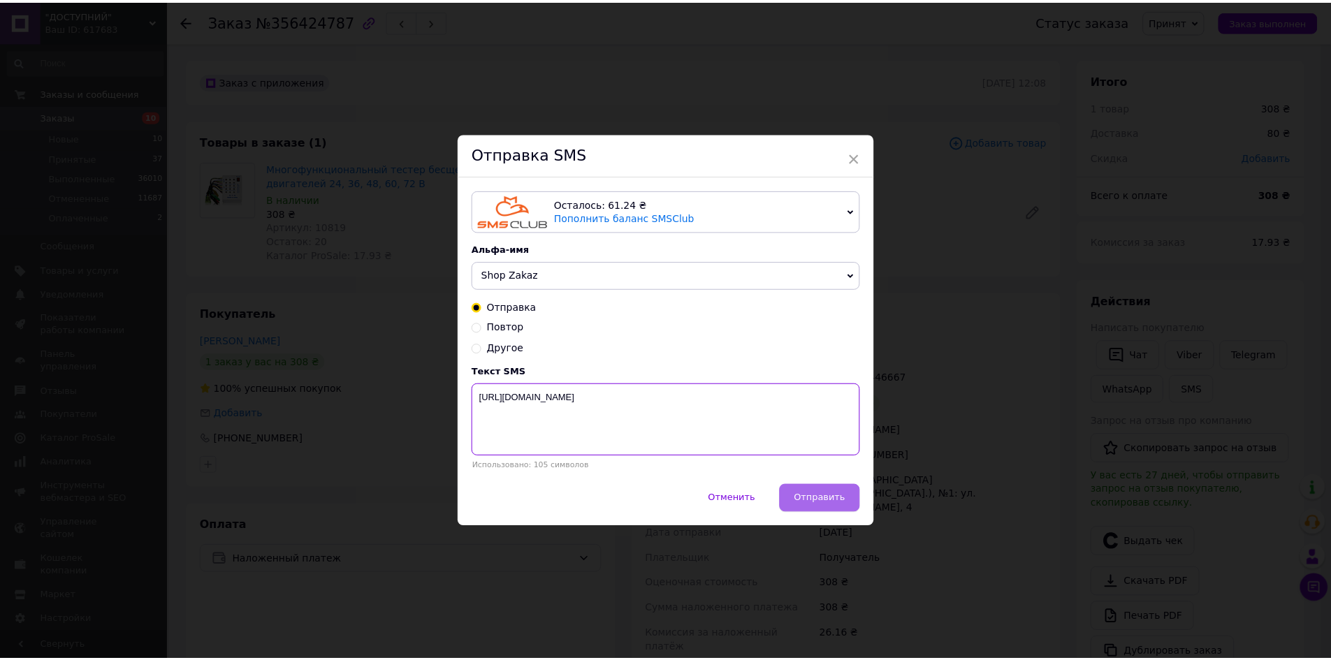
scroll to position [0, 0]
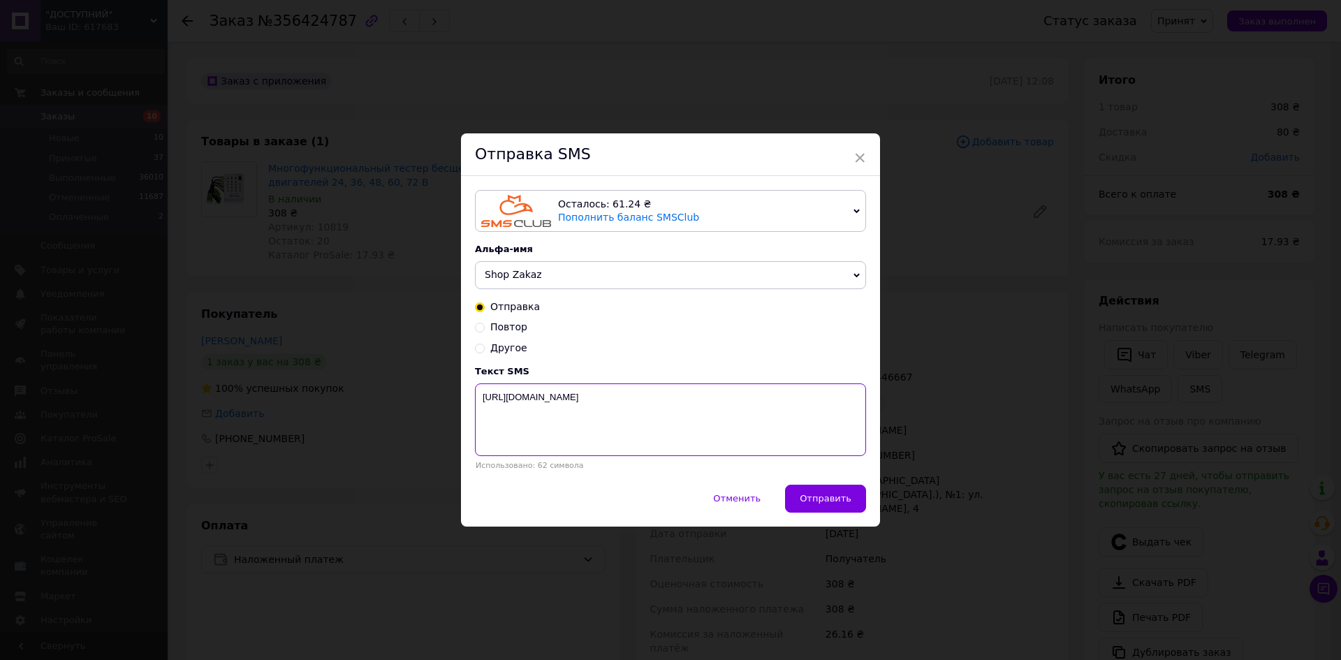
type textarea "[URL][DOMAIN_NAME]"
click at [852, 497] on button "Отправить" at bounding box center [825, 499] width 81 height 28
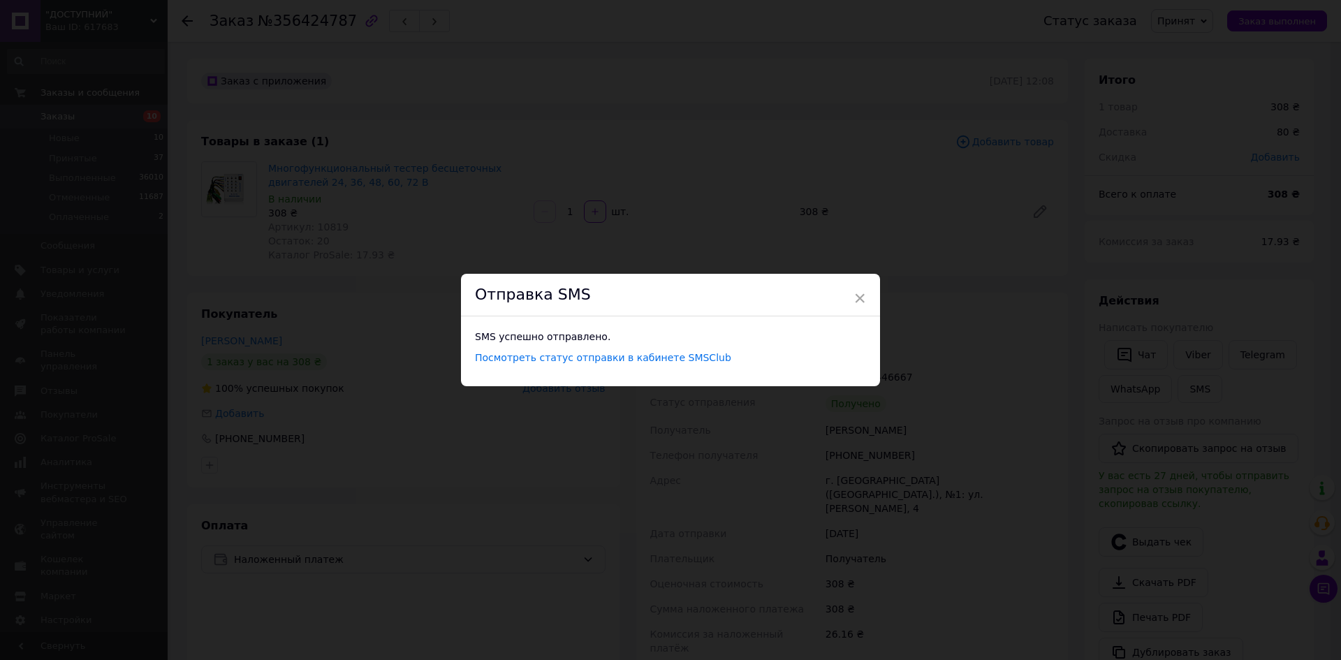
click at [983, 377] on div "× Отправка SMS SMS успешно отправлено. Посмотреть статус отправки в кабинете SM…" at bounding box center [670, 330] width 1341 height 660
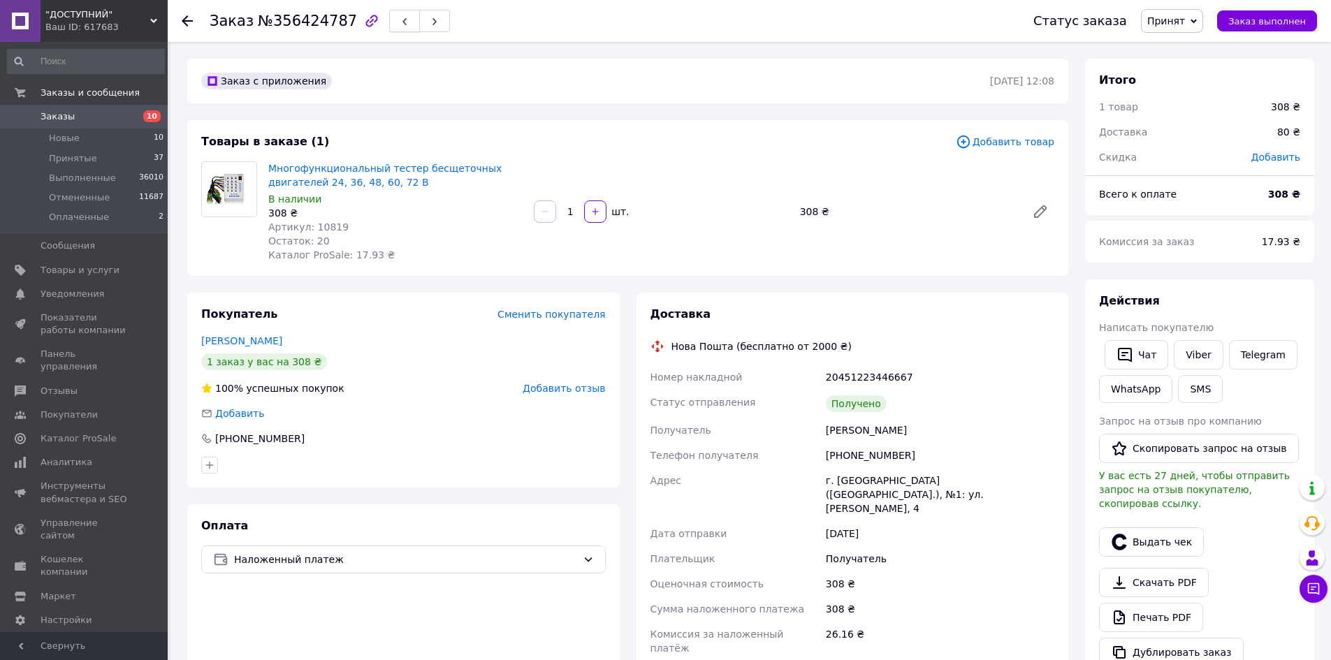
click at [393, 24] on button "button" at bounding box center [404, 21] width 31 height 22
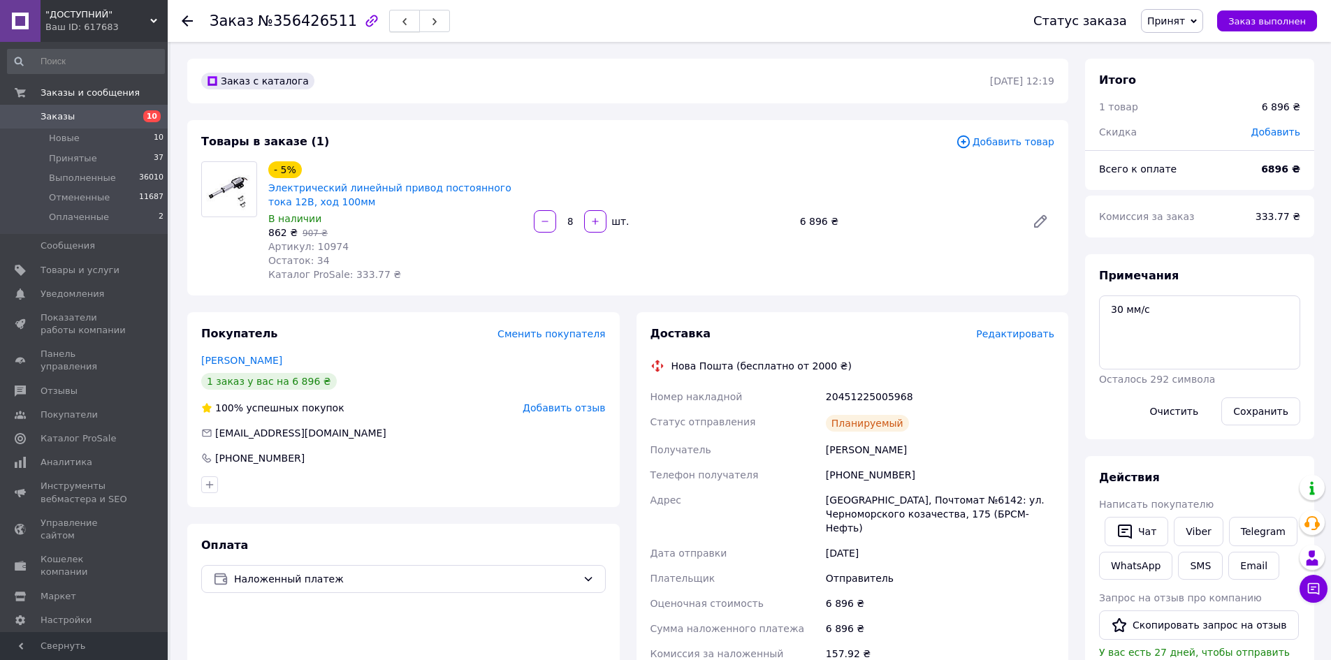
click at [389, 21] on button "button" at bounding box center [404, 21] width 31 height 22
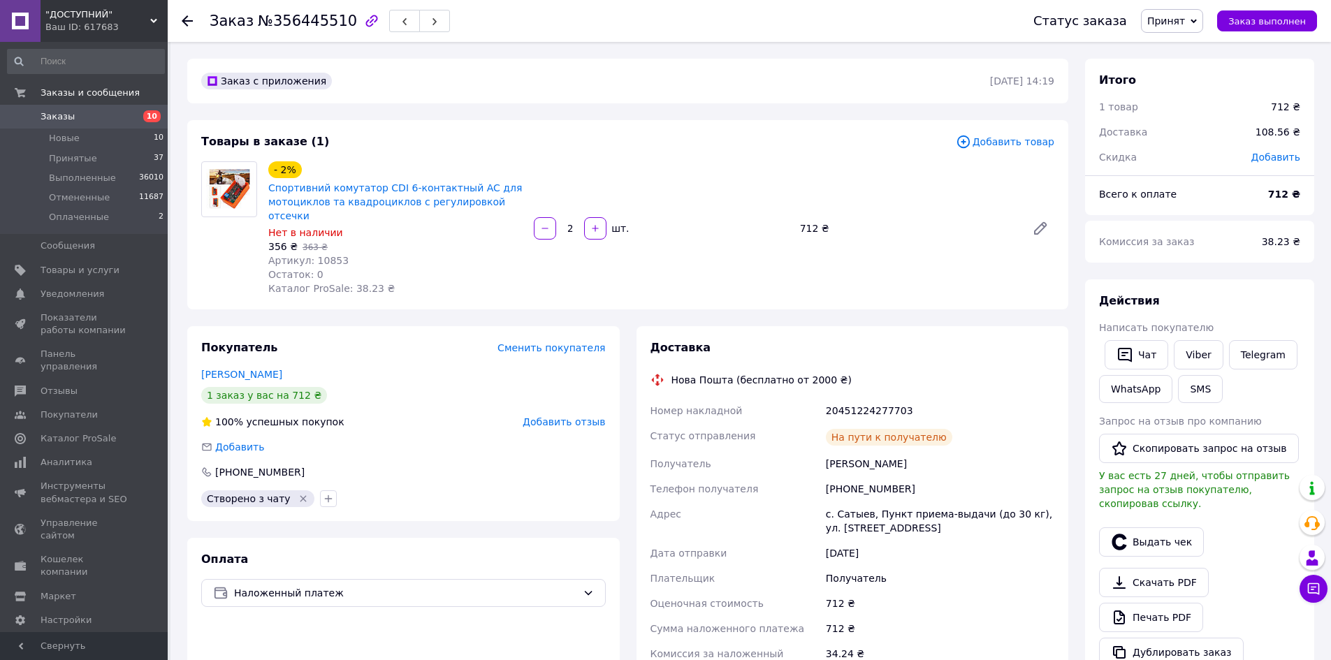
click at [319, 255] on span "Артикул: 10853" at bounding box center [308, 260] width 80 height 11
copy span "10853"
click at [1193, 384] on button "SMS" at bounding box center [1200, 389] width 45 height 28
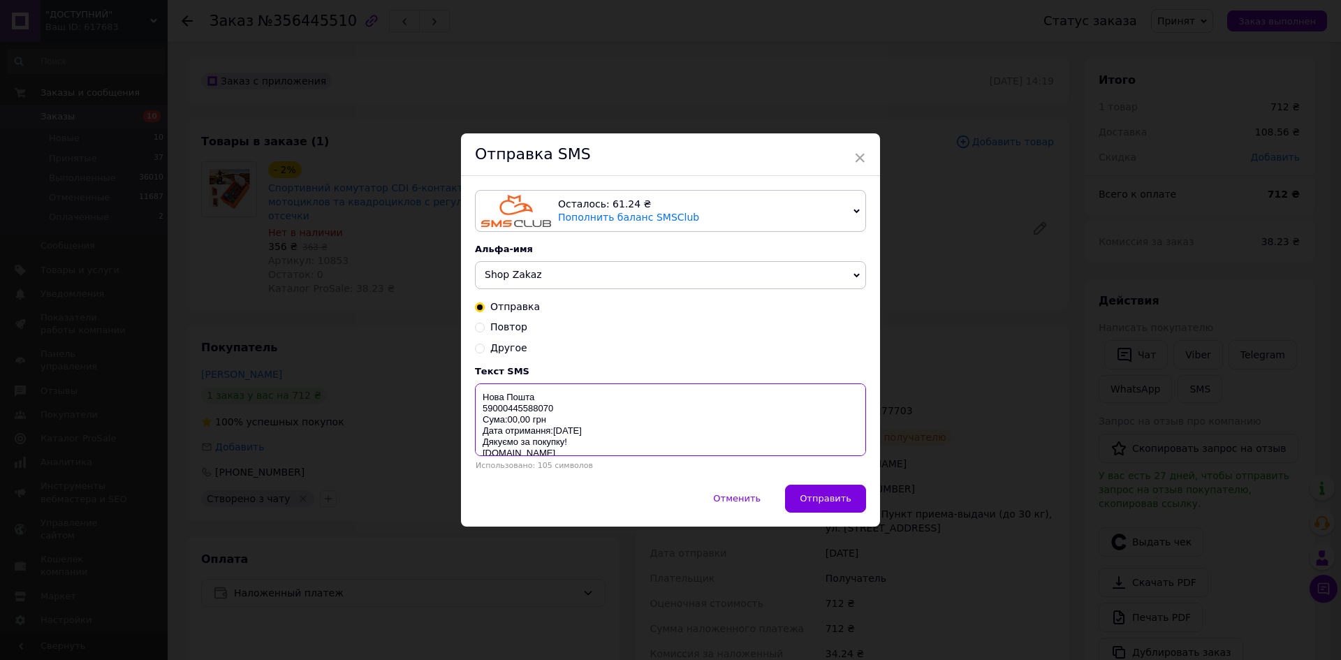
drag, startPoint x: 476, startPoint y: 397, endPoint x: 683, endPoint y: 460, distance: 216.3
click at [647, 449] on textarea "Нова Пошта 59000445588070 Сума:00,00 грн Дата отримання:[DATE] Дякуємо за покуп…" at bounding box center [670, 420] width 391 height 73
paste textarea "[URL][DOMAIN_NAME]"
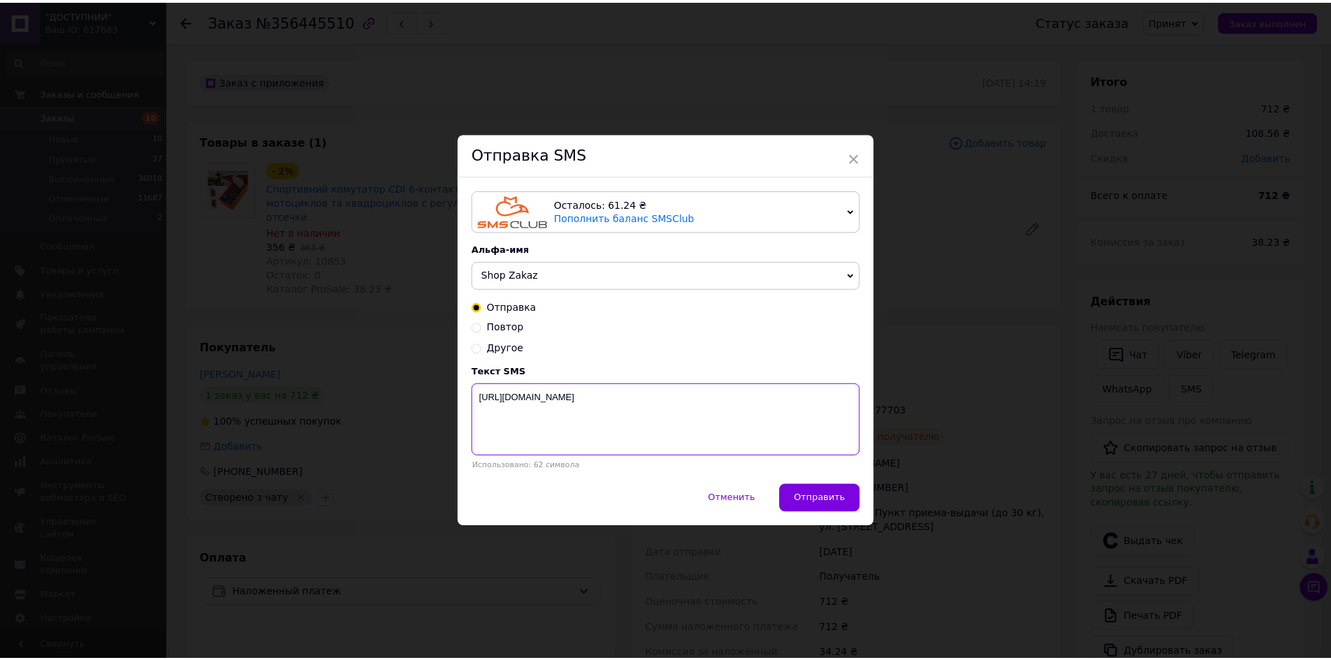
scroll to position [0, 0]
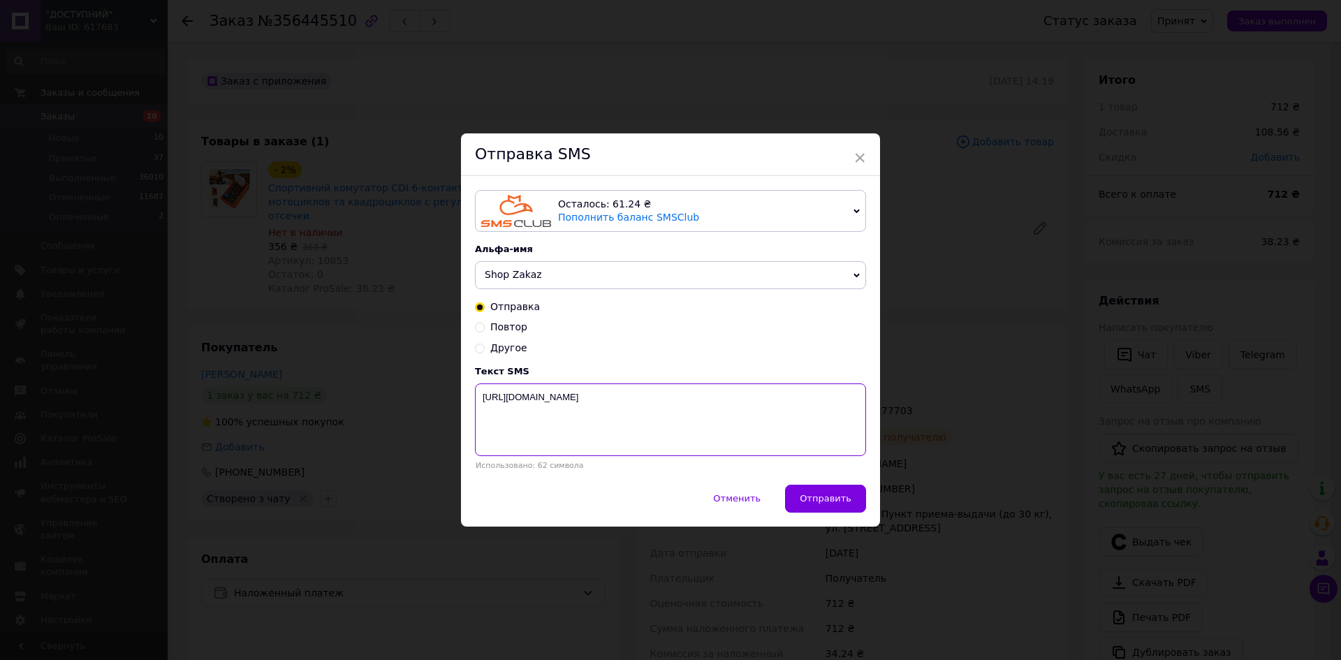
type textarea "[URL][DOMAIN_NAME]"
click at [841, 482] on div "Осталось: 61.24 ₴ Пополнить баланс SMSClub Осталось: 0.19 ₴ Пополнить баланс Le…" at bounding box center [670, 330] width 419 height 308
click at [845, 495] on span "Отправить" at bounding box center [826, 498] width 52 height 10
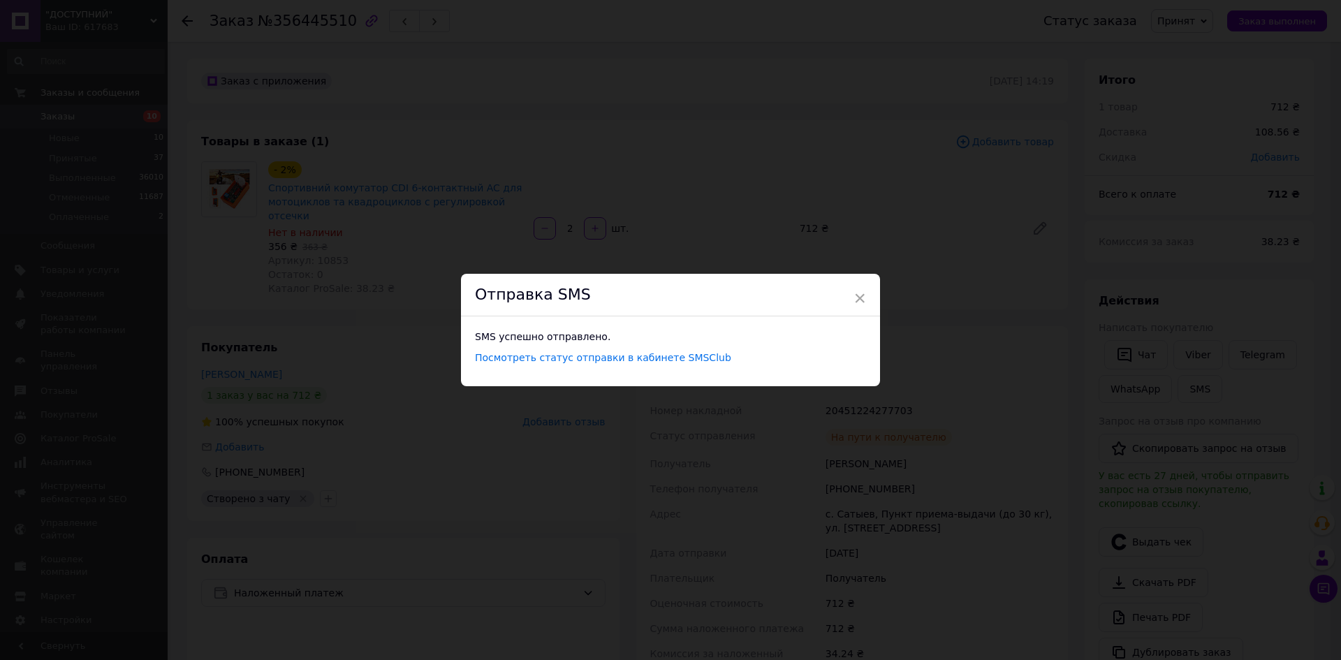
click at [942, 363] on div "× Отправка SMS SMS успешно отправлено. Посмотреть статус отправки в кабинете SM…" at bounding box center [670, 330] width 1341 height 660
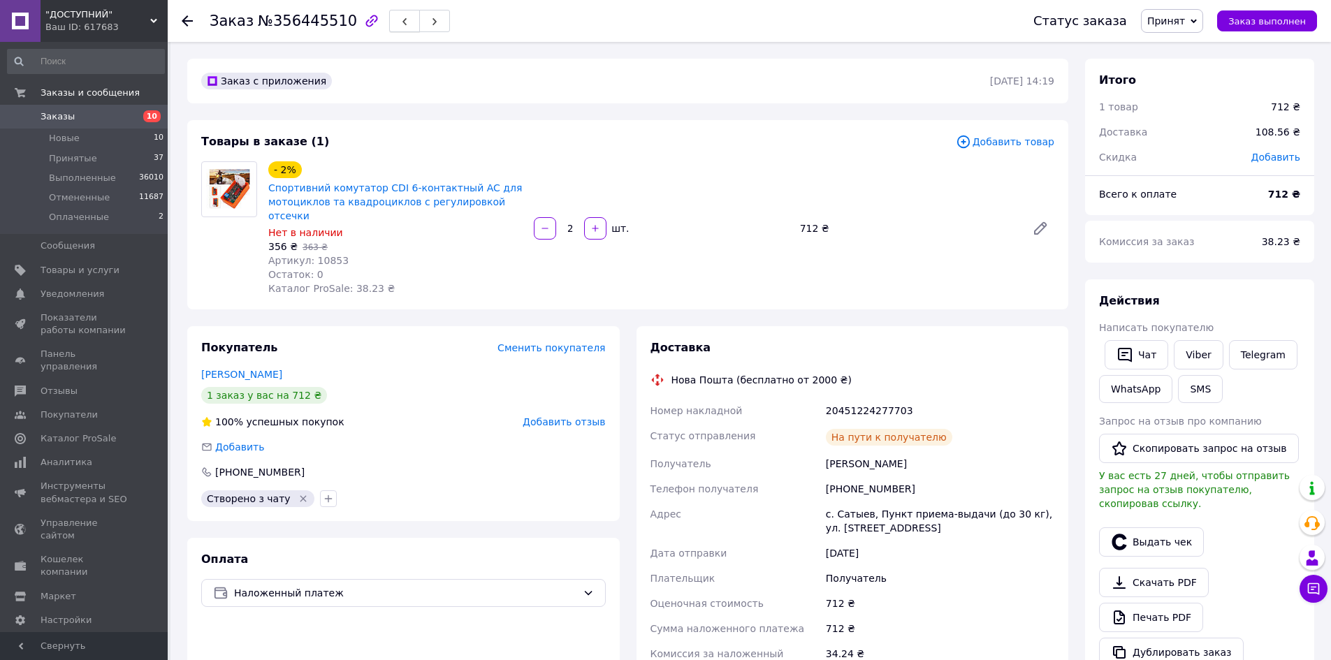
click at [391, 28] on button "button" at bounding box center [404, 21] width 31 height 22
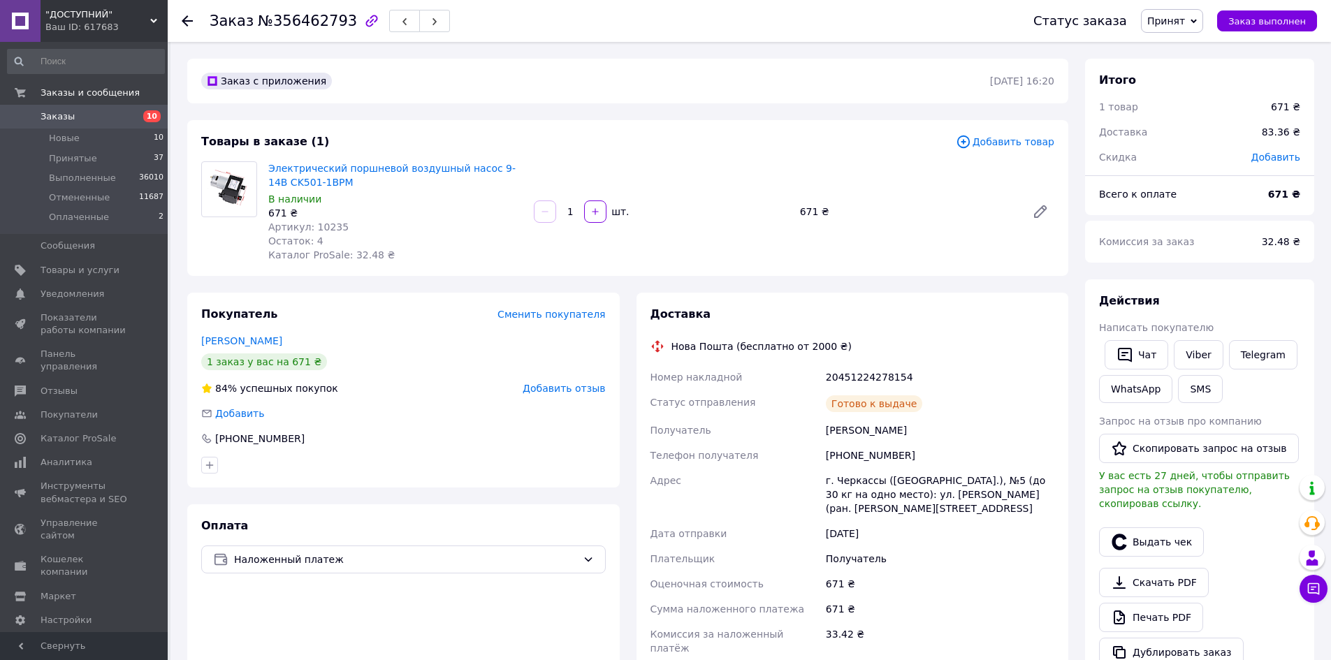
click at [315, 221] on span "Артикул: 10235" at bounding box center [308, 226] width 80 height 11
copy span "10235"
click at [1190, 386] on button "SMS" at bounding box center [1200, 389] width 45 height 28
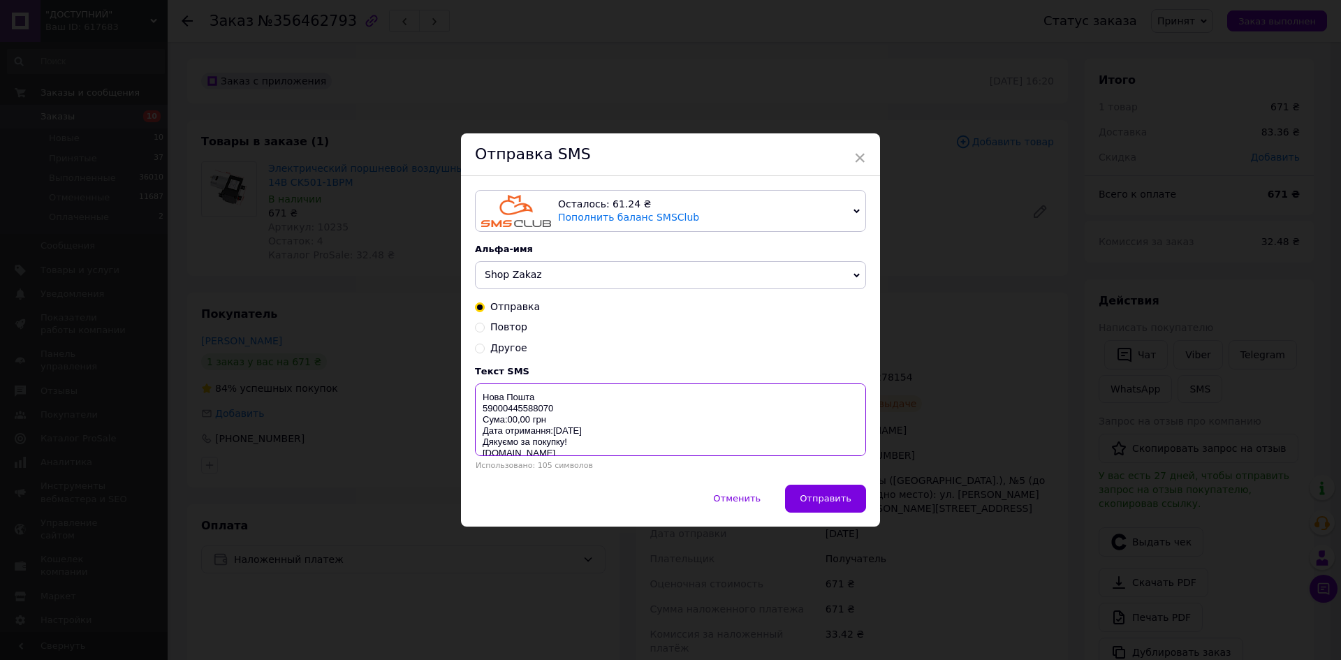
drag, startPoint x: 476, startPoint y: 395, endPoint x: 723, endPoint y: 482, distance: 261.4
click at [639, 456] on textarea "Нова Пошта 59000445588070 Сума:00,00 грн Дата отримання:[DATE] Дякуємо за покуп…" at bounding box center [670, 420] width 391 height 73
paste textarea "[URL][DOMAIN_NAME]"
type textarea "[URL][DOMAIN_NAME]"
drag, startPoint x: 822, startPoint y: 502, endPoint x: 833, endPoint y: 502, distance: 10.5
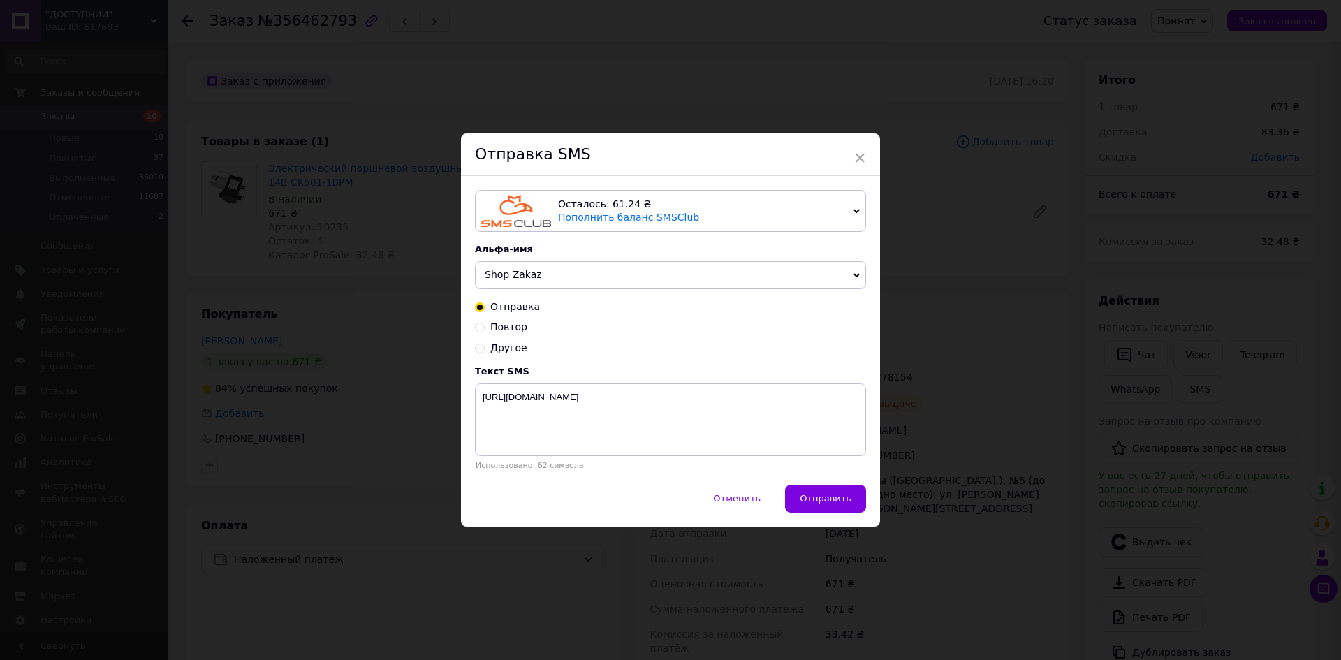
click at [828, 502] on span "Отправить" at bounding box center [826, 498] width 52 height 10
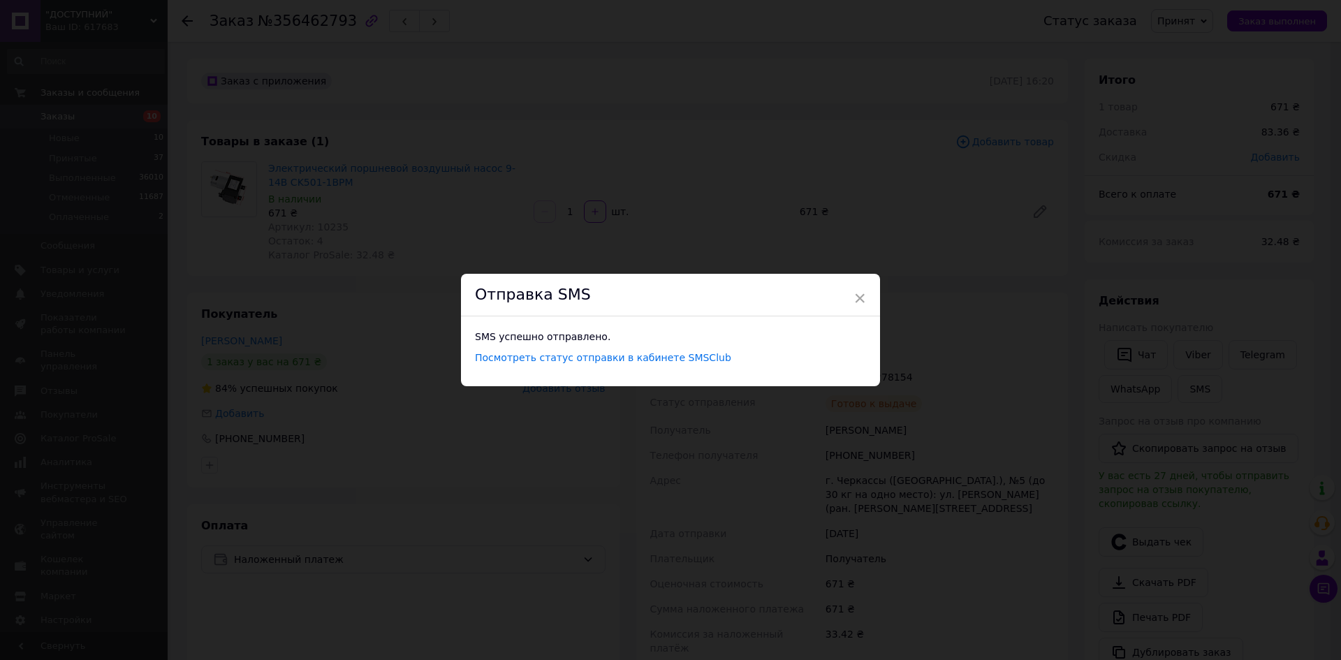
click at [933, 418] on div "× Отправка SMS SMS успешно отправлено. Посмотреть статус отправки в кабинете SM…" at bounding box center [670, 330] width 1341 height 660
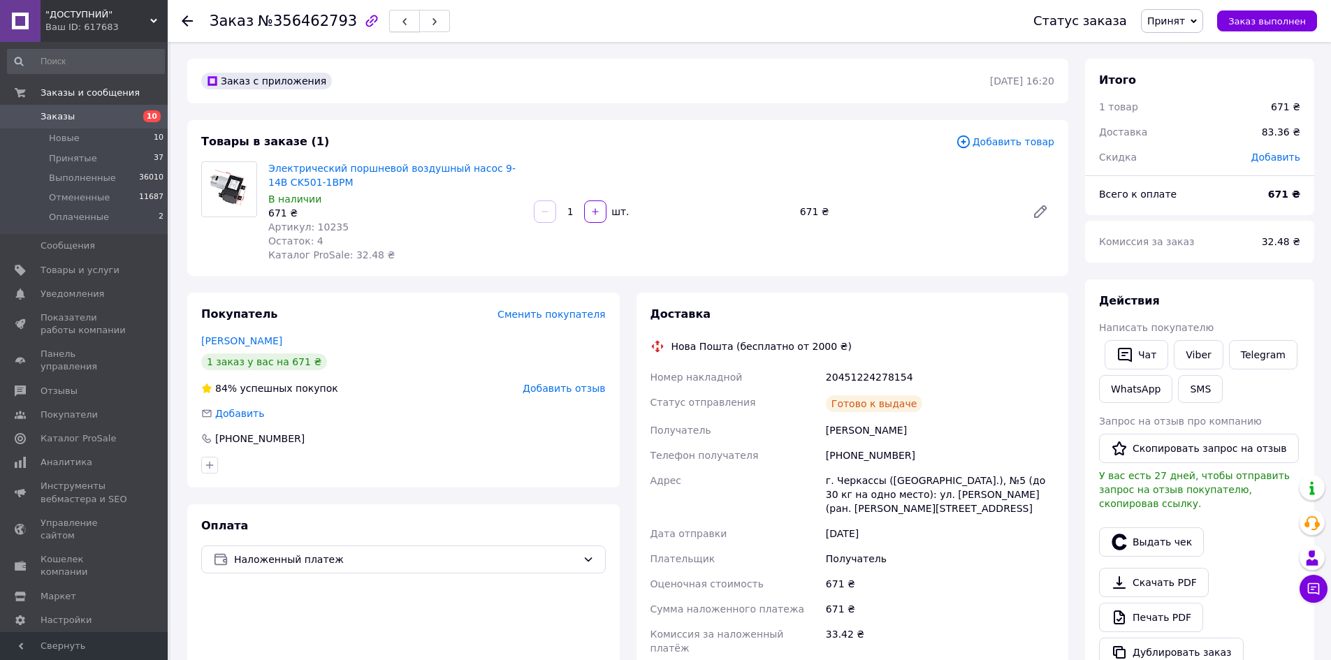
click at [389, 27] on button "button" at bounding box center [404, 21] width 31 height 22
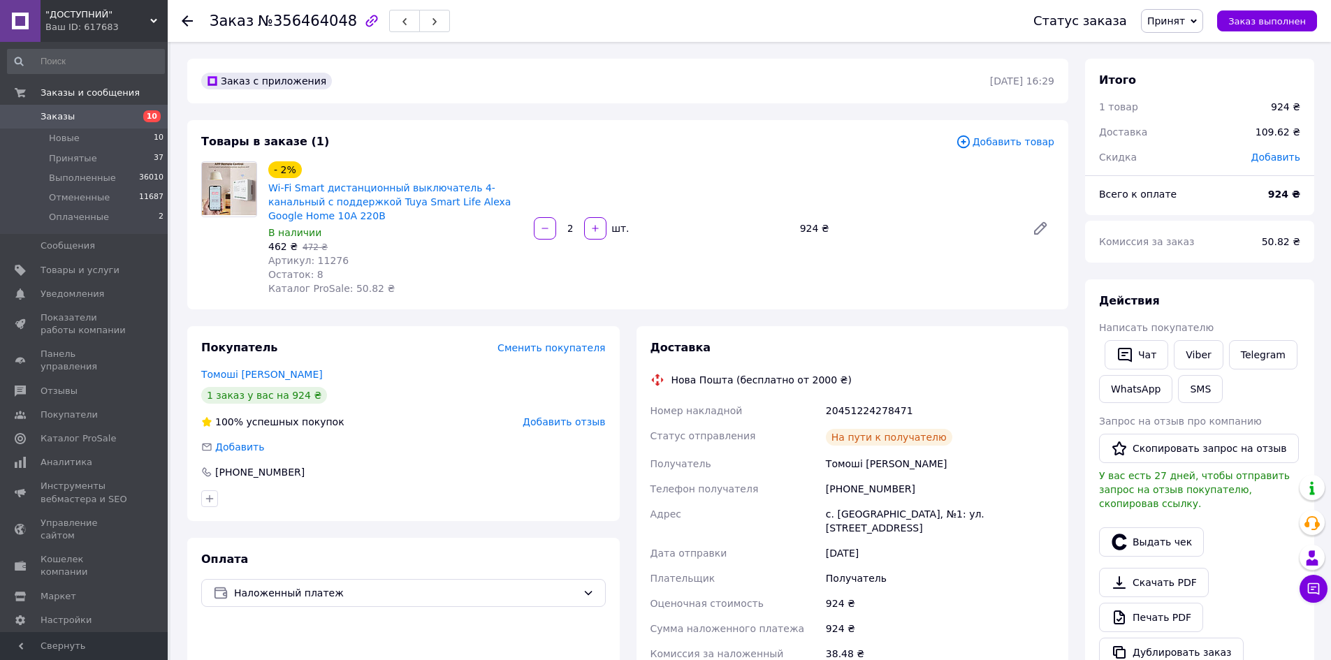
click at [330, 258] on span "Артикул: 11276" at bounding box center [308, 260] width 80 height 11
copy span "11276"
click at [1198, 388] on button "SMS" at bounding box center [1200, 389] width 45 height 28
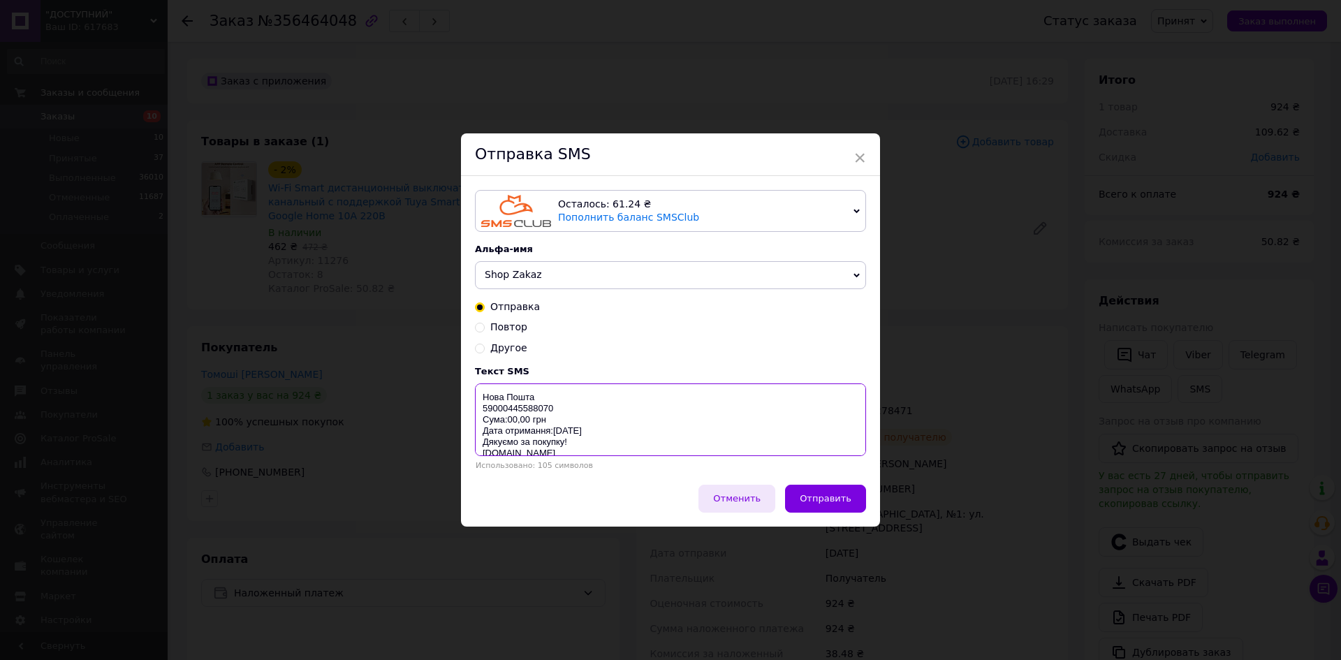
drag, startPoint x: 474, startPoint y: 393, endPoint x: 742, endPoint y: 493, distance: 285.9
click at [726, 488] on div "Отправка SMS Осталось: 61.24 ₴ Пополнить баланс SMSClub Осталось: 0.19 ₴ Пополн…" at bounding box center [670, 329] width 419 height 393
paste textarea "[URL][DOMAIN_NAME]"
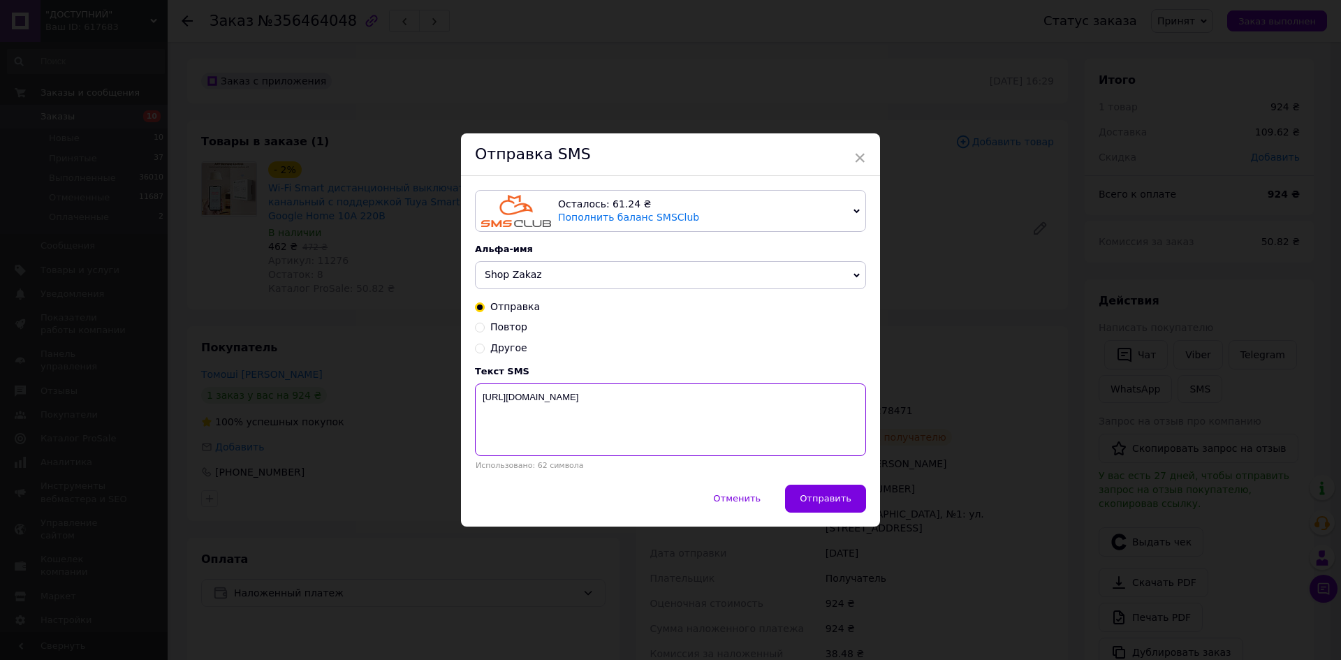
type textarea "[URL][DOMAIN_NAME]"
click at [881, 520] on div "× Отправка SMS Осталось: 61.24 ₴ Пополнить баланс SMSClub Осталось: 0.19 ₴ Попо…" at bounding box center [670, 330] width 1341 height 660
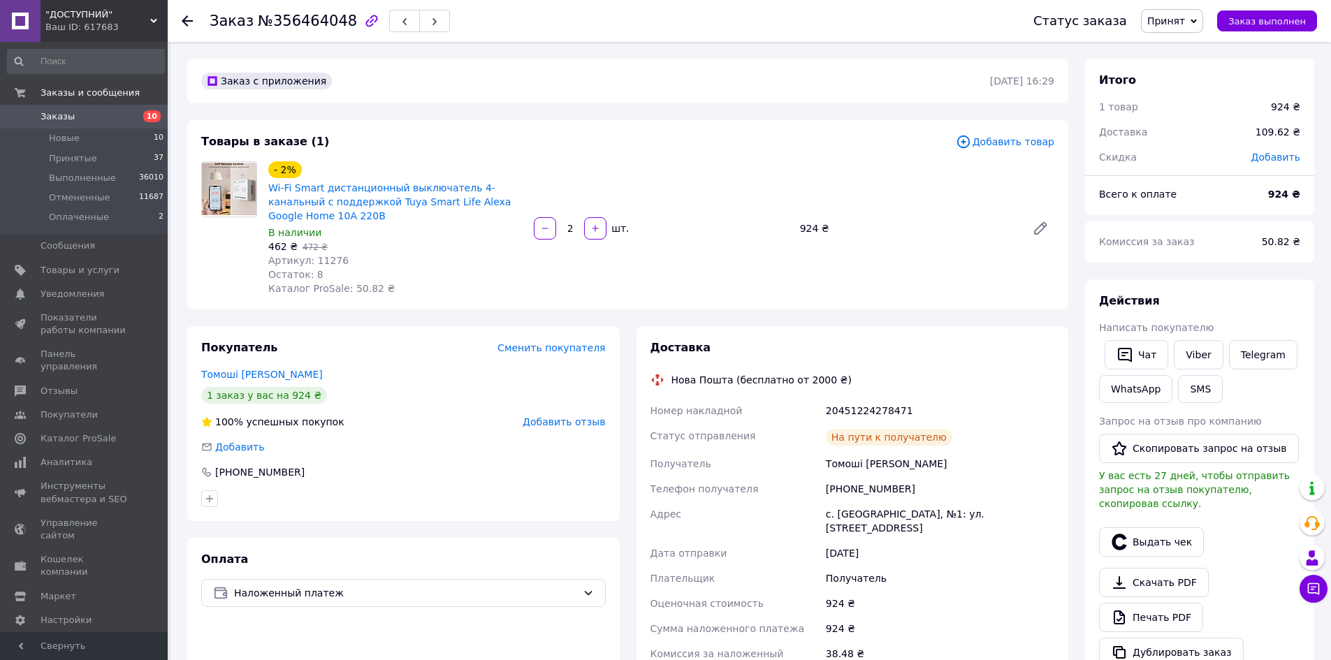
click at [836, 502] on div "с. [GEOGRAPHIC_DATA], №1: ул. [STREET_ADDRESS]" at bounding box center [940, 521] width 234 height 39
click at [1194, 400] on button "SMS" at bounding box center [1200, 389] width 45 height 28
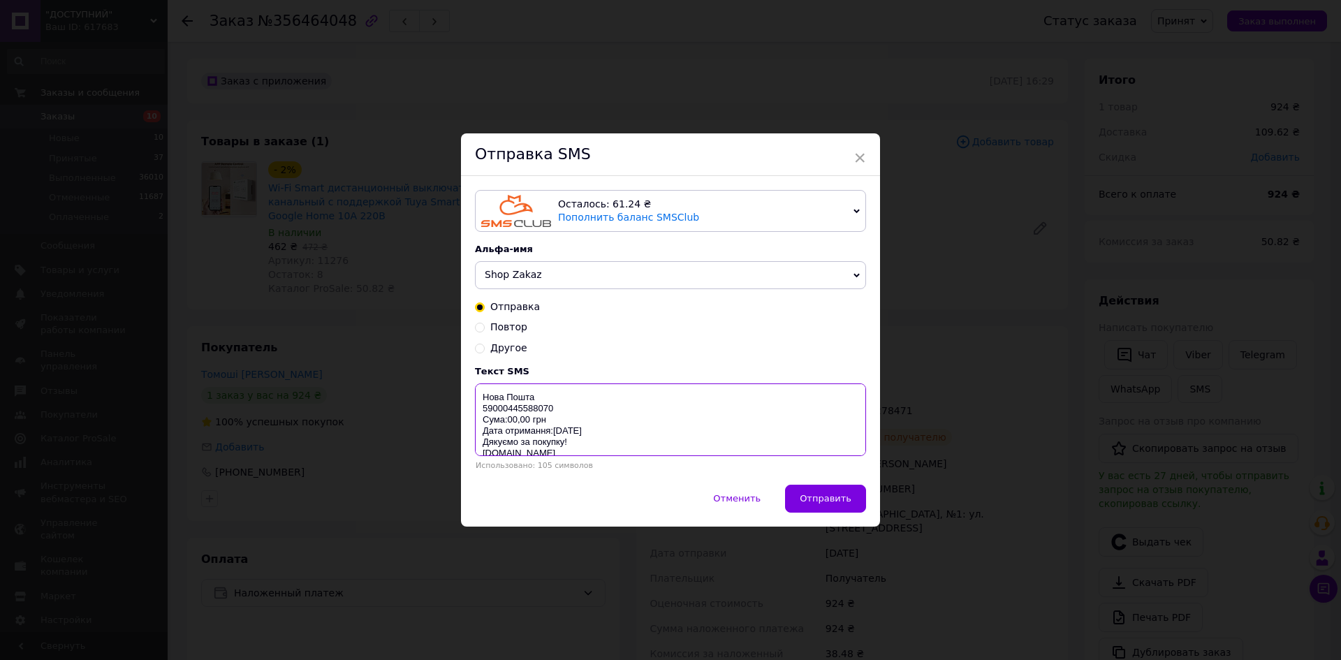
scroll to position [11, 0]
drag, startPoint x: 494, startPoint y: 405, endPoint x: 701, endPoint y: 458, distance: 213.5
click at [694, 456] on textarea "Нова Пошта 59000445588070 Сума:00,00 грн Дата отримання:[DATE] Дякуємо за покуп…" at bounding box center [670, 420] width 391 height 73
paste textarea "[URL][DOMAIN_NAME]"
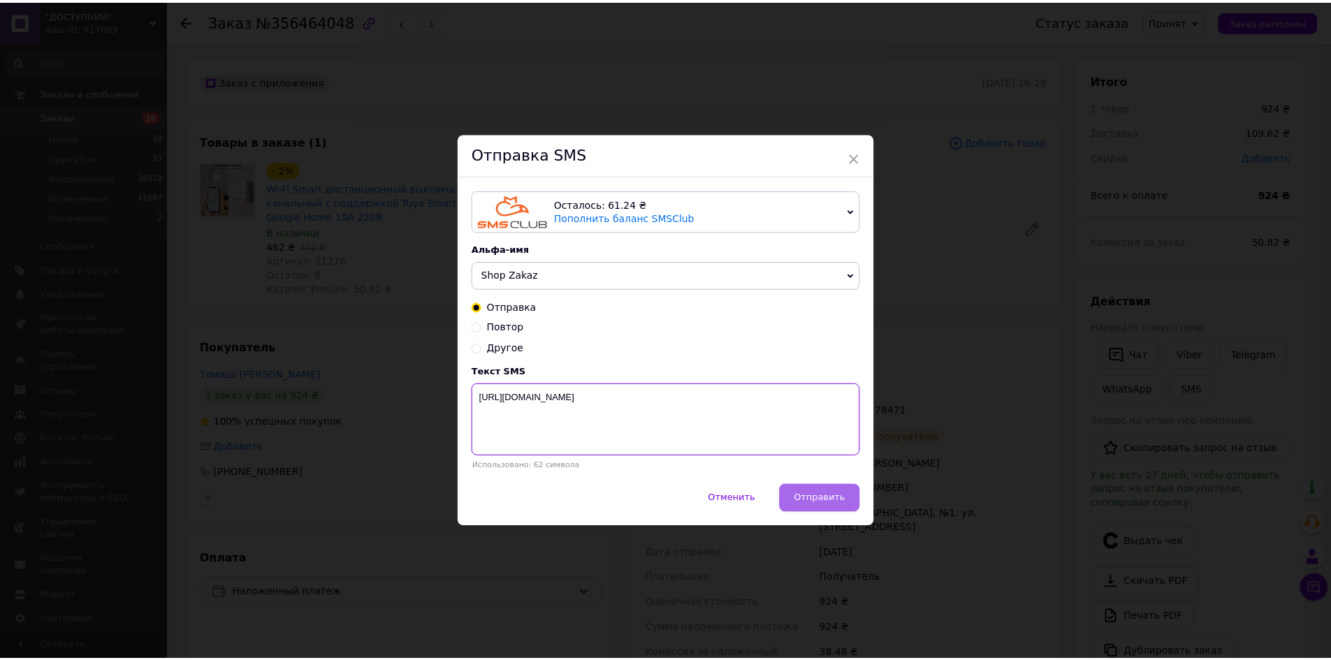
scroll to position [0, 0]
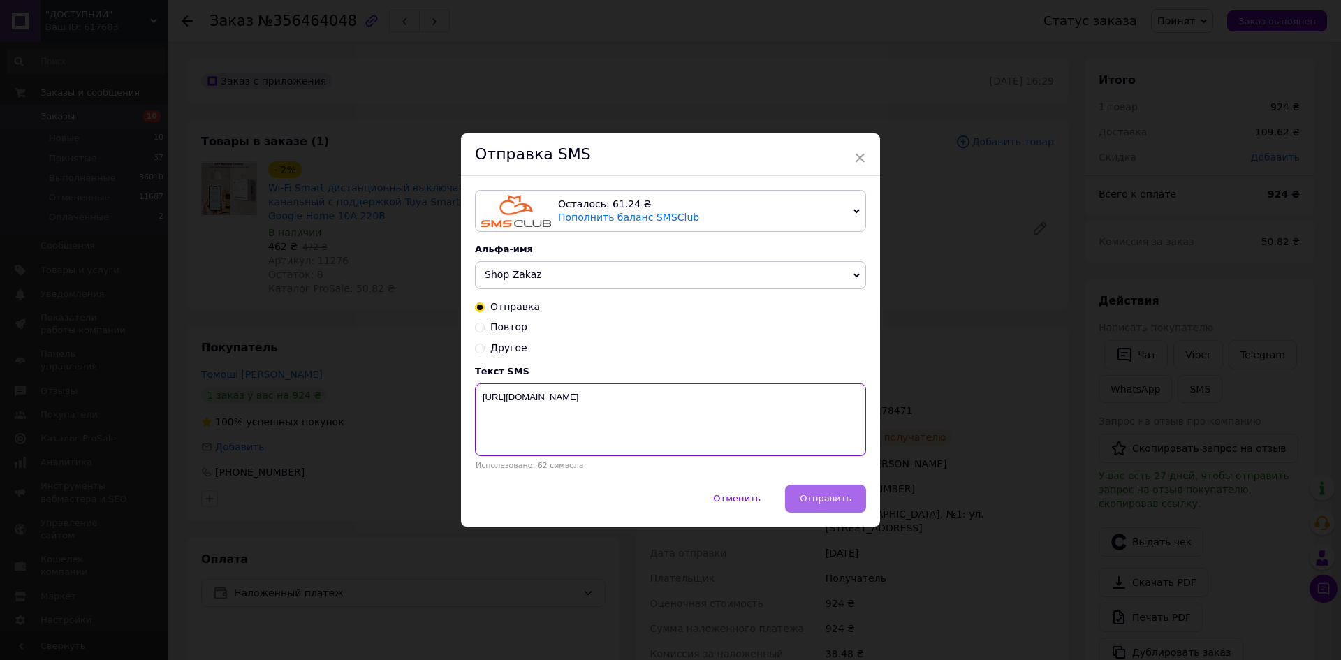
type textarea "[URL][DOMAIN_NAME]"
drag, startPoint x: 822, startPoint y: 497, endPoint x: 868, endPoint y: 485, distance: 47.1
click at [823, 497] on span "Отправить" at bounding box center [826, 498] width 52 height 10
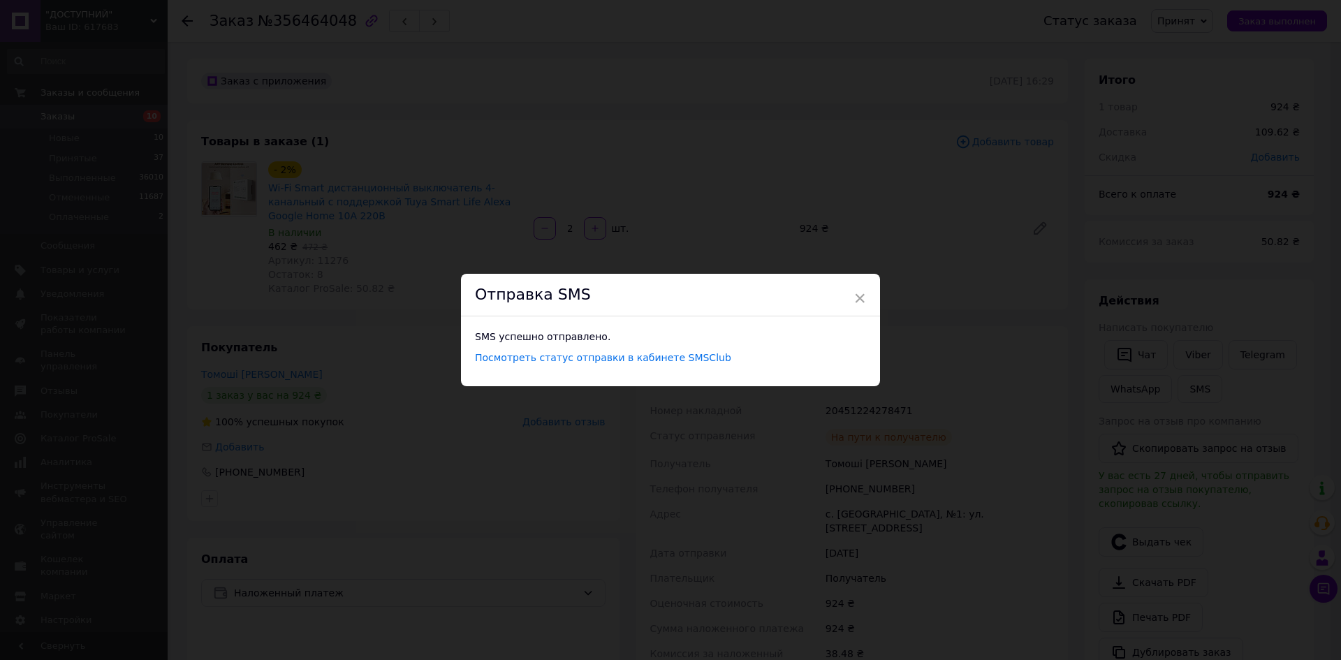
click at [917, 460] on div "× Отправка SMS SMS успешно отправлено. Посмотреть статус отправки в кабинете SM…" at bounding box center [670, 330] width 1341 height 660
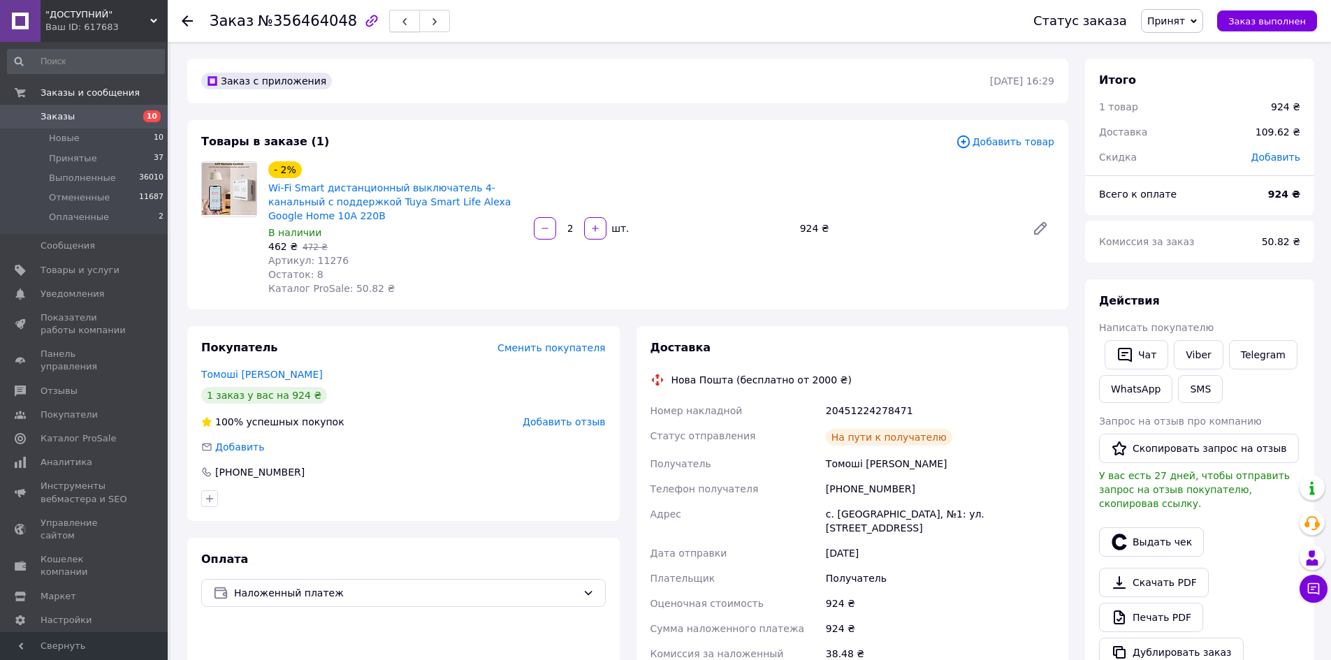
click at [389, 13] on button "button" at bounding box center [404, 21] width 31 height 22
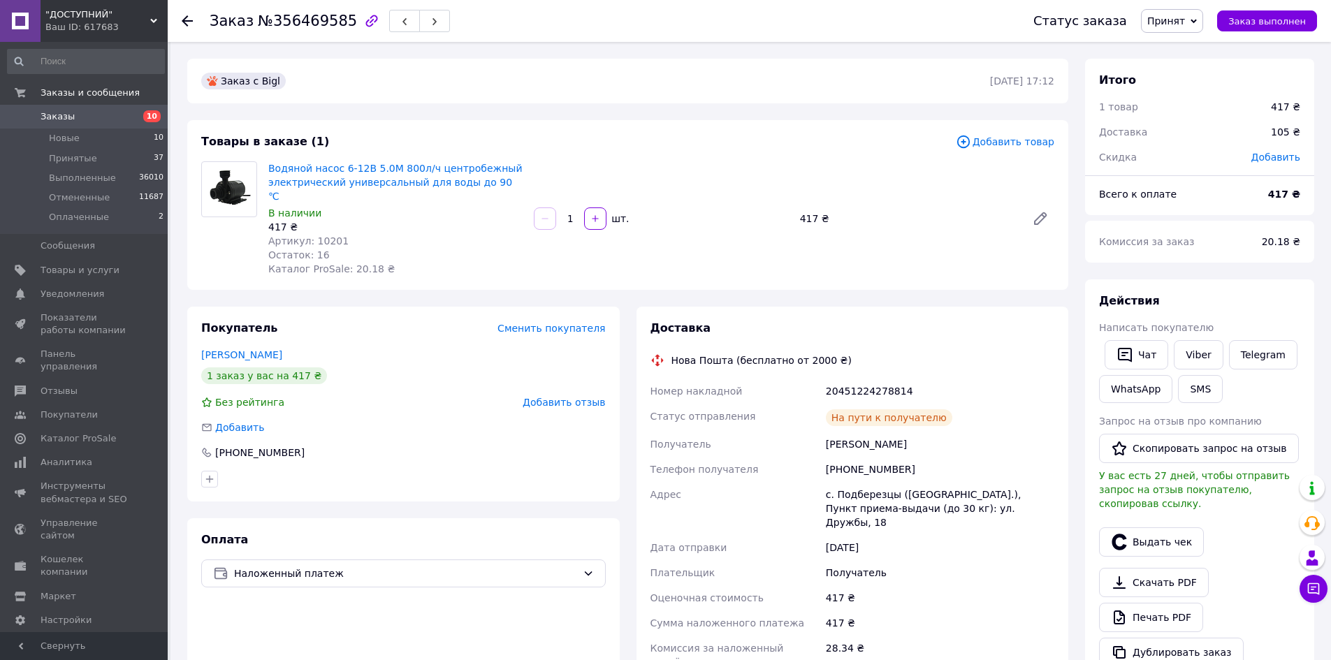
click at [331, 235] on span "Артикул: 10201" at bounding box center [308, 240] width 80 height 11
copy span "10201"
click at [1194, 391] on button "SMS" at bounding box center [1200, 389] width 45 height 28
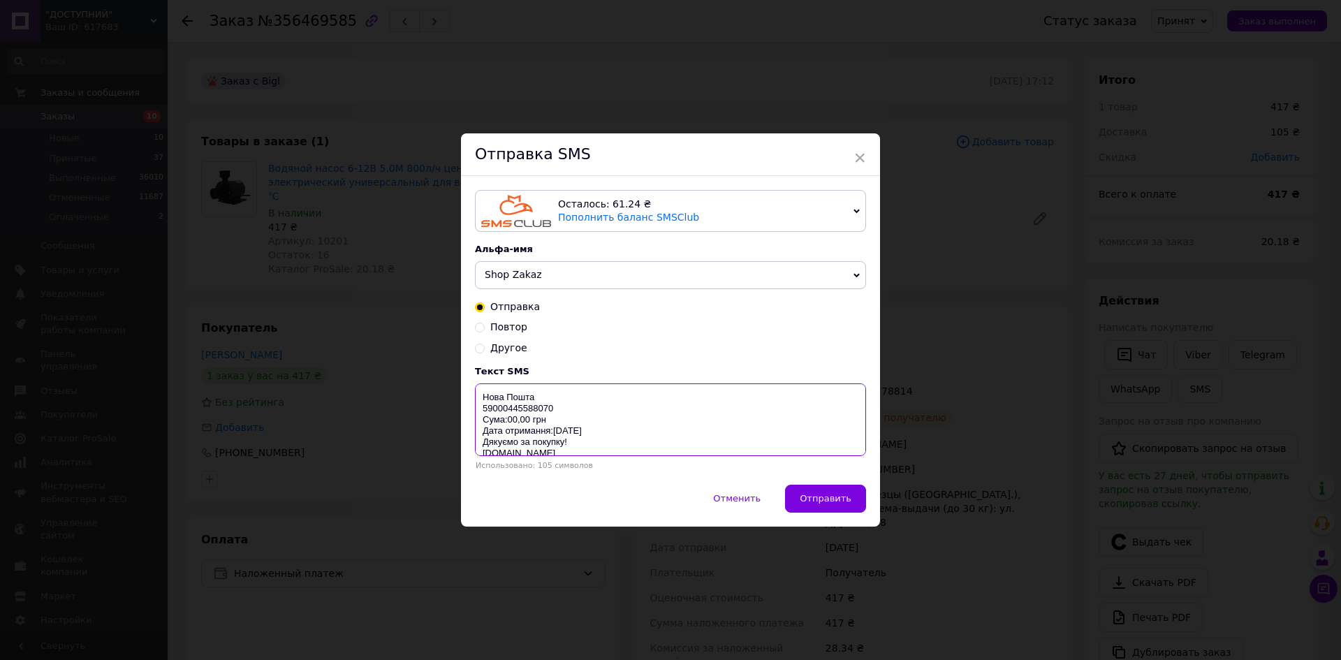
drag, startPoint x: 483, startPoint y: 400, endPoint x: 667, endPoint y: 486, distance: 203.1
click at [636, 477] on div "Осталось: 61.24 ₴ Пополнить баланс SMSClub Осталось: 0.19 ₴ Пополнить баланс Le…" at bounding box center [670, 330] width 419 height 308
paste textarea "[URL][DOMAIN_NAME]"
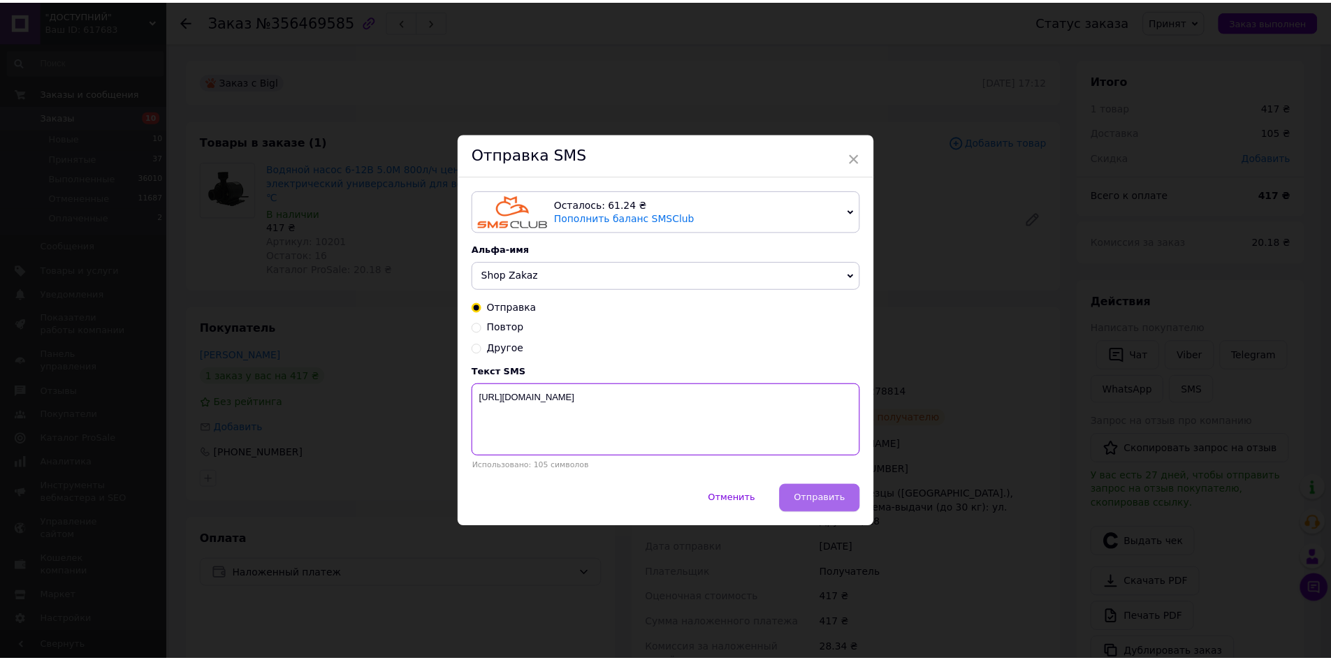
scroll to position [0, 0]
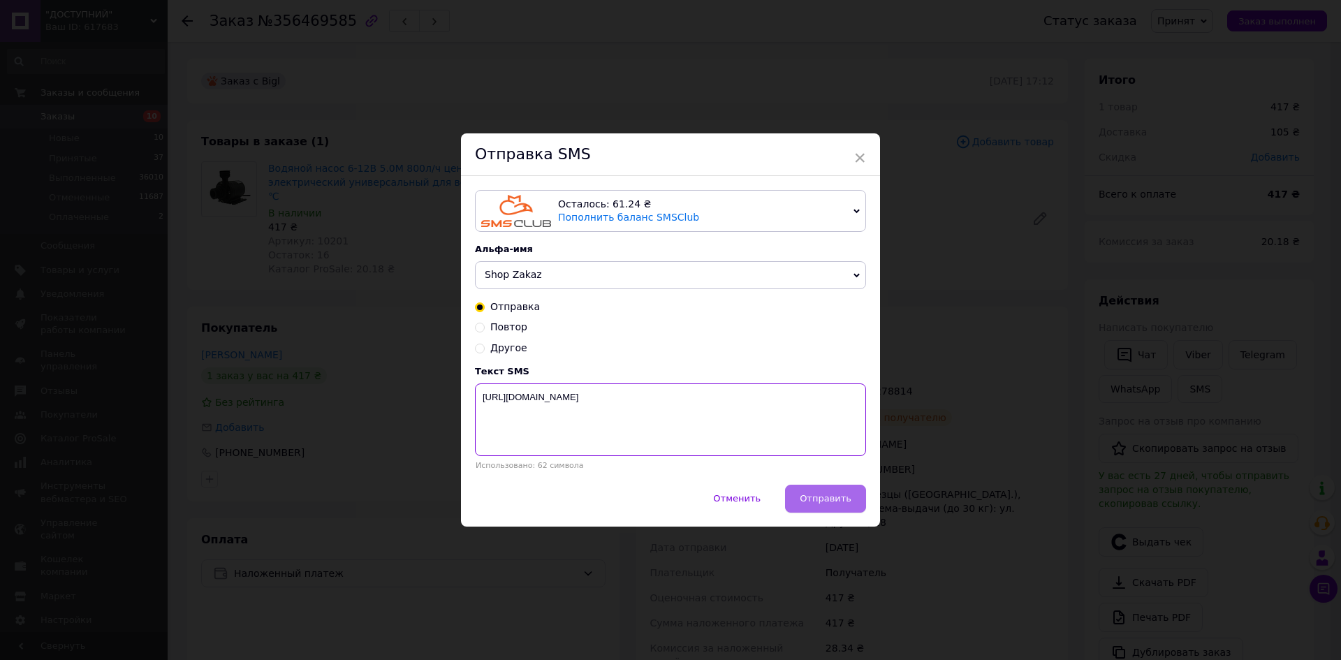
type textarea "[URL][DOMAIN_NAME]"
click at [831, 502] on span "Отправить" at bounding box center [826, 498] width 52 height 10
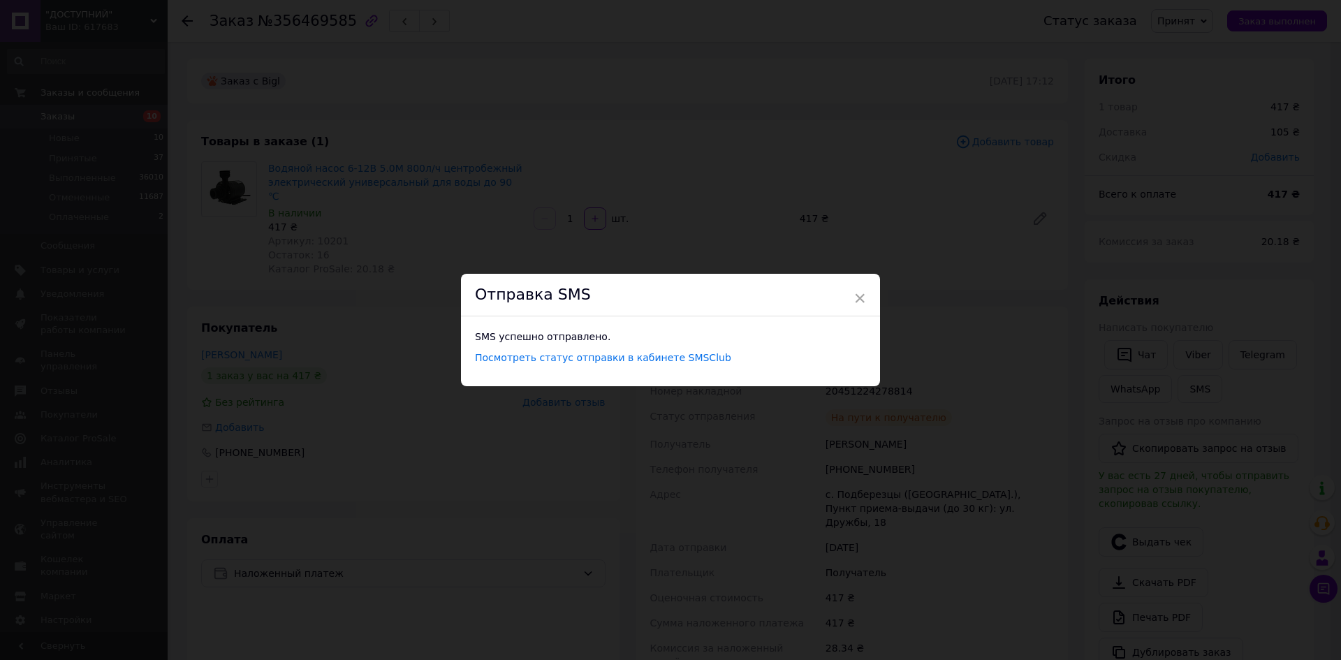
click at [885, 422] on div "× Отправка SMS SMS успешно отправлено. Посмотреть статус отправки в кабинете SM…" at bounding box center [670, 330] width 1341 height 660
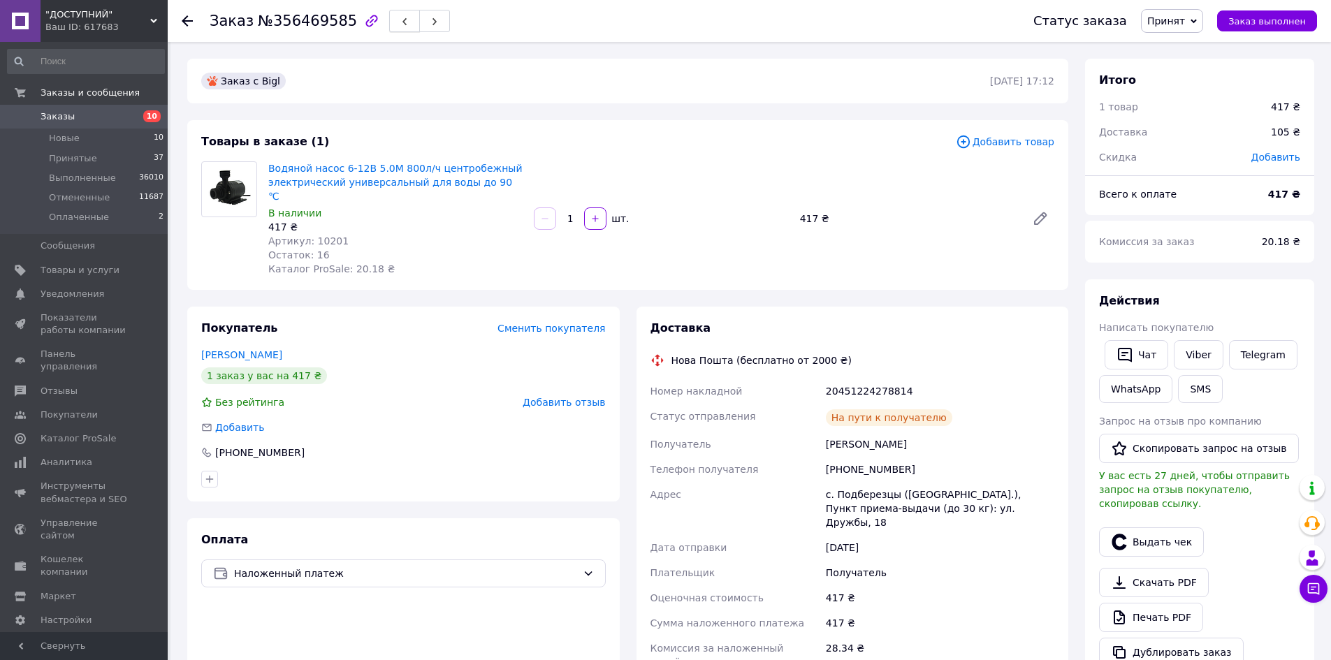
click at [400, 20] on icon "button" at bounding box center [404, 21] width 8 height 8
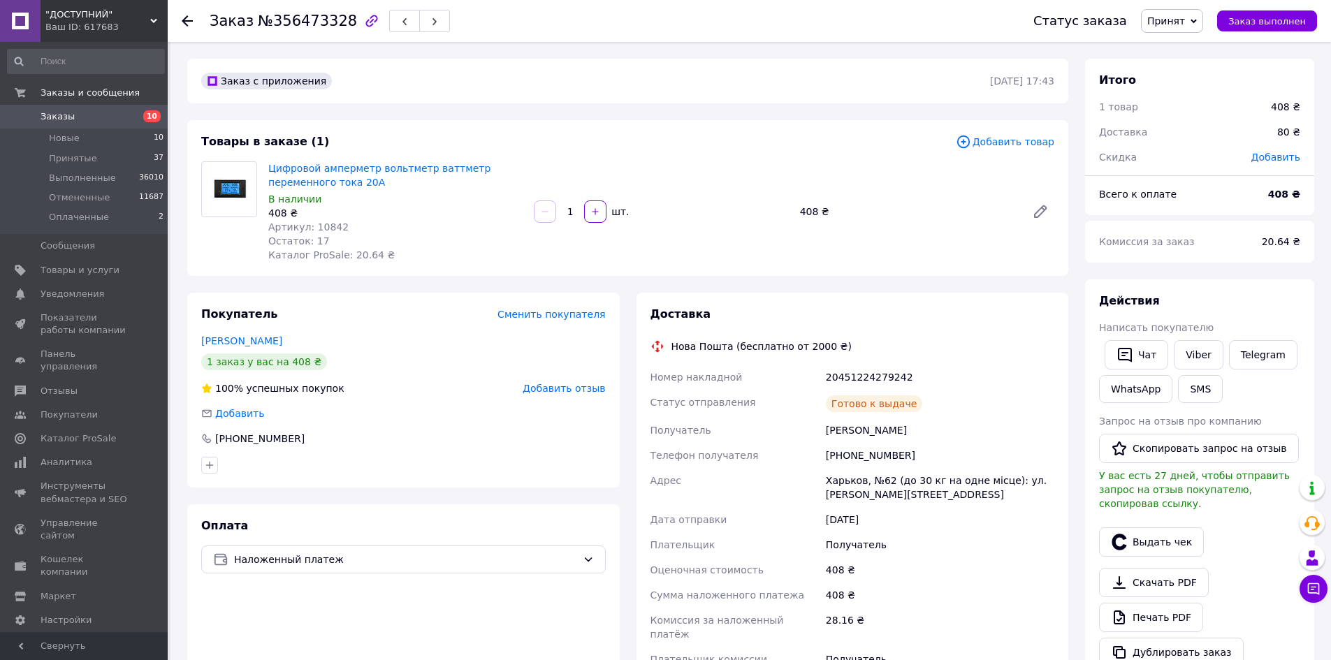
click at [324, 225] on span "Артикул: 10842" at bounding box center [308, 226] width 80 height 11
click at [324, 224] on span "Артикул: 10842" at bounding box center [308, 226] width 80 height 11
copy span "10842"
click at [1200, 391] on button "SMS" at bounding box center [1200, 389] width 45 height 28
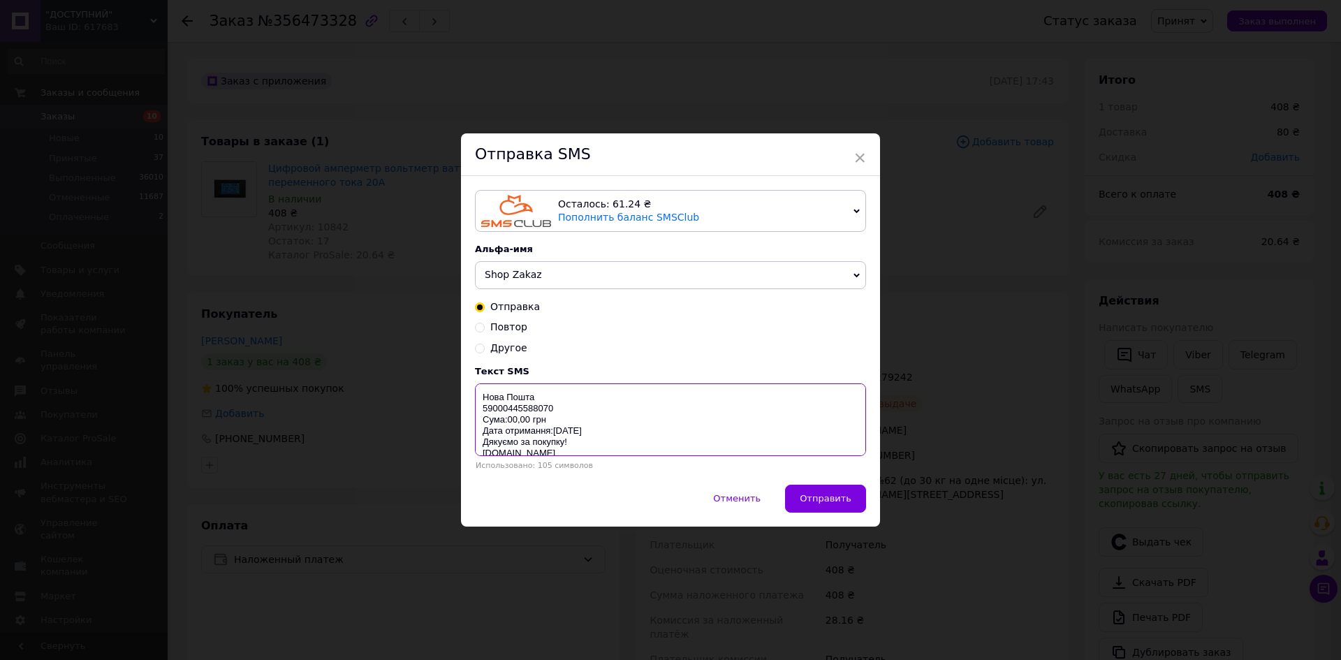
scroll to position [11, 0]
drag, startPoint x: 476, startPoint y: 396, endPoint x: 700, endPoint y: 492, distance: 243.8
click at [682, 484] on div "Осталось: 61.24 ₴ Пополнить баланс SMSClub Осталось: 0.19 ₴ Пополнить баланс Le…" at bounding box center [670, 330] width 419 height 308
paste textarea "[URL][DOMAIN_NAME]"
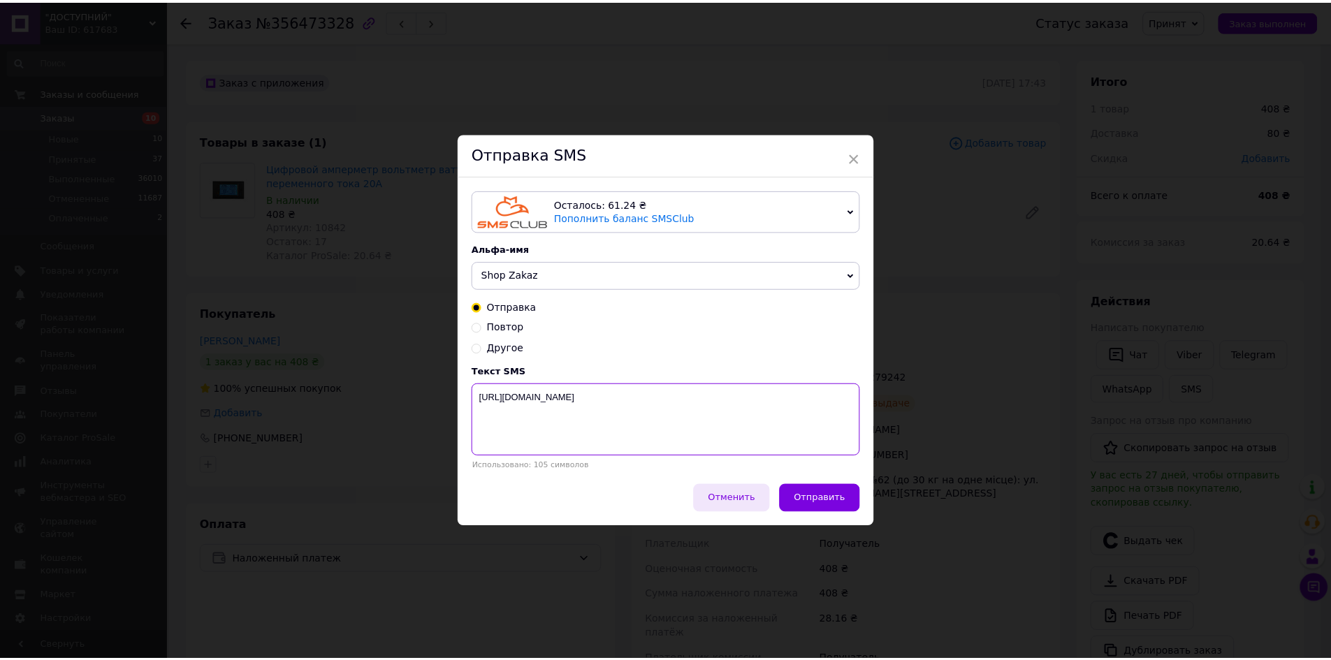
scroll to position [0, 0]
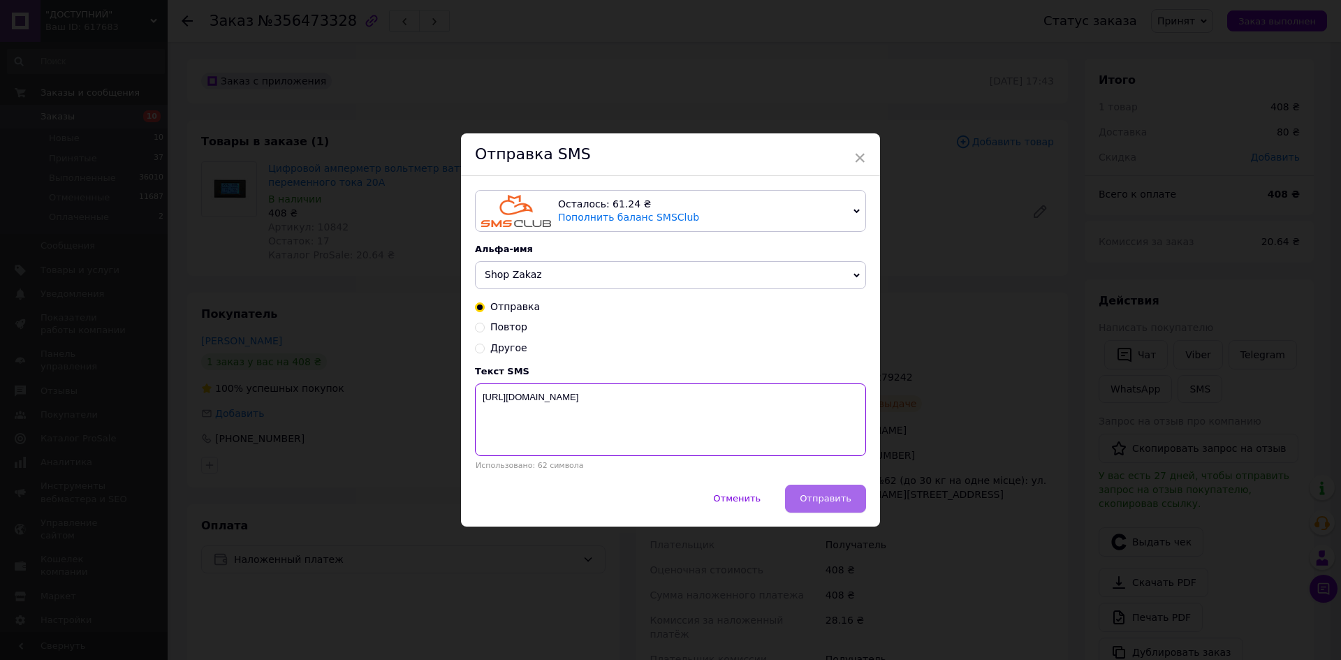
type textarea "[URL][DOMAIN_NAME]"
click at [821, 498] on span "Отправить" at bounding box center [826, 498] width 52 height 10
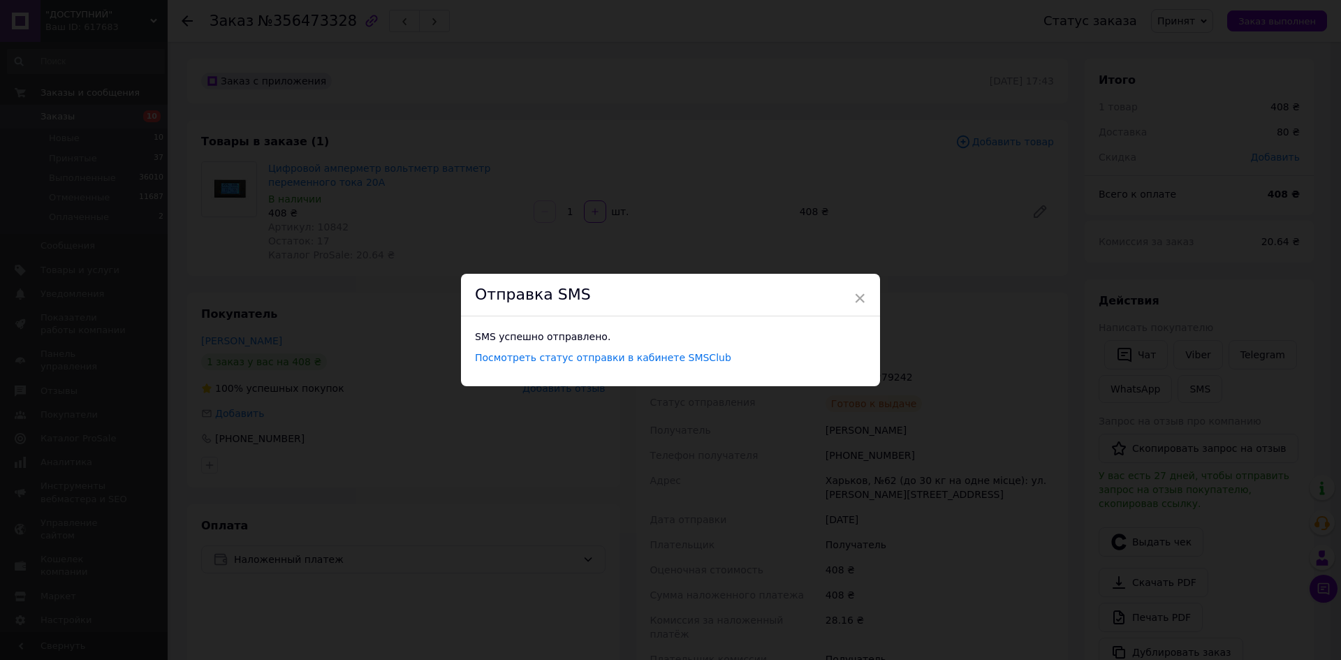
click at [952, 443] on div "× Отправка SMS SMS успешно отправлено. Посмотреть статус отправки в кабинете SM…" at bounding box center [670, 330] width 1341 height 660
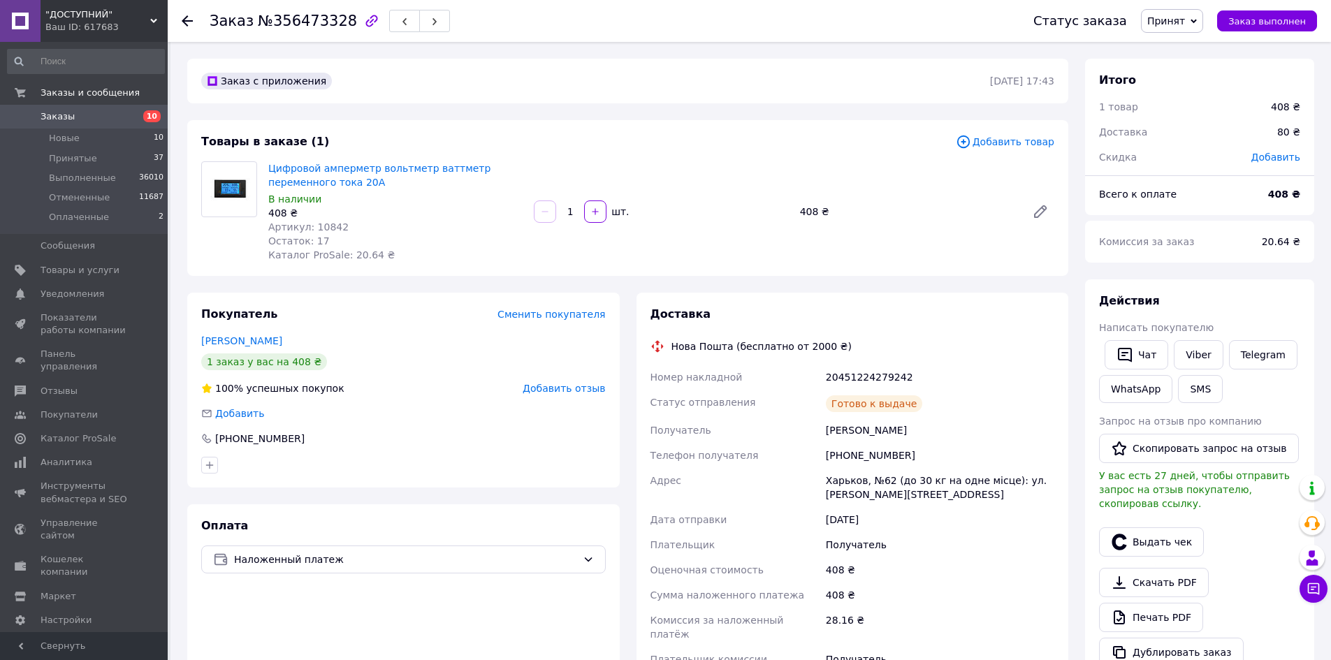
click at [385, 8] on div "Заказ №356473328" at bounding box center [608, 21] width 796 height 42
click at [400, 20] on icon "button" at bounding box center [404, 21] width 8 height 8
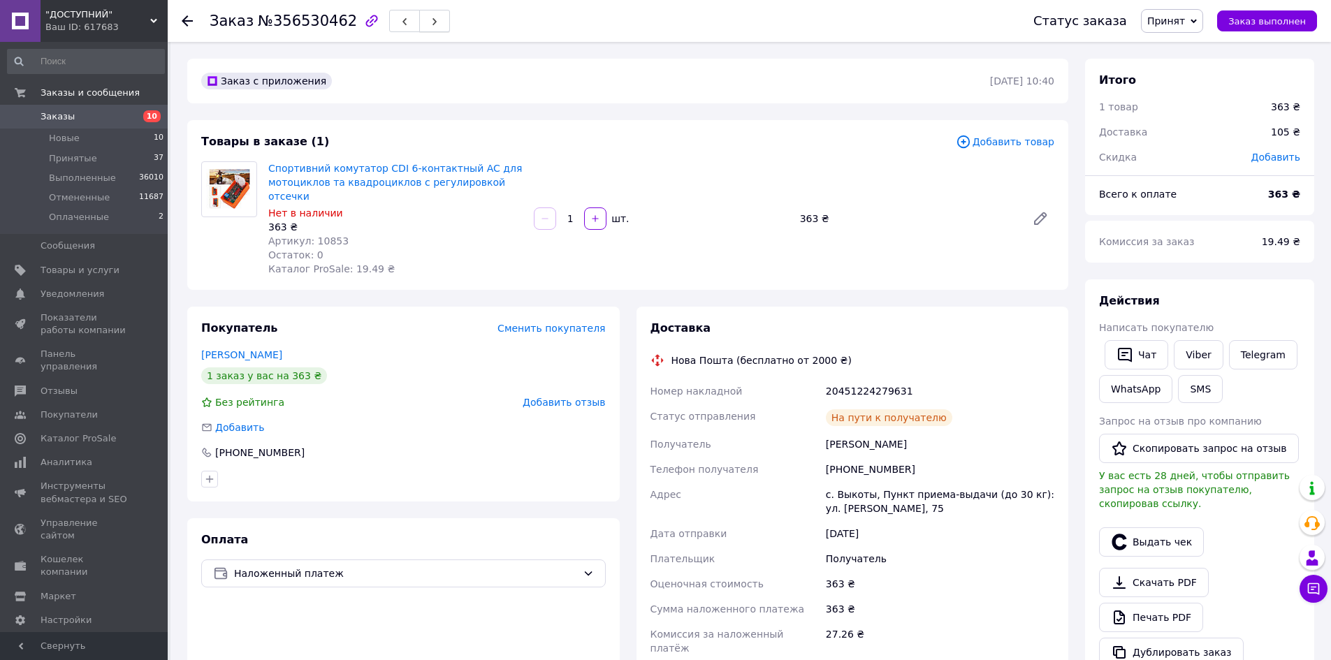
click at [419, 28] on button "button" at bounding box center [434, 21] width 31 height 22
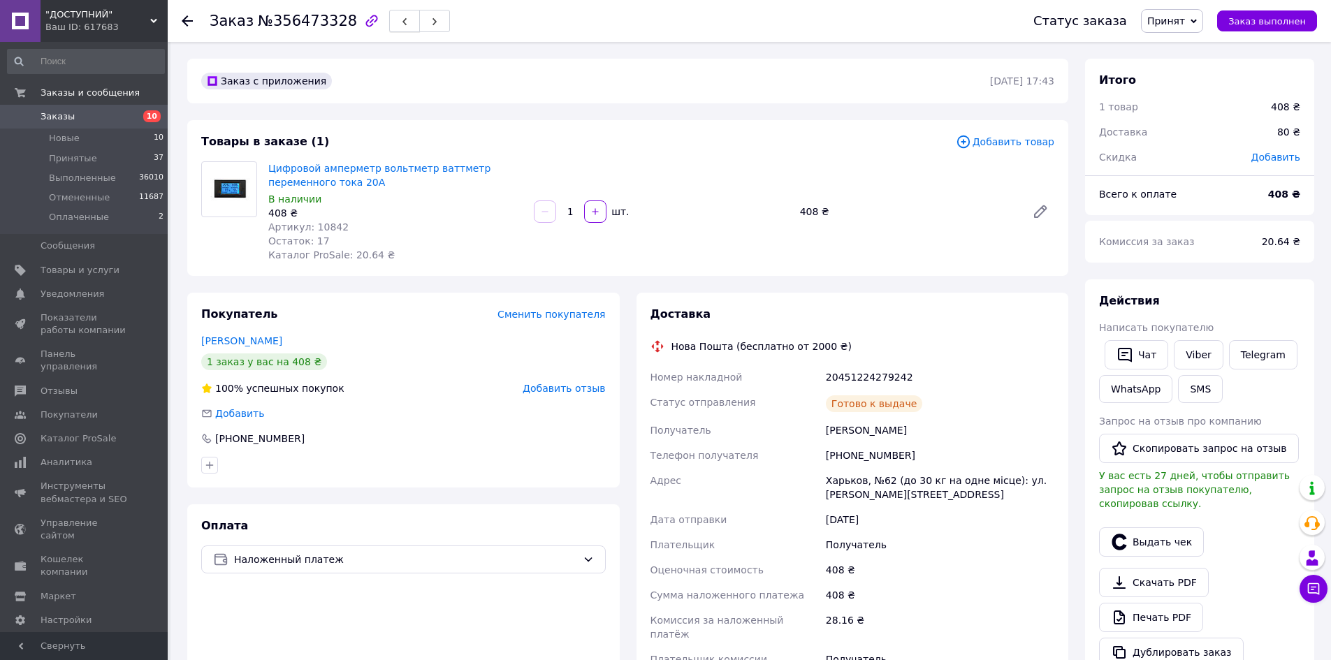
click at [400, 21] on icon "button" at bounding box center [404, 21] width 8 height 8
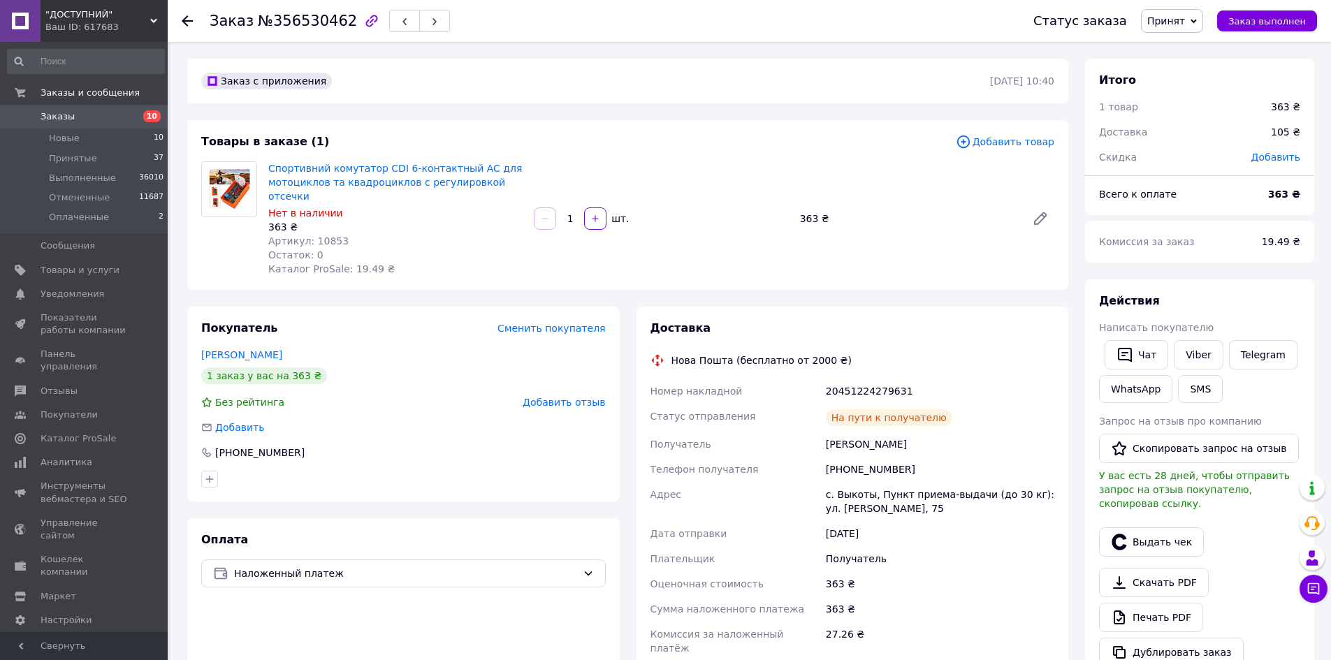
click at [332, 235] on span "Артикул: 10853" at bounding box center [308, 240] width 80 height 11
click at [327, 235] on span "Артикул: 10853" at bounding box center [308, 240] width 80 height 11
click at [1183, 387] on button "SMS" at bounding box center [1200, 389] width 45 height 28
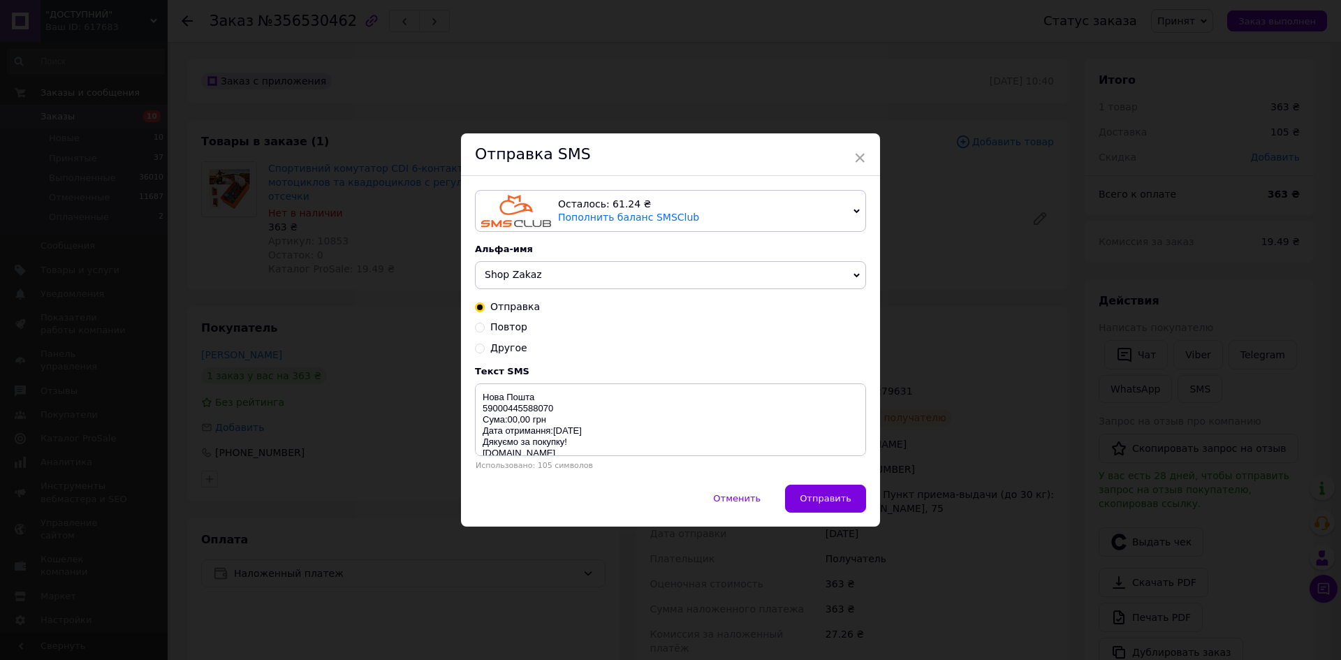
click at [476, 402] on div "Осталось: 61.24 ₴ Пополнить баланс SMSClub Осталось: 0.19 ₴ Пополнить баланс Le…" at bounding box center [670, 330] width 419 height 308
drag, startPoint x: 477, startPoint y: 399, endPoint x: 773, endPoint y: 502, distance: 313.5
click at [655, 474] on div "Осталось: 61.24 ₴ Пополнить баланс SMSClub Осталось: 0.19 ₴ Пополнить баланс Le…" at bounding box center [670, 330] width 419 height 308
paste textarea "[URL][DOMAIN_NAME]"
type textarea "[URL][DOMAIN_NAME]"
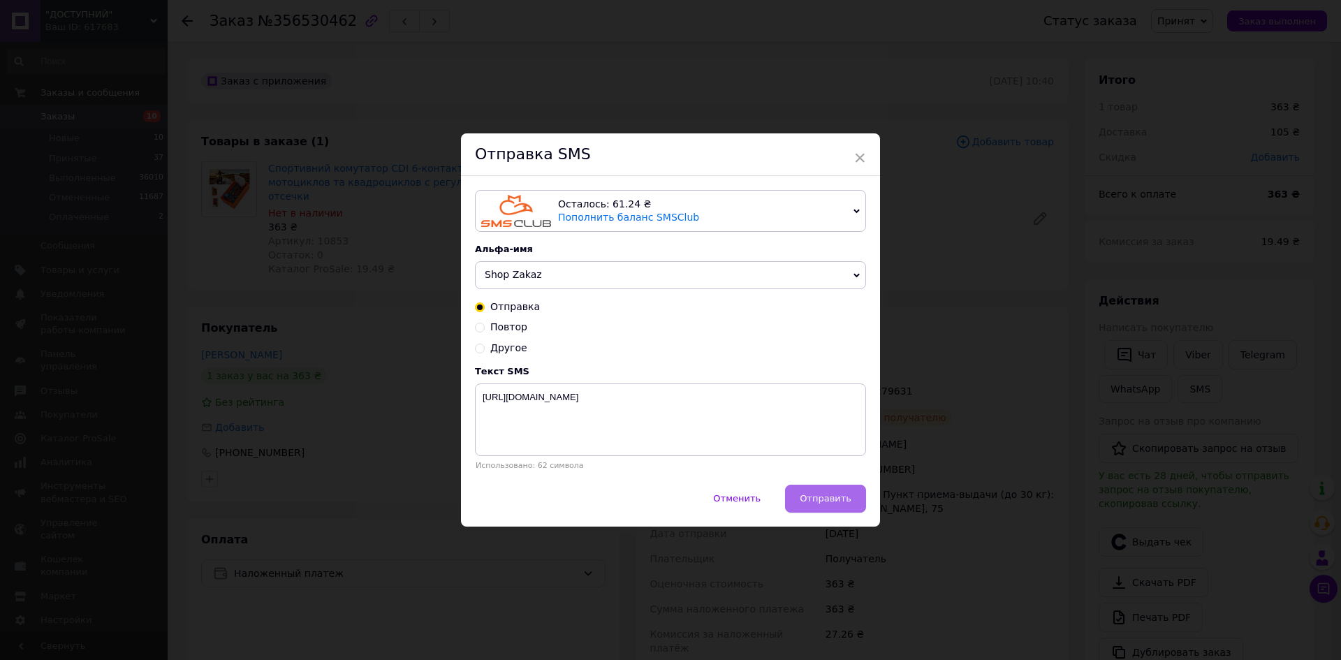
click at [817, 502] on span "Отправить" at bounding box center [826, 498] width 52 height 10
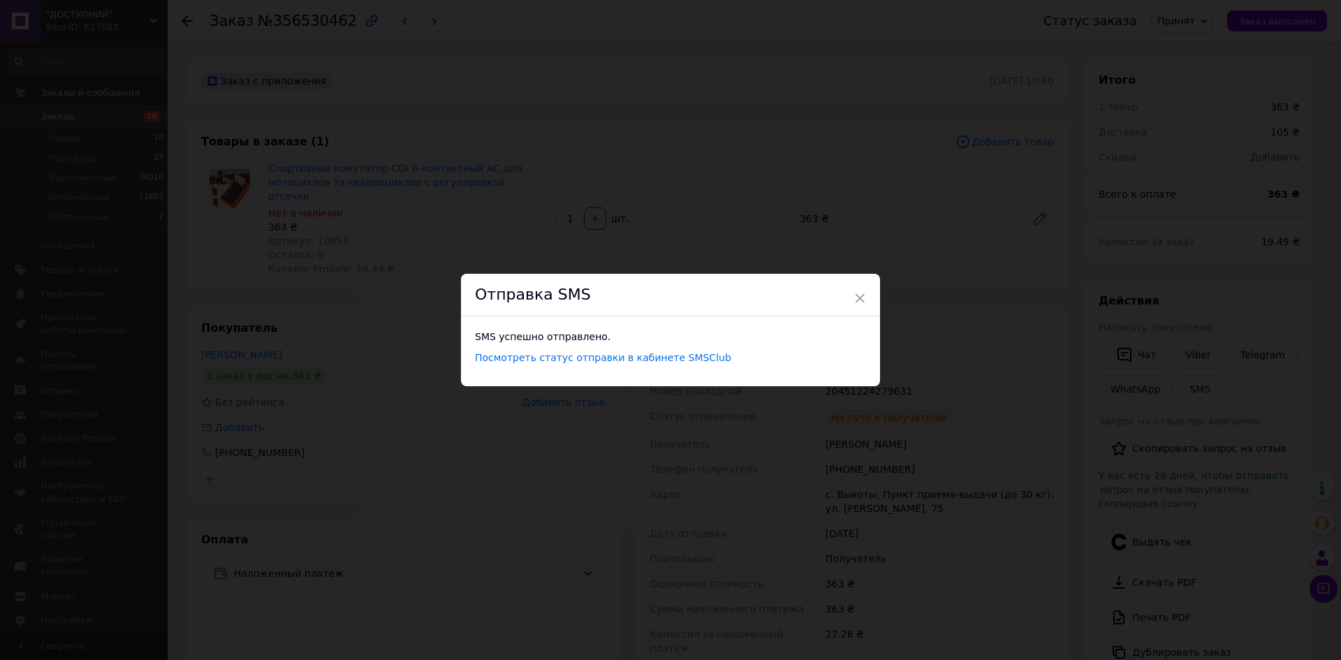
click at [956, 455] on div "× Отправка SMS SMS успешно отправлено. Посмотреть статус отправки в кабинете SM…" at bounding box center [670, 330] width 1341 height 660
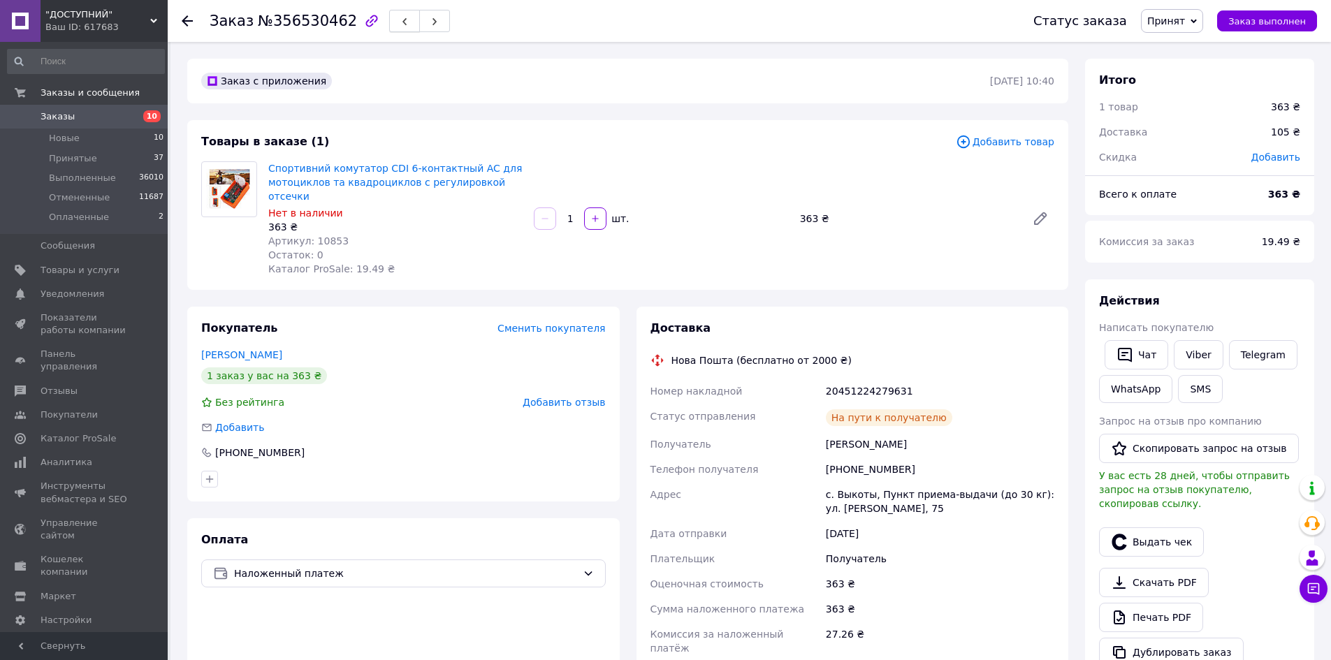
click at [389, 16] on button "button" at bounding box center [404, 21] width 31 height 22
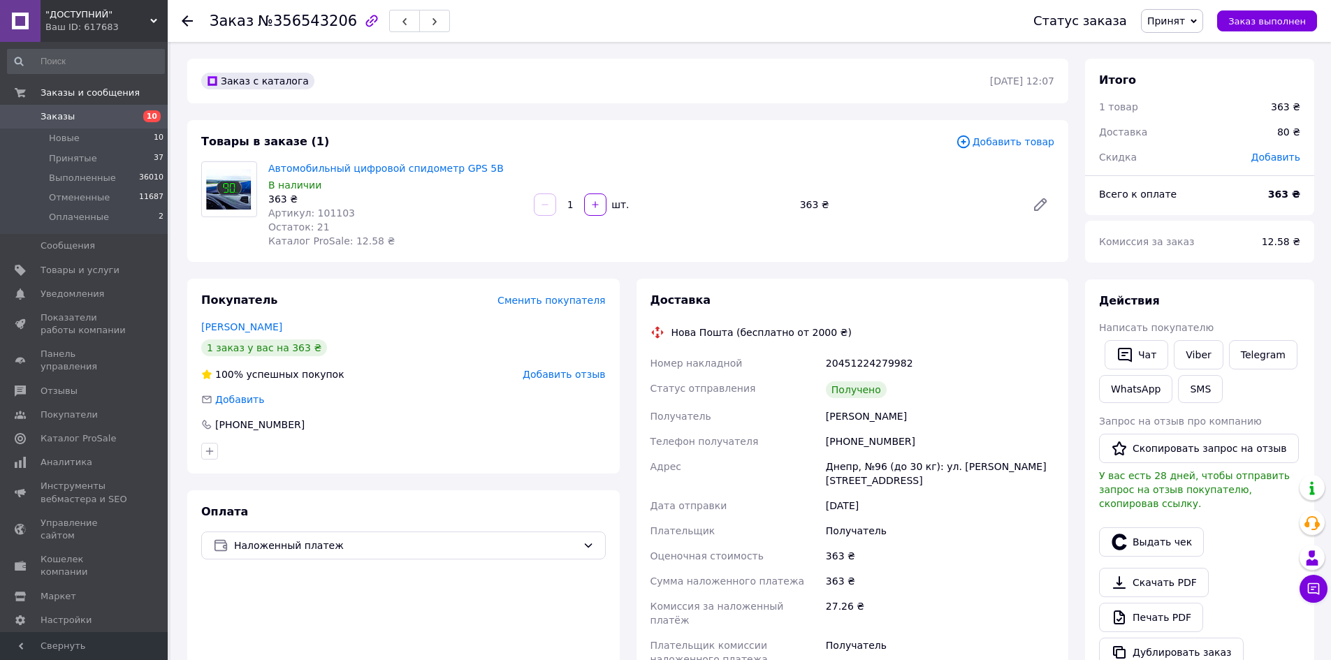
click at [331, 212] on span "Артикул: 101103" at bounding box center [311, 212] width 87 height 11
click at [1201, 393] on button "SMS" at bounding box center [1200, 389] width 45 height 28
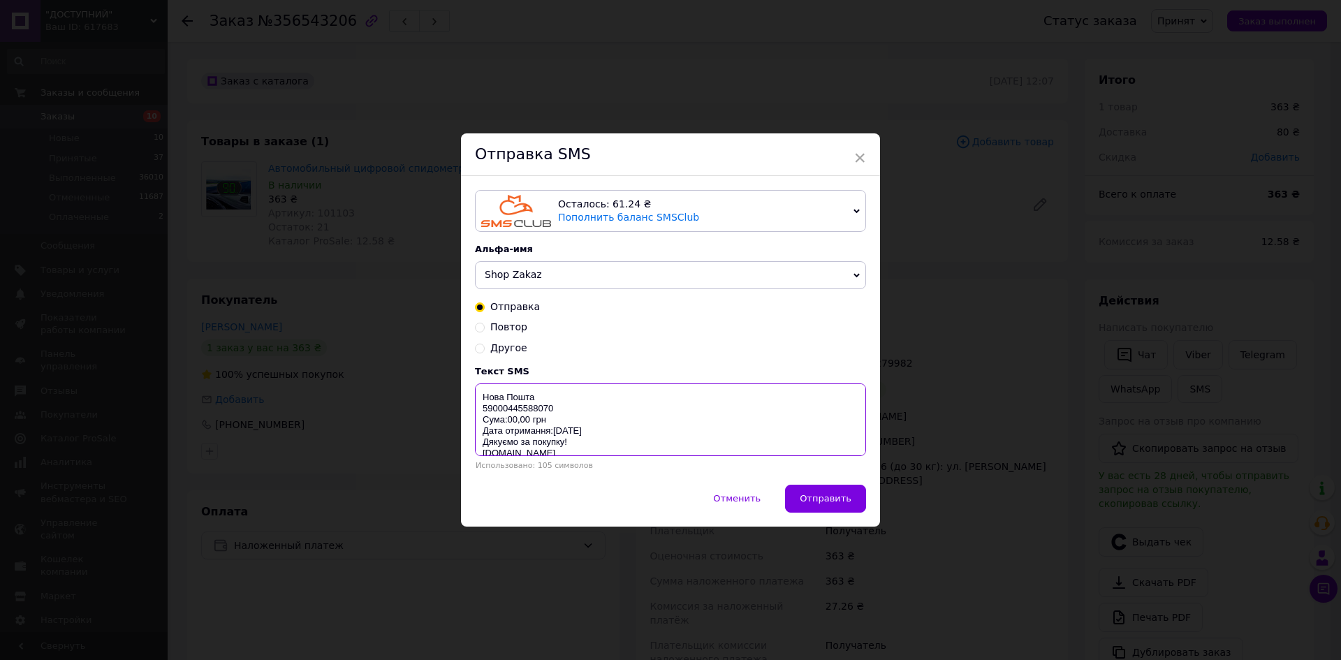
drag, startPoint x: 477, startPoint y: 388, endPoint x: 643, endPoint y: 465, distance: 183.2
click at [631, 460] on div "Текст SMS Нова Пошта 59000445588070 Сума:00,00 грн Дата отримання:[DATE] Дякуєм…" at bounding box center [670, 418] width 391 height 104
paste textarea "[URL][DOMAIN_NAME]"
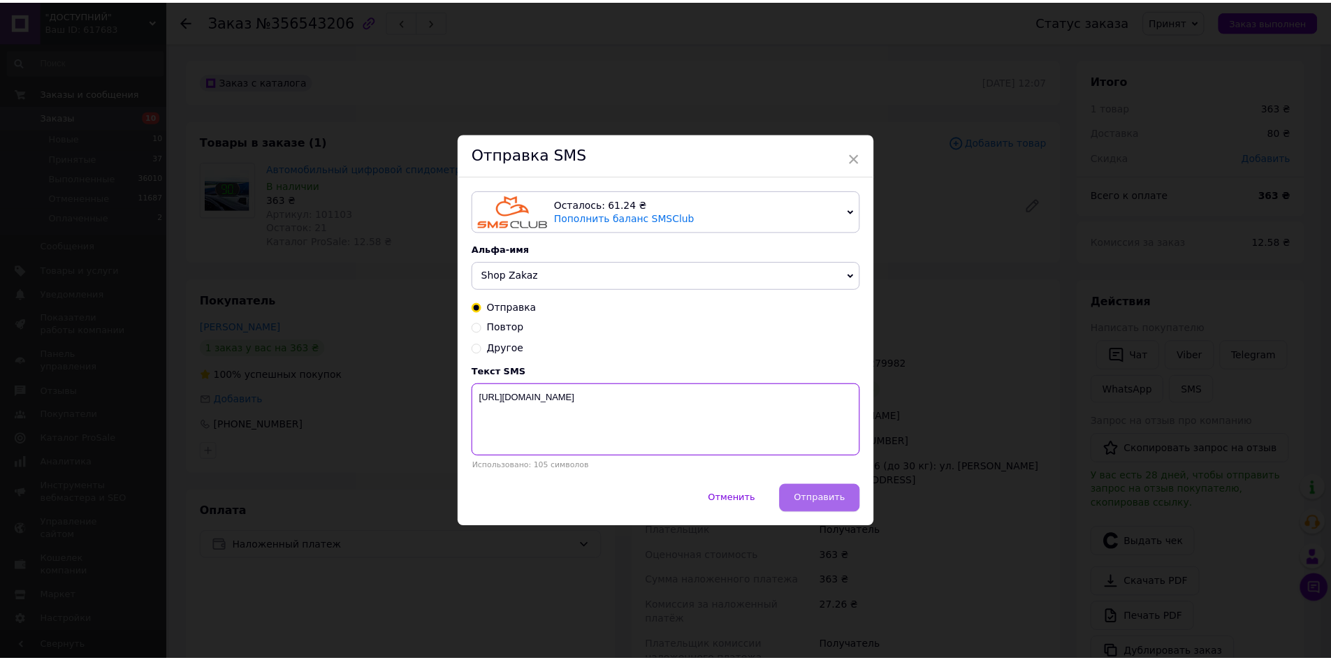
scroll to position [0, 0]
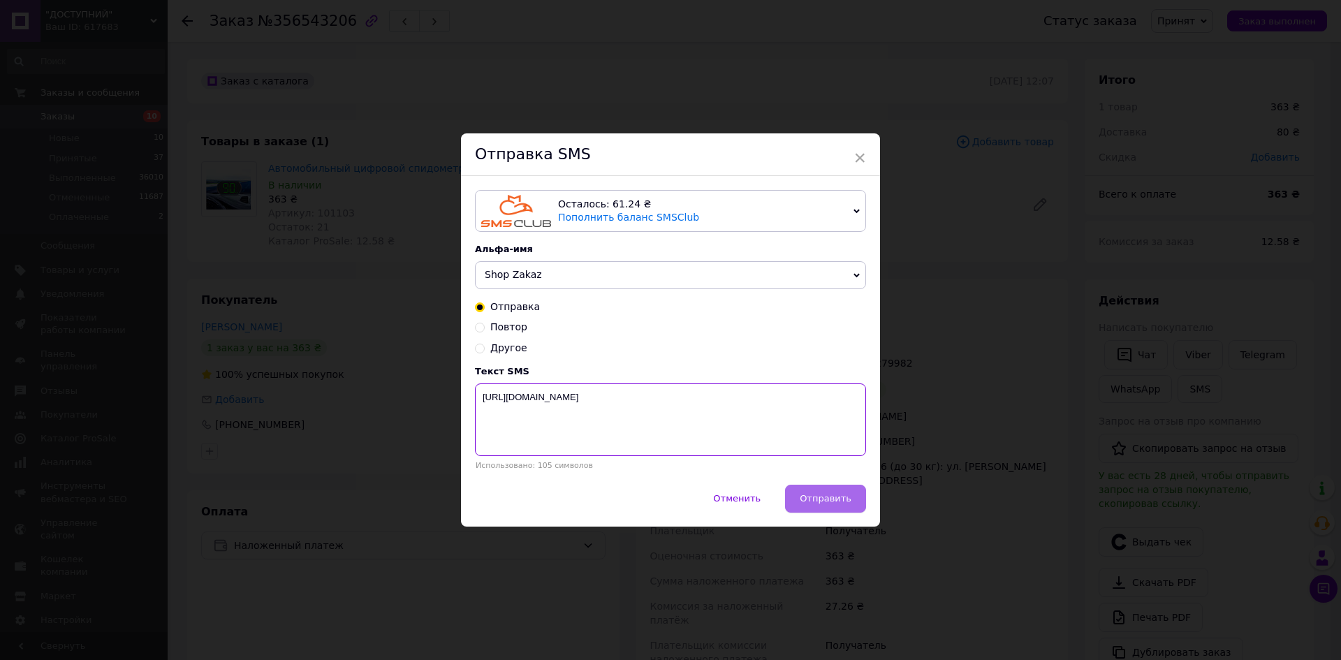
type textarea "[URL][DOMAIN_NAME]"
click at [846, 499] on span "Отправить" at bounding box center [826, 498] width 52 height 10
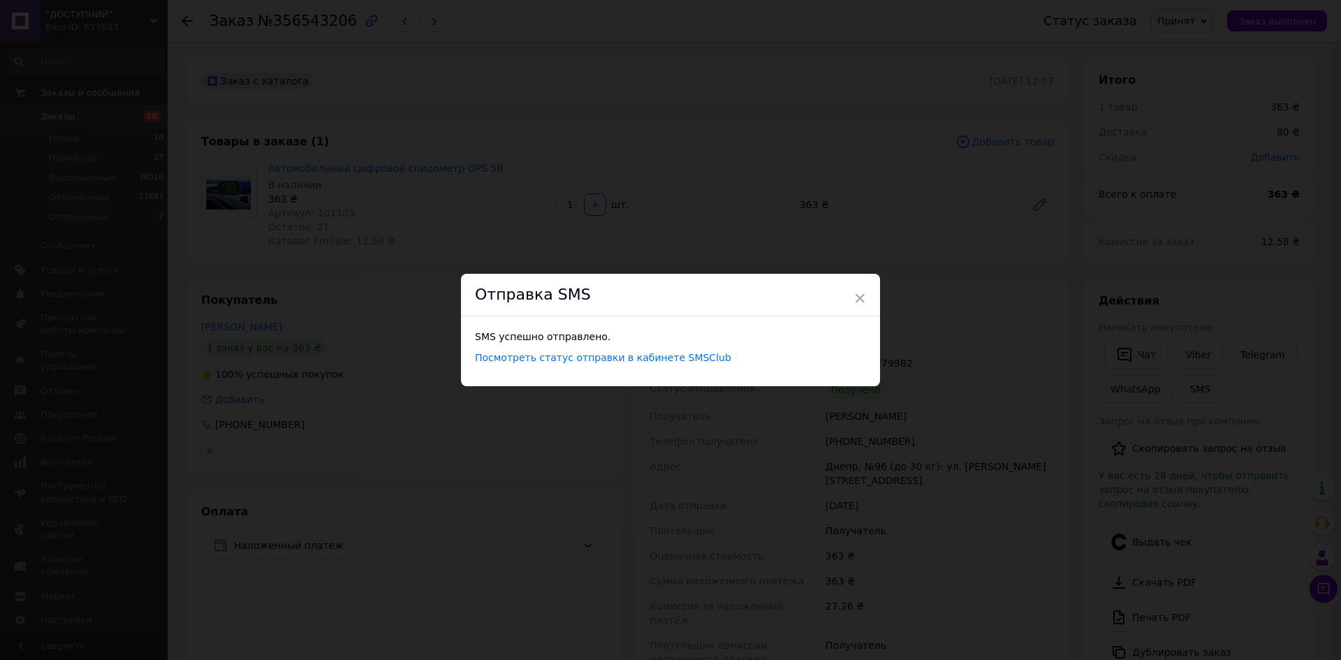
click at [943, 474] on div "× Отправка SMS SMS успешно отправлено. Посмотреть статус отправки в кабинете SM…" at bounding box center [670, 330] width 1341 height 660
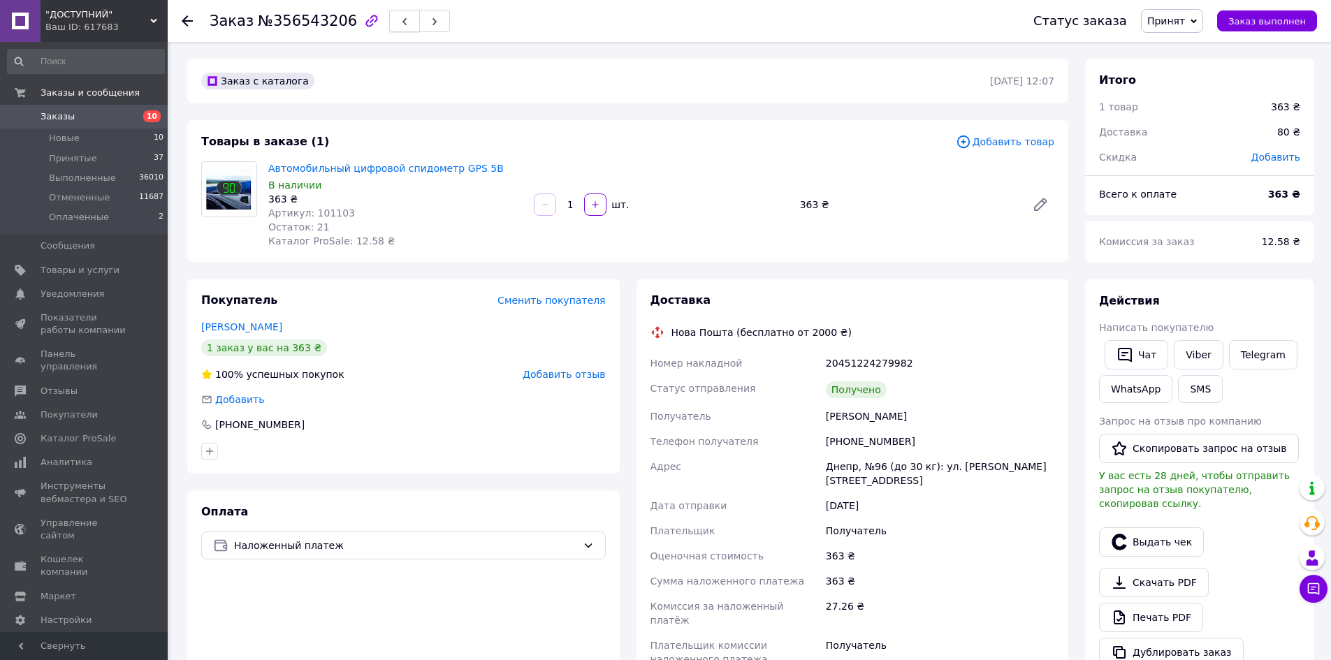
click at [389, 21] on button "button" at bounding box center [404, 21] width 31 height 22
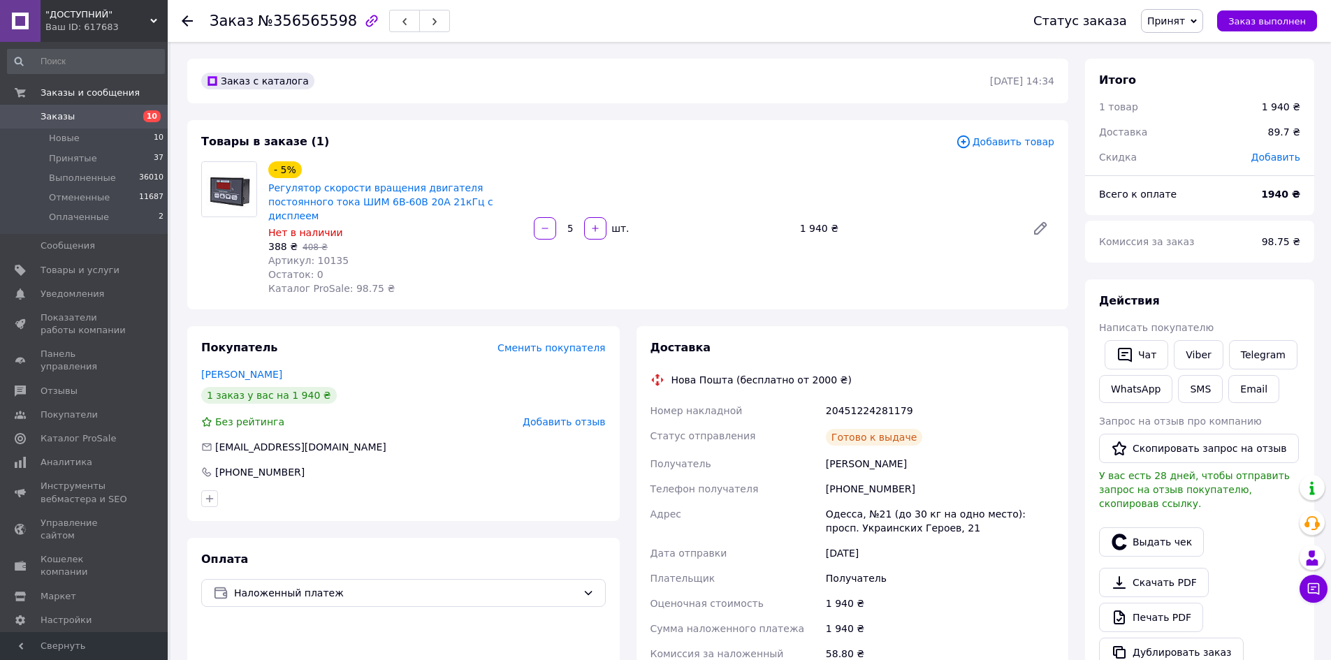
click at [326, 255] on span "Артикул: 10135" at bounding box center [308, 260] width 80 height 11
click at [1189, 382] on button "SMS" at bounding box center [1200, 389] width 45 height 28
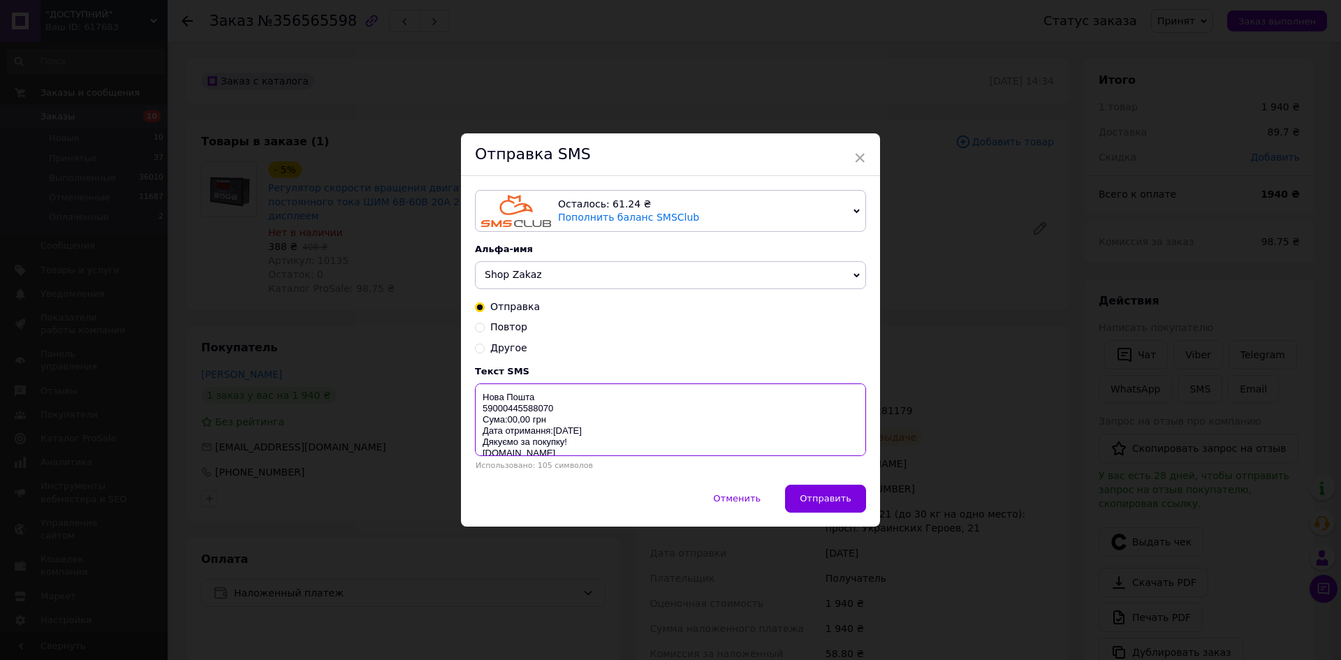
drag, startPoint x: 480, startPoint y: 397, endPoint x: 664, endPoint y: 474, distance: 200.1
click at [634, 467] on div "Текст SMS Нова Пошта 59000445588070 Сума:00,00 грн Дата отримання:[DATE] Дякуєм…" at bounding box center [670, 418] width 391 height 104
paste textarea "[URL][DOMAIN_NAME]"
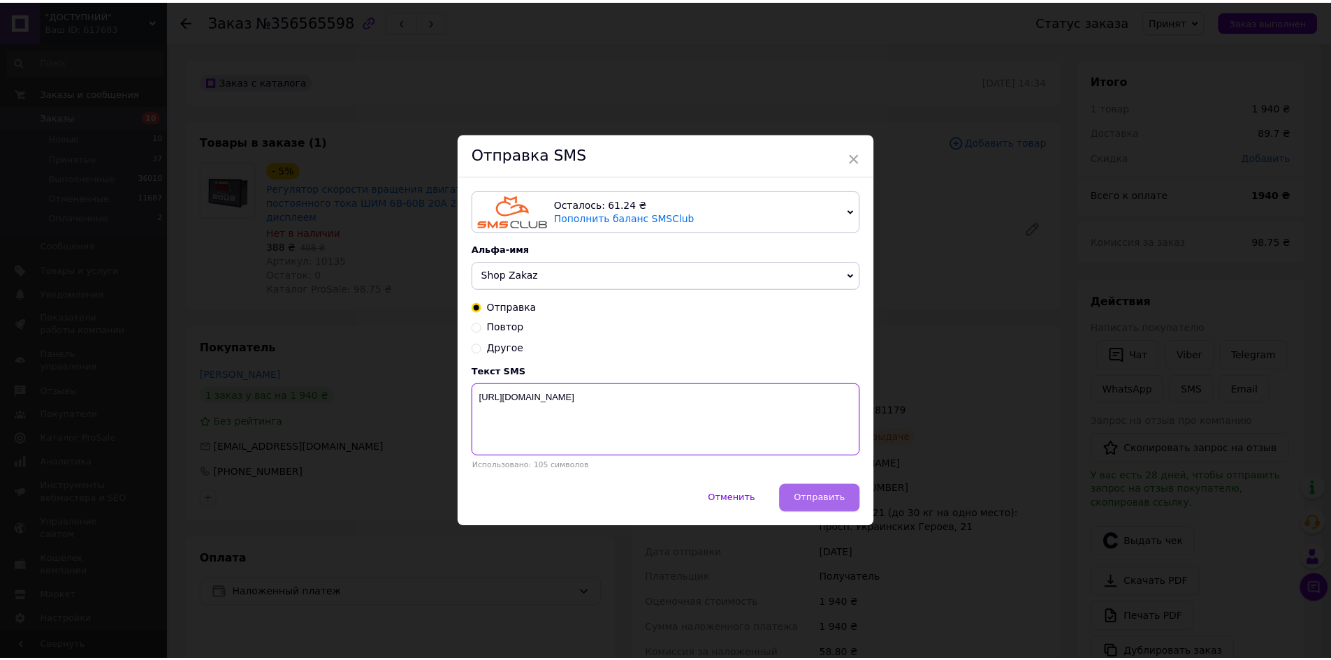
scroll to position [0, 0]
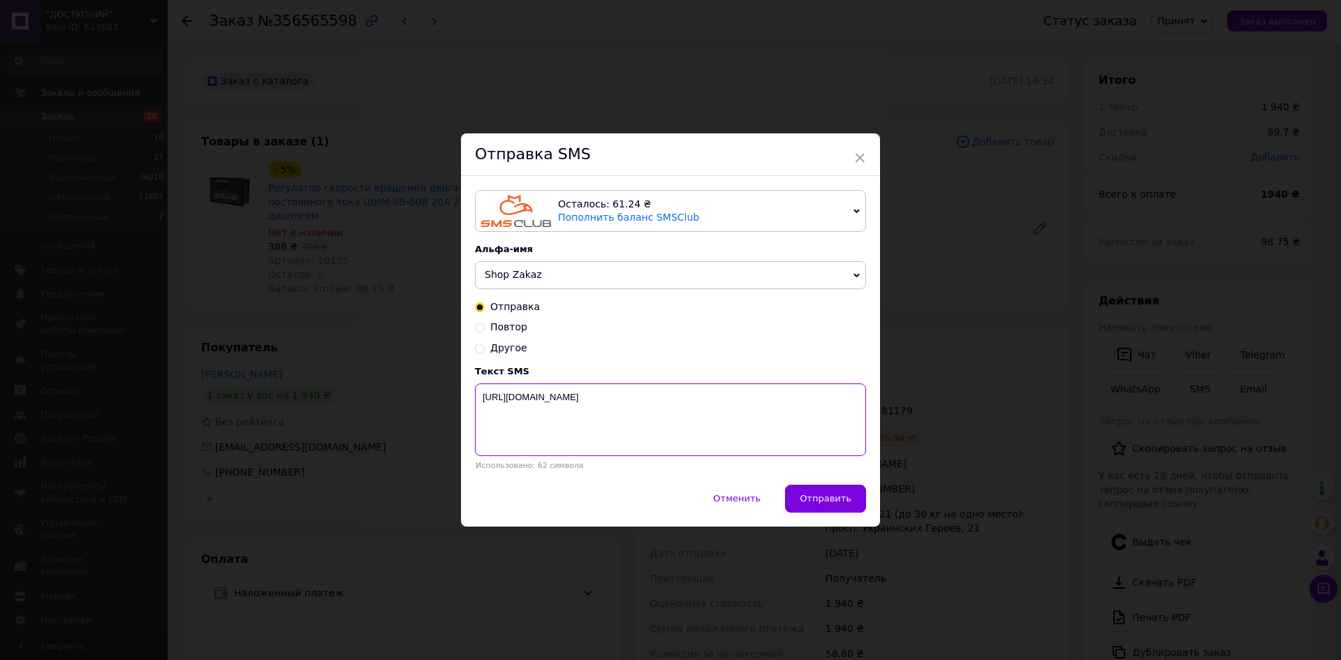
type textarea "[URL][DOMAIN_NAME]"
click at [815, 499] on span "Отправить" at bounding box center [826, 498] width 52 height 10
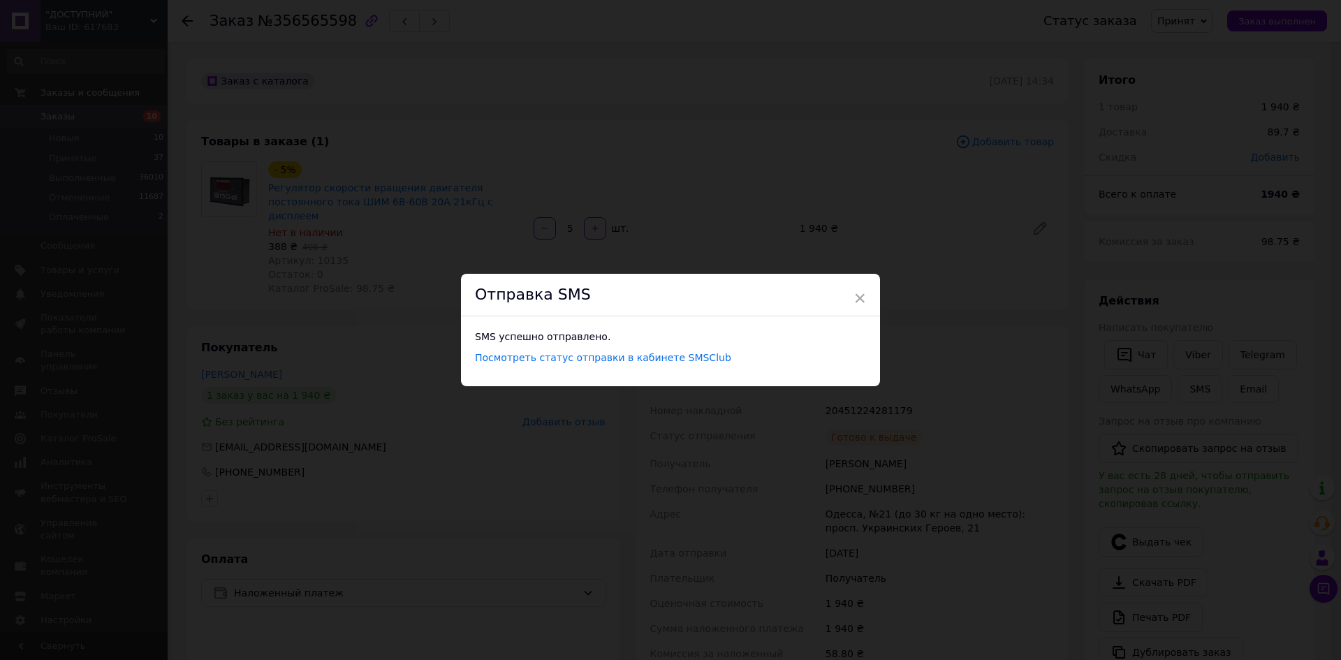
click at [962, 451] on div "× Отправка SMS SMS успешно отправлено. Посмотреть статус отправки в кабинете SM…" at bounding box center [670, 330] width 1341 height 660
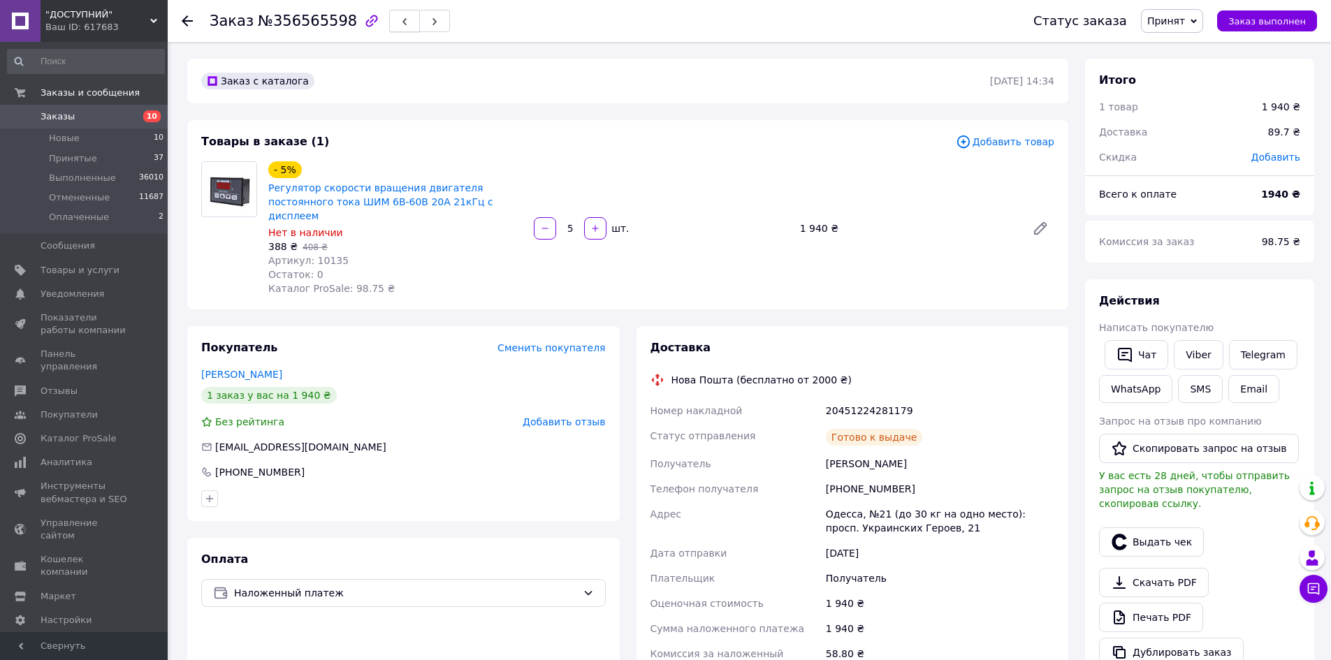
click at [400, 16] on span "button" at bounding box center [404, 21] width 8 height 10
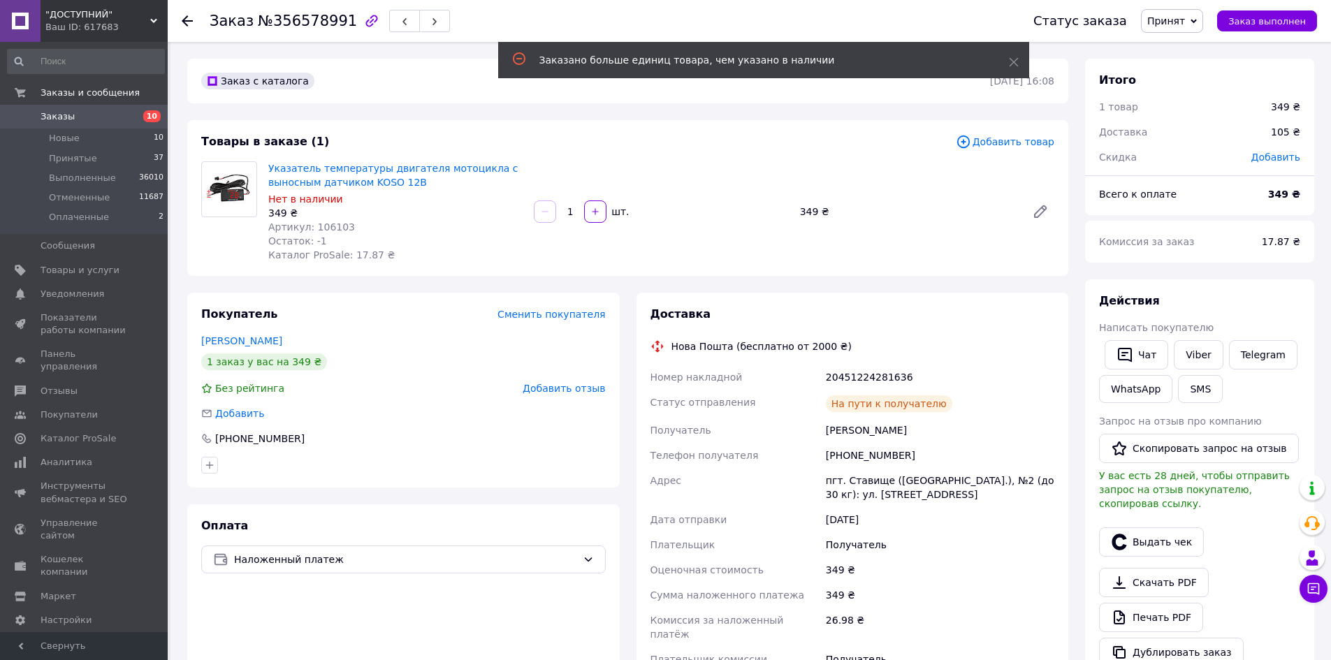
click at [333, 224] on span "Артикул: 106103" at bounding box center [311, 226] width 87 height 11
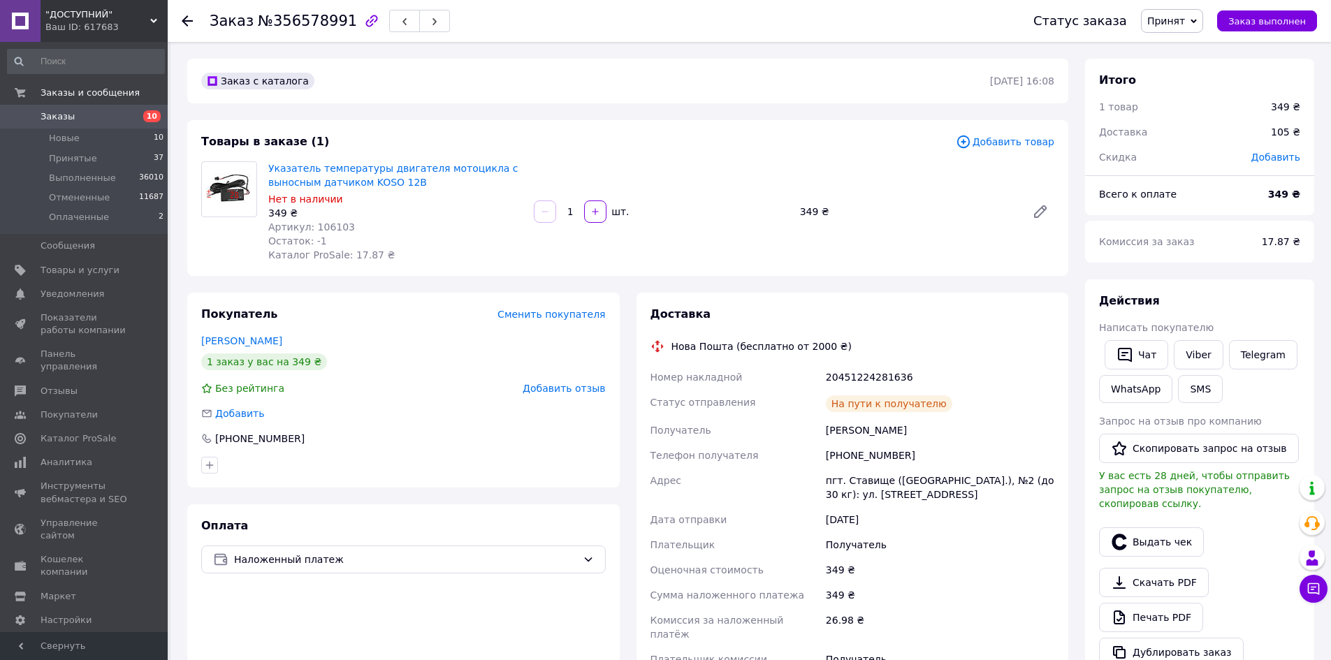
click at [1178, 409] on div "Действия Написать покупателю   Чат Viber Telegram WhatsApp SMS Запрос на отзыв …" at bounding box center [1199, 480] width 201 height 374
click at [1181, 400] on button "SMS" at bounding box center [1200, 389] width 45 height 28
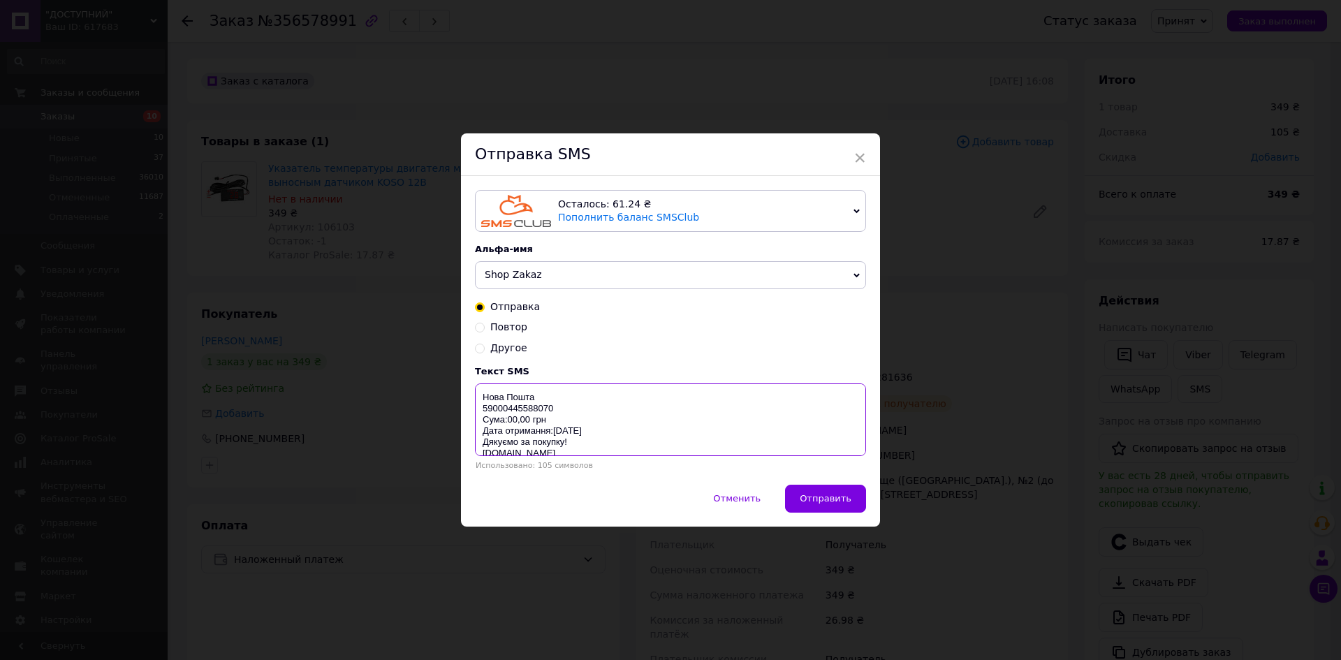
drag, startPoint x: 478, startPoint y: 394, endPoint x: 761, endPoint y: 516, distance: 308.2
click at [724, 504] on div "Отправка SMS Осталось: 61.24 ₴ Пополнить баланс SMSClub Осталось: 0.19 ₴ Пополн…" at bounding box center [670, 329] width 419 height 393
paste textarea "[URL][DOMAIN_NAME]"
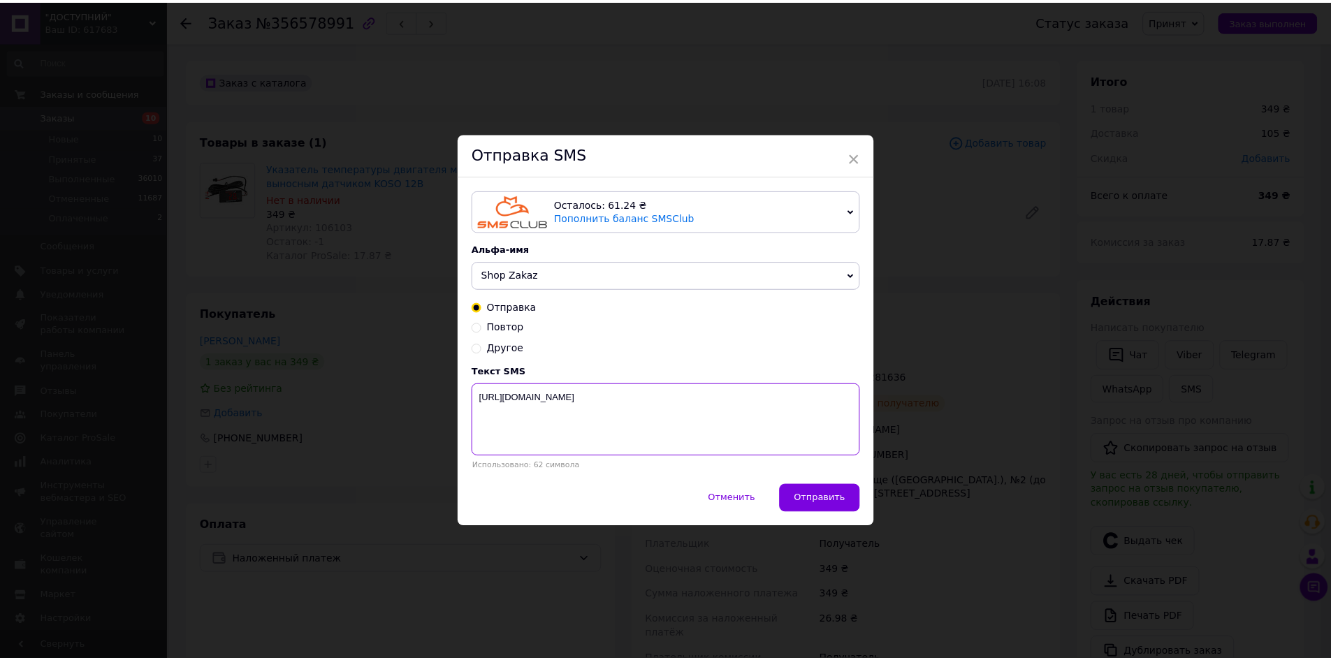
scroll to position [0, 0]
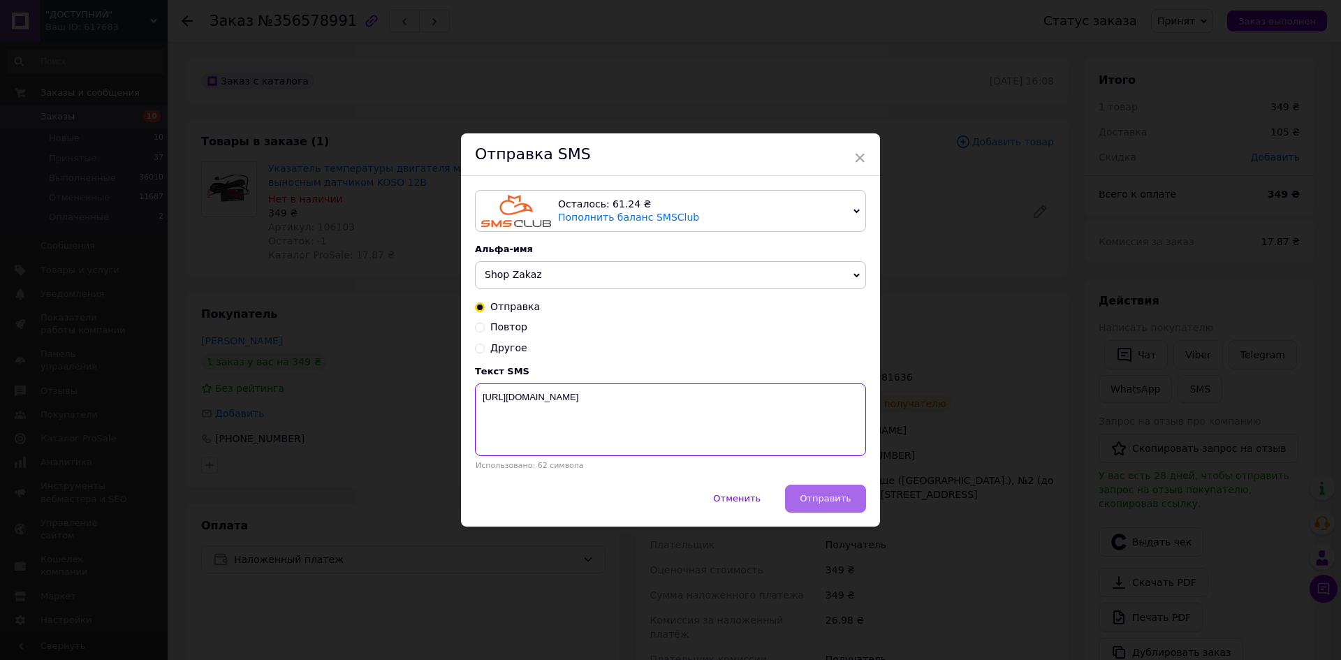
type textarea "[URL][DOMAIN_NAME]"
click at [837, 498] on span "Отправить" at bounding box center [826, 498] width 52 height 10
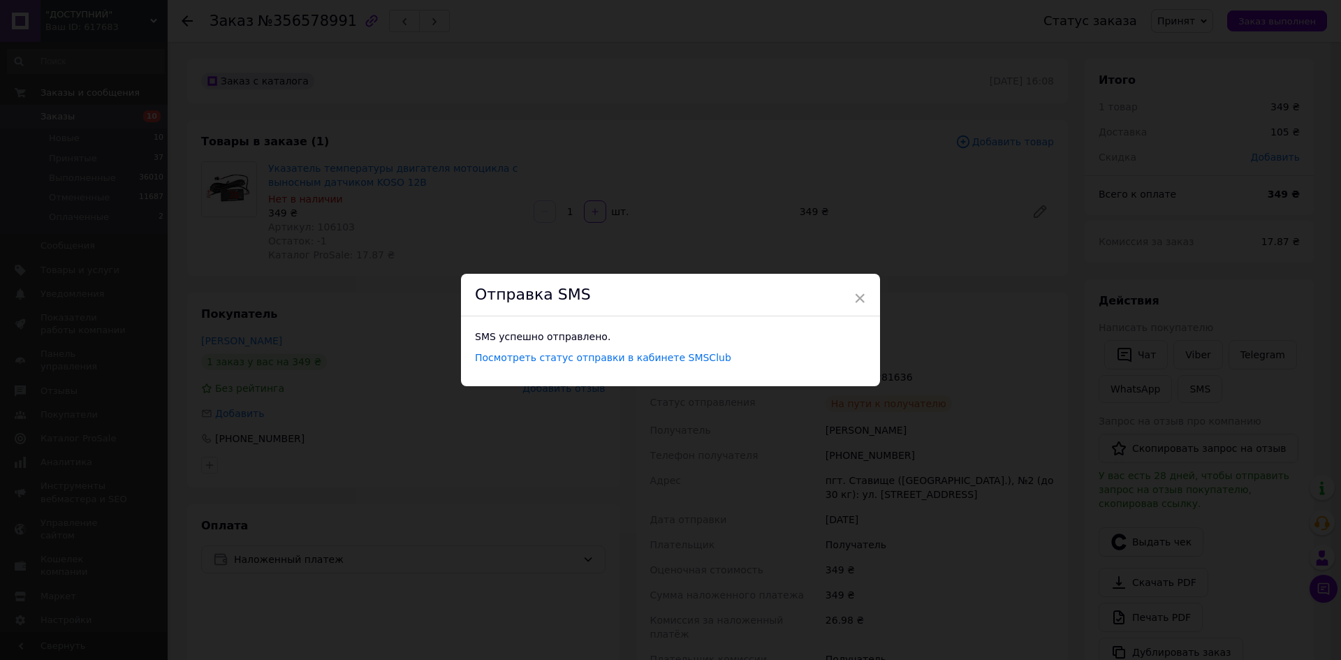
click at [944, 521] on div "× Отправка SMS SMS успешно отправлено. Посмотреть статус отправки в кабинете SM…" at bounding box center [670, 330] width 1341 height 660
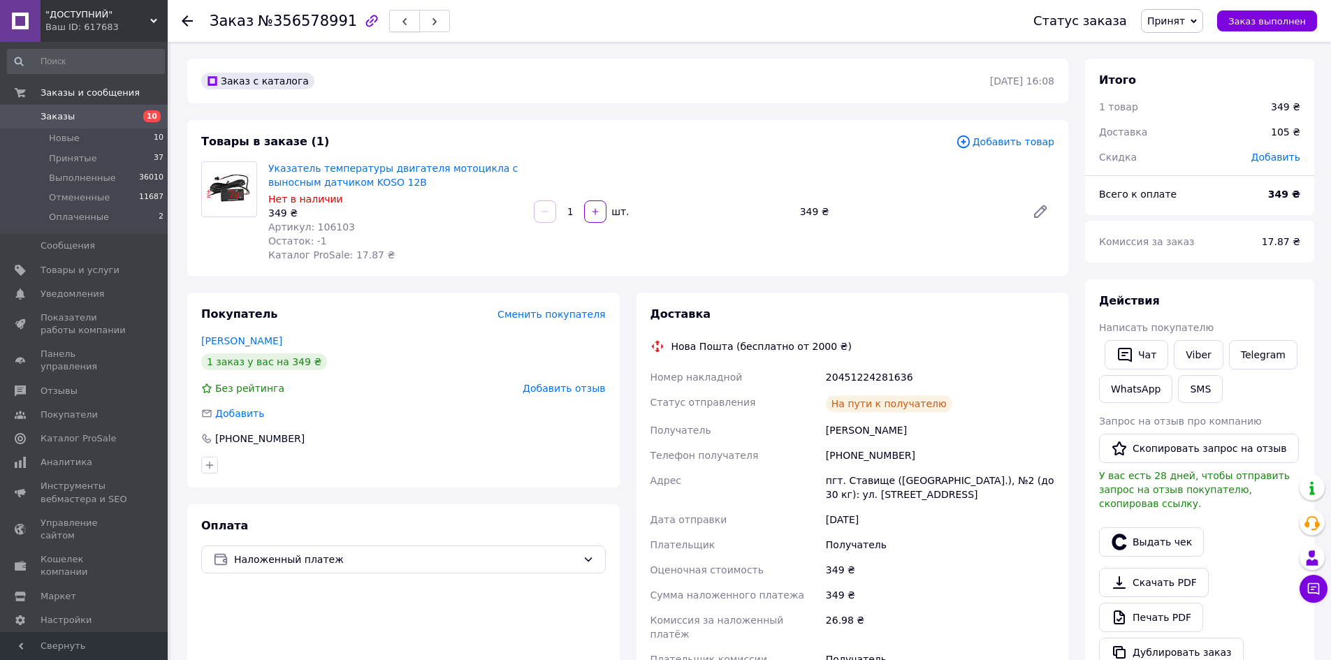
click at [402, 21] on use "button" at bounding box center [404, 22] width 4 height 8
click at [321, 224] on span "Артикул: 10238" at bounding box center [308, 226] width 80 height 11
click at [1189, 385] on button "SMS" at bounding box center [1200, 389] width 45 height 28
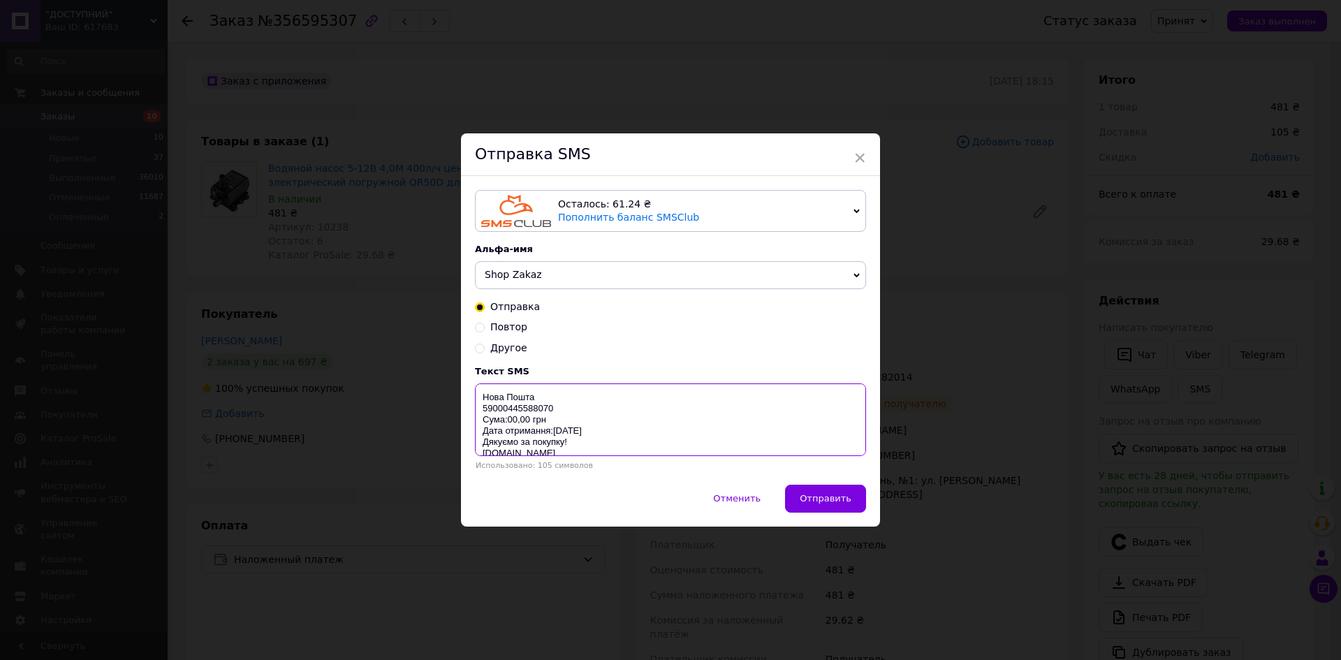
drag, startPoint x: 483, startPoint y: 400, endPoint x: 657, endPoint y: 483, distance: 192.8
click at [631, 476] on div "Осталось: 61.24 ₴ Пополнить баланс SMSClub Осталось: 0.19 ₴ Пополнить баланс Le…" at bounding box center [670, 330] width 419 height 308
paste textarea "[URL][DOMAIN_NAME]"
type textarea "[URL][DOMAIN_NAME]"
click at [816, 493] on button "Отправить" at bounding box center [825, 499] width 81 height 28
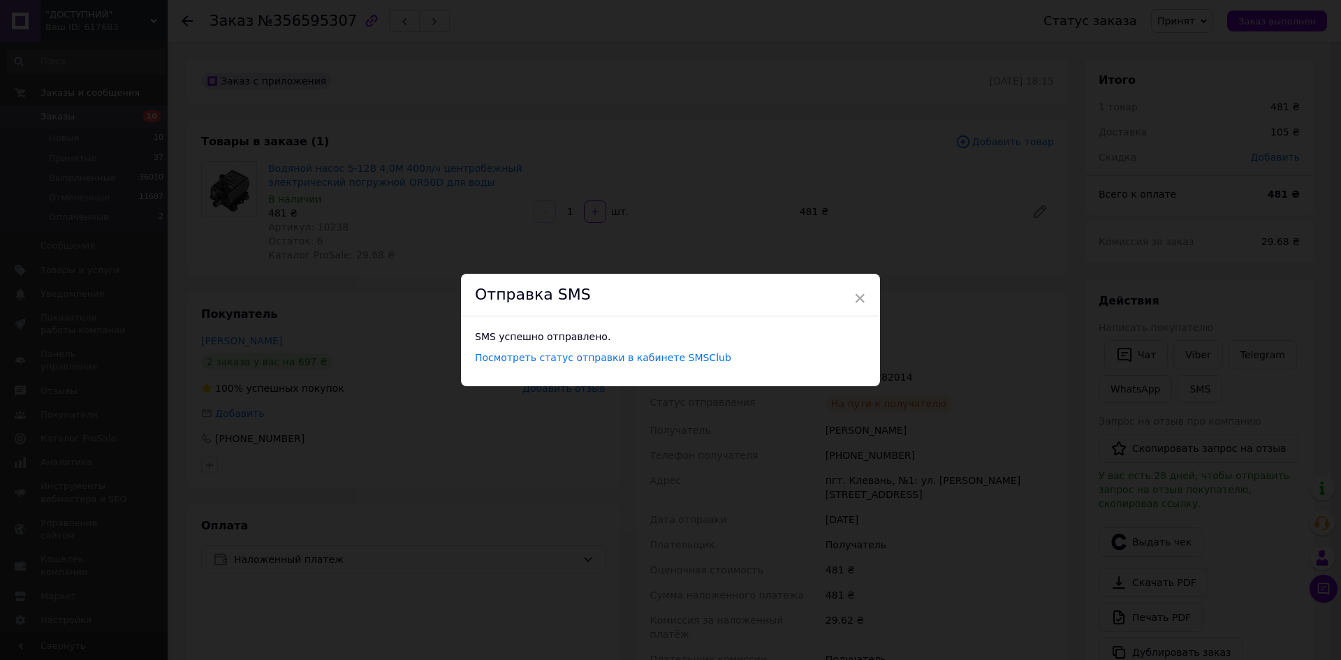
click at [992, 419] on div "× Отправка SMS SMS успешно отправлено. Посмотреть статус отправки в кабинете SM…" at bounding box center [670, 330] width 1341 height 660
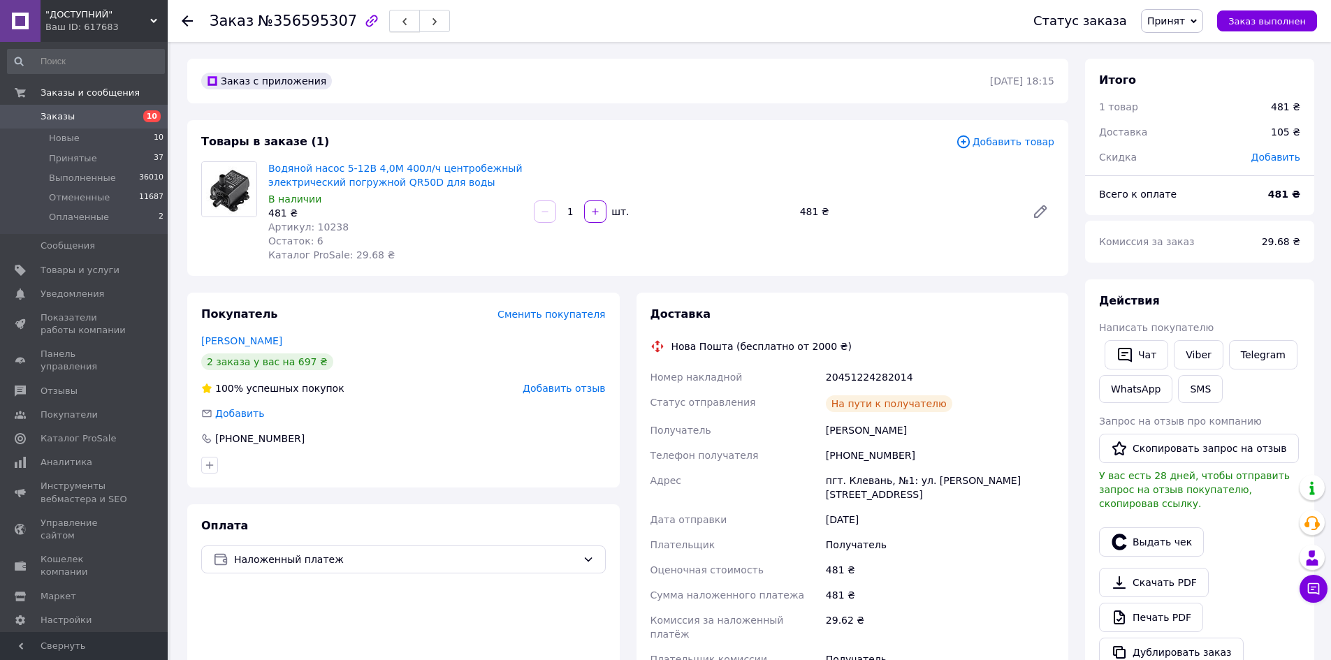
click at [400, 17] on span "button" at bounding box center [404, 21] width 8 height 10
click at [321, 224] on span "Артикул: 10217" at bounding box center [308, 226] width 80 height 11
click at [1178, 383] on button "SMS" at bounding box center [1200, 388] width 45 height 28
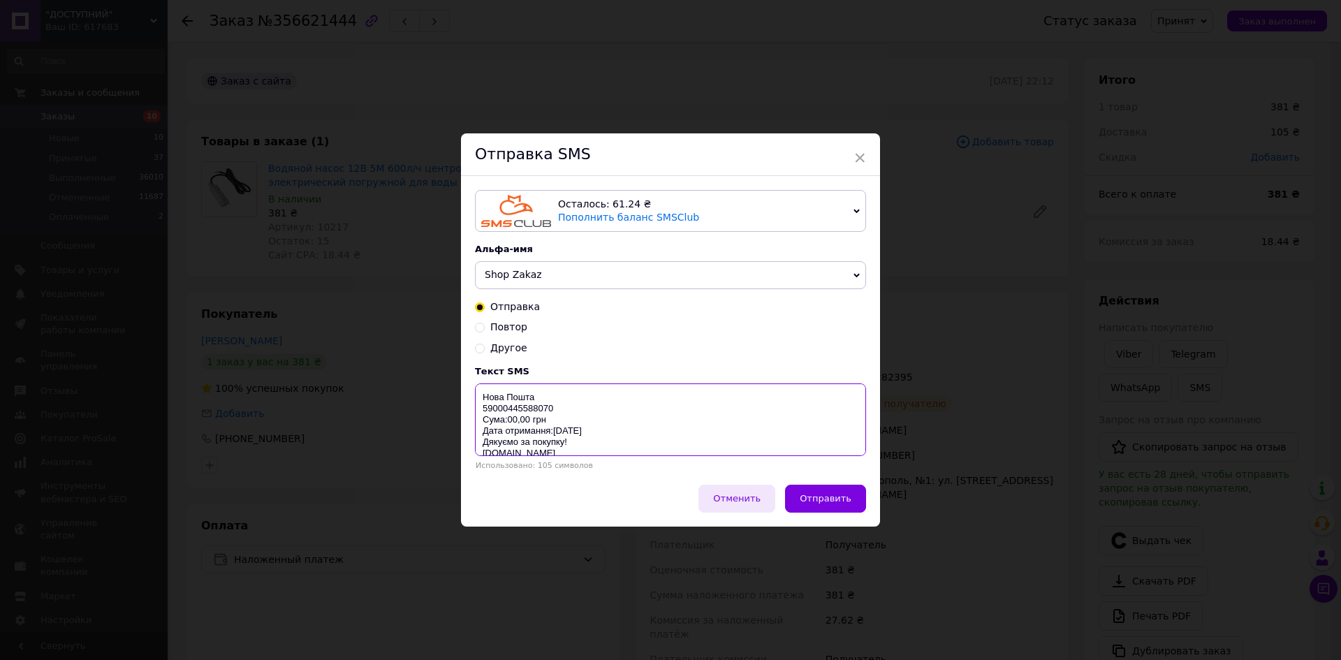
drag, startPoint x: 484, startPoint y: 398, endPoint x: 745, endPoint y: 513, distance: 285.9
click at [627, 479] on div "Осталось: 61.24 ₴ Пополнить баланс SMSClub Осталось: 0.19 ₴ Пополнить баланс Le…" at bounding box center [670, 330] width 419 height 308
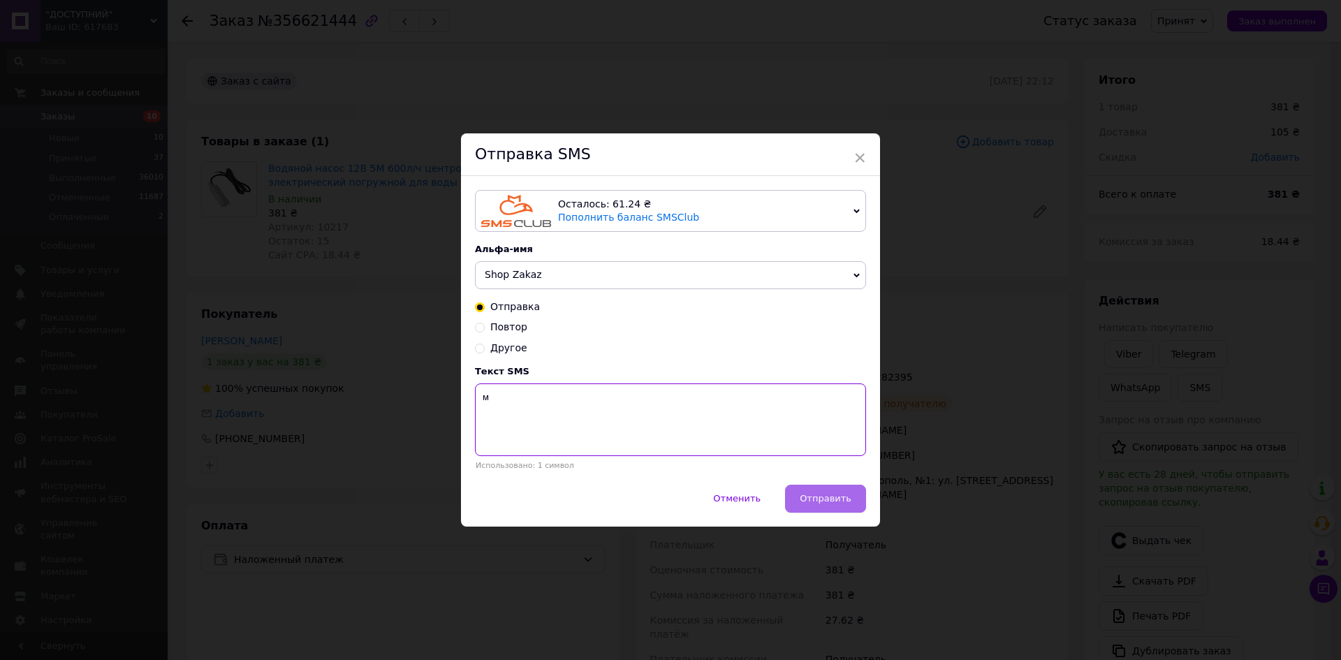
type textarea "м"
click at [833, 502] on span "Отправить" at bounding box center [826, 498] width 52 height 10
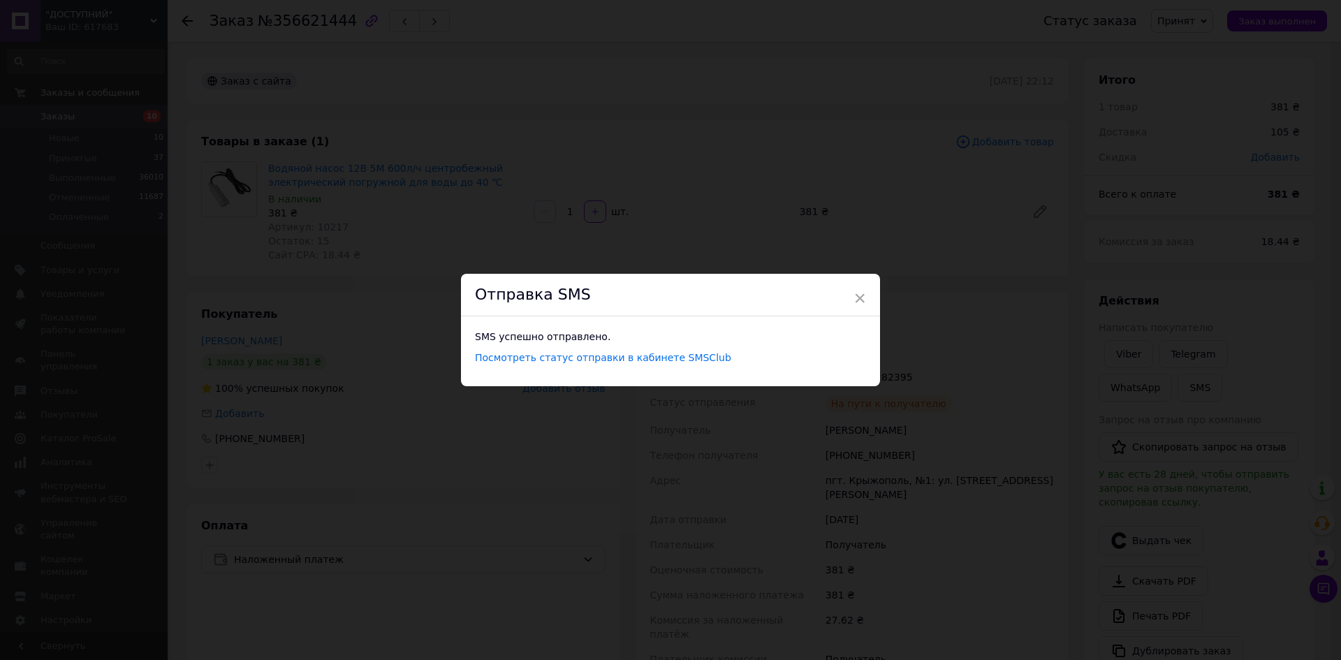
drag, startPoint x: 864, startPoint y: 303, endPoint x: 918, endPoint y: 314, distance: 55.5
click at [863, 303] on span "×" at bounding box center [860, 298] width 13 height 24
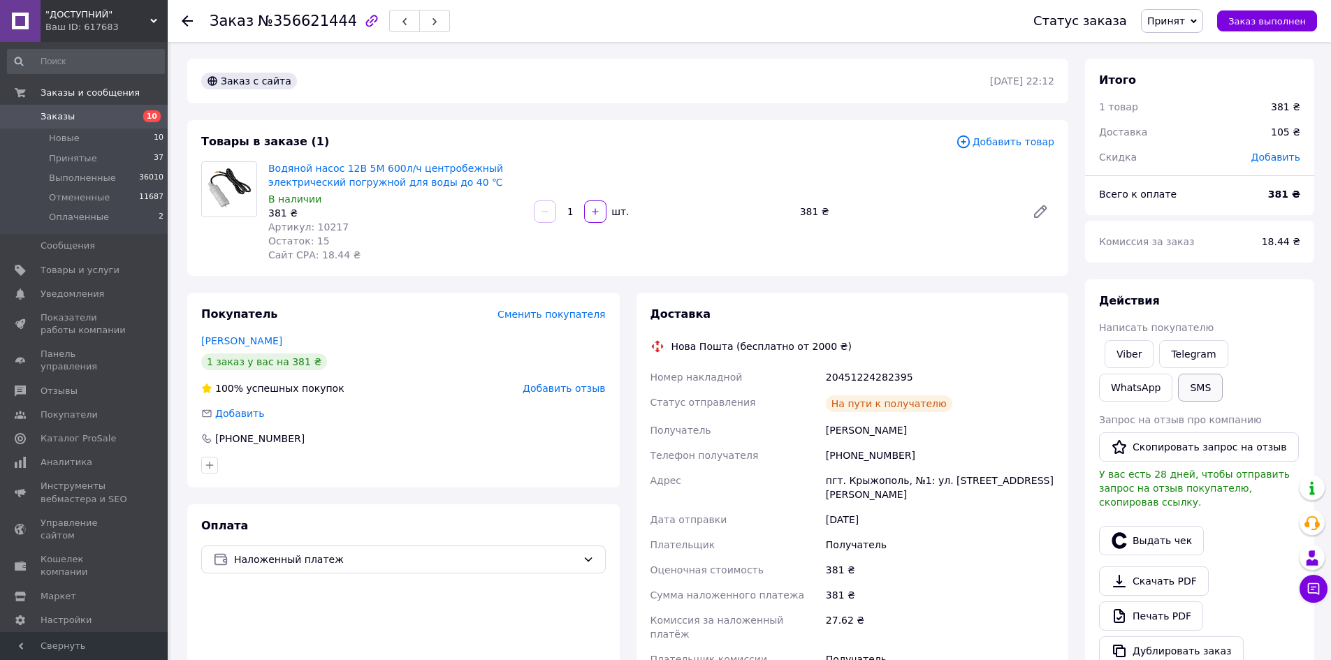
click at [1178, 378] on button "SMS" at bounding box center [1200, 388] width 45 height 28
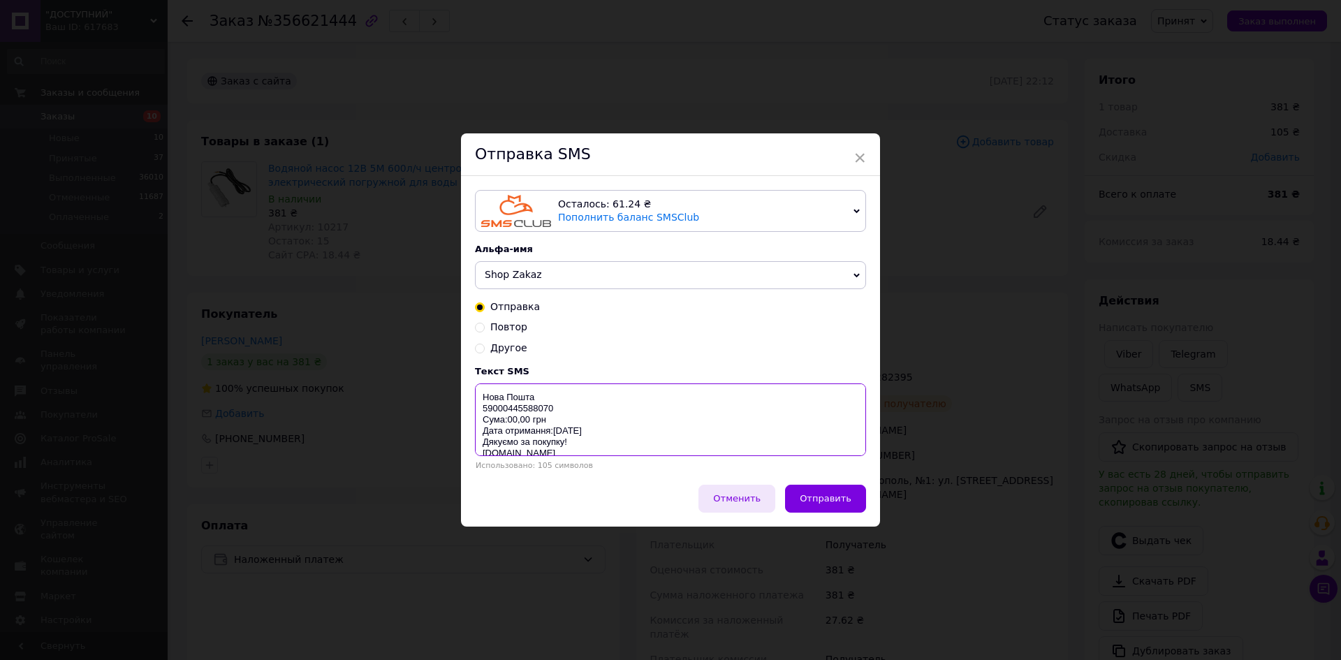
drag, startPoint x: 479, startPoint y: 398, endPoint x: 751, endPoint y: 509, distance: 294.5
click at [698, 495] on div "Отправка SMS Осталось: 61.24 ₴ Пополнить баланс SMSClub Осталось: 0.19 ₴ Пополн…" at bounding box center [670, 329] width 419 height 393
paste textarea "[URL][DOMAIN_NAME]"
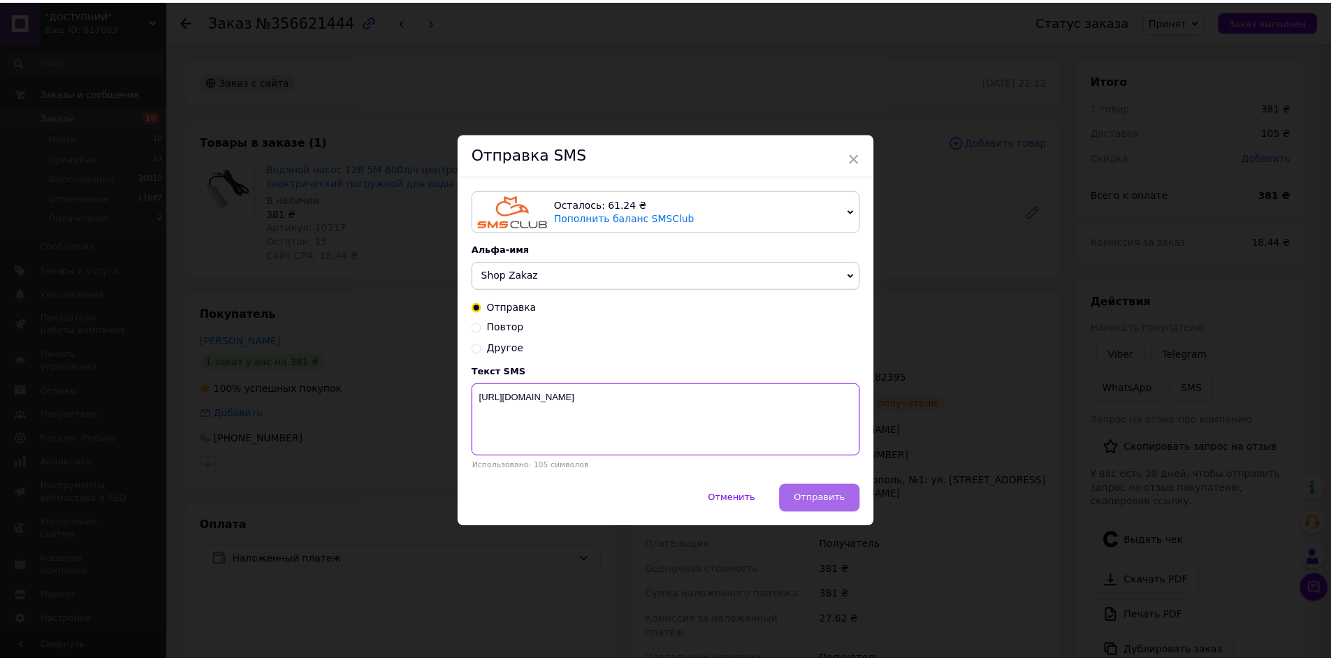
scroll to position [0, 0]
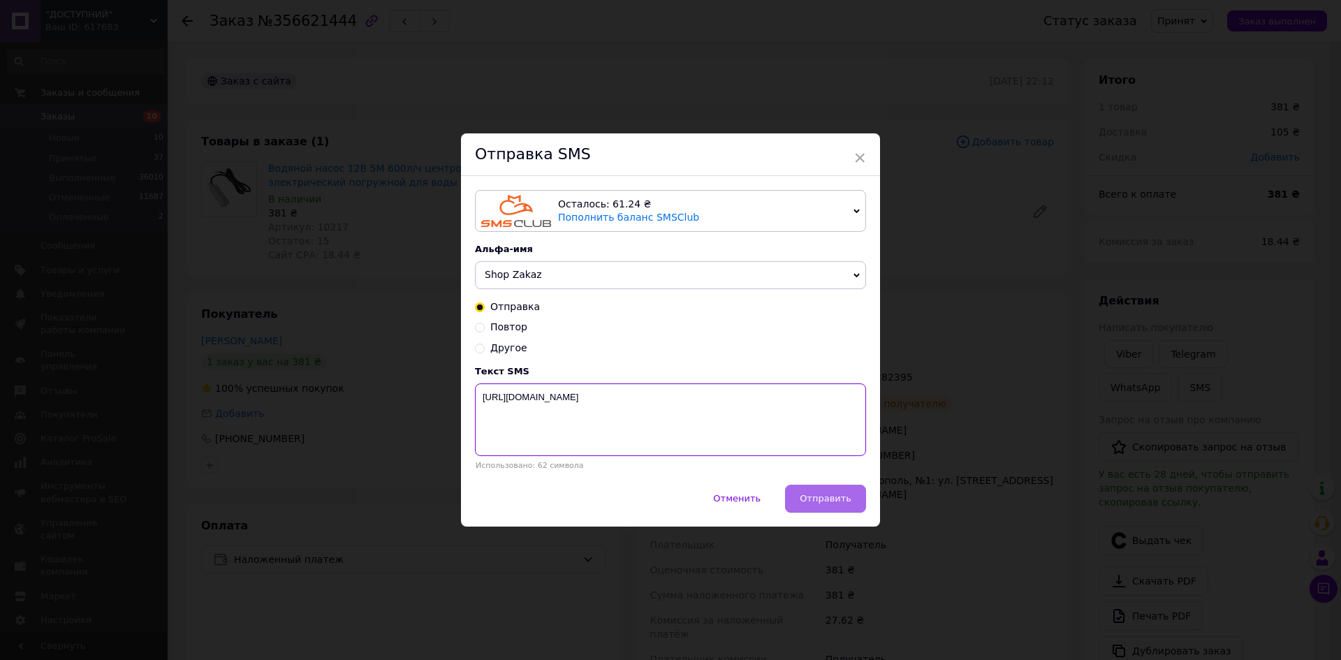
type textarea "[URL][DOMAIN_NAME]"
click at [864, 510] on button "Отправить" at bounding box center [825, 499] width 81 height 28
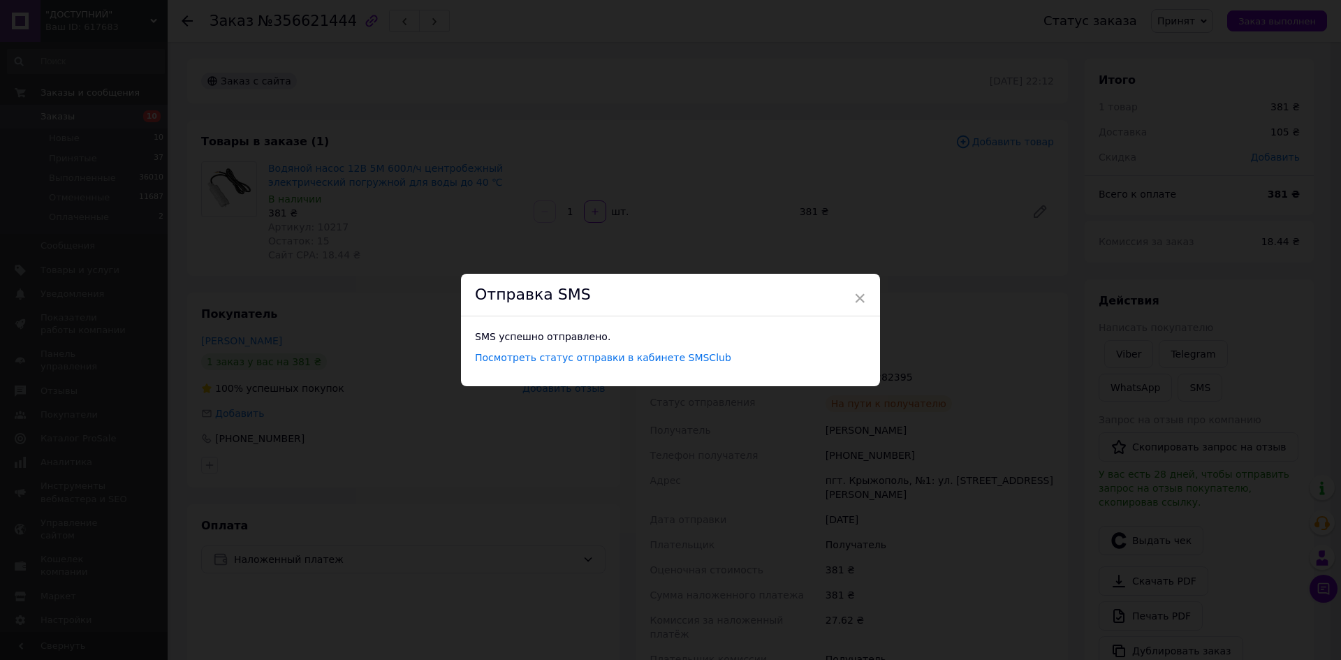
click at [967, 425] on div "× Отправка SMS SMS успешно отправлено. Посмотреть статус отправки в кабинете SM…" at bounding box center [670, 330] width 1341 height 660
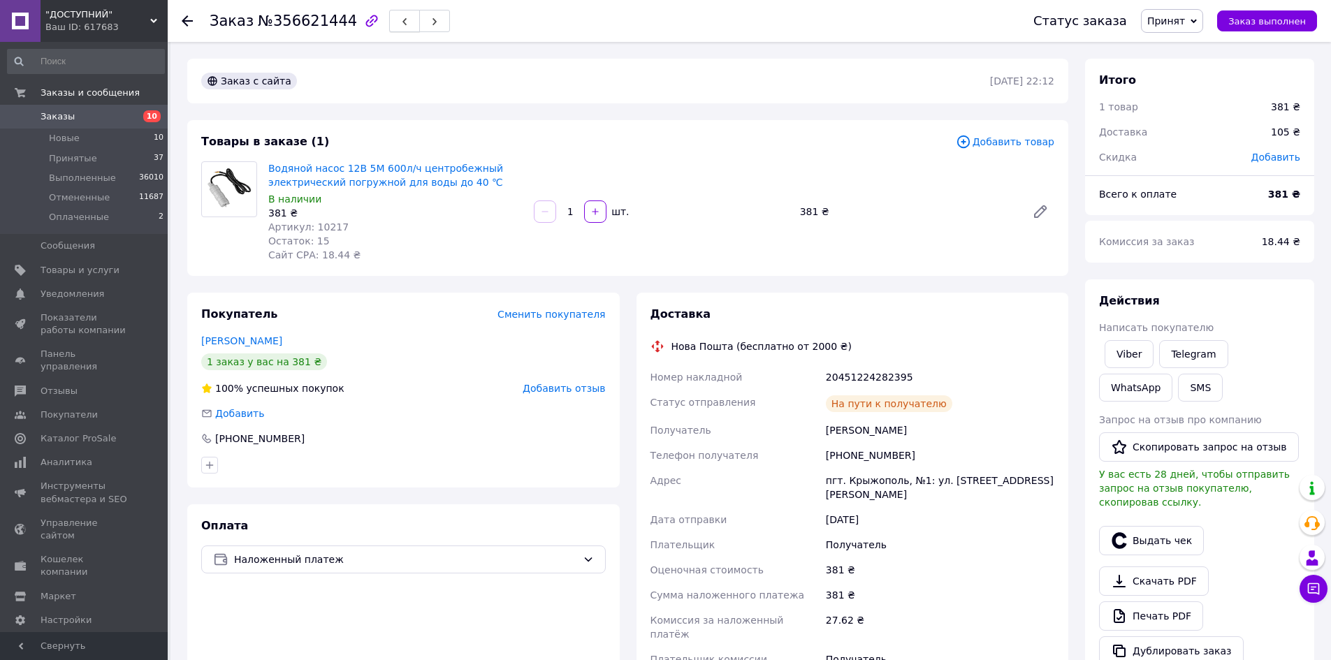
click at [389, 20] on button "button" at bounding box center [404, 21] width 31 height 22
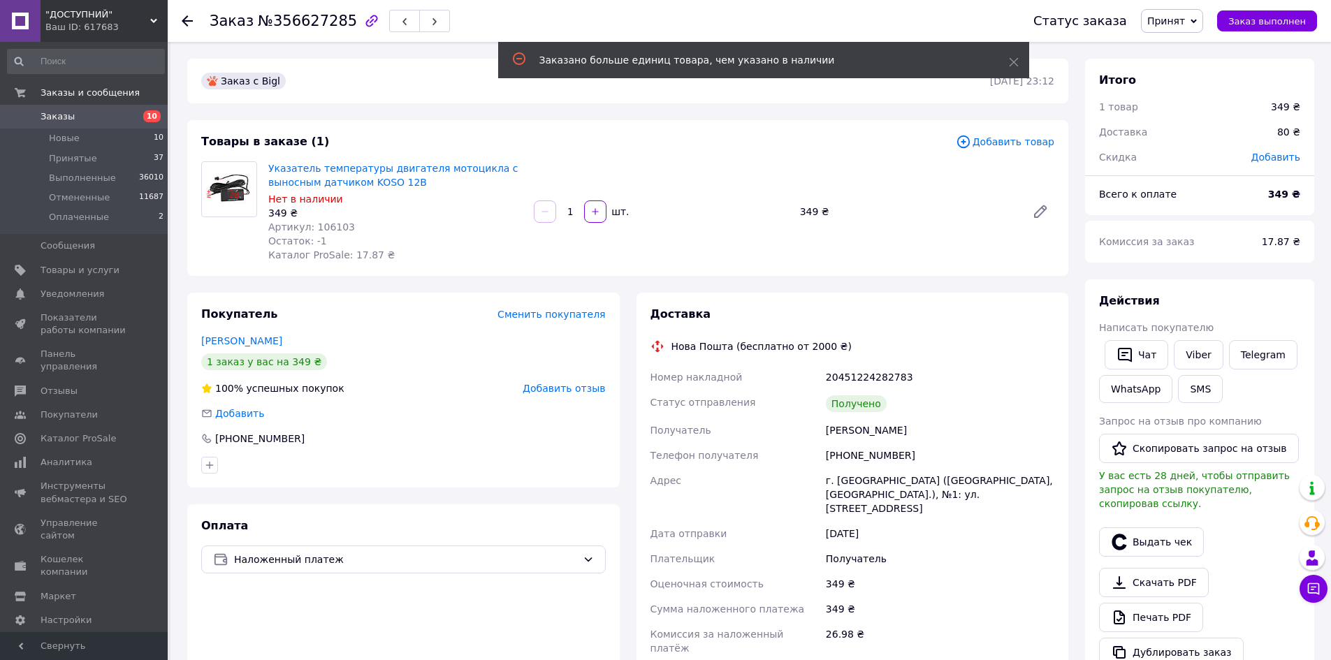
click at [326, 227] on span "Артикул: 106103" at bounding box center [311, 226] width 87 height 11
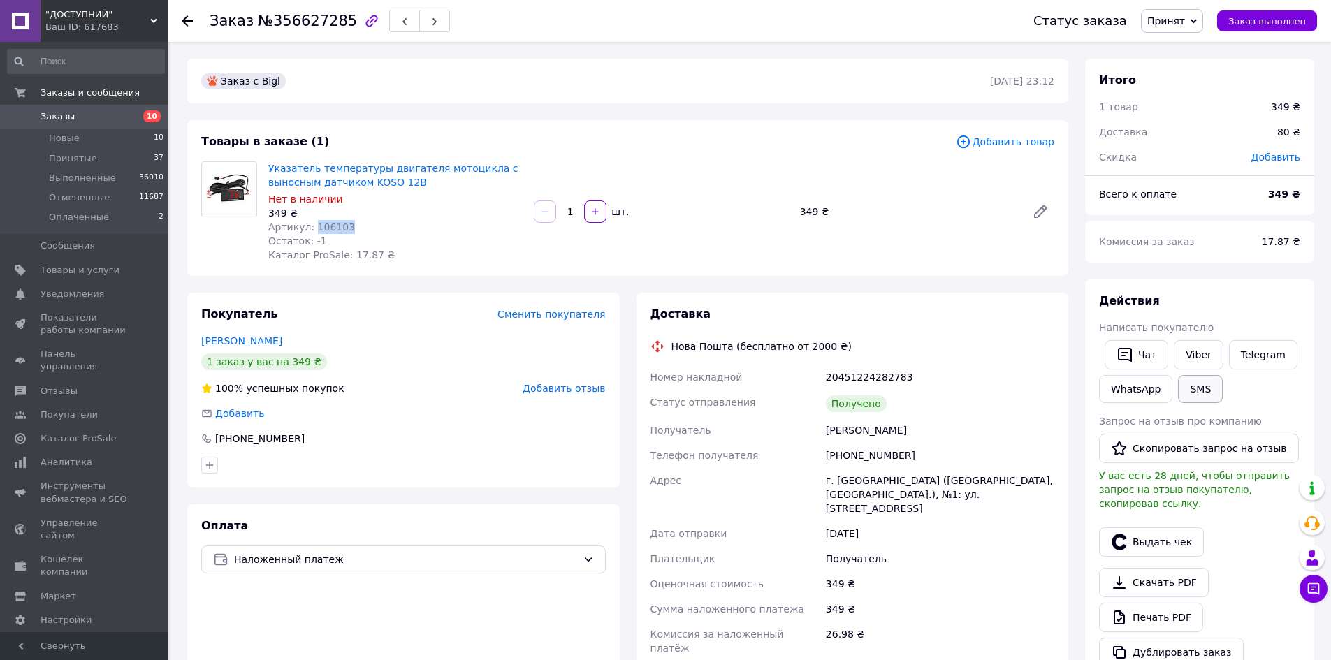
click at [1190, 384] on button "SMS" at bounding box center [1200, 389] width 45 height 28
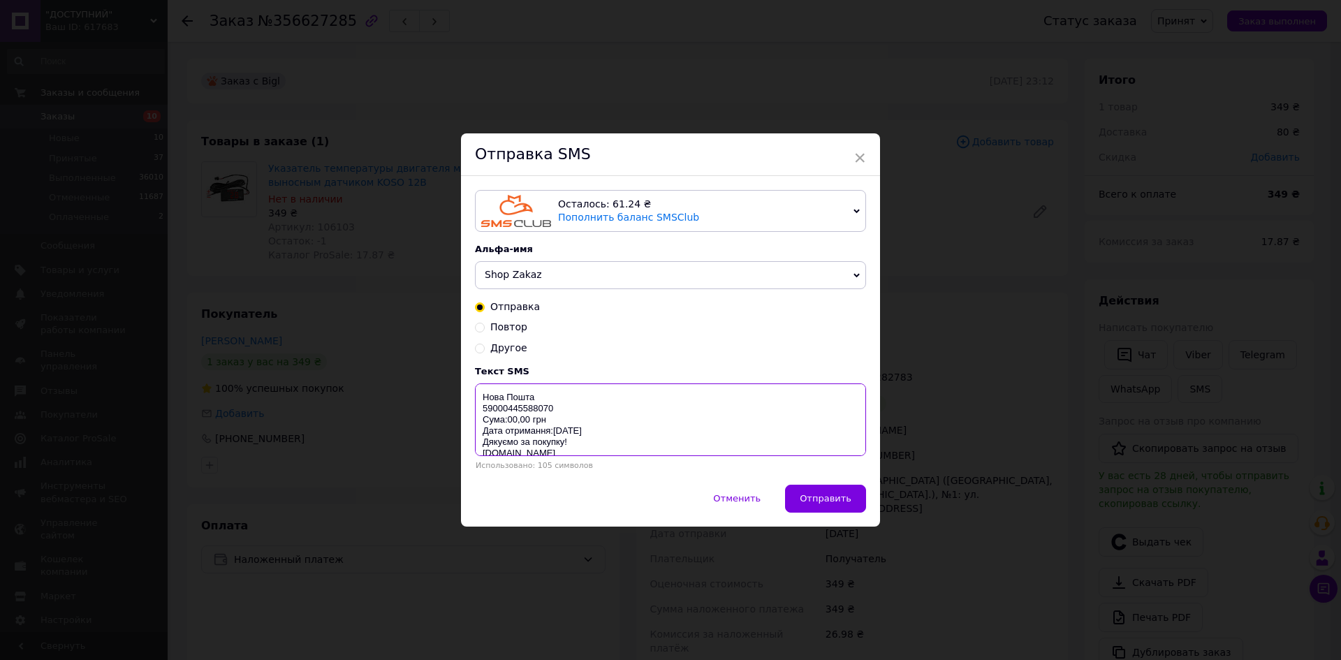
drag, startPoint x: 477, startPoint y: 397, endPoint x: 715, endPoint y: 475, distance: 250.1
click at [692, 468] on div "Текст SMS Нова Пошта 59000445588070 Сума:00,00 грн Дата отримання:[DATE] Дякуєм…" at bounding box center [670, 418] width 391 height 104
paste textarea "[URL][DOMAIN_NAME]"
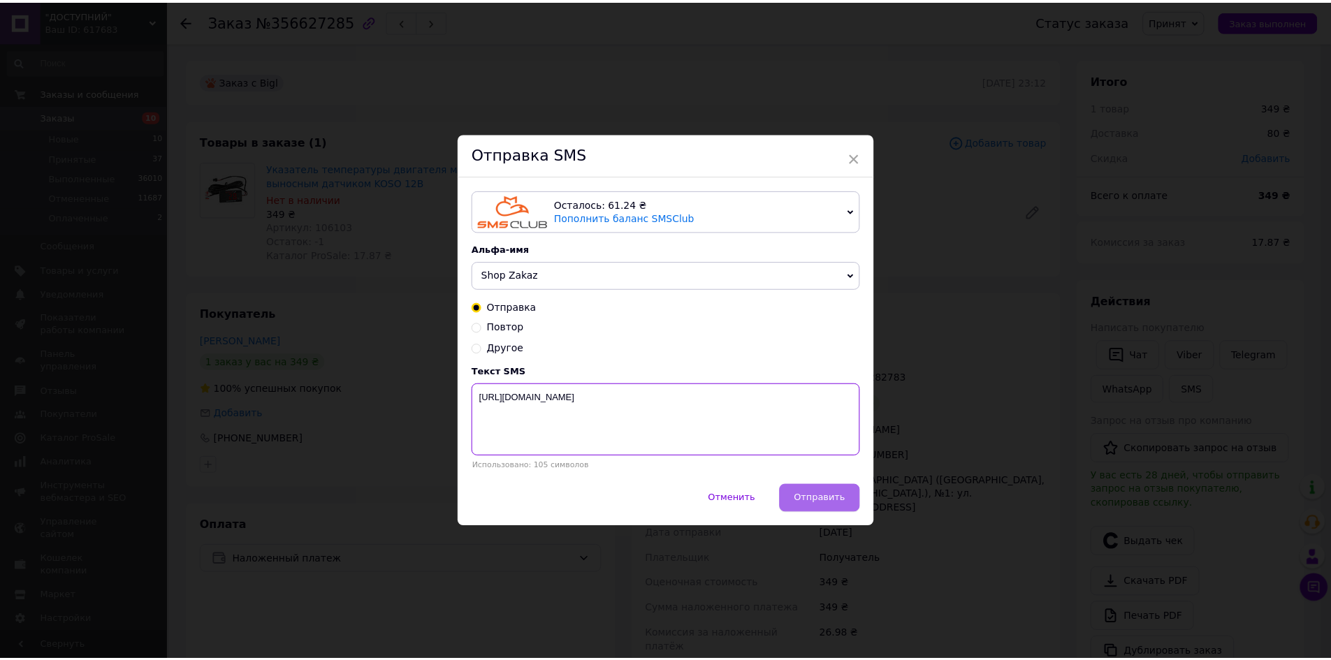
scroll to position [0, 0]
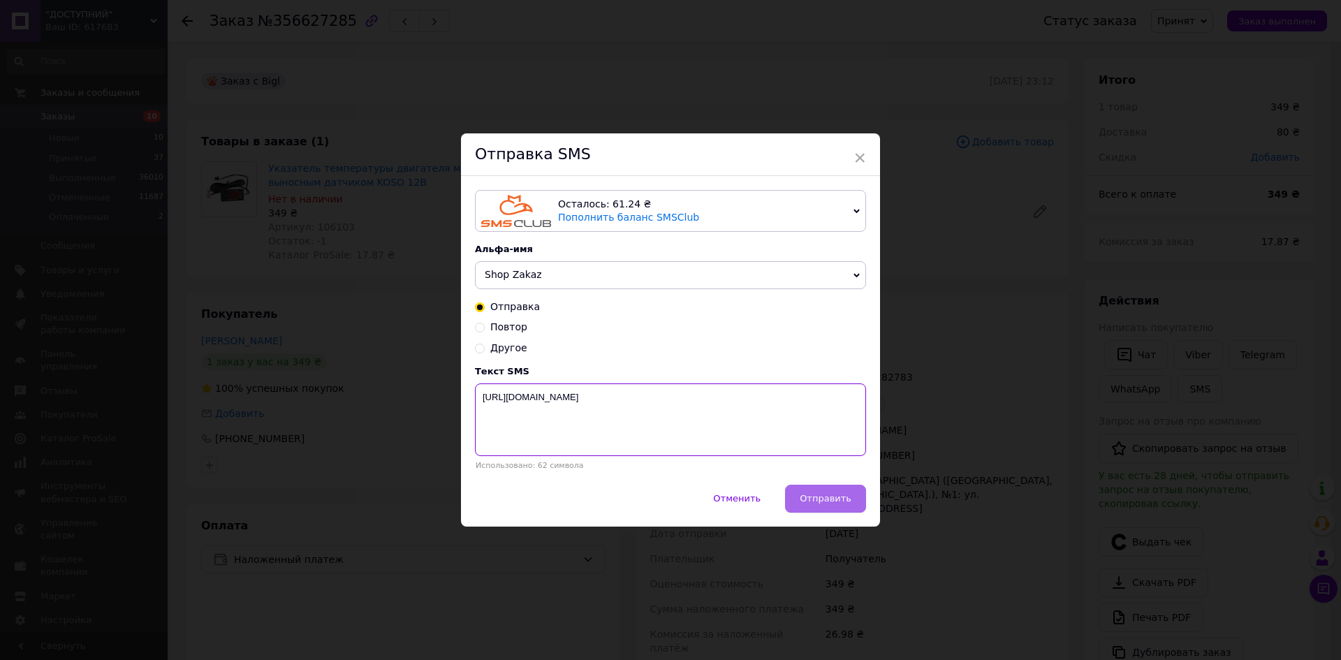
type textarea "[URL][DOMAIN_NAME]"
click at [823, 491] on button "Отправить" at bounding box center [825, 499] width 81 height 28
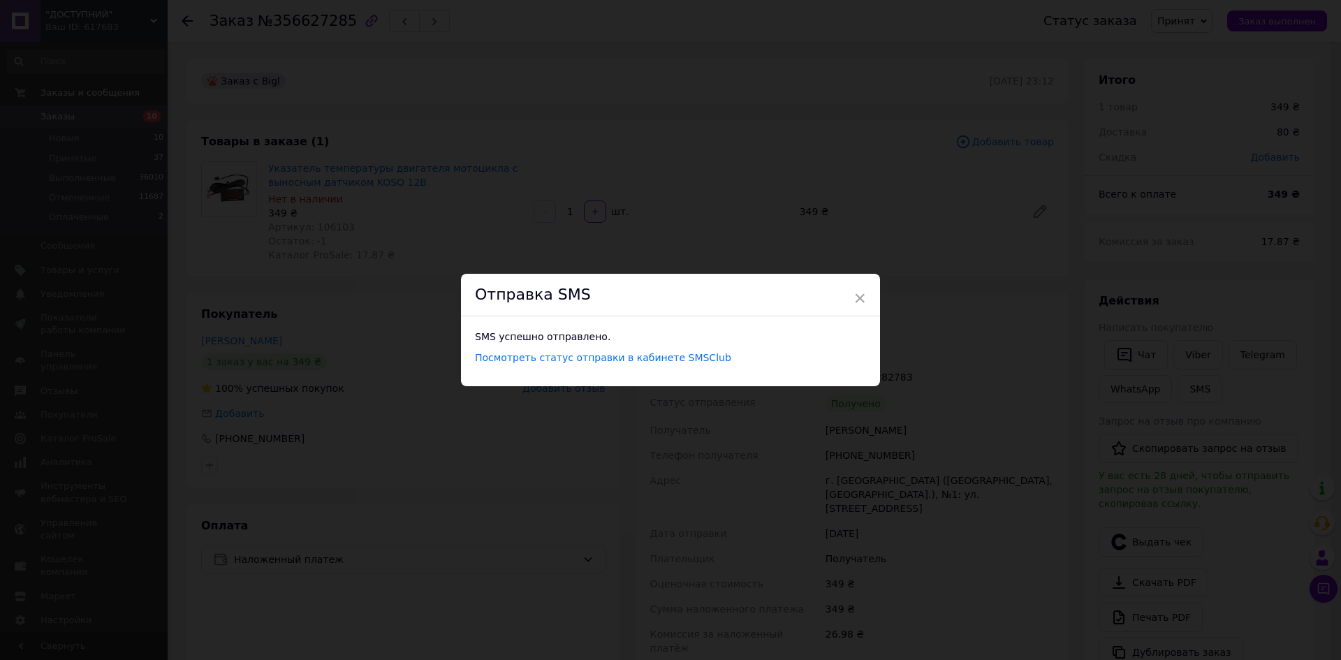
click at [1008, 394] on div "× Отправка SMS SMS успешно отправлено. Посмотреть статус отправки в кабинете SM…" at bounding box center [670, 330] width 1341 height 660
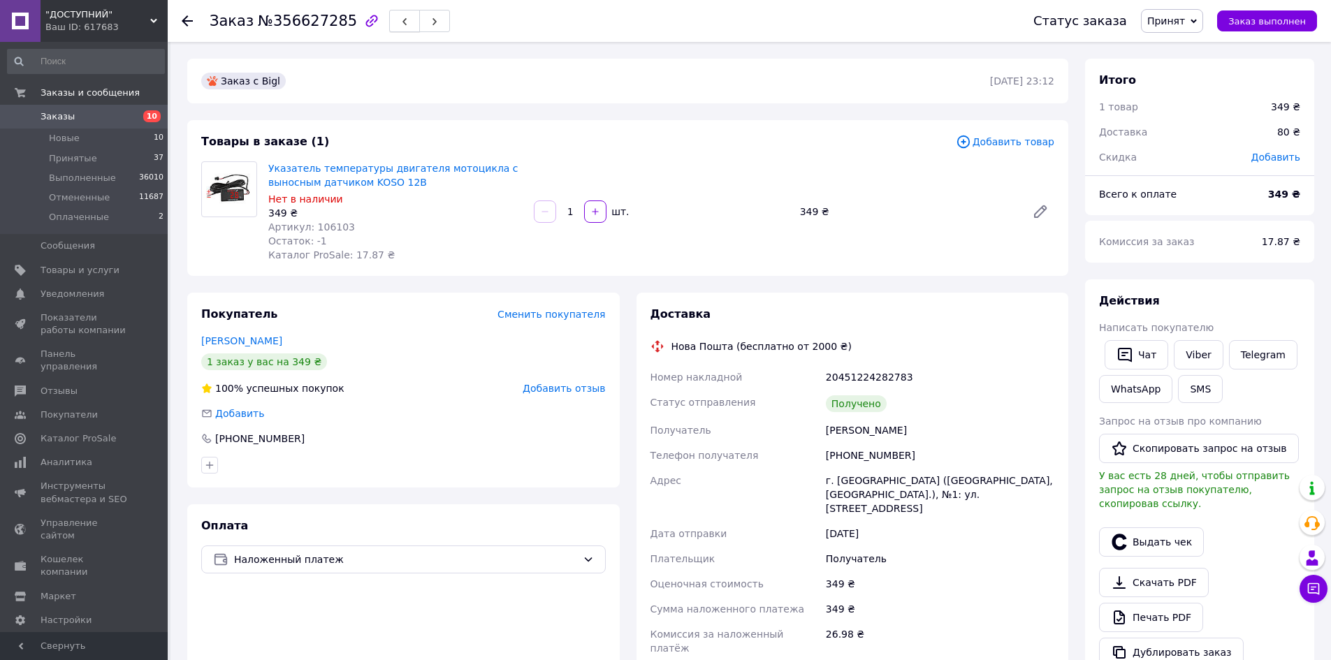
click at [400, 17] on span "button" at bounding box center [404, 21] width 8 height 10
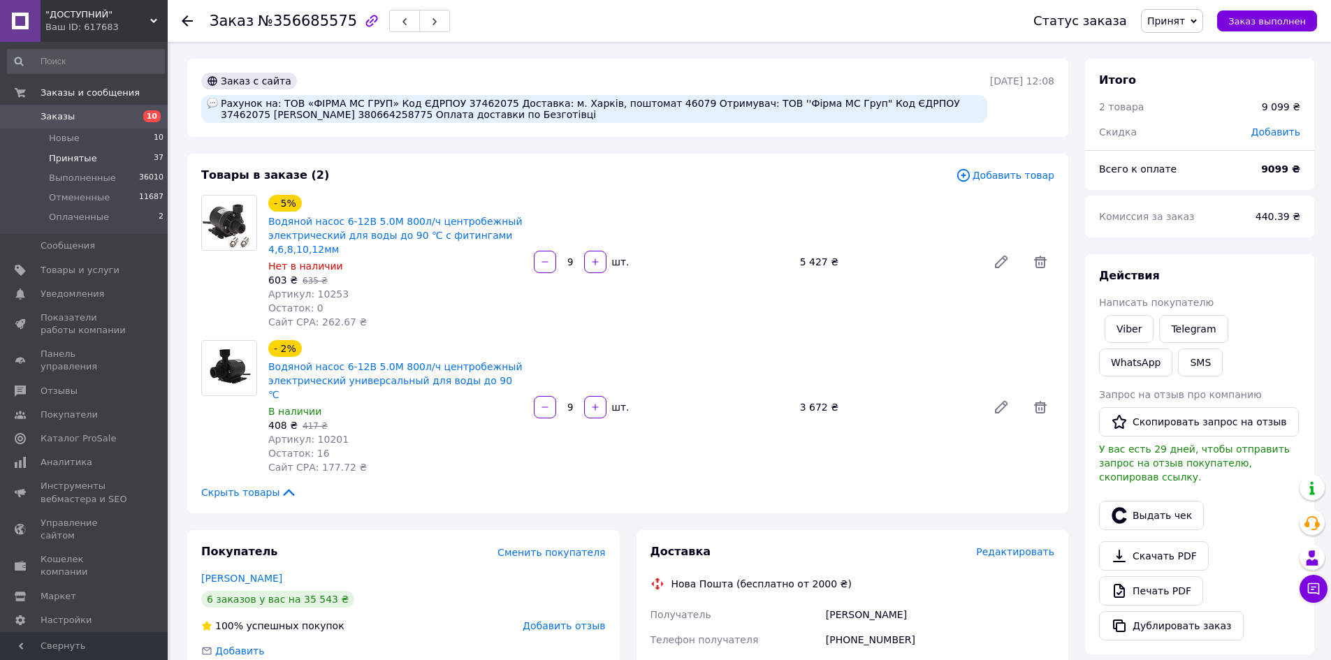
click at [94, 156] on li "Принятые 37" at bounding box center [86, 159] width 172 height 20
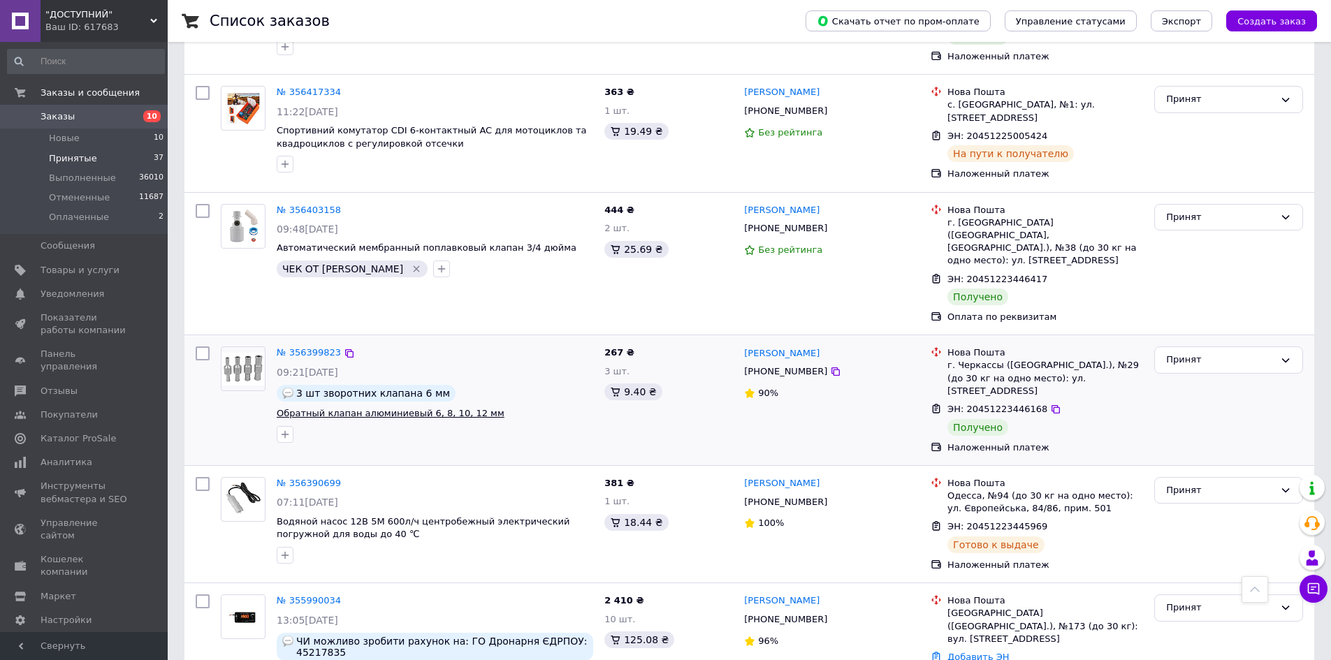
scroll to position [3606, 0]
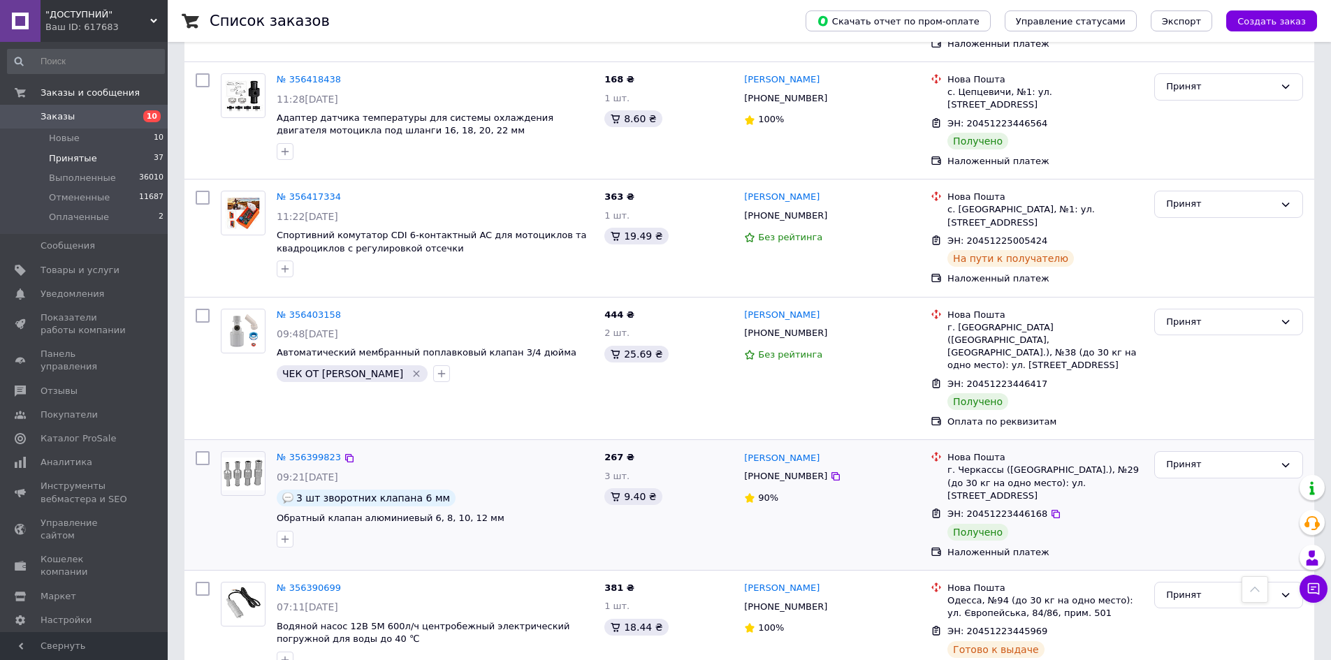
drag, startPoint x: 203, startPoint y: 359, endPoint x: 211, endPoint y: 259, distance: 100.3
click at [203, 582] on input "checkbox" at bounding box center [203, 589] width 14 height 14
checkbox input "true"
click at [207, 451] on input "checkbox" at bounding box center [203, 458] width 14 height 14
checkbox input "true"
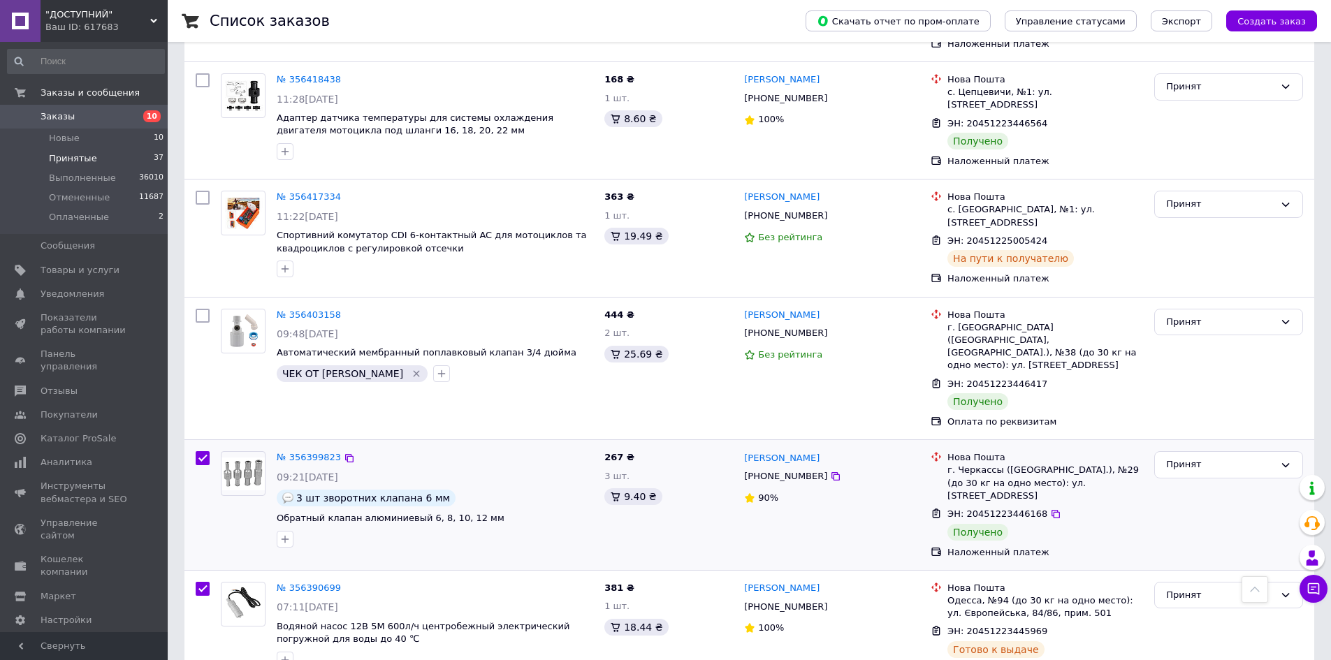
checkbox input "true"
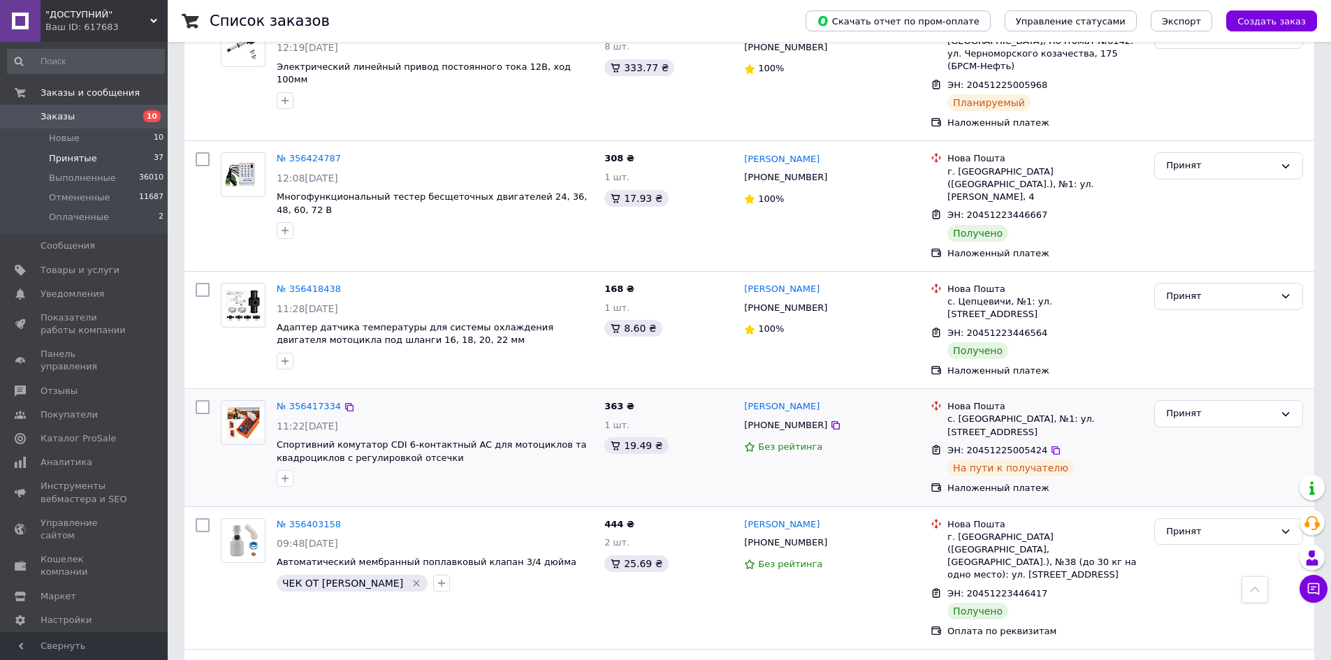
click at [200, 400] on input "checkbox" at bounding box center [203, 407] width 14 height 14
checkbox input "true"
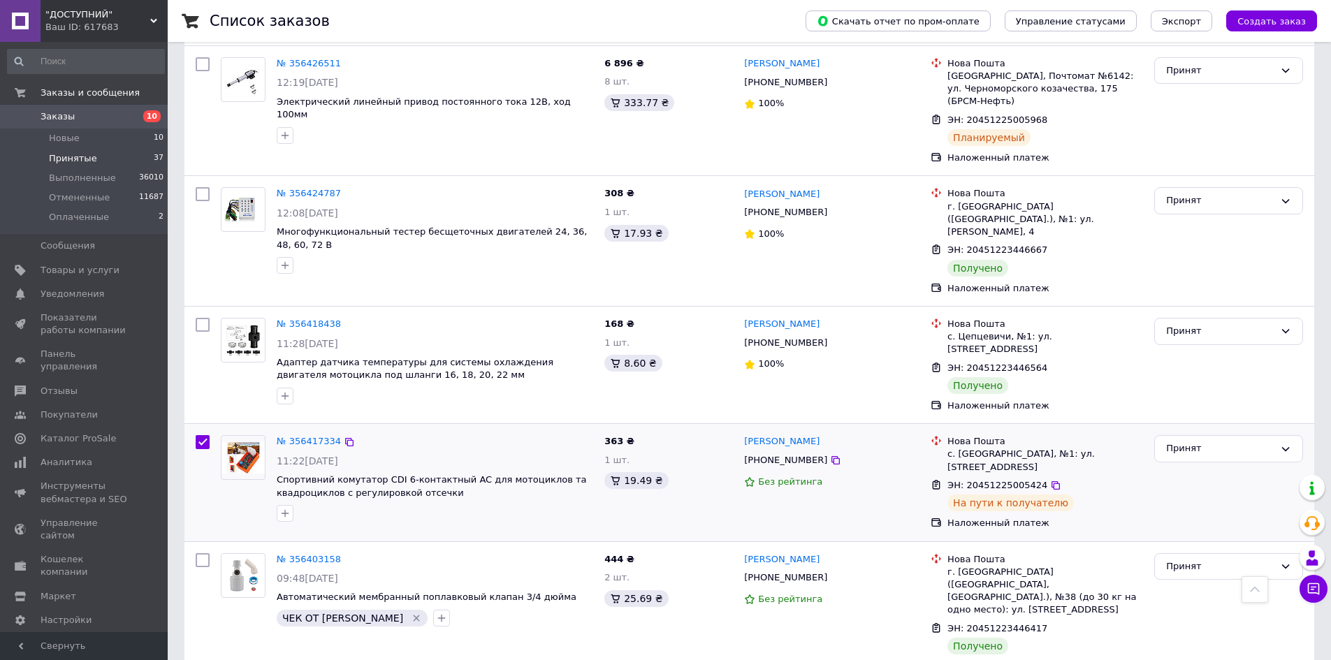
scroll to position [3257, 0]
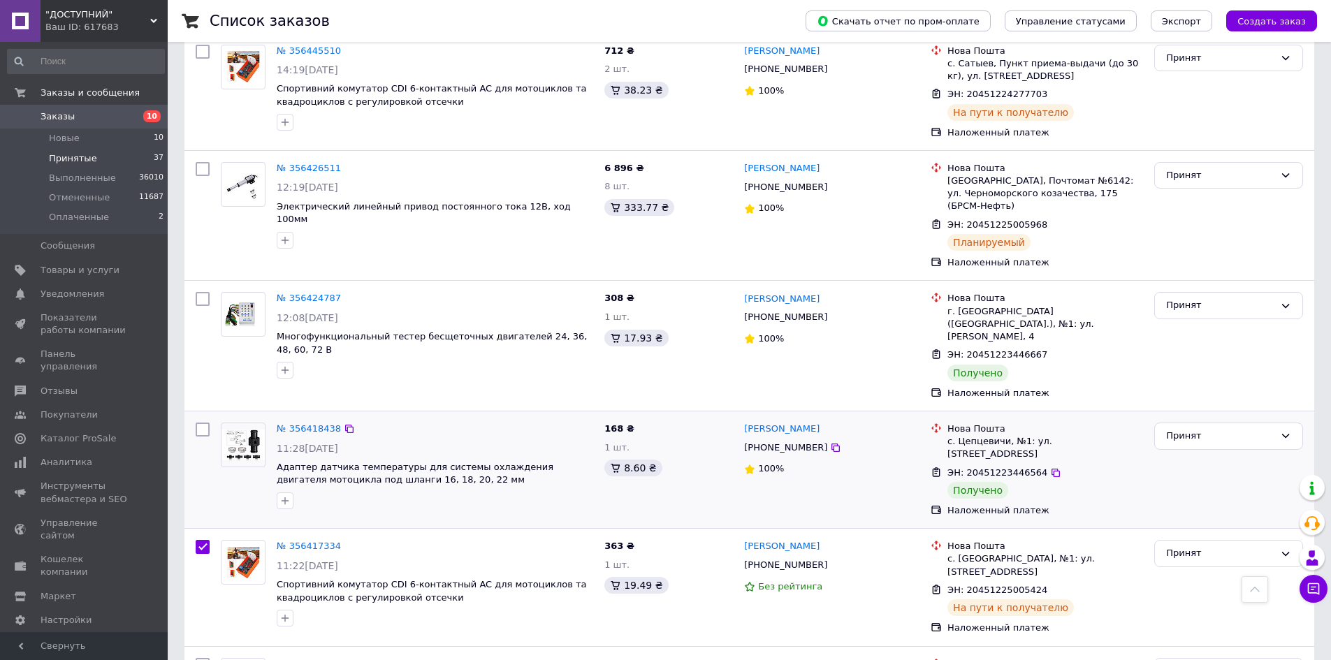
click at [201, 411] on div "№ 356418438 11:28[DATE] Адаптер датчика температуры для системы охлаждения двиг…" at bounding box center [749, 469] width 1130 height 117
checkbox input "true"
click at [201, 423] on input "checkbox" at bounding box center [203, 430] width 14 height 14
checkbox input "true"
click at [209, 286] on div at bounding box center [202, 345] width 25 height 119
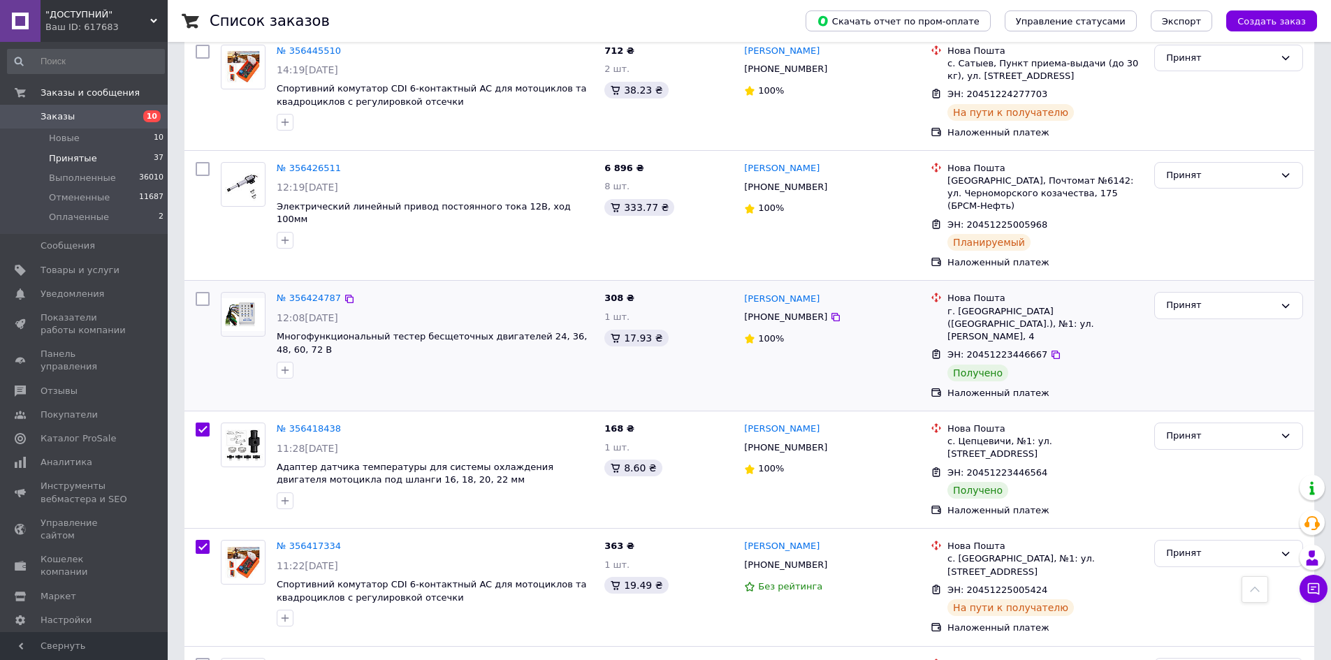
checkbox input "true"
drag, startPoint x: 199, startPoint y: 129, endPoint x: 212, endPoint y: 156, distance: 30.6
click at [199, 292] on input "checkbox" at bounding box center [203, 299] width 14 height 14
checkbox input "true"
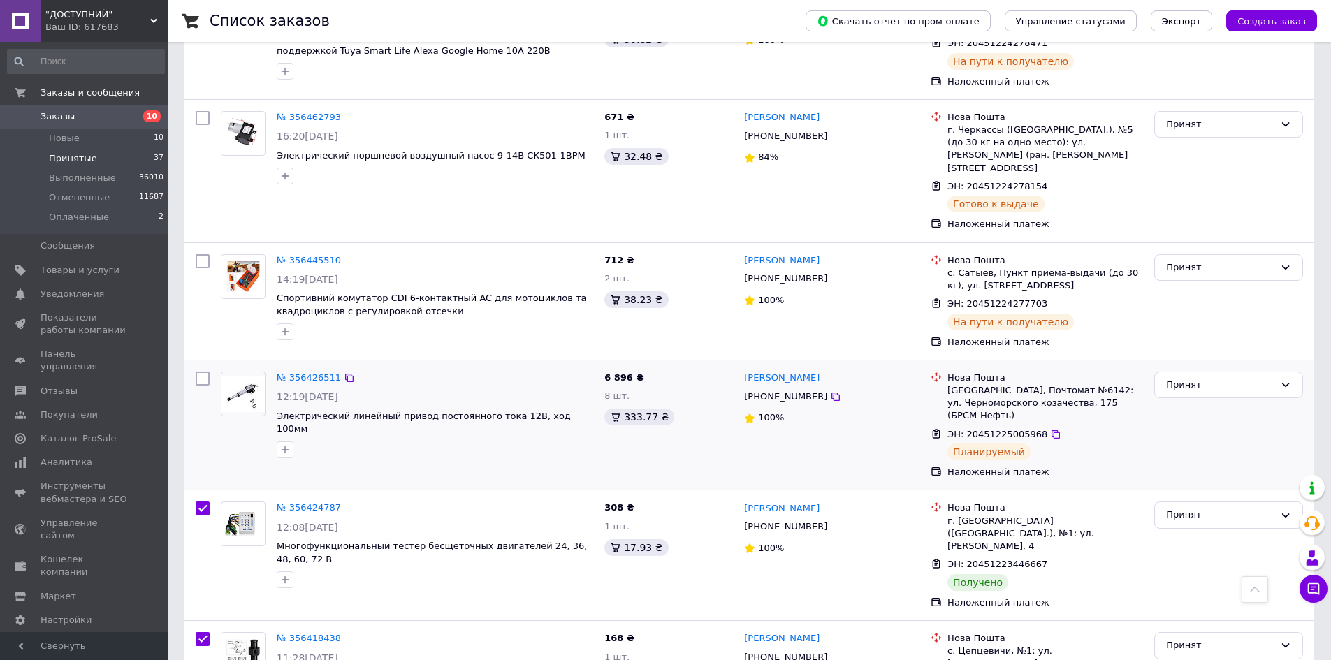
click at [198, 372] on input "checkbox" at bounding box center [203, 379] width 14 height 14
checkbox input "true"
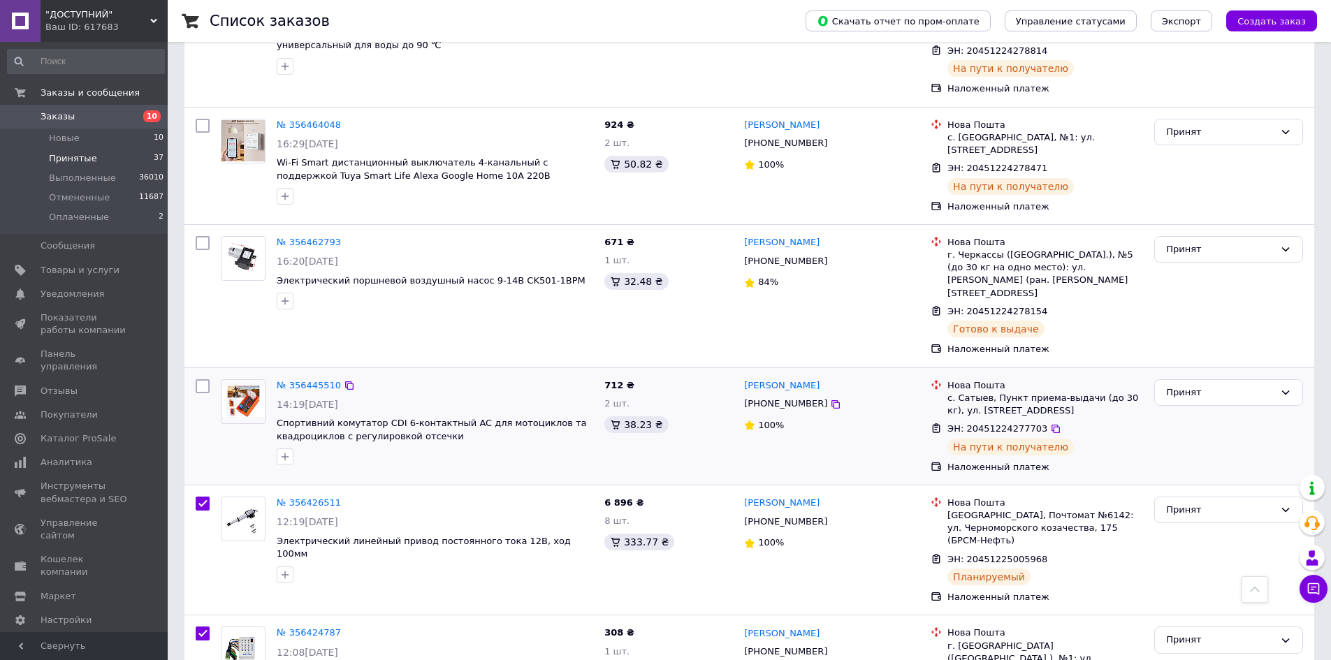
scroll to position [2908, 0]
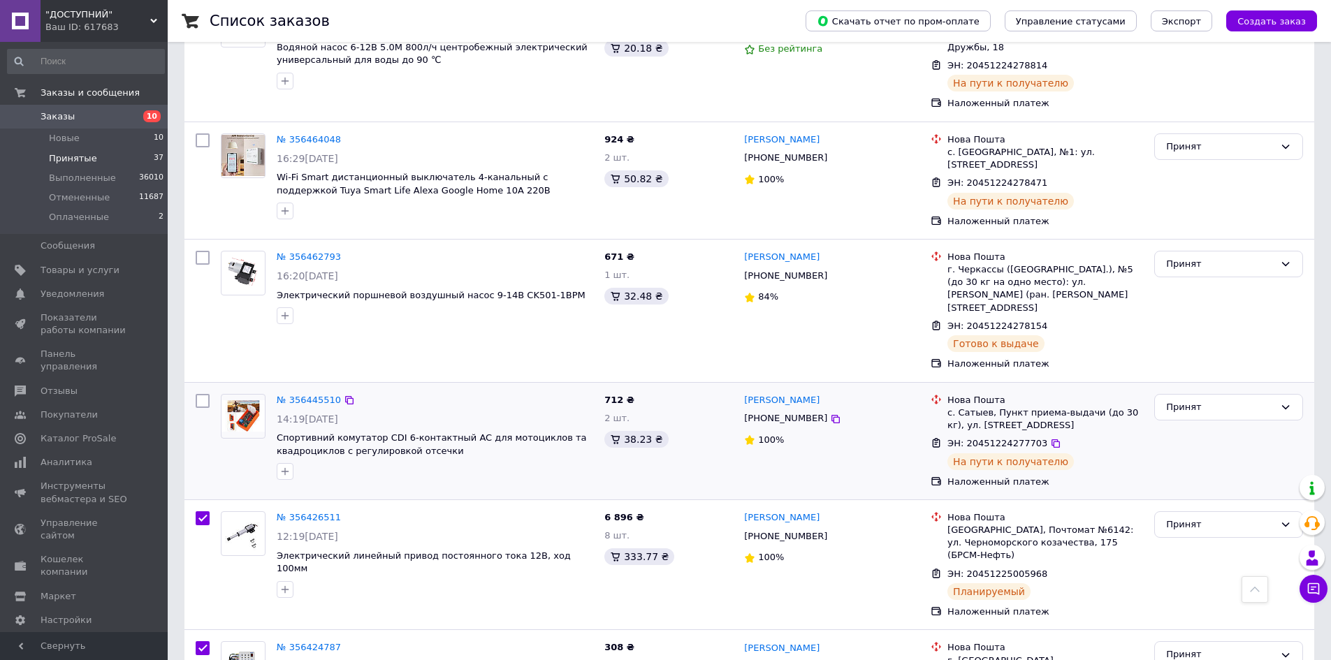
drag, startPoint x: 201, startPoint y: 355, endPoint x: 210, endPoint y: 273, distance: 82.2
click at [201, 511] on input "checkbox" at bounding box center [203, 518] width 14 height 14
checkbox input "false"
checkbox input "true"
click at [206, 394] on input "checkbox" at bounding box center [203, 401] width 14 height 14
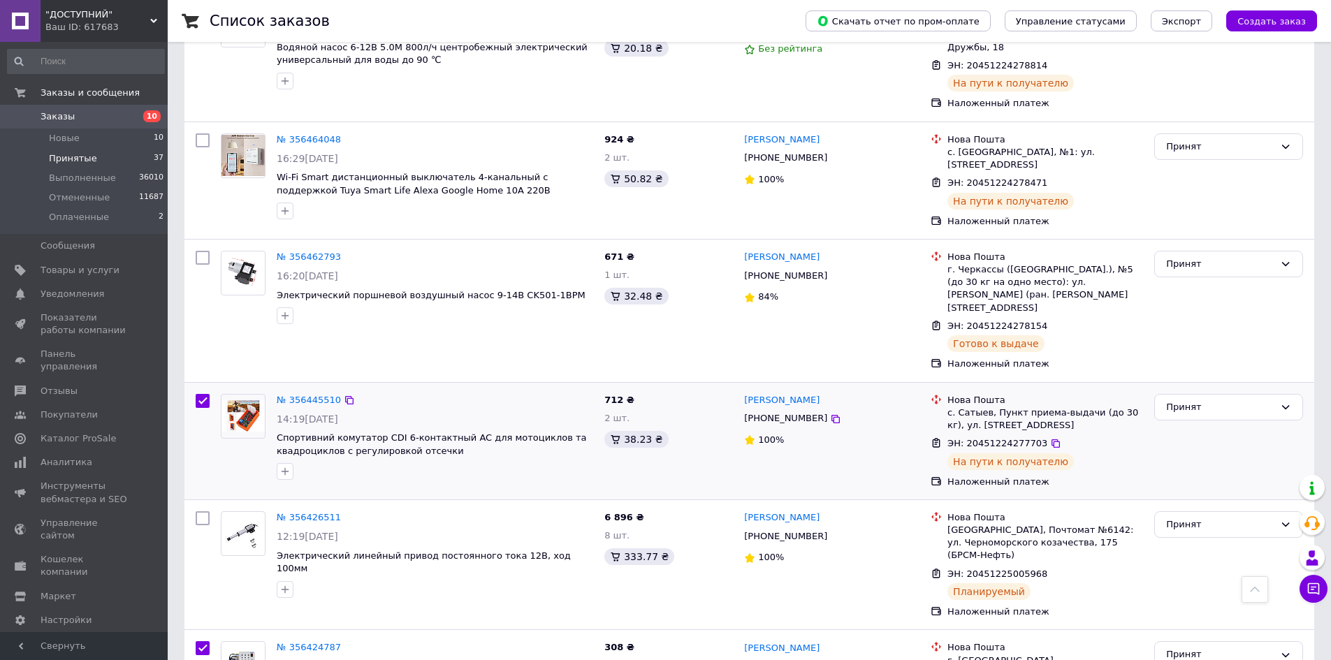
checkbox input "true"
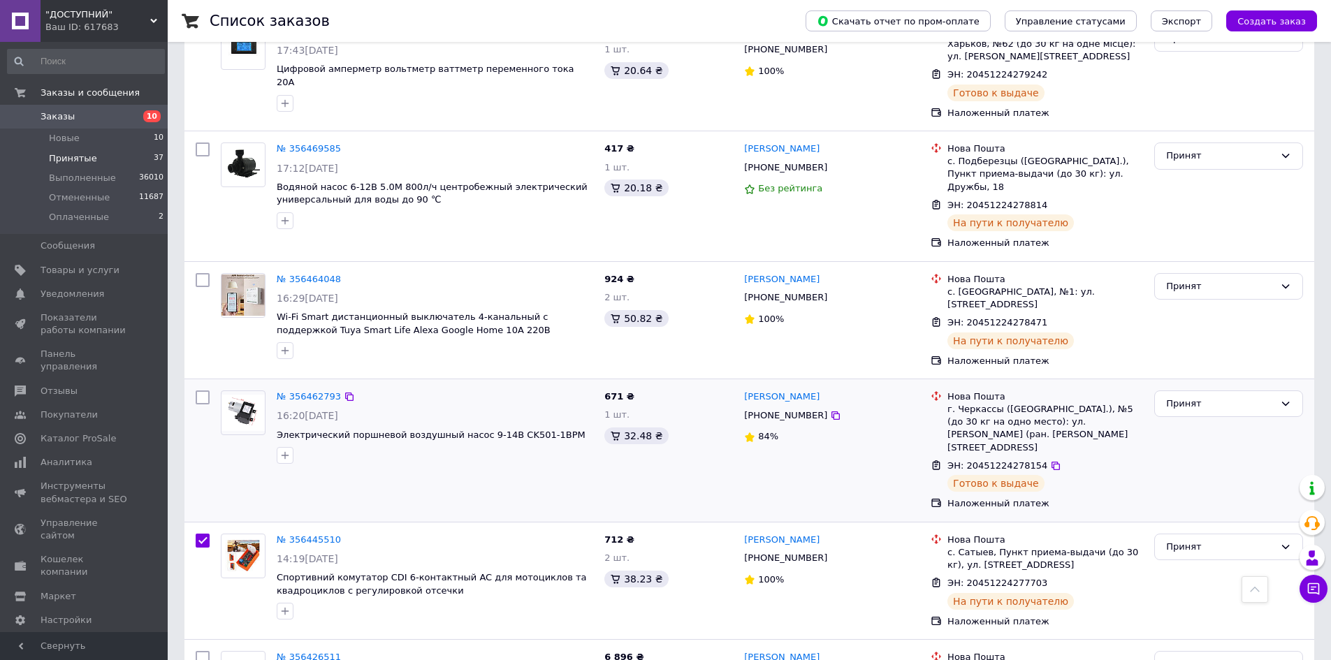
click at [200, 391] on input "checkbox" at bounding box center [203, 398] width 14 height 14
checkbox input "true"
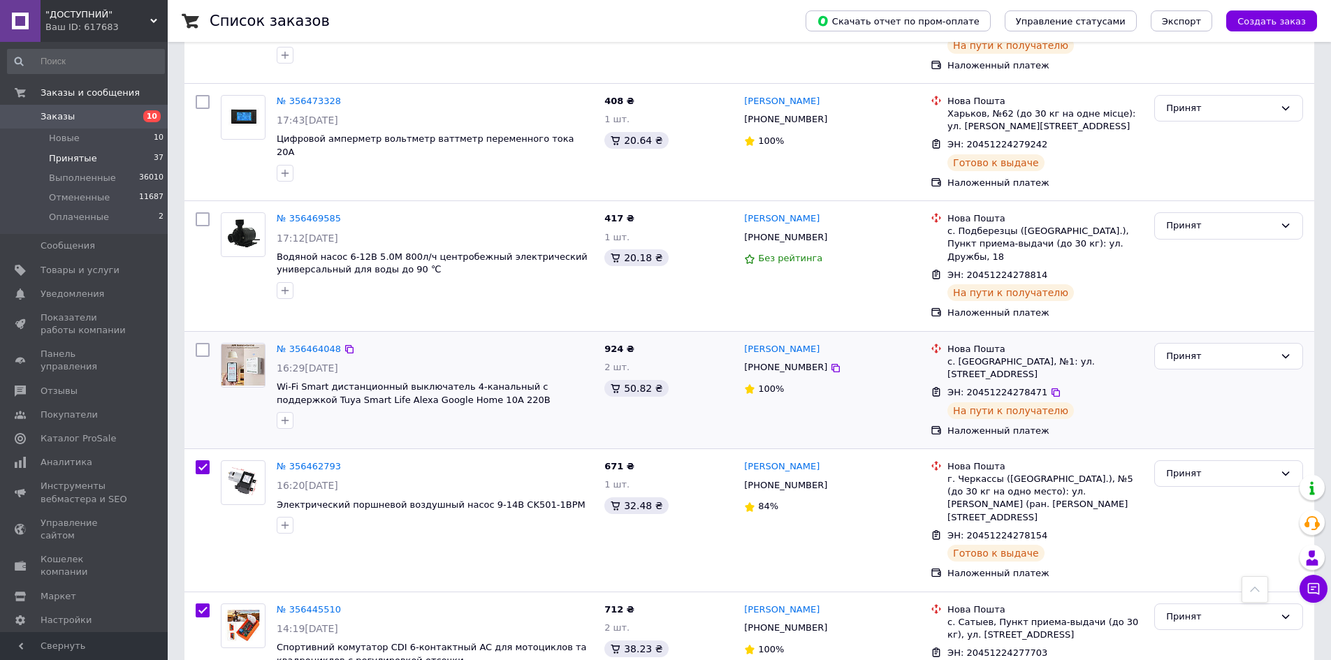
click at [202, 343] on input "checkbox" at bounding box center [203, 350] width 14 height 14
checkbox input "true"
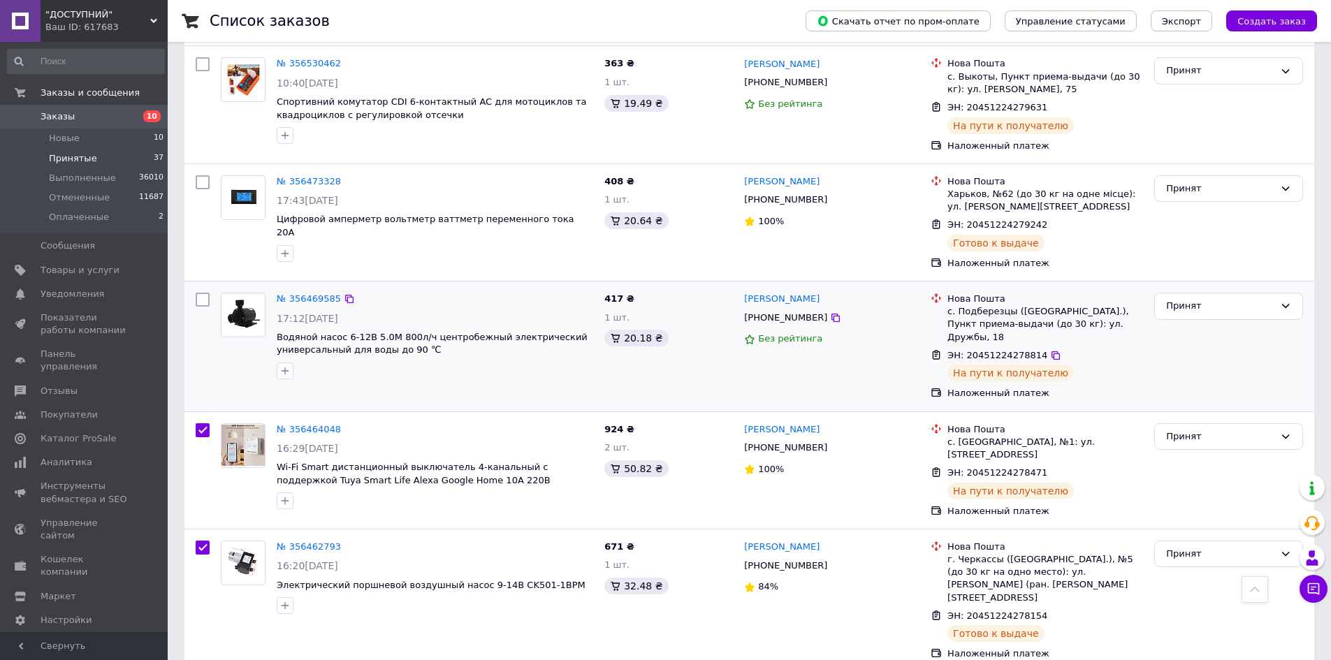
scroll to position [2558, 0]
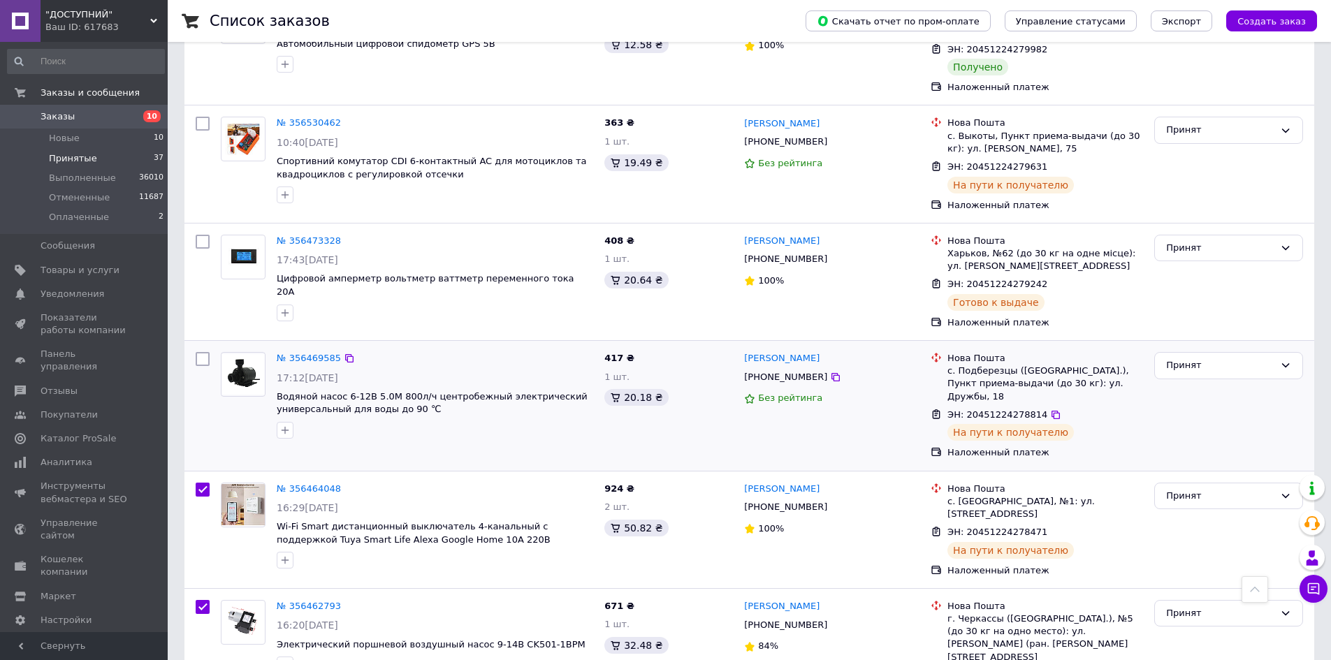
click at [205, 352] on input "checkbox" at bounding box center [203, 359] width 14 height 14
checkbox input "true"
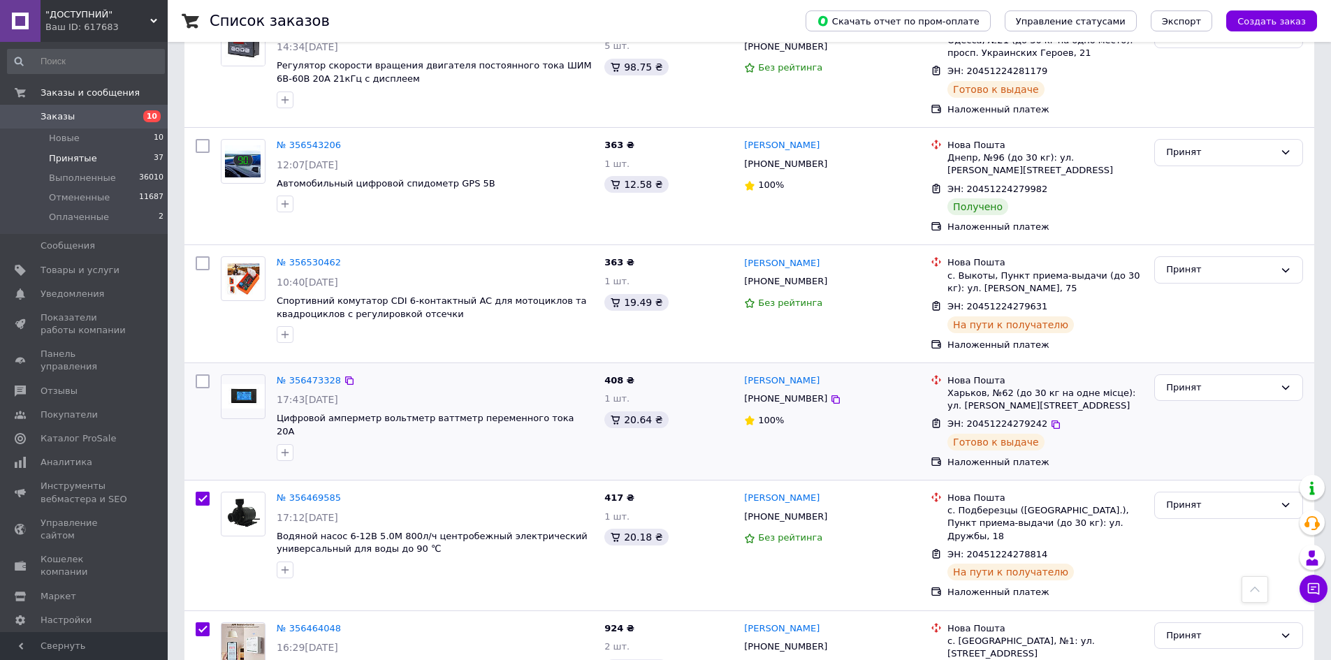
click at [202, 374] on input "checkbox" at bounding box center [203, 381] width 14 height 14
checkbox input "true"
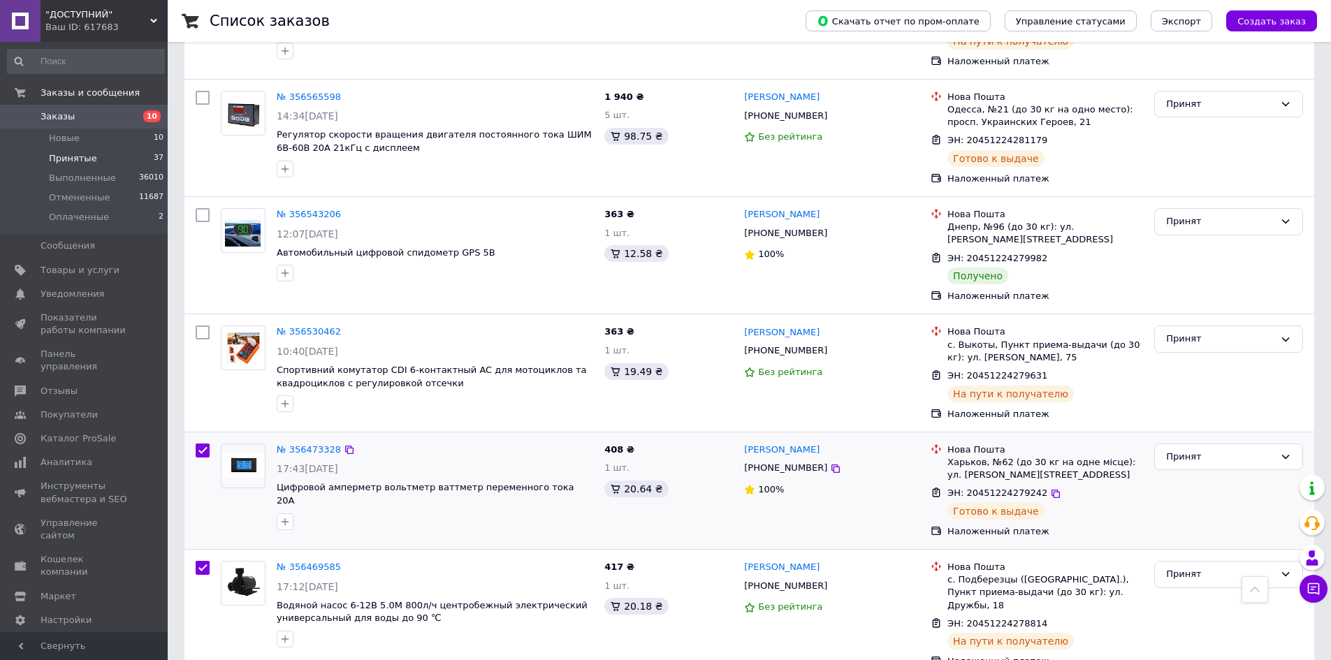
scroll to position [2349, 0]
click at [202, 326] on input "checkbox" at bounding box center [203, 333] width 14 height 14
checkbox input "true"
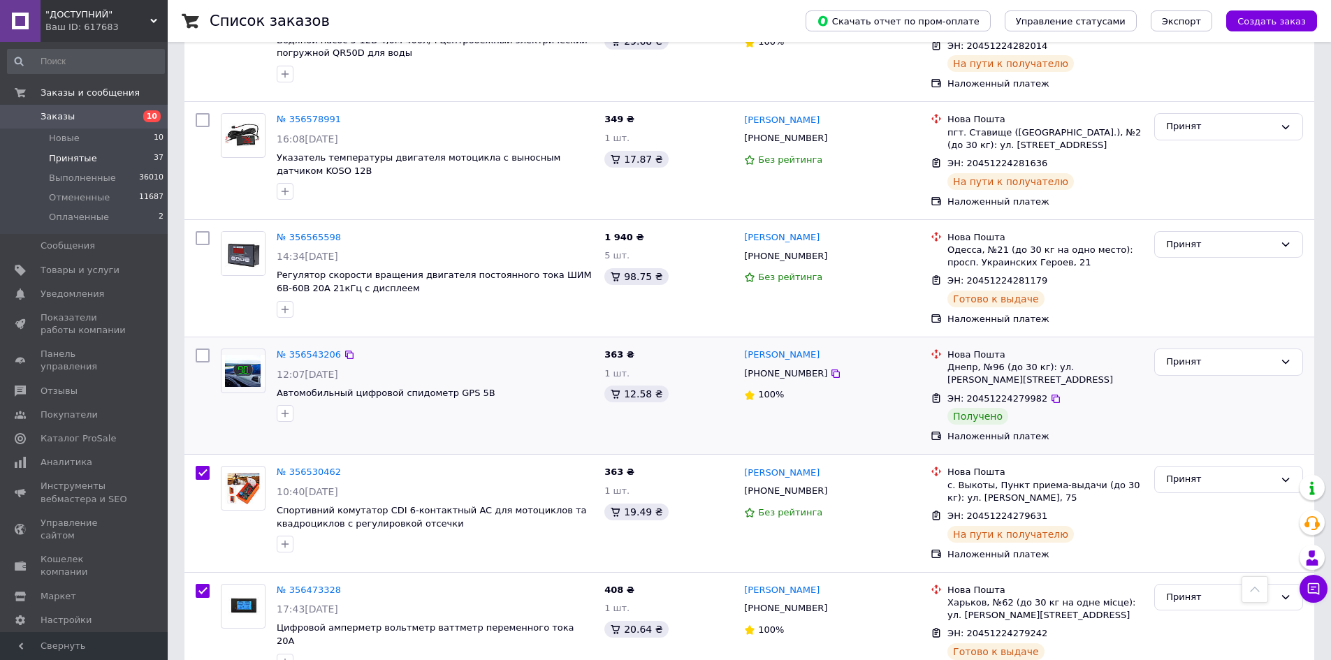
click at [201, 349] on input "checkbox" at bounding box center [203, 356] width 14 height 14
checkbox input "true"
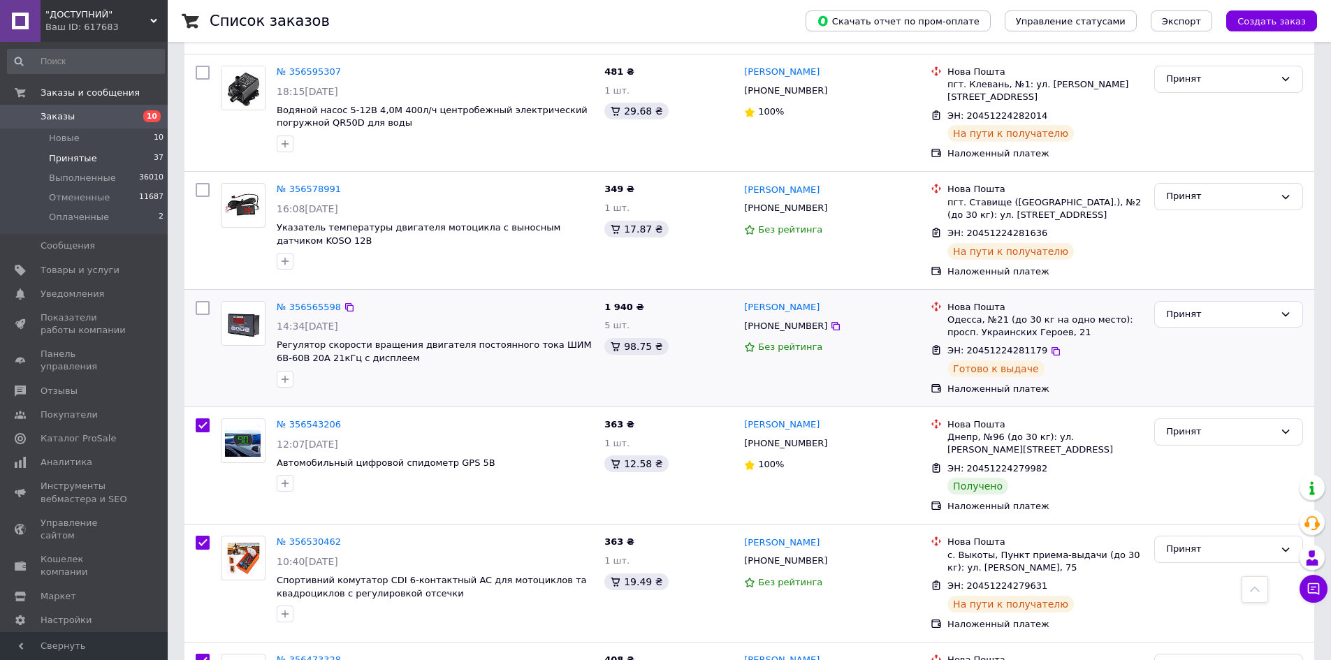
click at [206, 301] on input "checkbox" at bounding box center [203, 308] width 14 height 14
checkbox input "true"
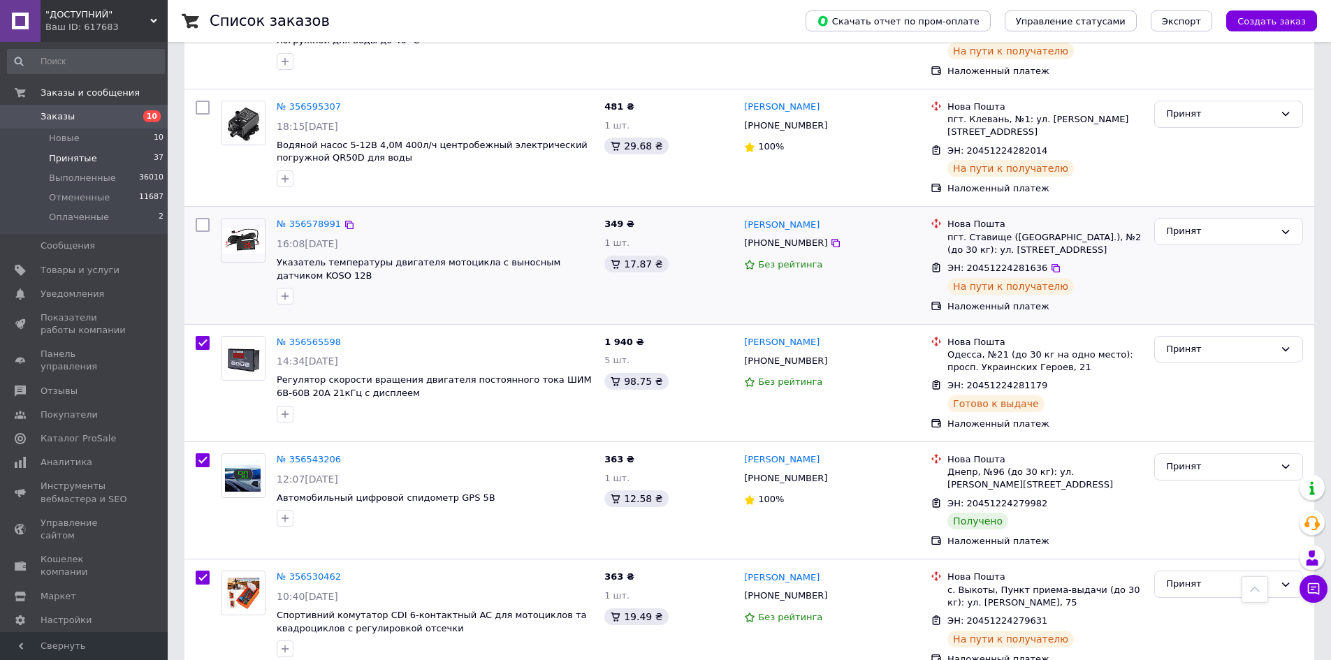
scroll to position [2000, 0]
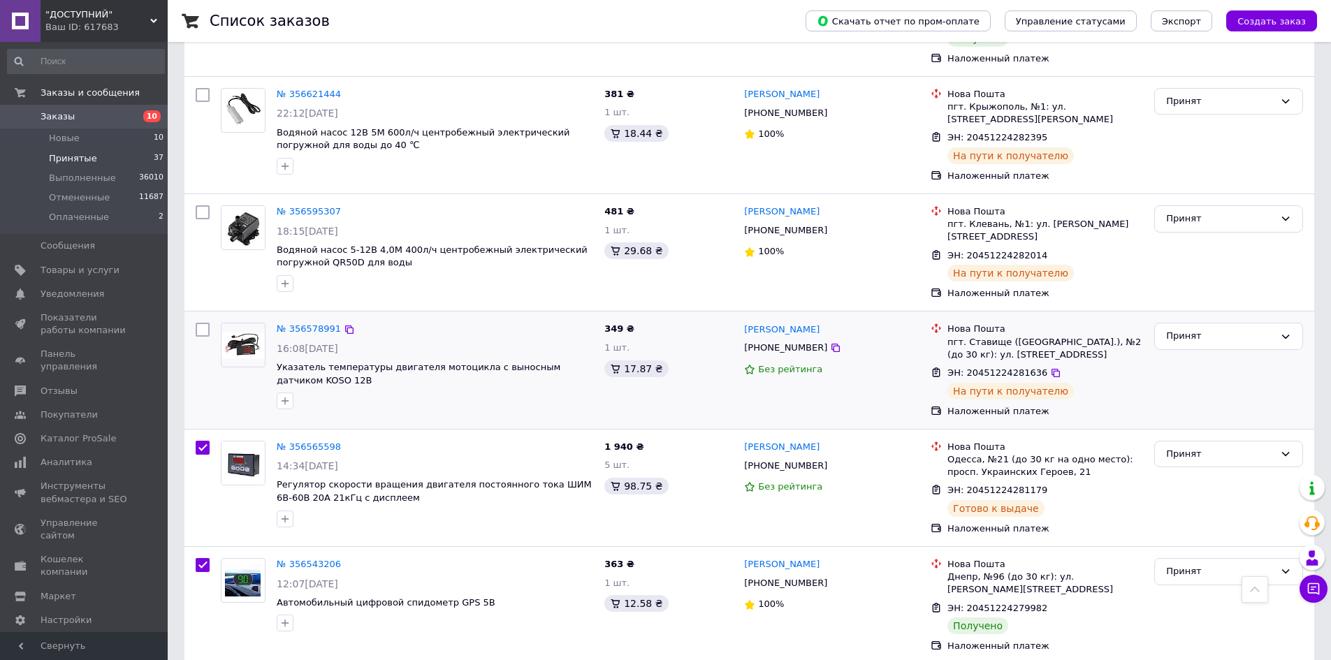
click at [194, 312] on div "№ 356578991 16:08[DATE] Указатель температуры двигателя мотоцикла с выносным да…" at bounding box center [749, 370] width 1130 height 117
checkbox input "true"
click at [196, 323] on input "checkbox" at bounding box center [203, 330] width 14 height 14
checkbox input "true"
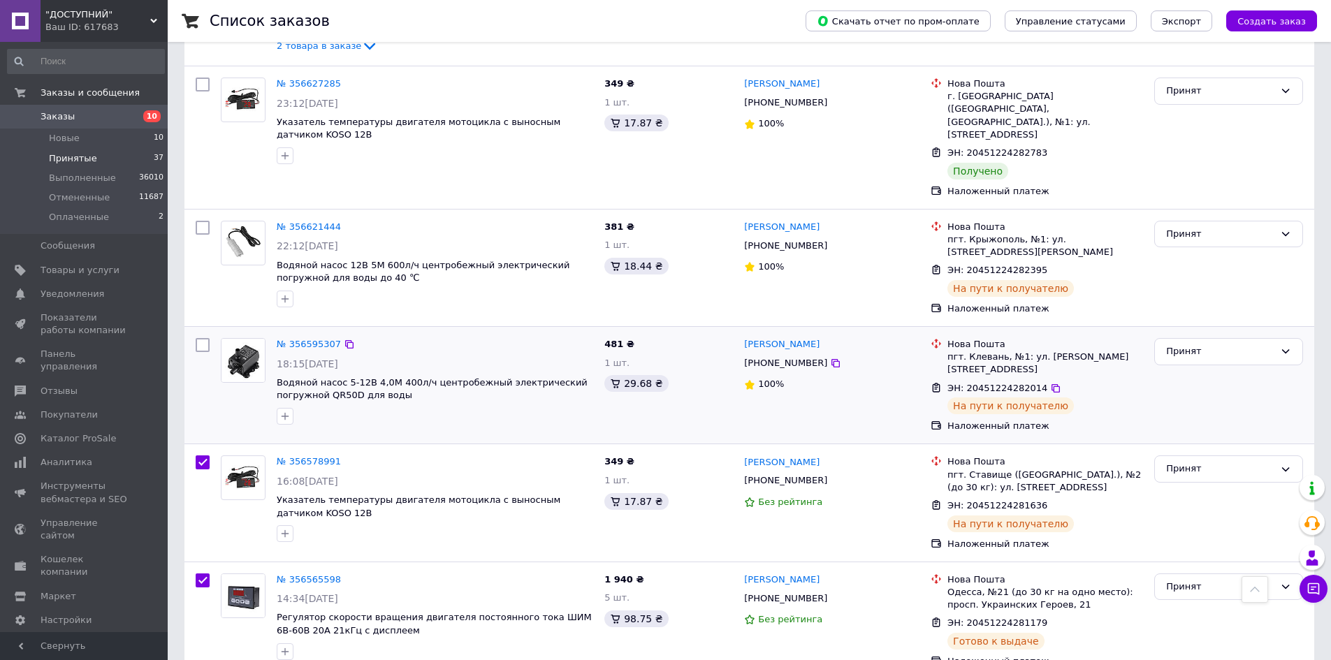
scroll to position [1860, 0]
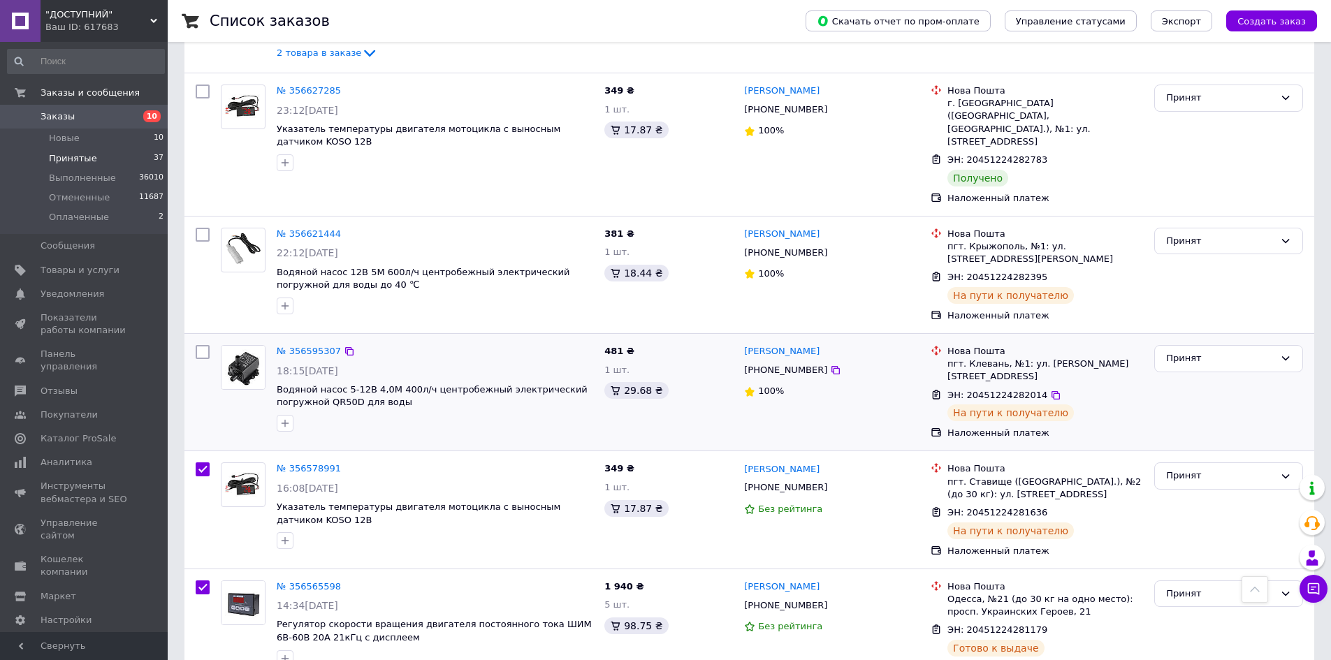
click at [207, 345] on input "checkbox" at bounding box center [203, 352] width 14 height 14
checkbox input "true"
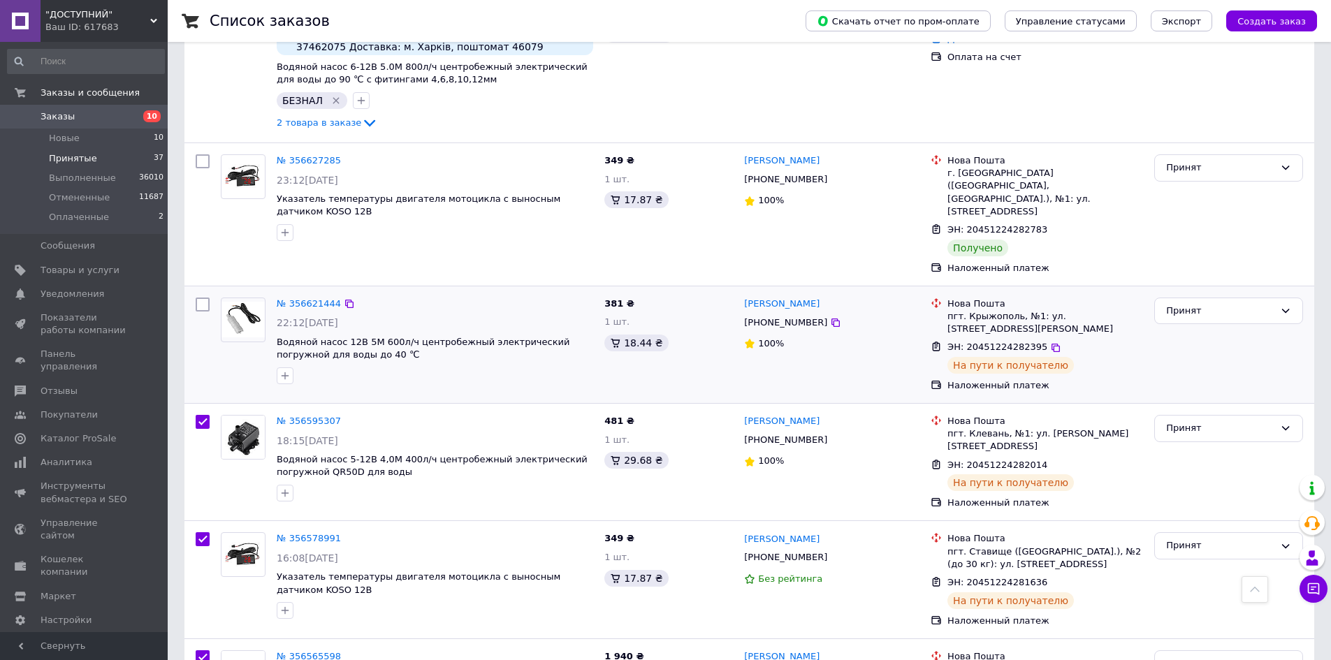
click at [200, 292] on div at bounding box center [202, 344] width 25 height 105
checkbox input "true"
click at [203, 298] on input "checkbox" at bounding box center [203, 305] width 14 height 14
checkbox input "true"
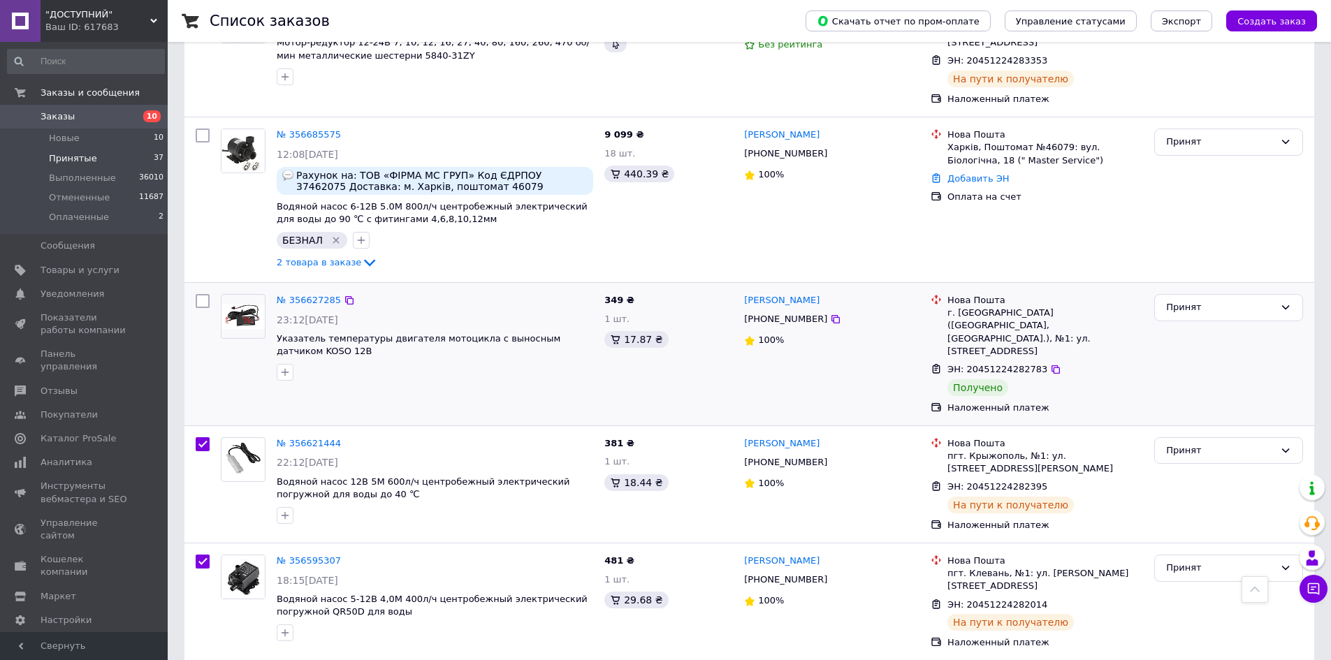
click at [201, 294] on input "checkbox" at bounding box center [203, 301] width 14 height 14
checkbox input "true"
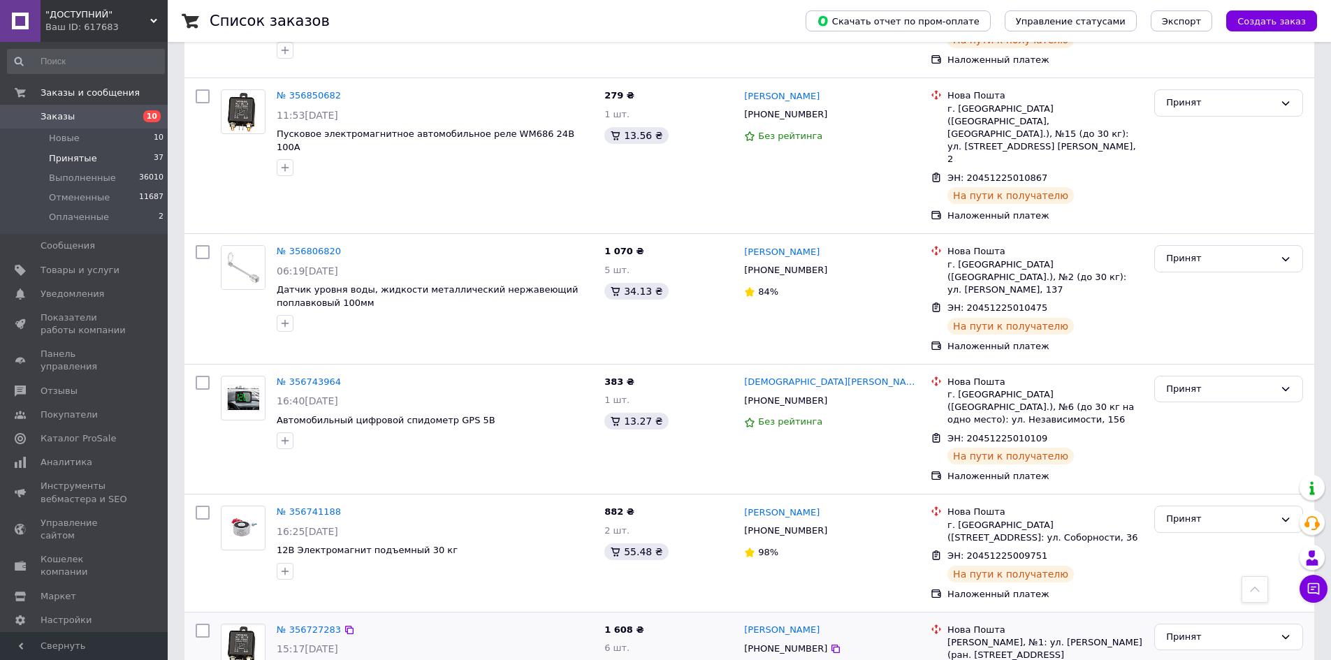
scroll to position [0, 0]
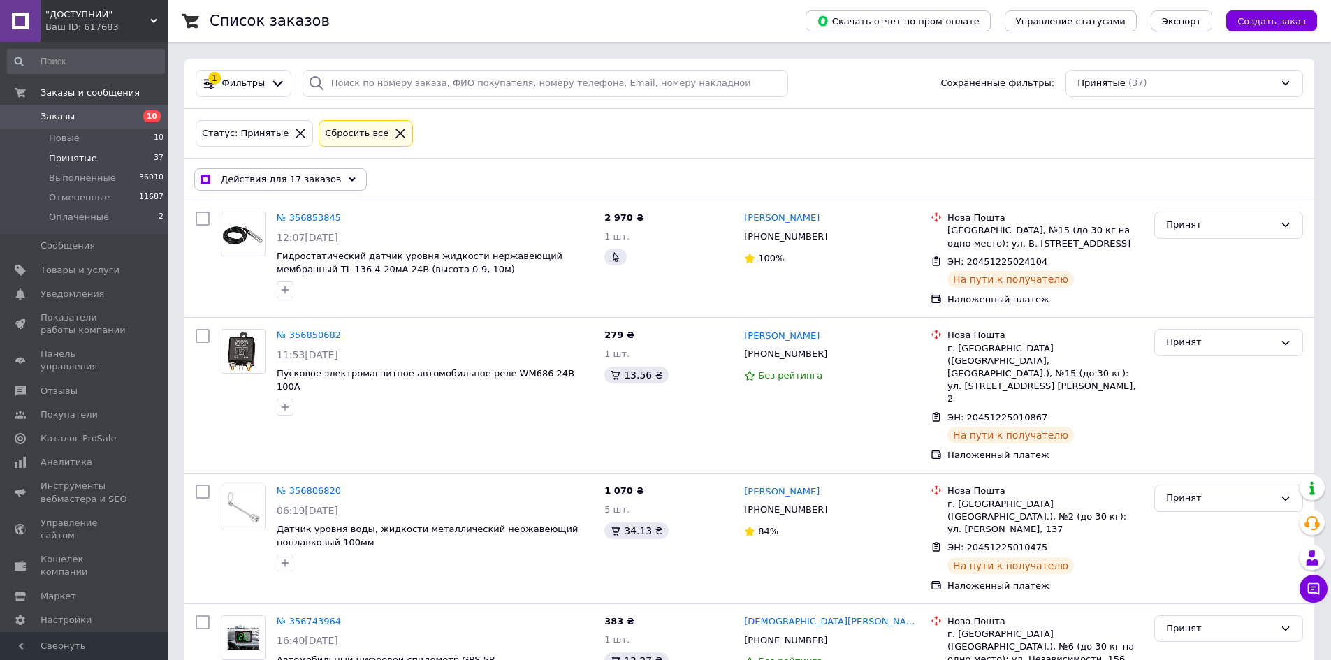
click at [305, 176] on span "Действия для 17 заказов" at bounding box center [281, 179] width 121 height 13
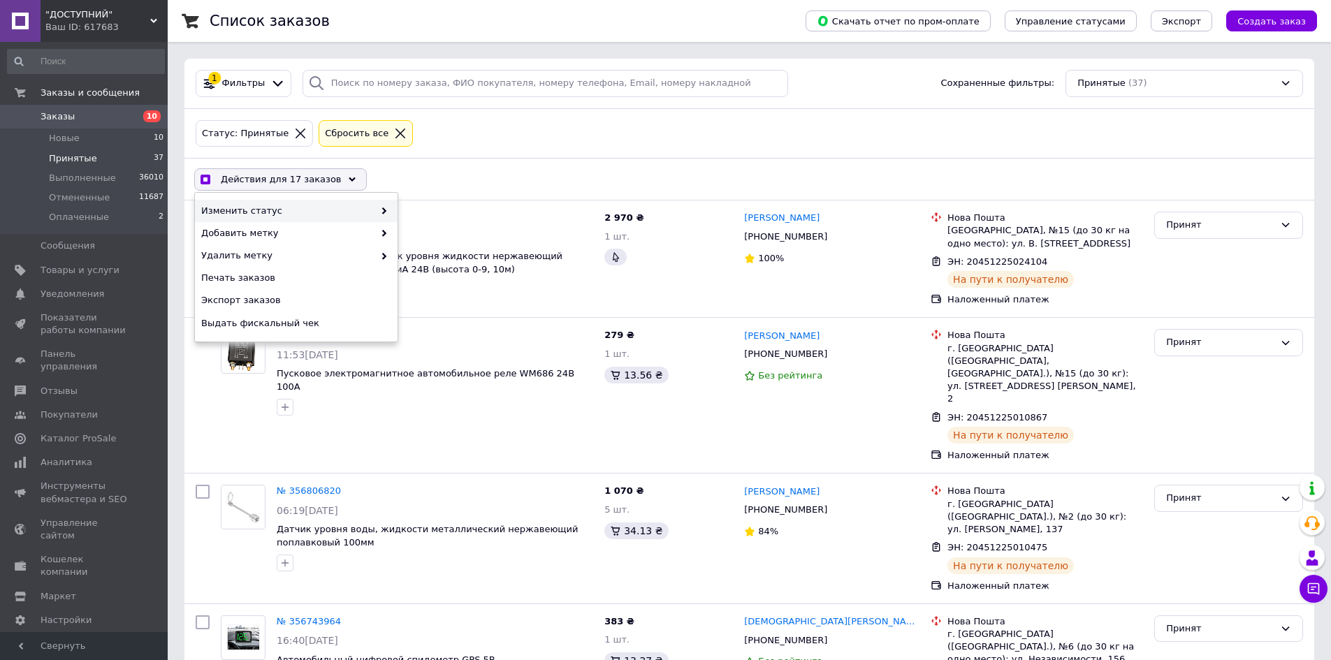
checkbox input "true"
click at [434, 229] on div "Выполнен" at bounding box center [499, 233] width 203 height 22
checkbox input "false"
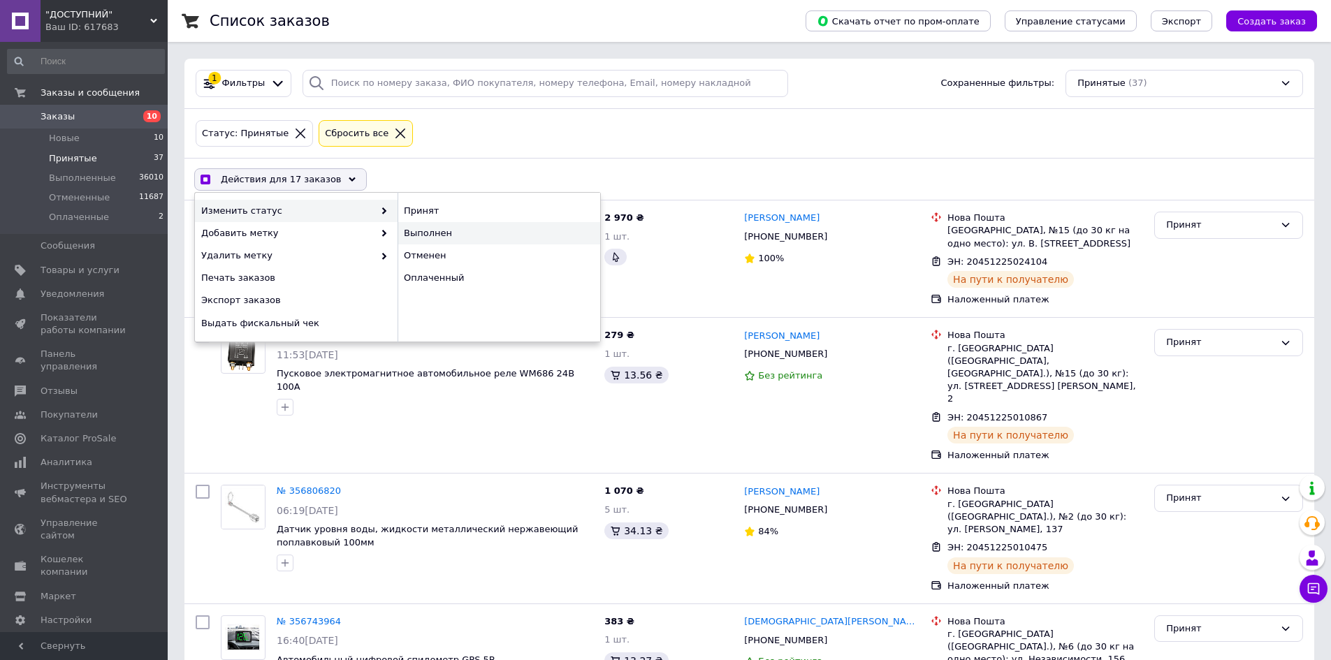
checkbox input "false"
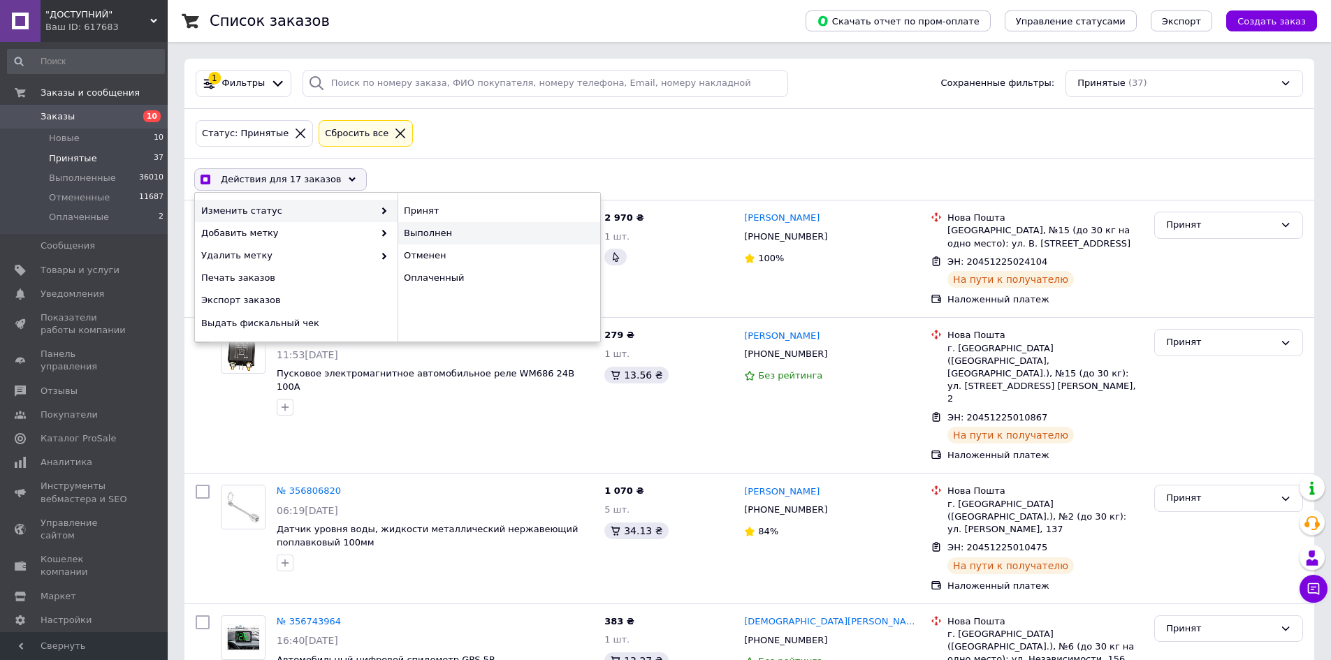
checkbox input "false"
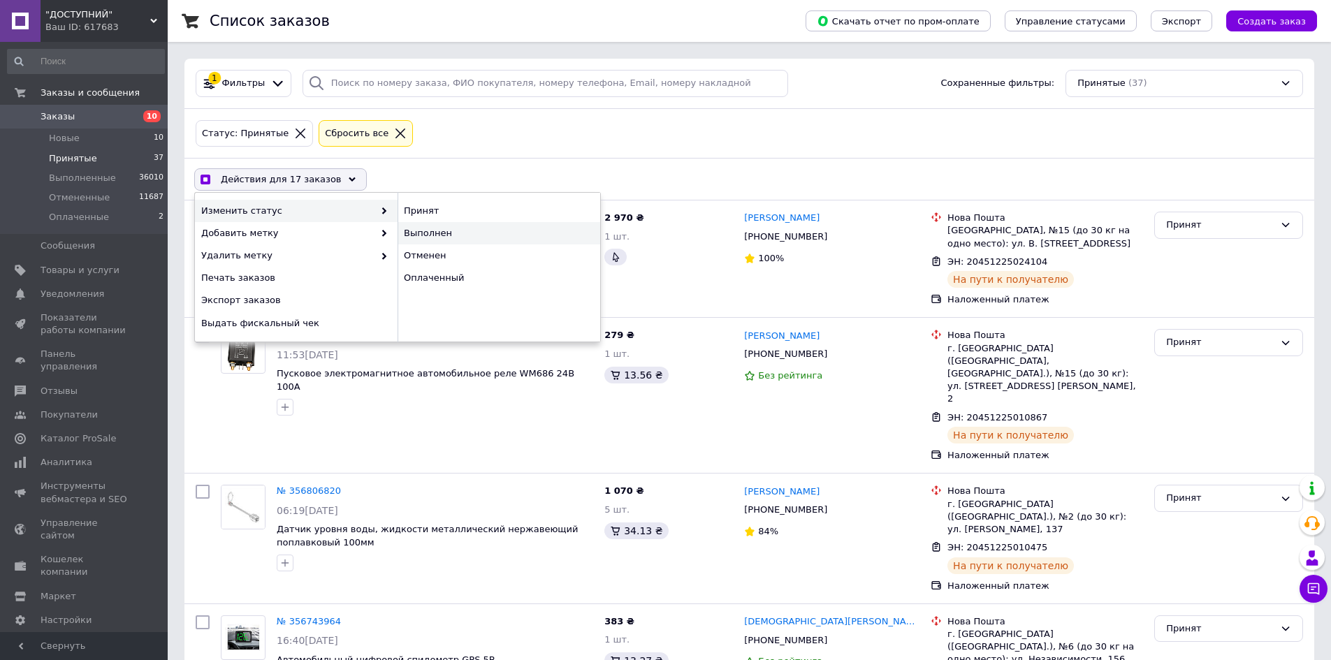
checkbox input "false"
